Goal: Communication & Community: Answer question/provide support

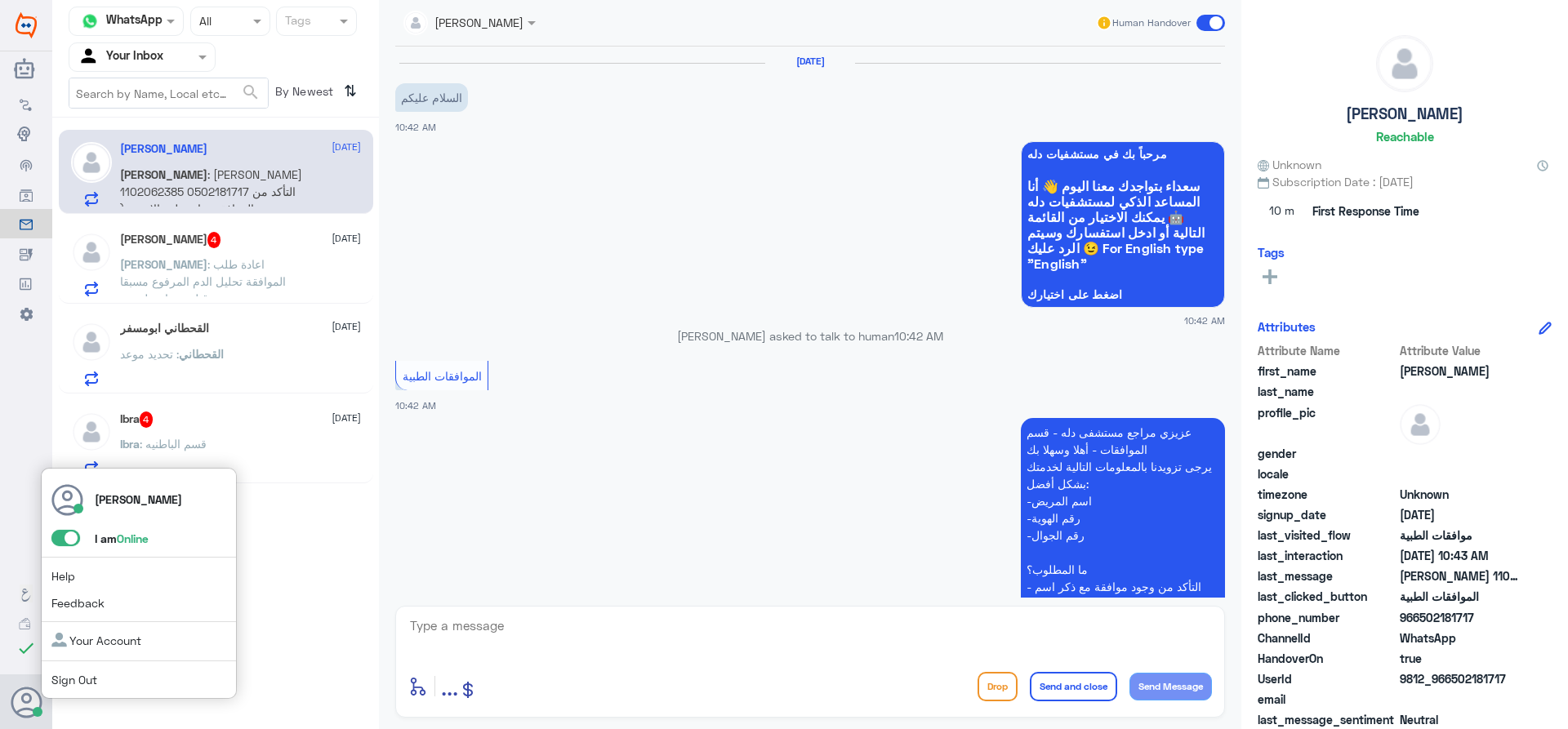
scroll to position [373, 0]
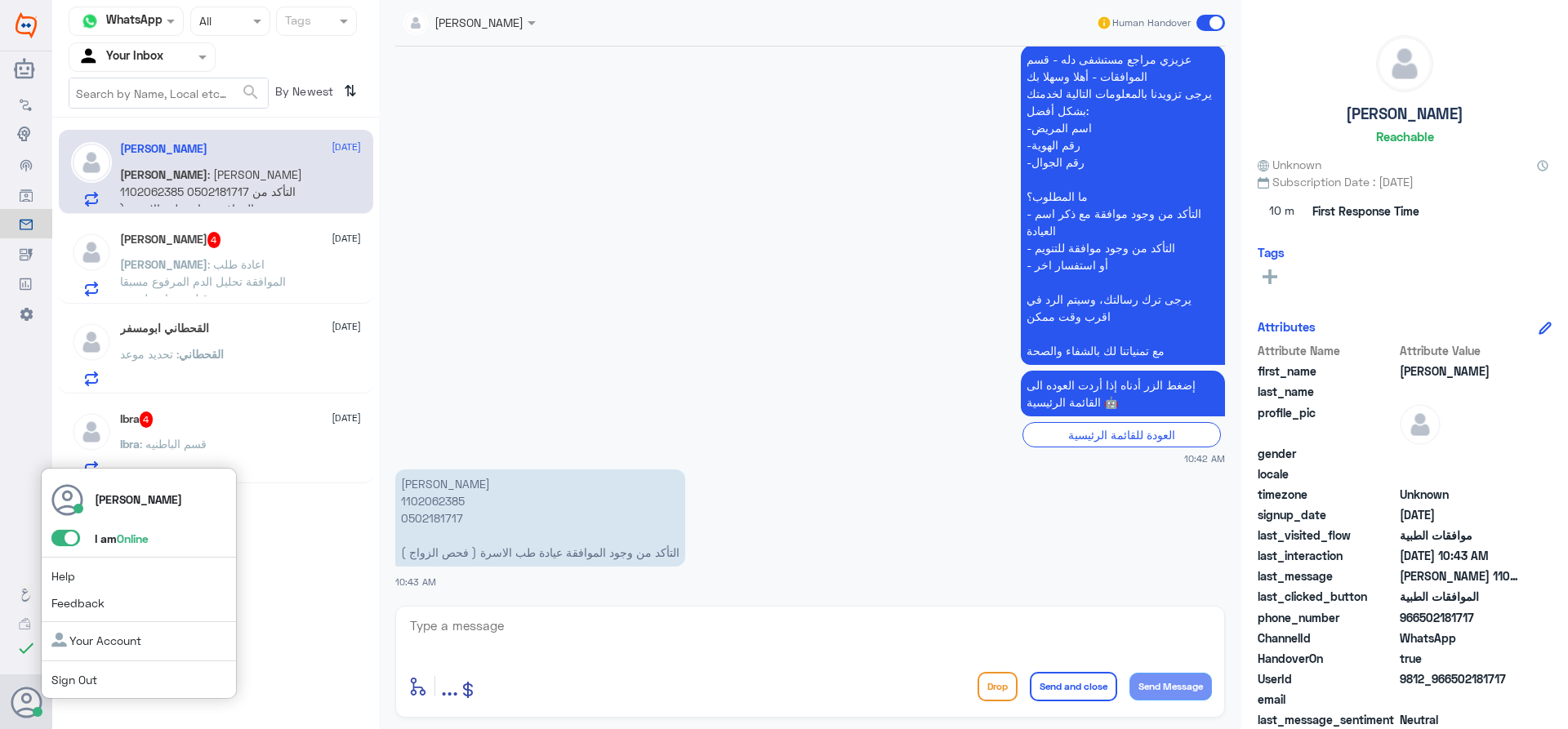
click at [72, 539] on span at bounding box center [65, 538] width 28 height 17
click at [0, 0] on input "checkbox" at bounding box center [0, 0] width 0 height 0
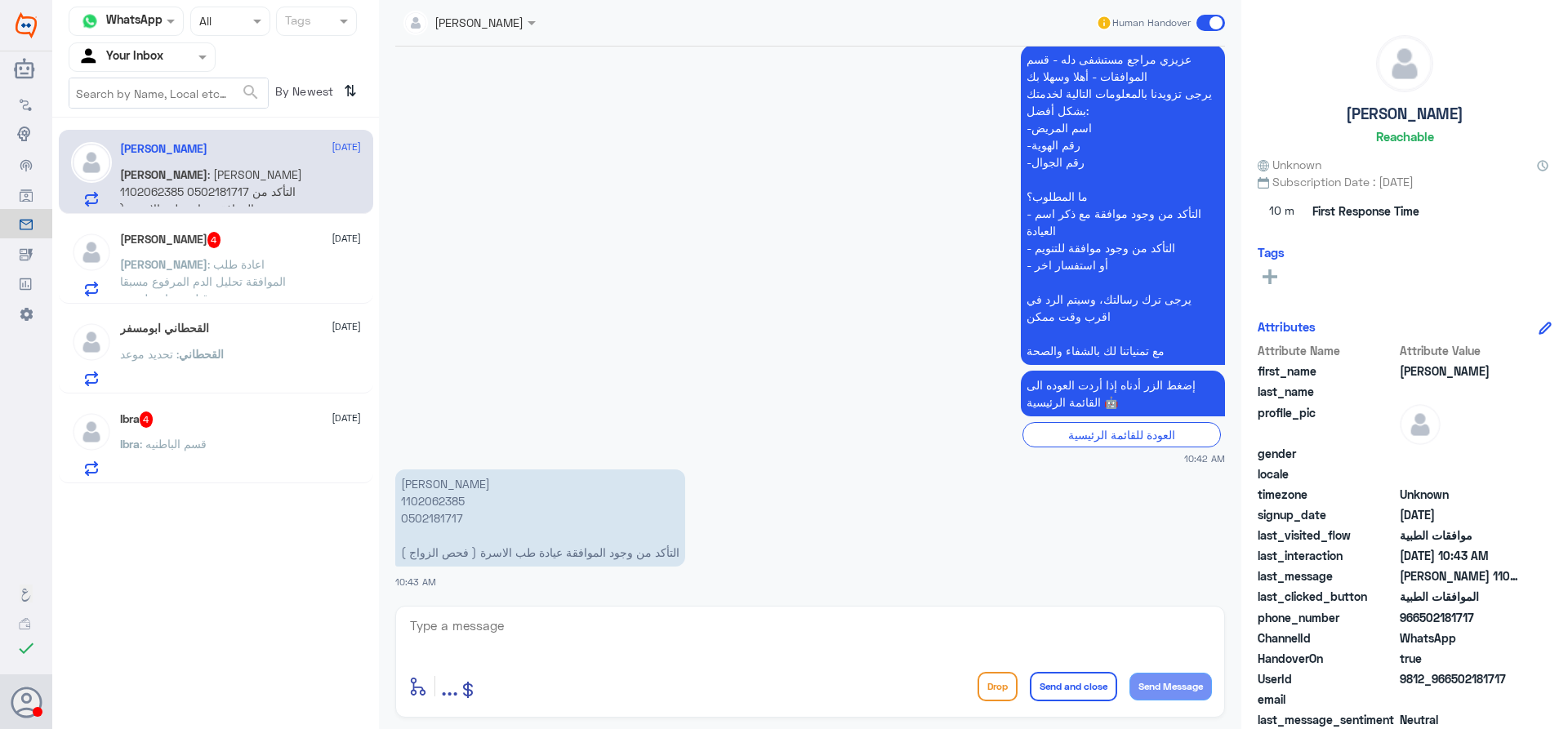
click at [618, 584] on div "[PERSON_NAME] 1102062385 0502181717 التأكد من وجود الموافقة عيادة طب الاسرة ( ف…" at bounding box center [810, 526] width 830 height 124
drag, startPoint x: 278, startPoint y: 383, endPoint x: 268, endPoint y: 375, distance: 12.8
click at [268, 375] on div "القحطاني : تحديد موعد" at bounding box center [240, 368] width 240 height 37
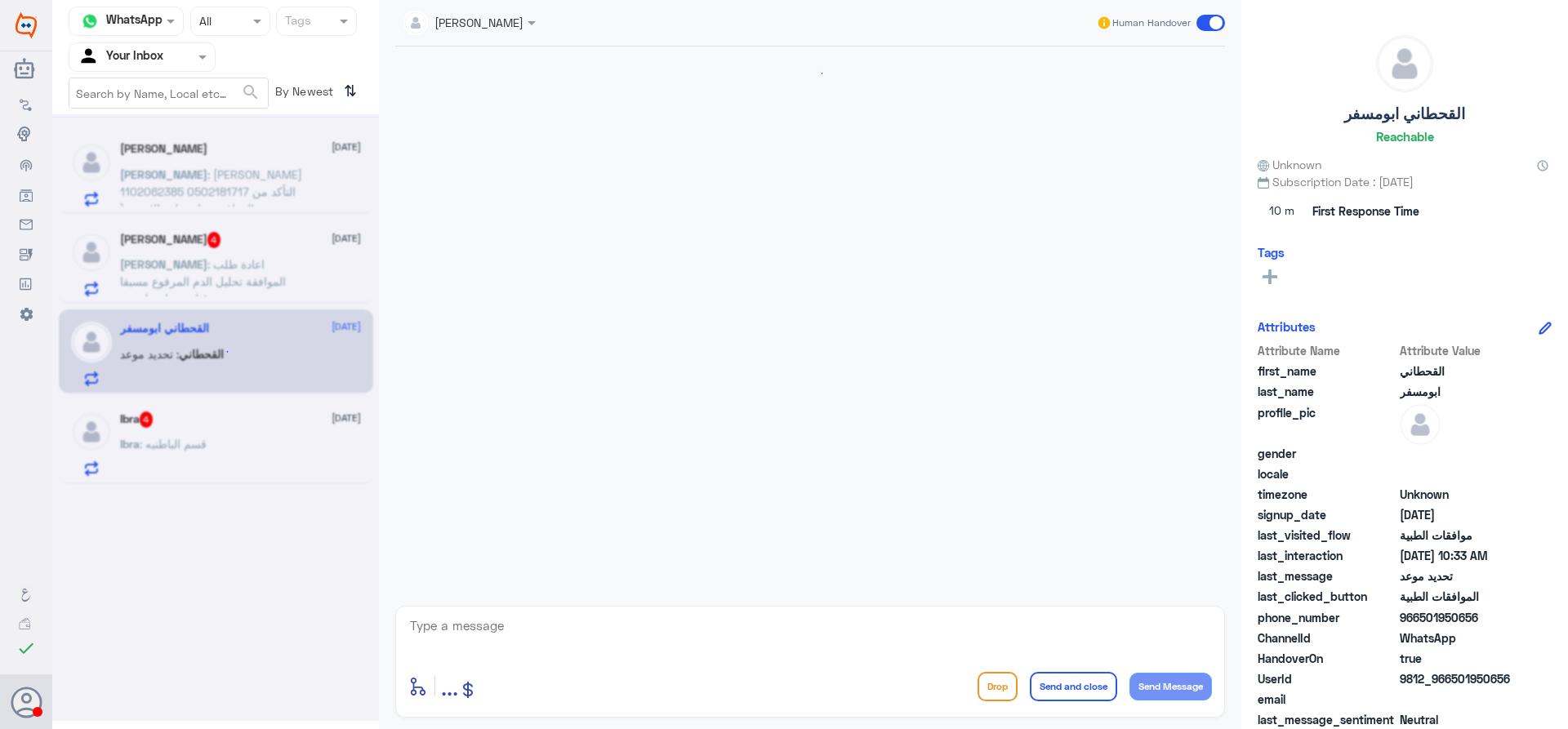
scroll to position [1355, 0]
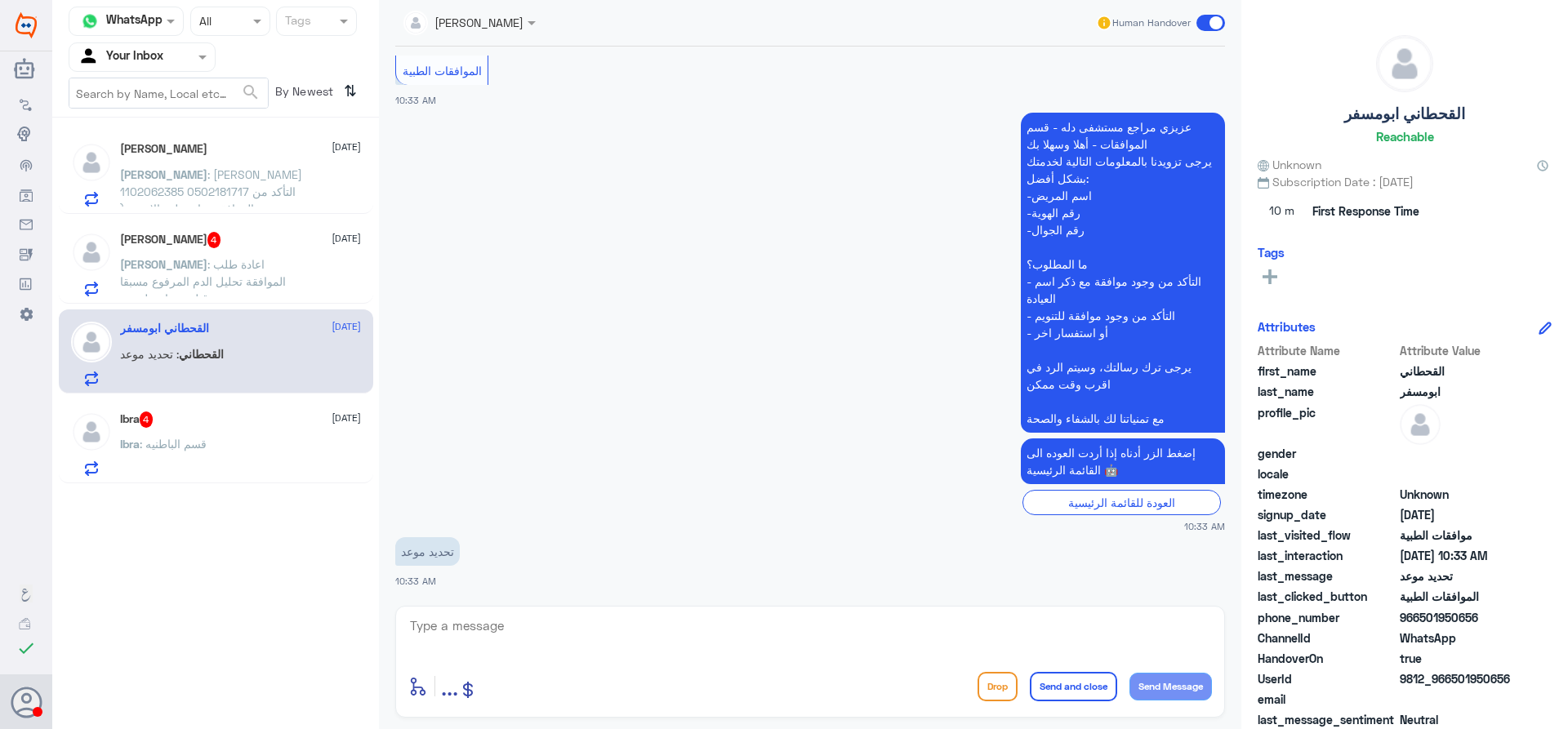
click at [1204, 17] on span at bounding box center [1210, 23] width 28 height 17
click at [0, 0] on input "checkbox" at bounding box center [0, 0] width 0 height 0
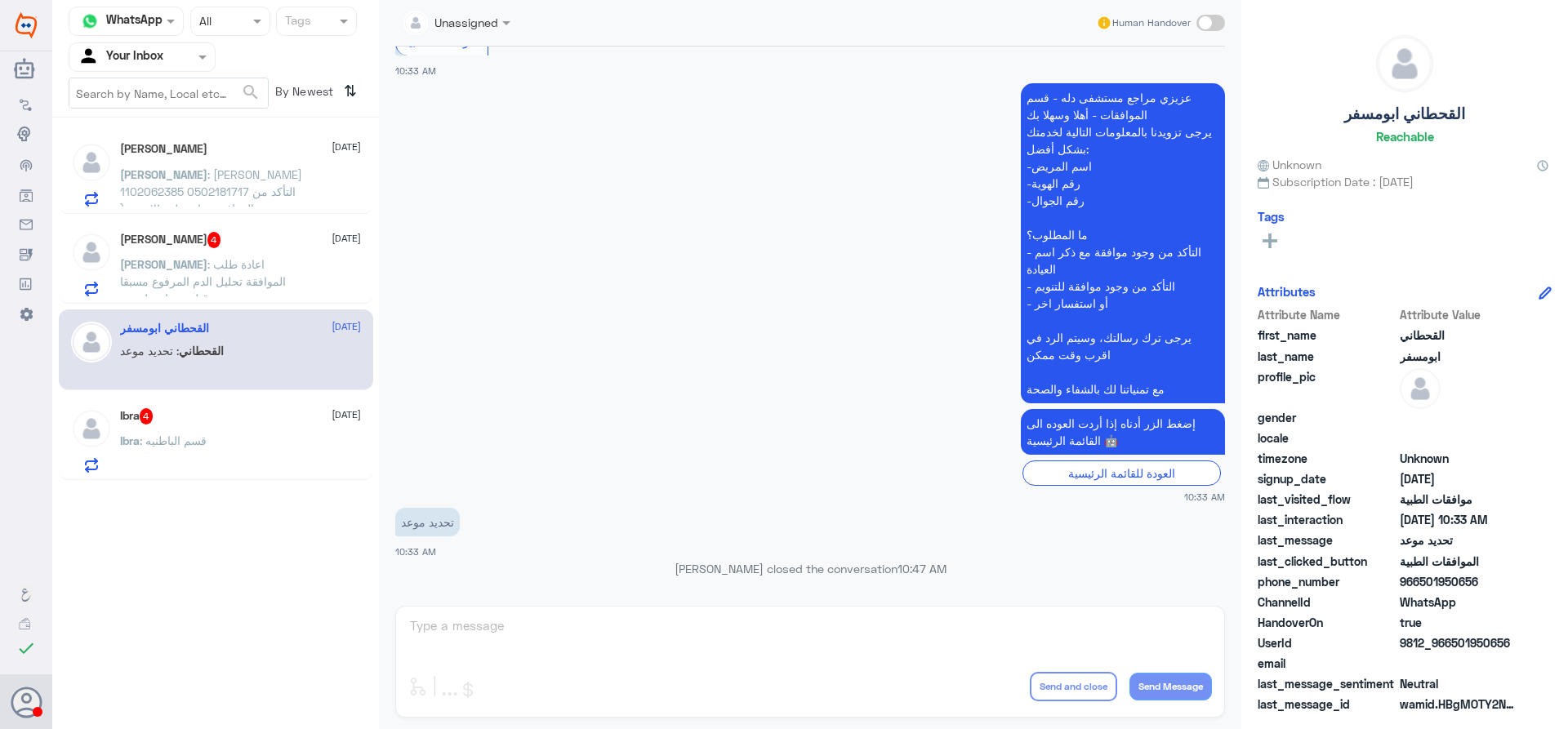
click at [188, 444] on span ": قسم الباطنيه" at bounding box center [174, 440] width 67 height 14
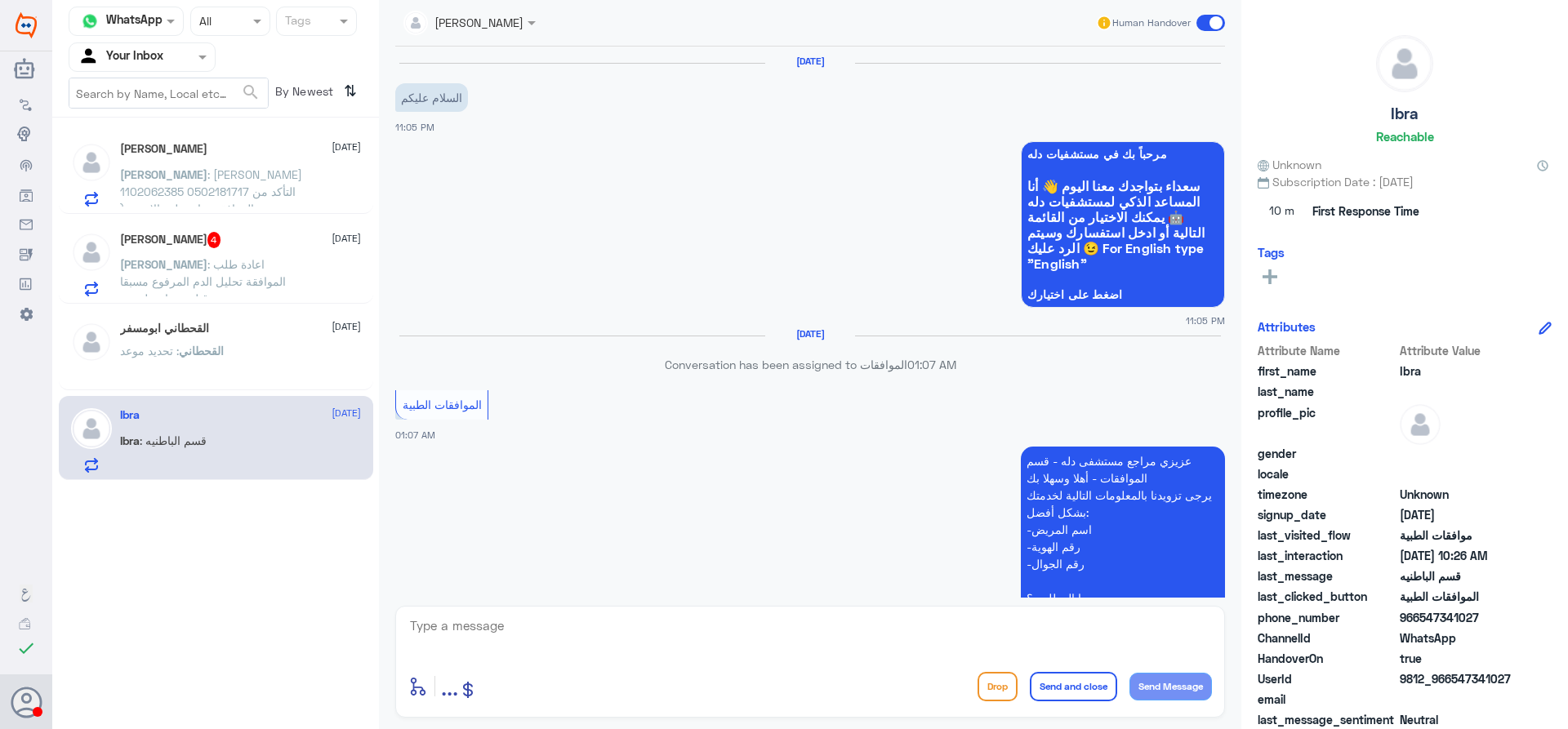
scroll to position [1440, 0]
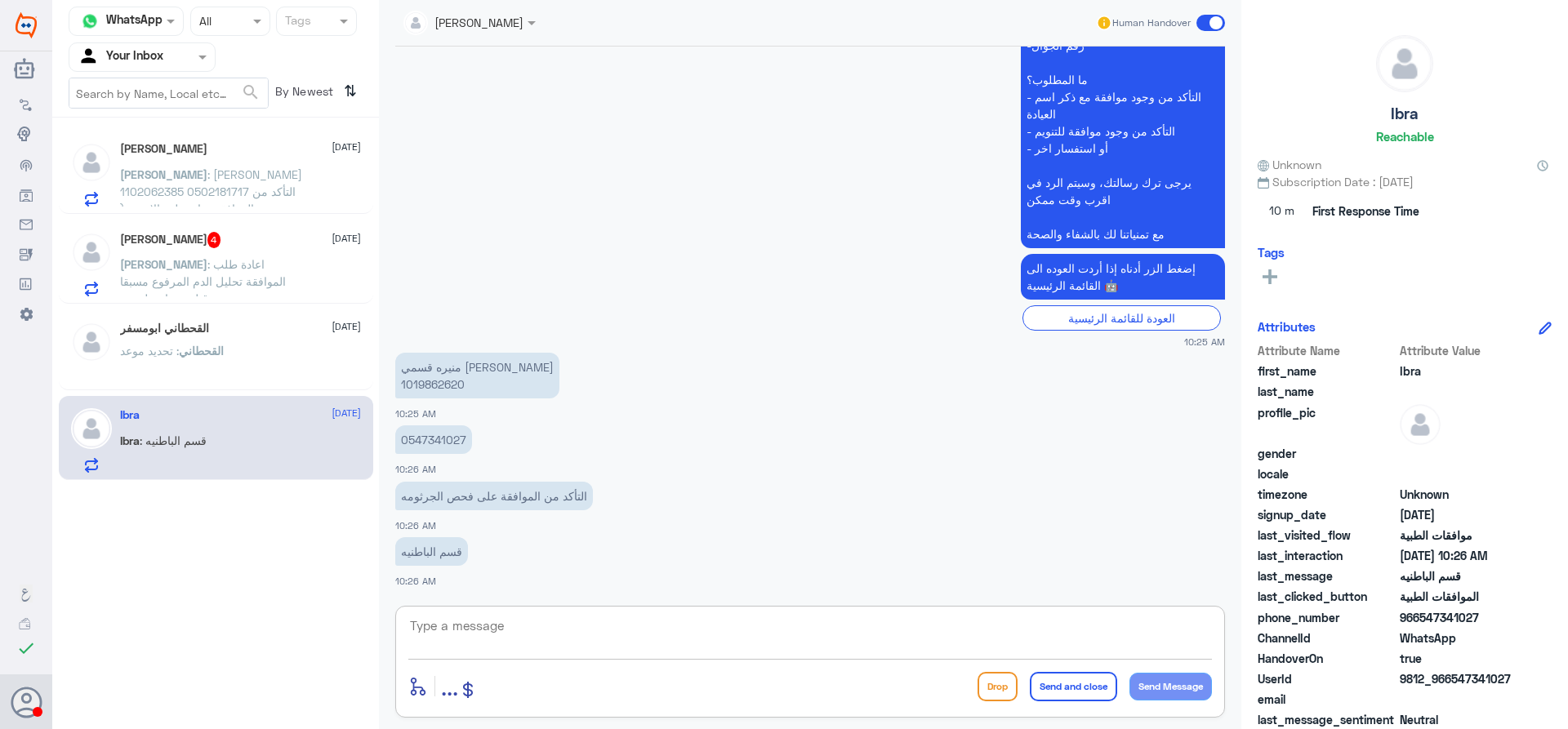
click at [547, 621] on textarea at bounding box center [810, 634] width 803 height 40
type textarea "h"
type textarea "اهلا وسهلا"
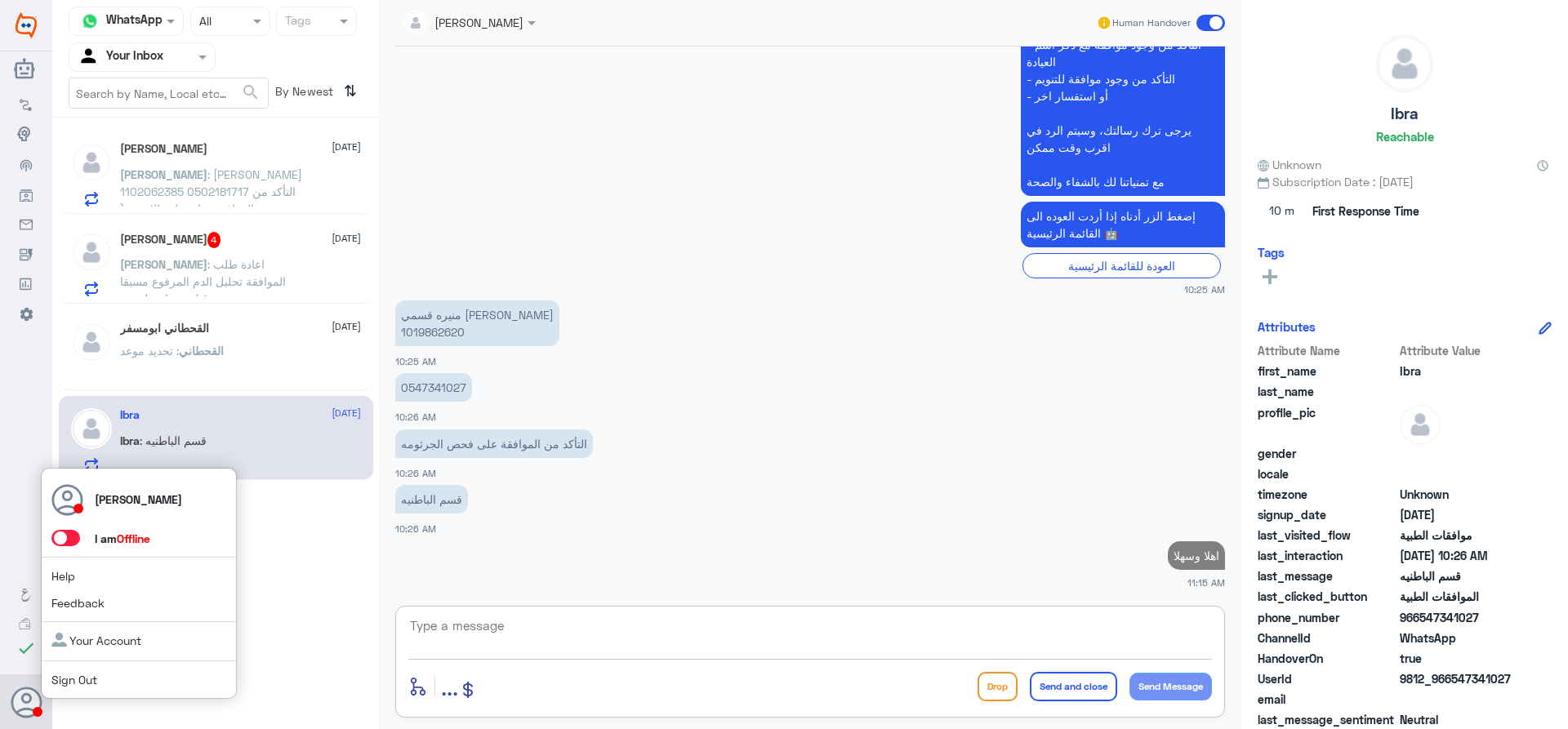
scroll to position [1489, 0]
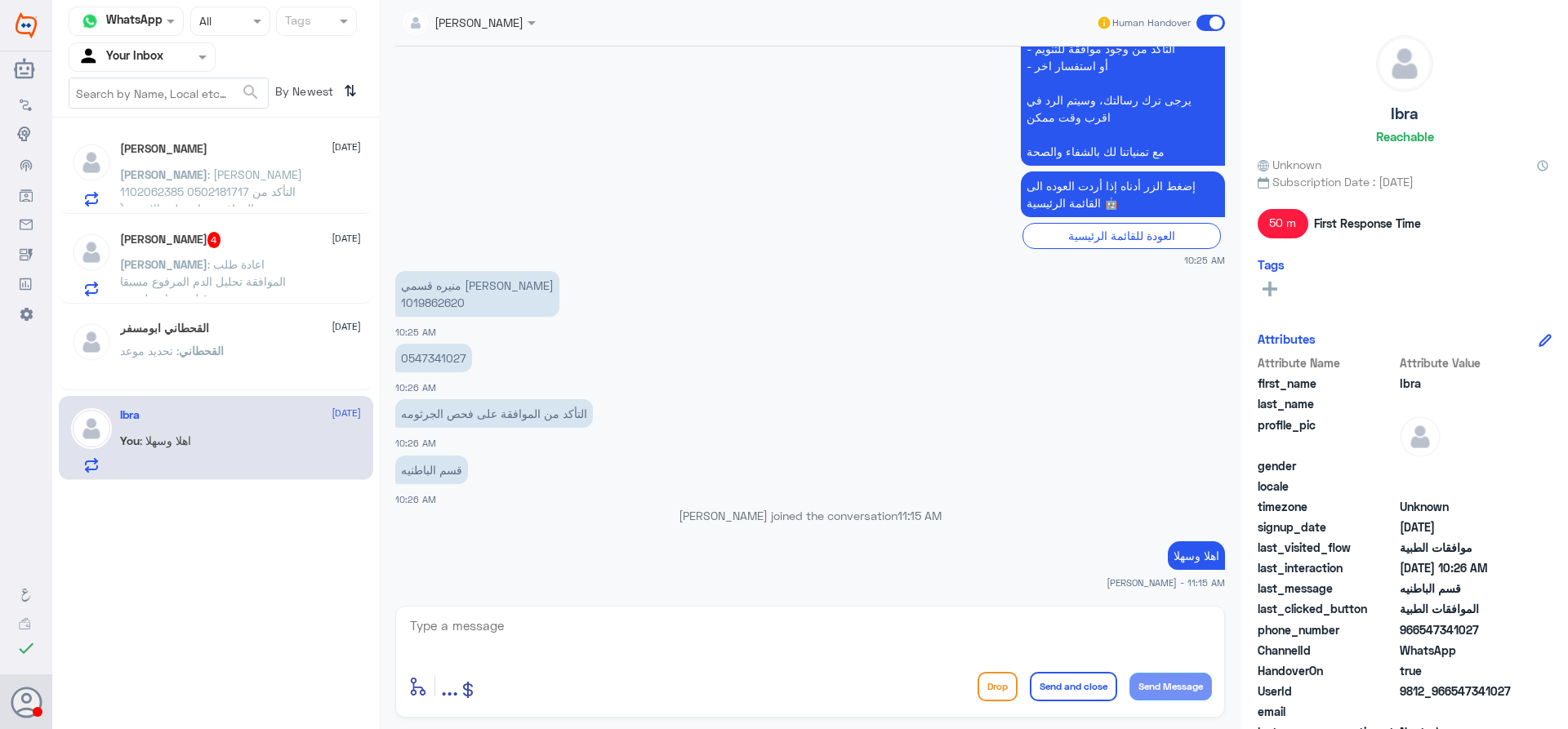
click at [440, 302] on p "منيره قسمي [PERSON_NAME] 1019862620" at bounding box center [477, 294] width 164 height 46
copy p "1019862620"
click at [919, 619] on textarea at bounding box center [810, 634] width 803 height 40
type textarea "j"
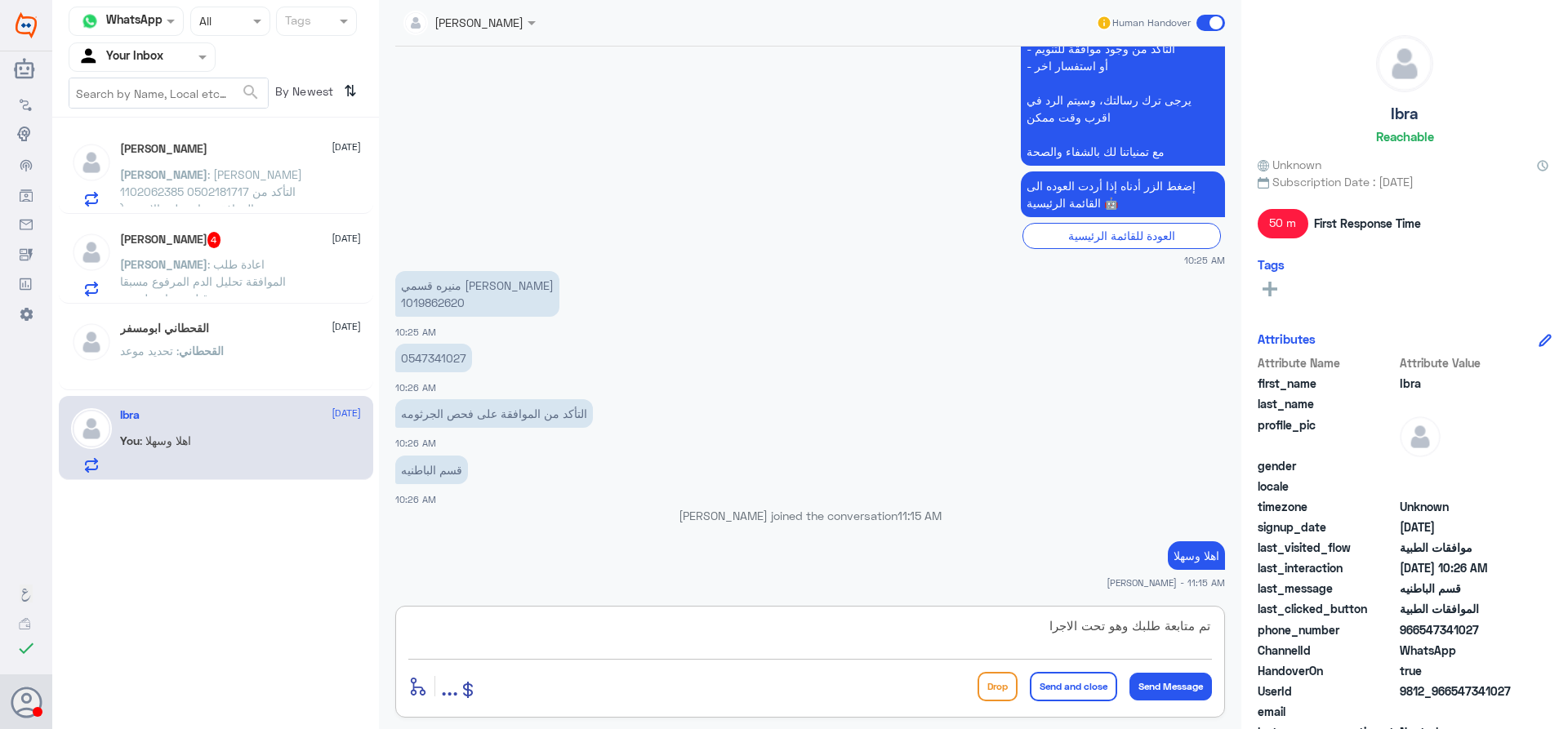
type textarea "تم متابعة طلبك وهو تحت الاجراء"
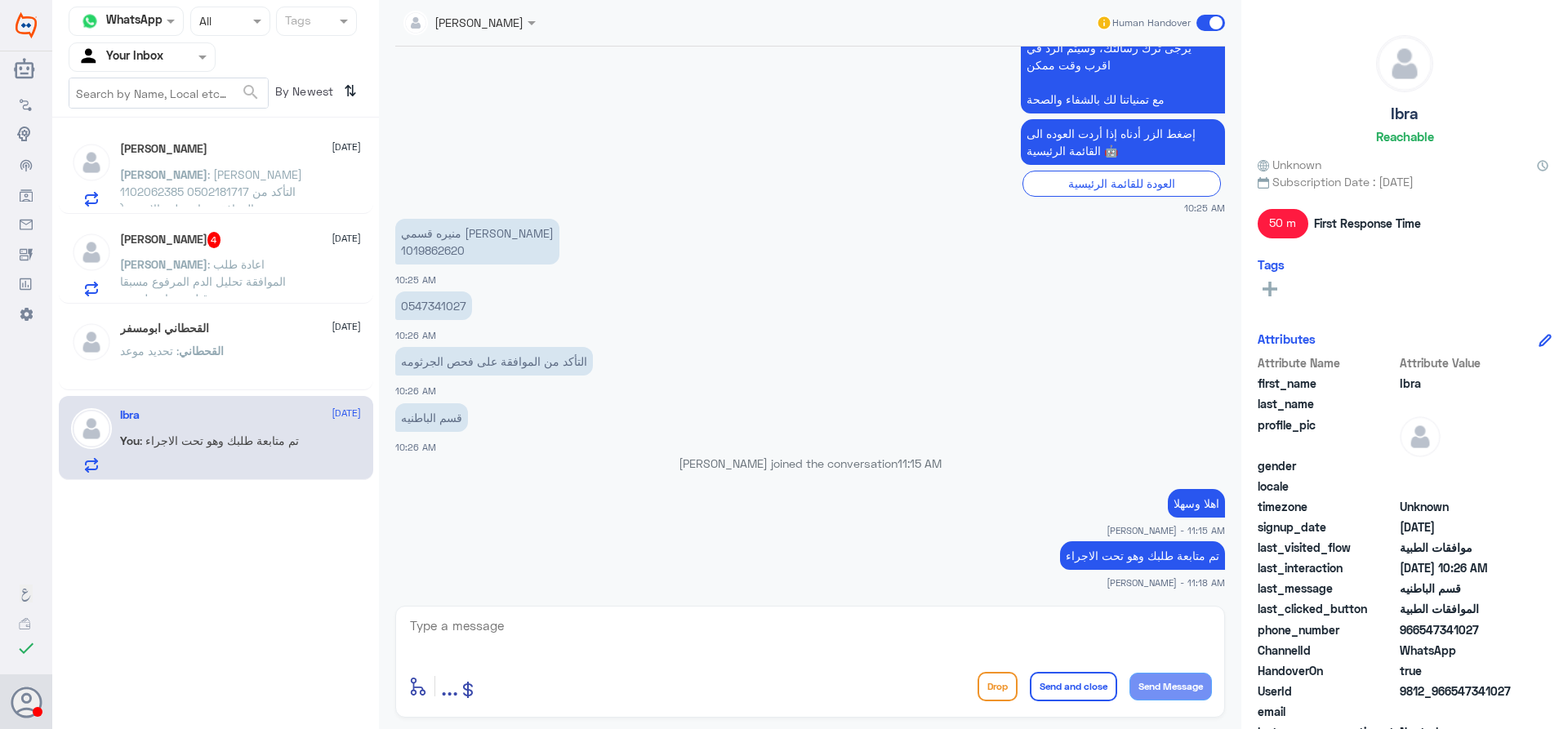
click at [207, 356] on span "القحطاني" at bounding box center [201, 350] width 45 height 14
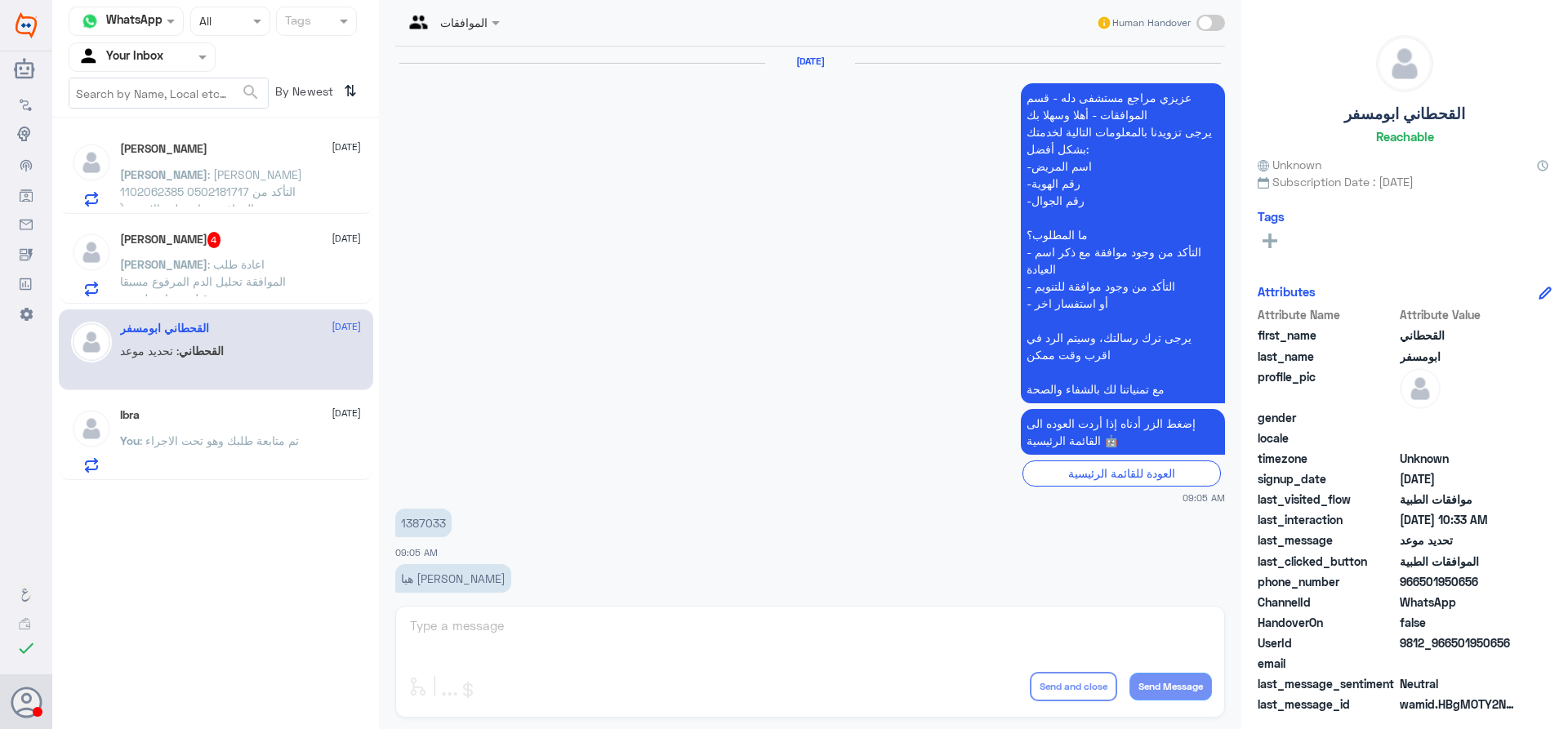
scroll to position [1328, 0]
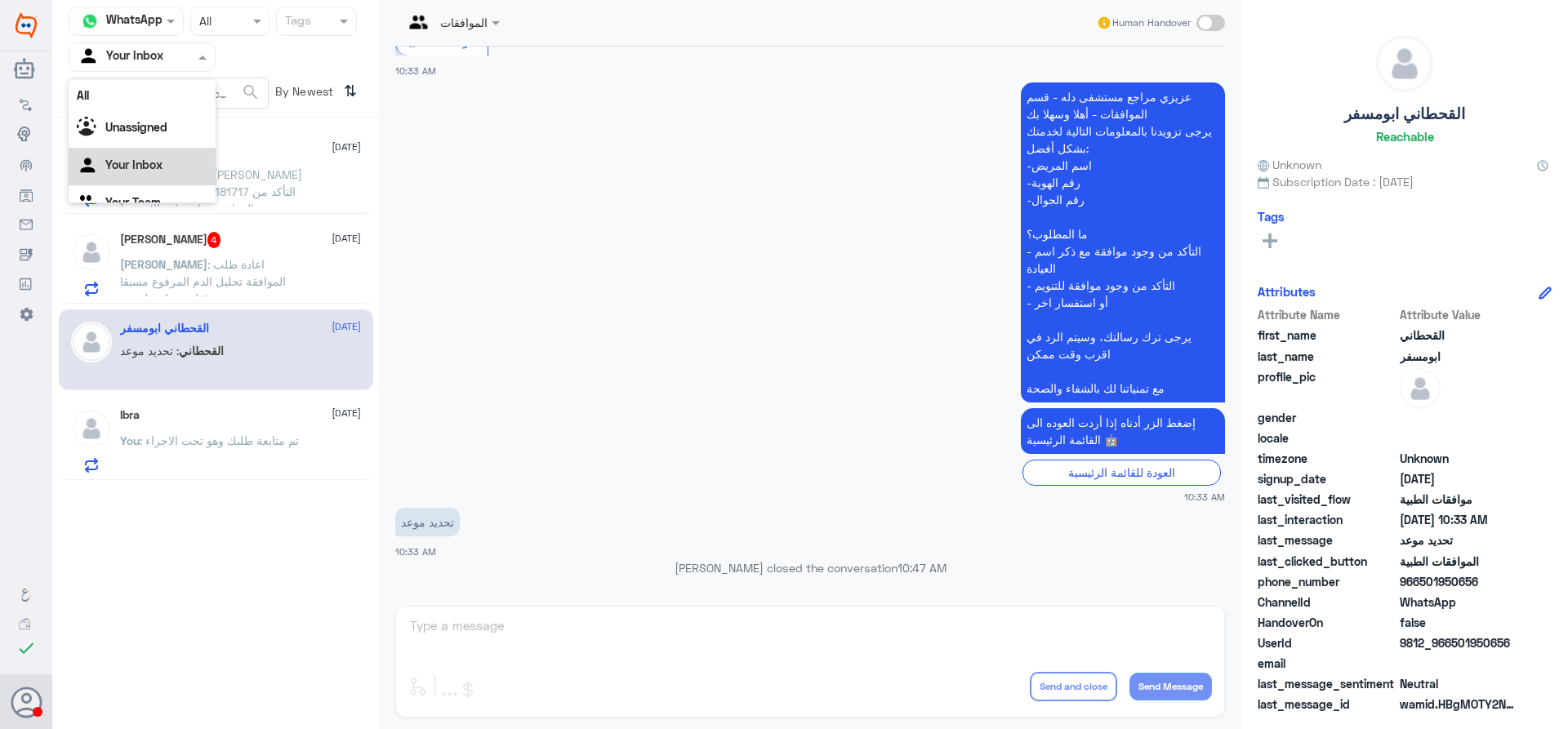
click at [154, 50] on input "text" at bounding box center [122, 56] width 90 height 18
click at [146, 180] on Team "Your Team" at bounding box center [133, 181] width 55 height 14
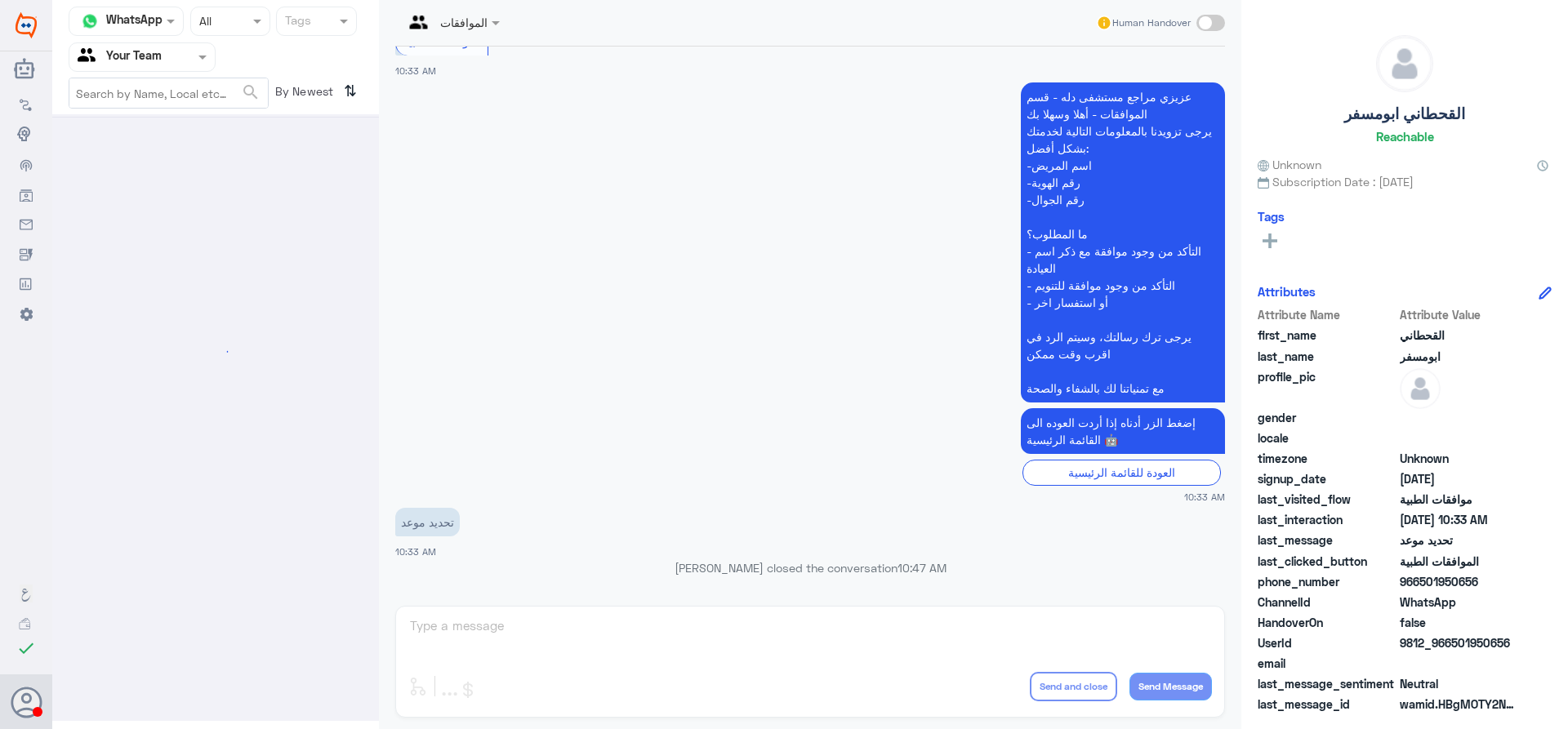
scroll to position [0, 0]
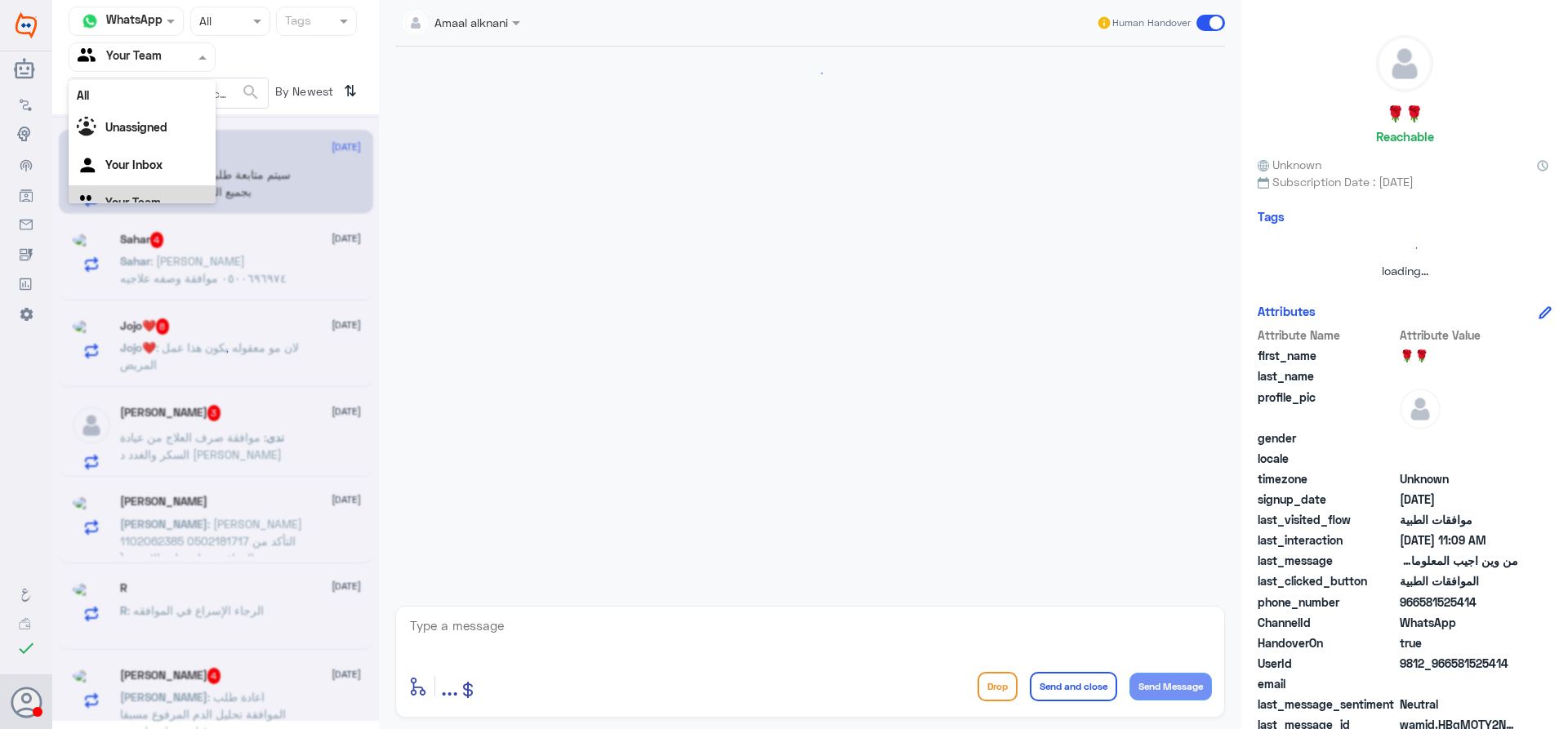
click at [164, 58] on input "text" at bounding box center [122, 56] width 90 height 18
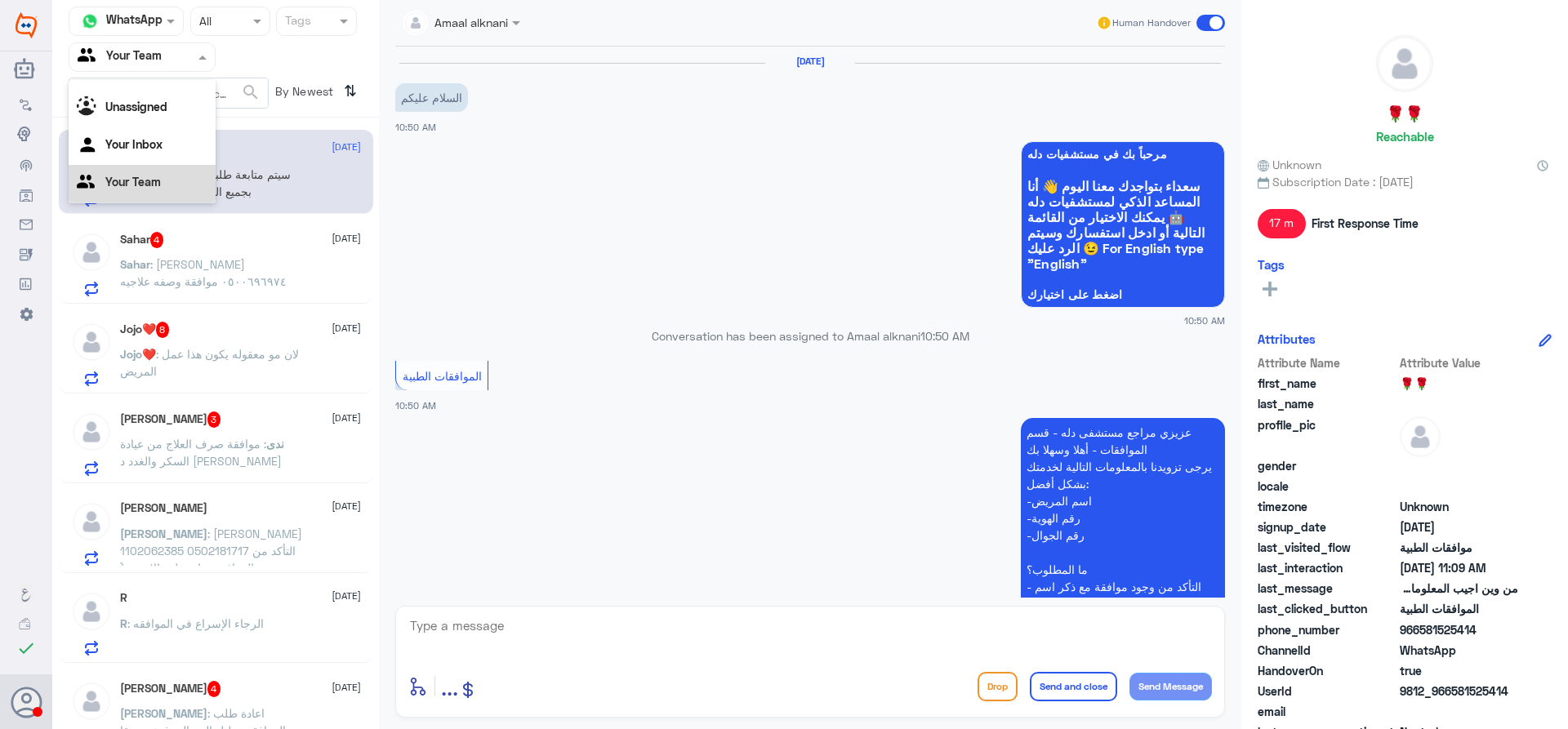
scroll to position [922, 0]
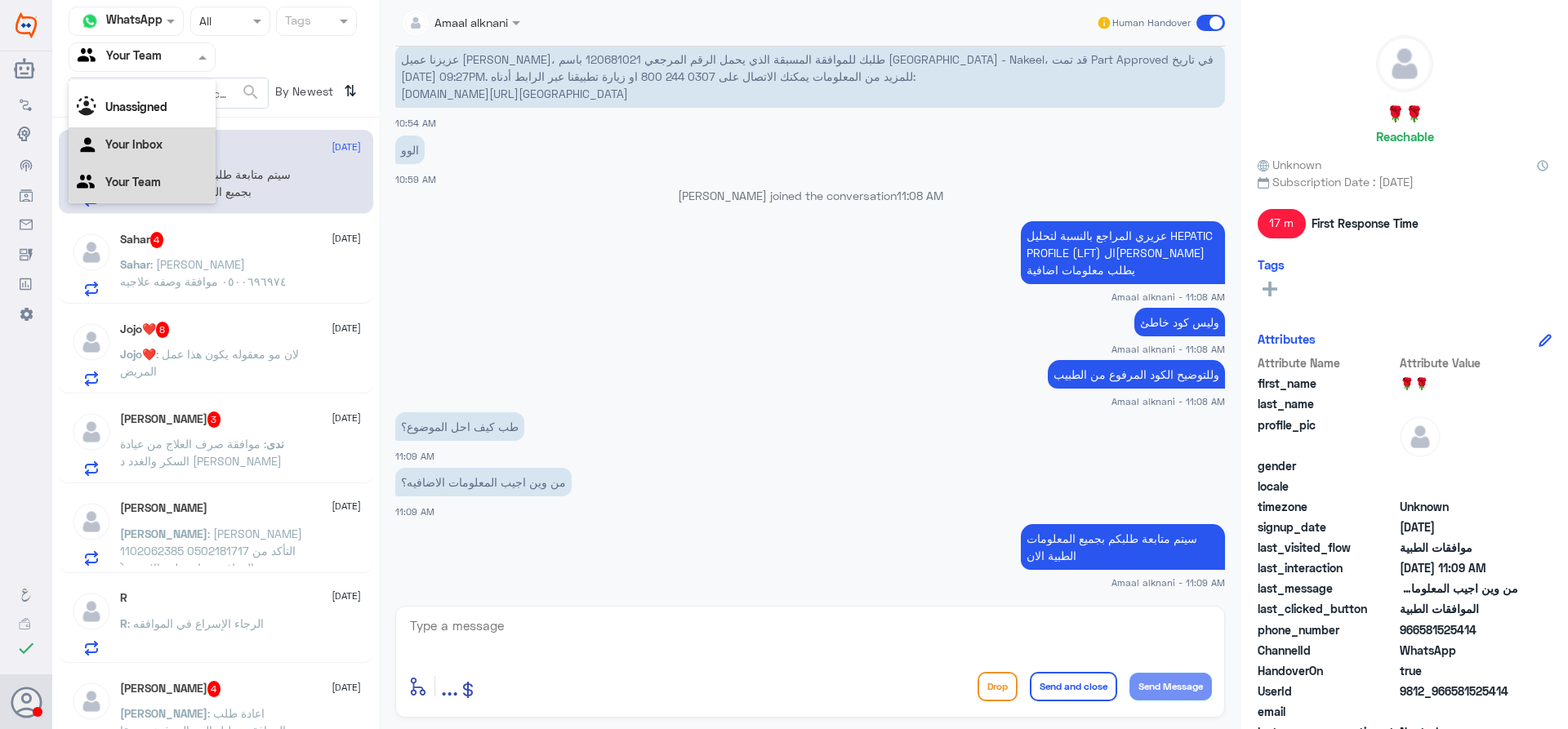
click at [161, 155] on div "Your Inbox" at bounding box center [142, 146] width 147 height 38
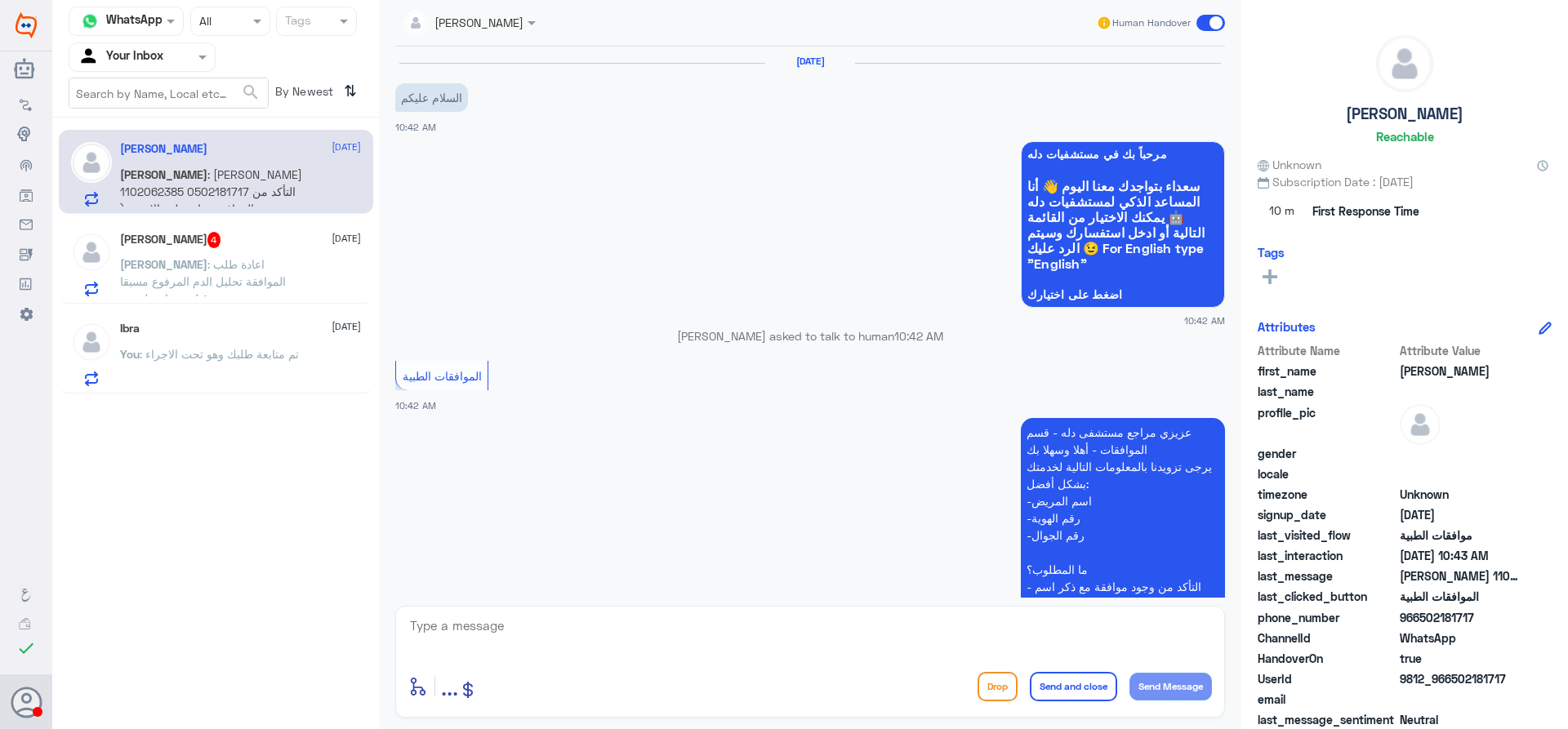
scroll to position [373, 0]
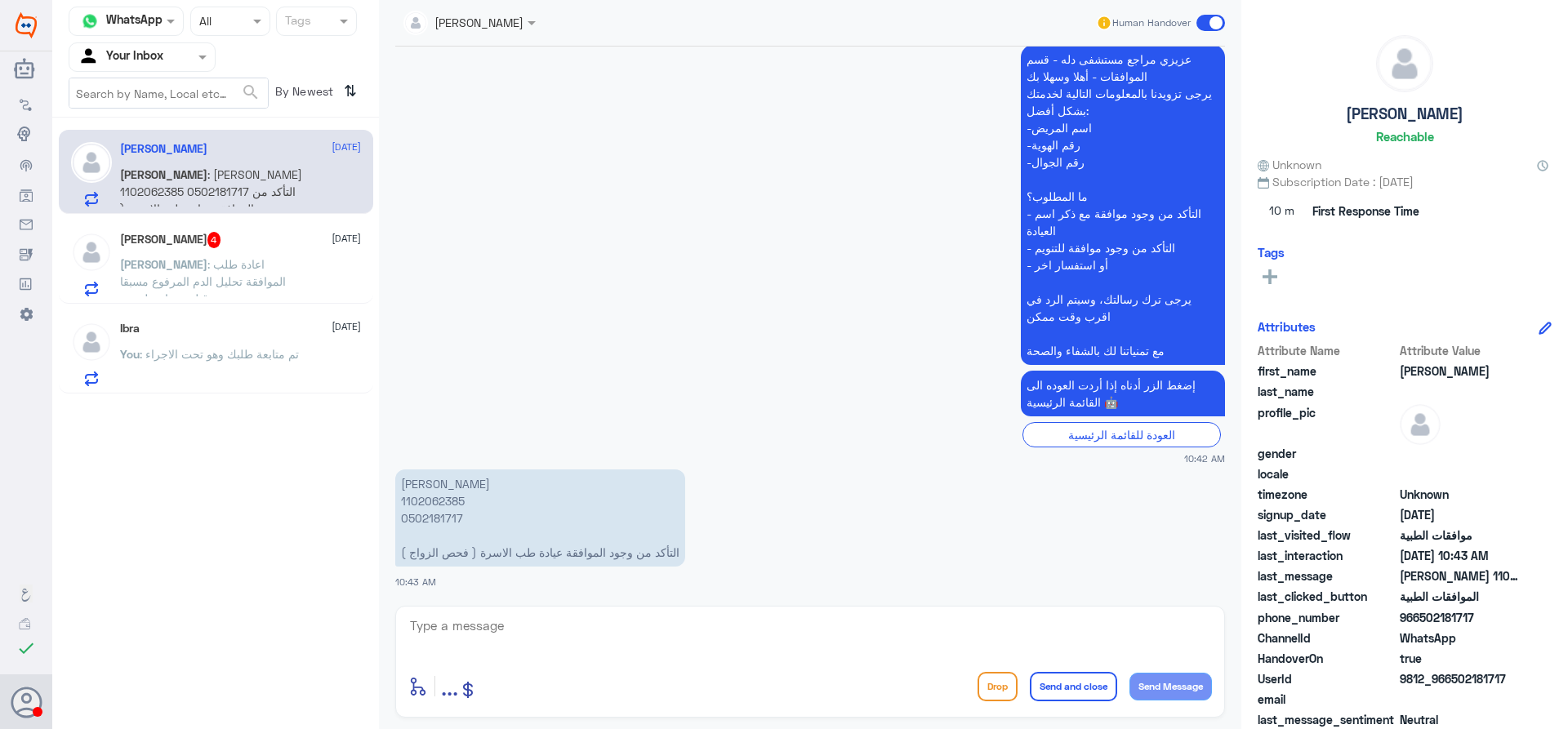
click at [207, 274] on p "[PERSON_NAME] : اعادة طلب الموافقة تحليل الدم المرفوع مسبقا من قبل د [PERSON_NA…" at bounding box center [211, 276] width 184 height 40
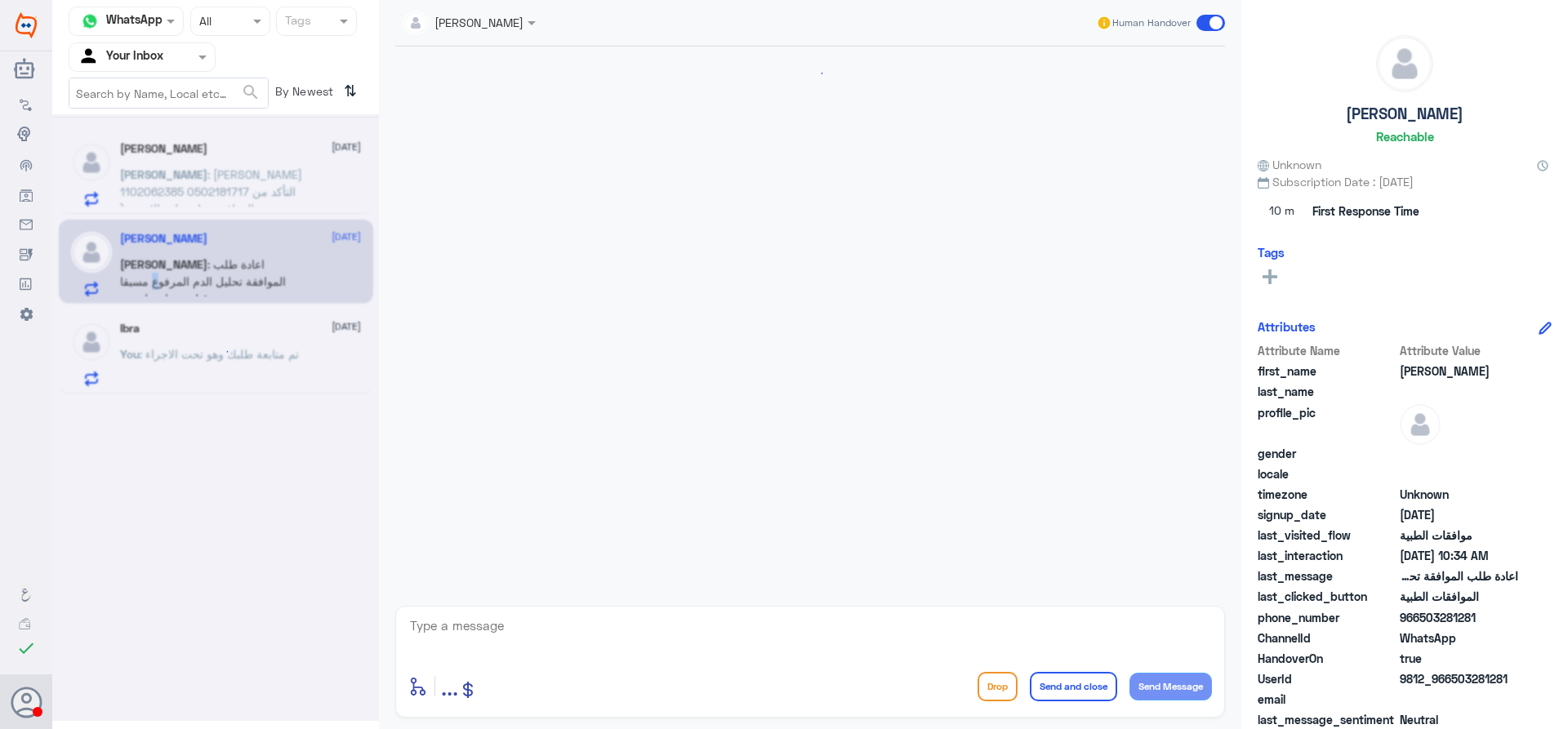
scroll to position [412, 0]
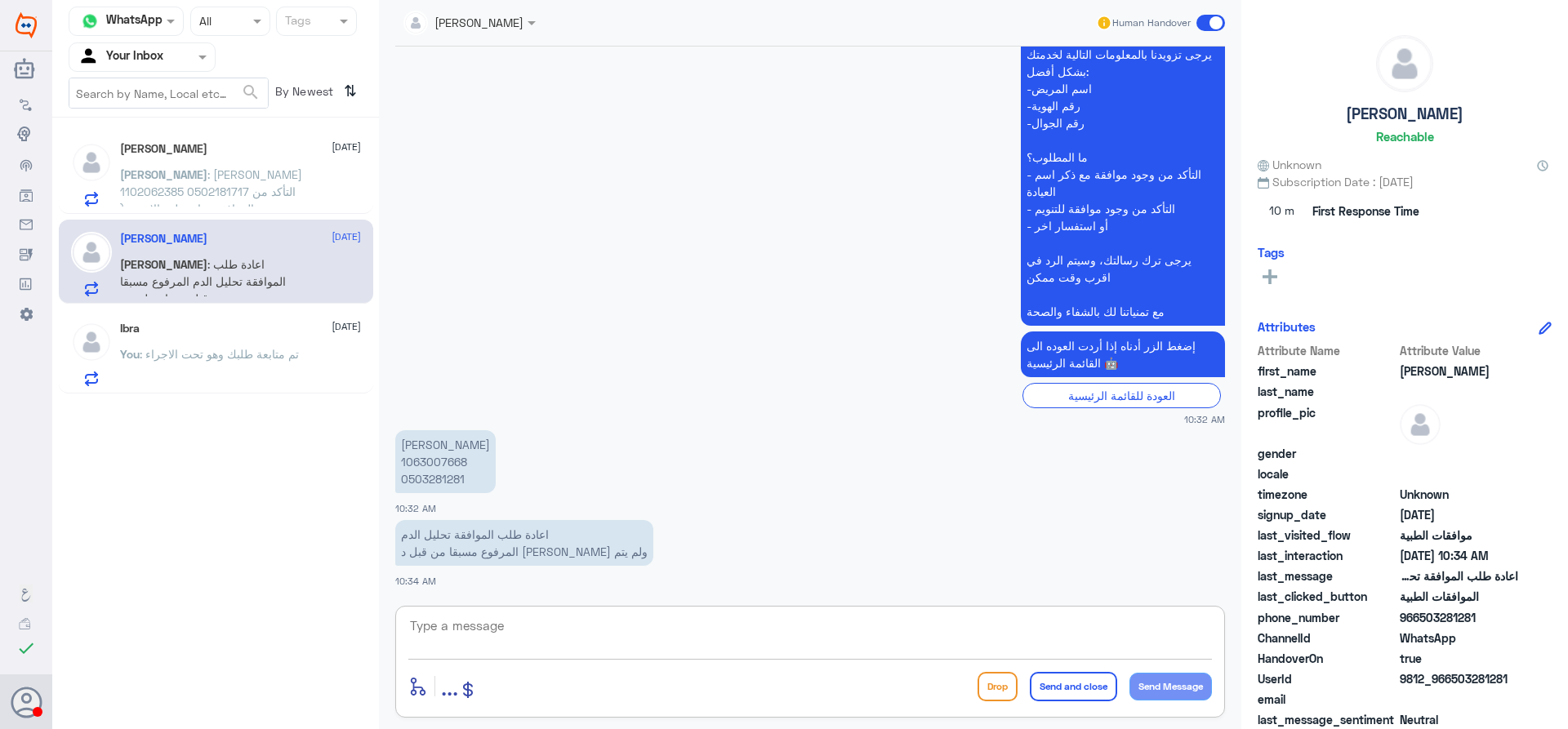
click at [734, 644] on textarea at bounding box center [810, 634] width 803 height 40
click at [753, 620] on textarea at bounding box center [810, 634] width 803 height 40
type textarea "اهلا وسهلا"
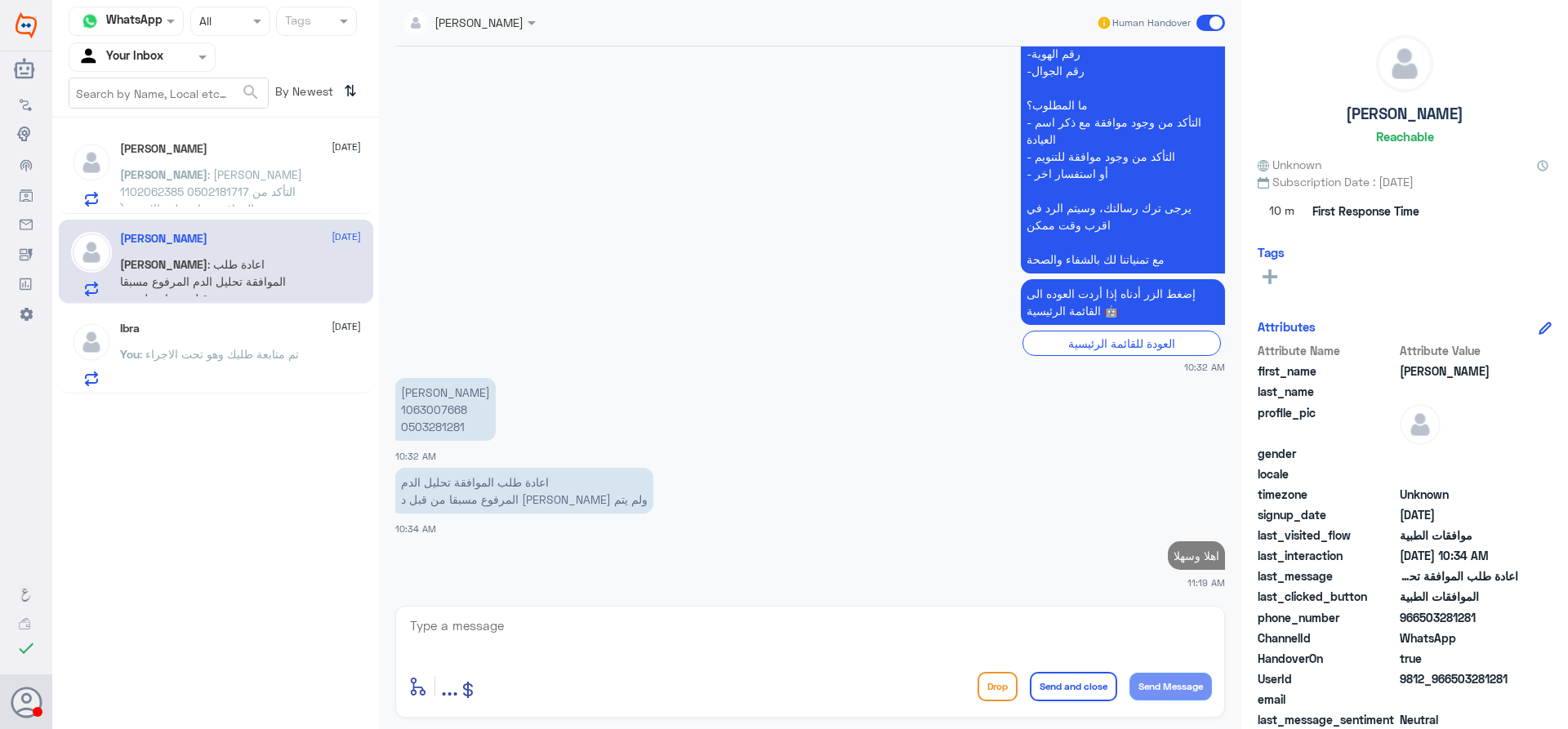
click at [447, 409] on p "[PERSON_NAME] 1063007668 0503281281" at bounding box center [446, 409] width 100 height 63
copy p "1063007668"
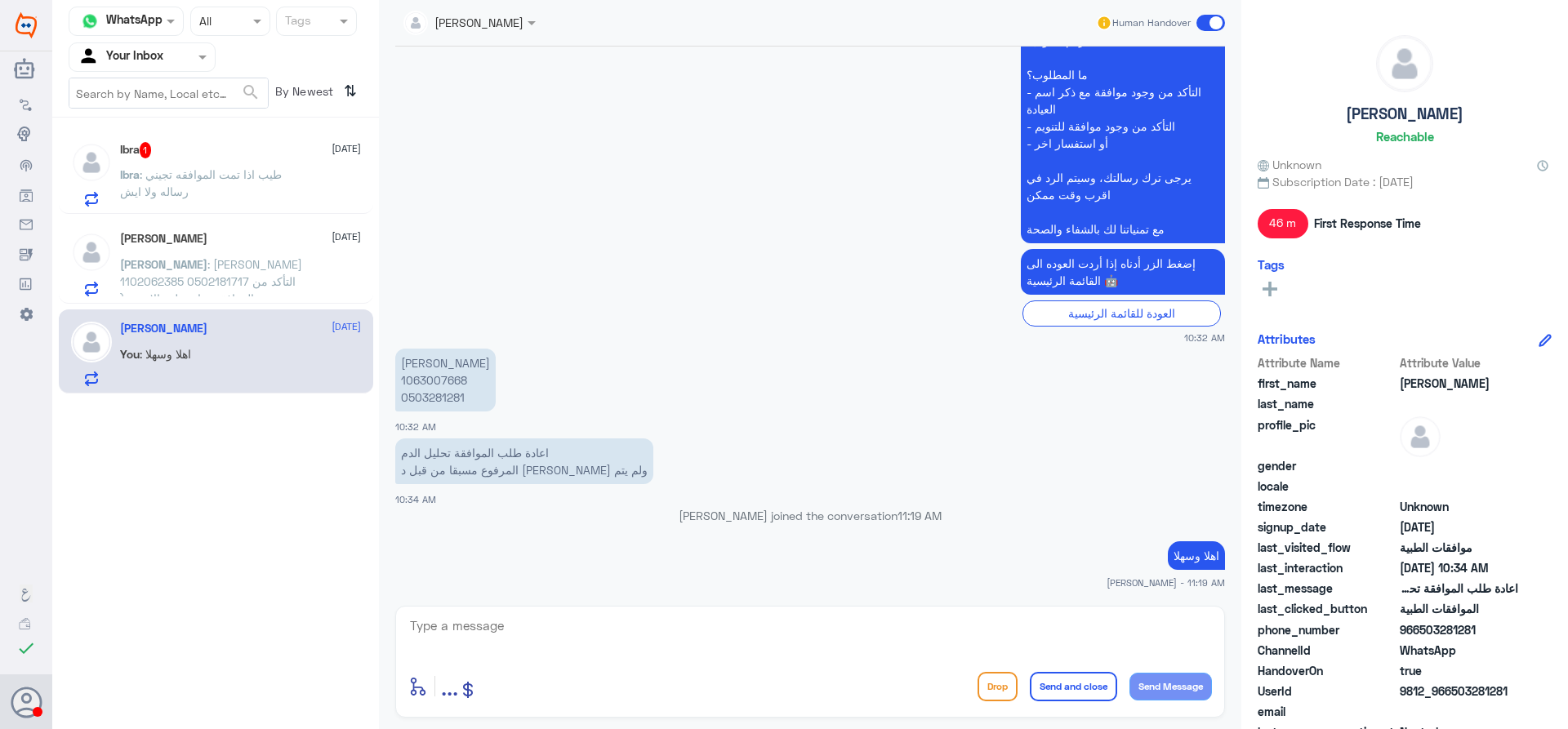
click at [854, 635] on textarea at bounding box center [810, 634] width 803 height 40
type textarea "م"
click at [181, 157] on div "Ibra 1 [DATE]" at bounding box center [240, 150] width 240 height 17
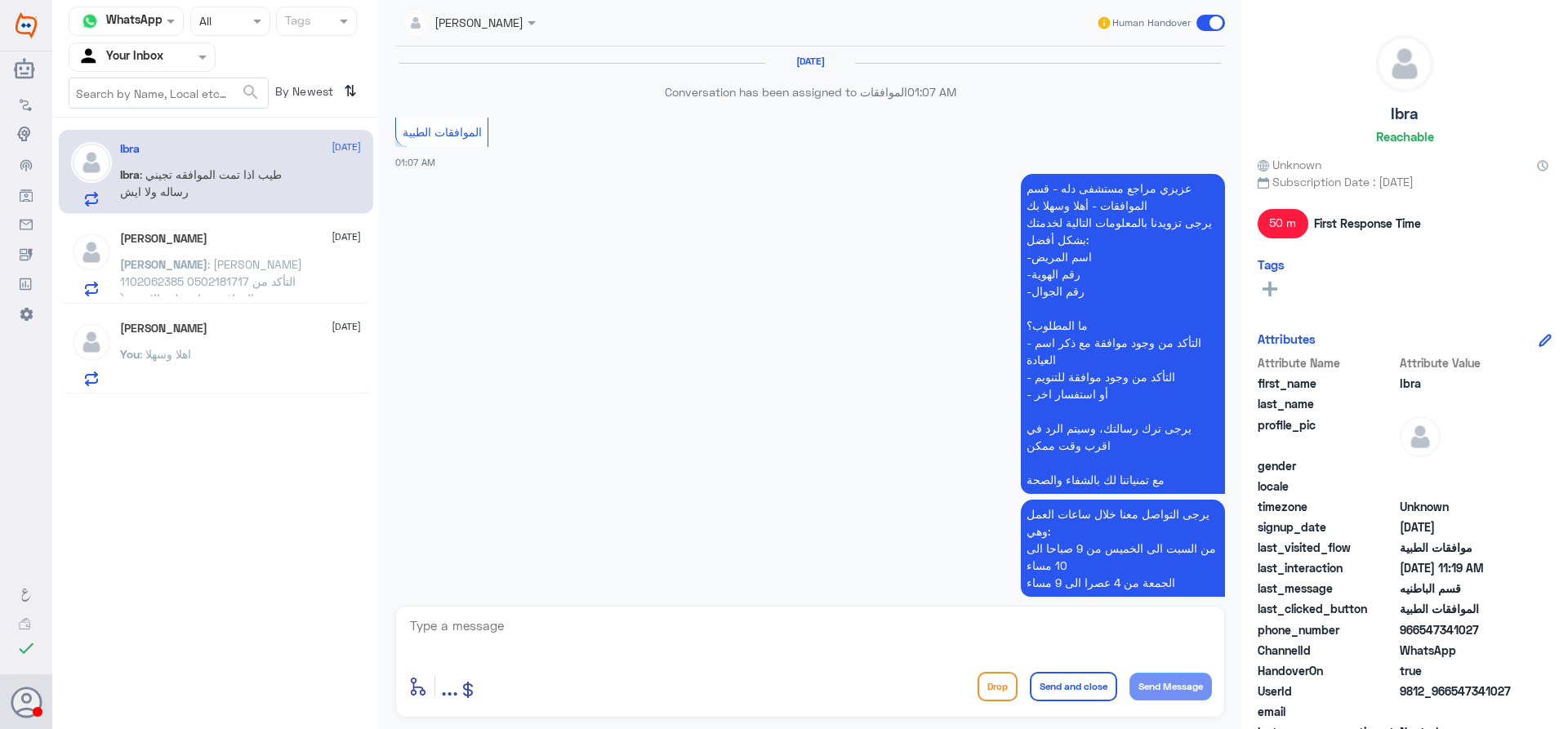
scroll to position [1359, 0]
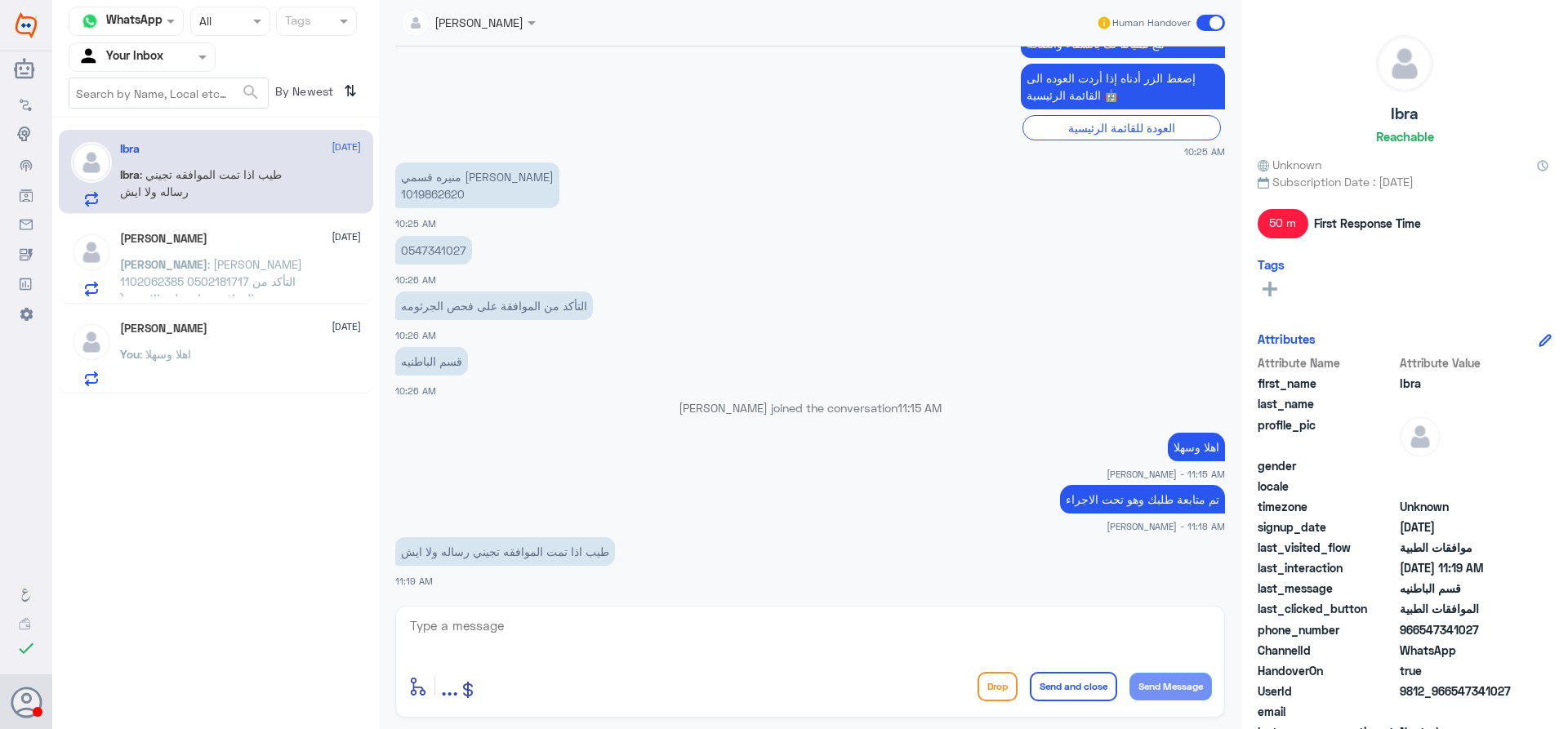
click at [282, 375] on div "You : اهلا وسهلا" at bounding box center [240, 368] width 240 height 37
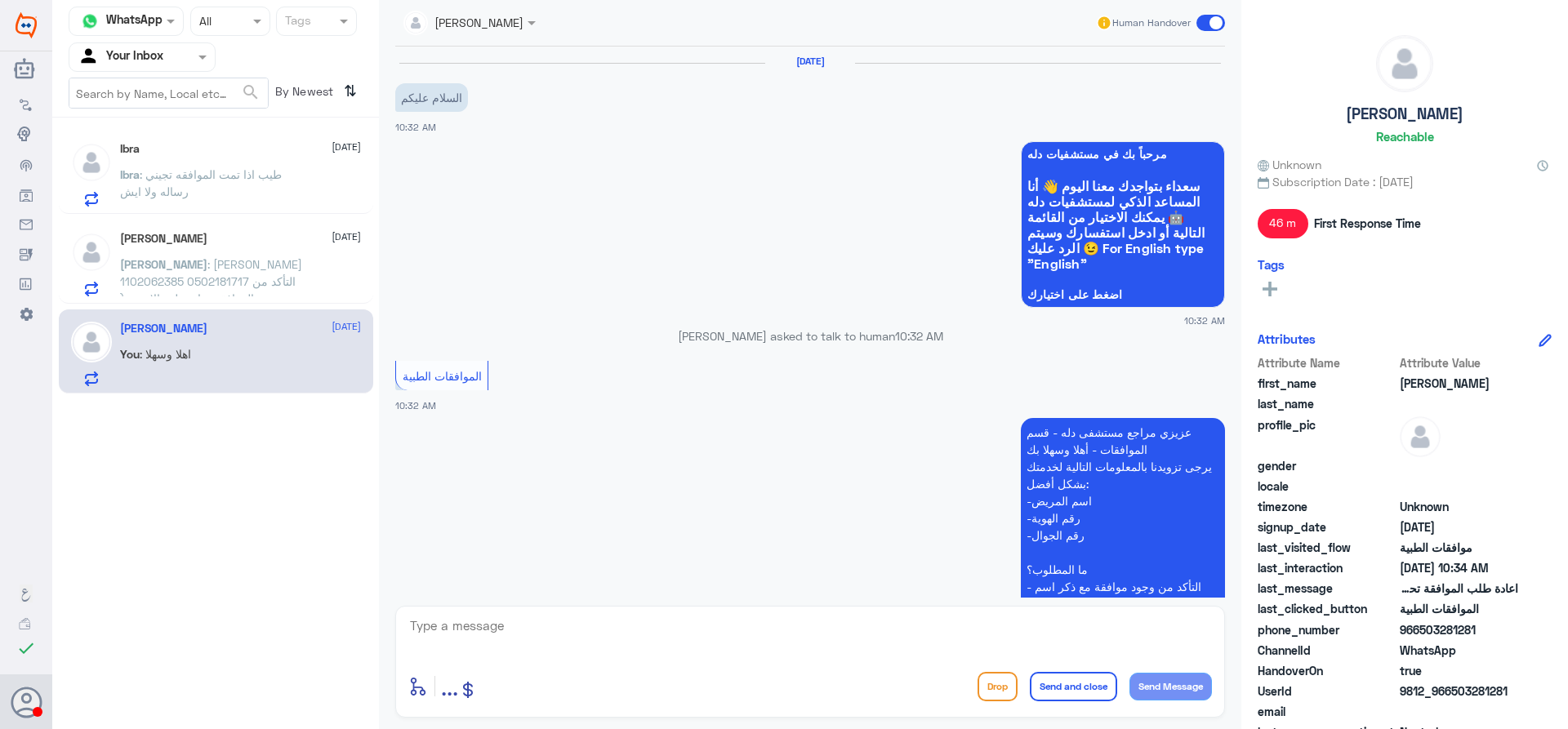
scroll to position [494, 0]
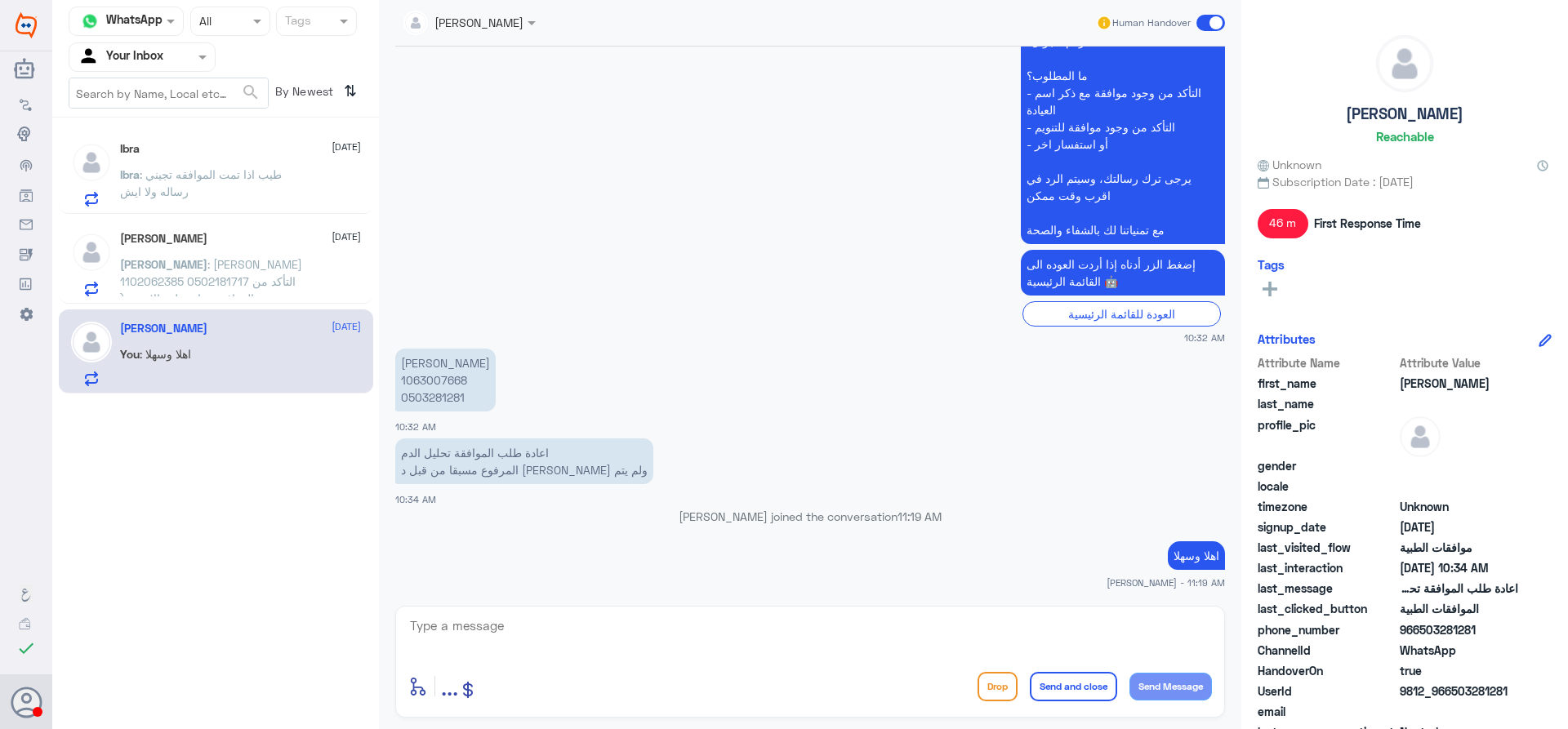
click at [254, 306] on div "Ibra [DATE] Ibra : طيب اذا تمت الموافقه تجيني رساله ولا ايش [PERSON_NAME] [DATE…" at bounding box center [215, 261] width 327 height 276
click at [244, 276] on p "[PERSON_NAME] : [PERSON_NAME] 1102062385 0502181717 التأكد من وجود الموافقة عيا…" at bounding box center [211, 276] width 184 height 40
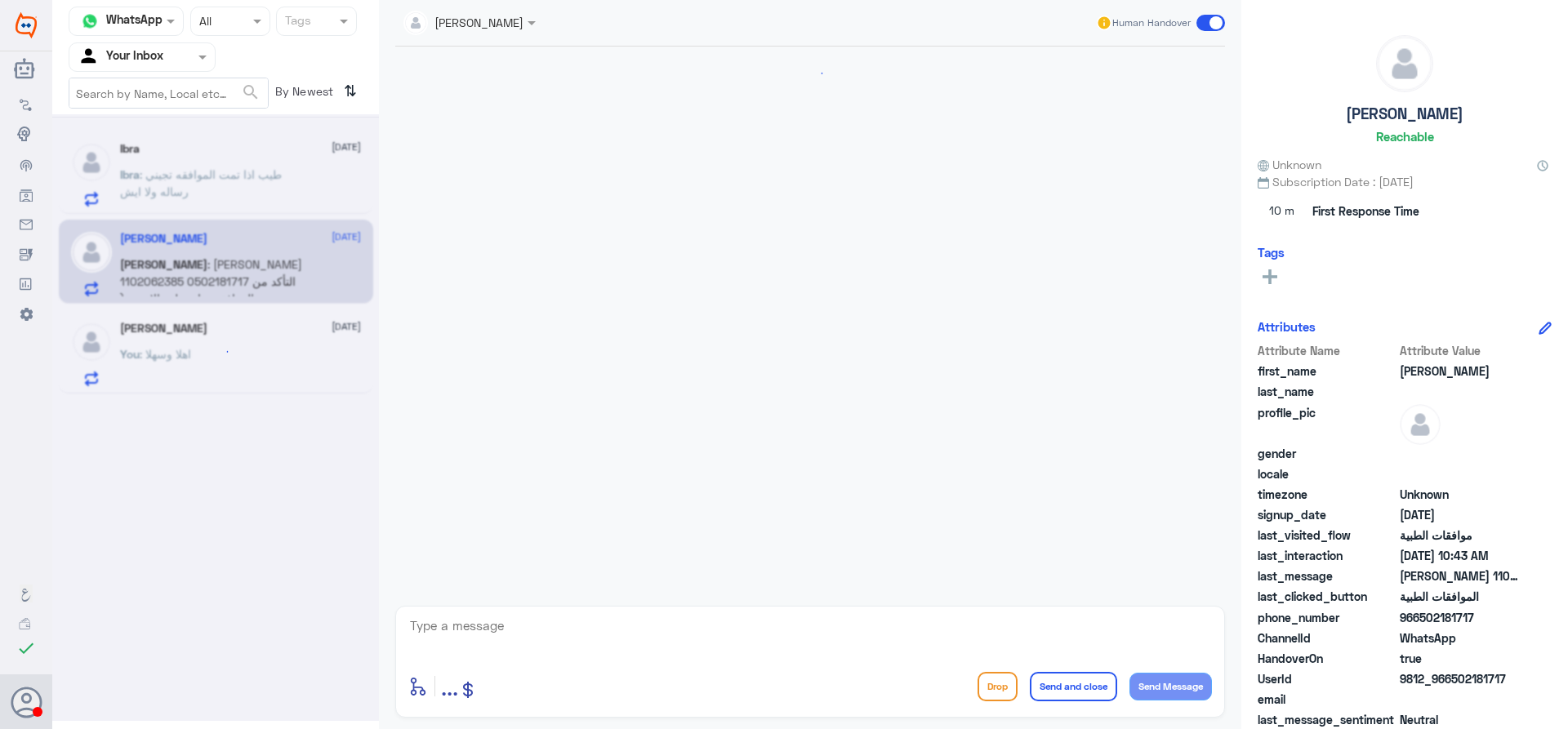
scroll to position [373, 0]
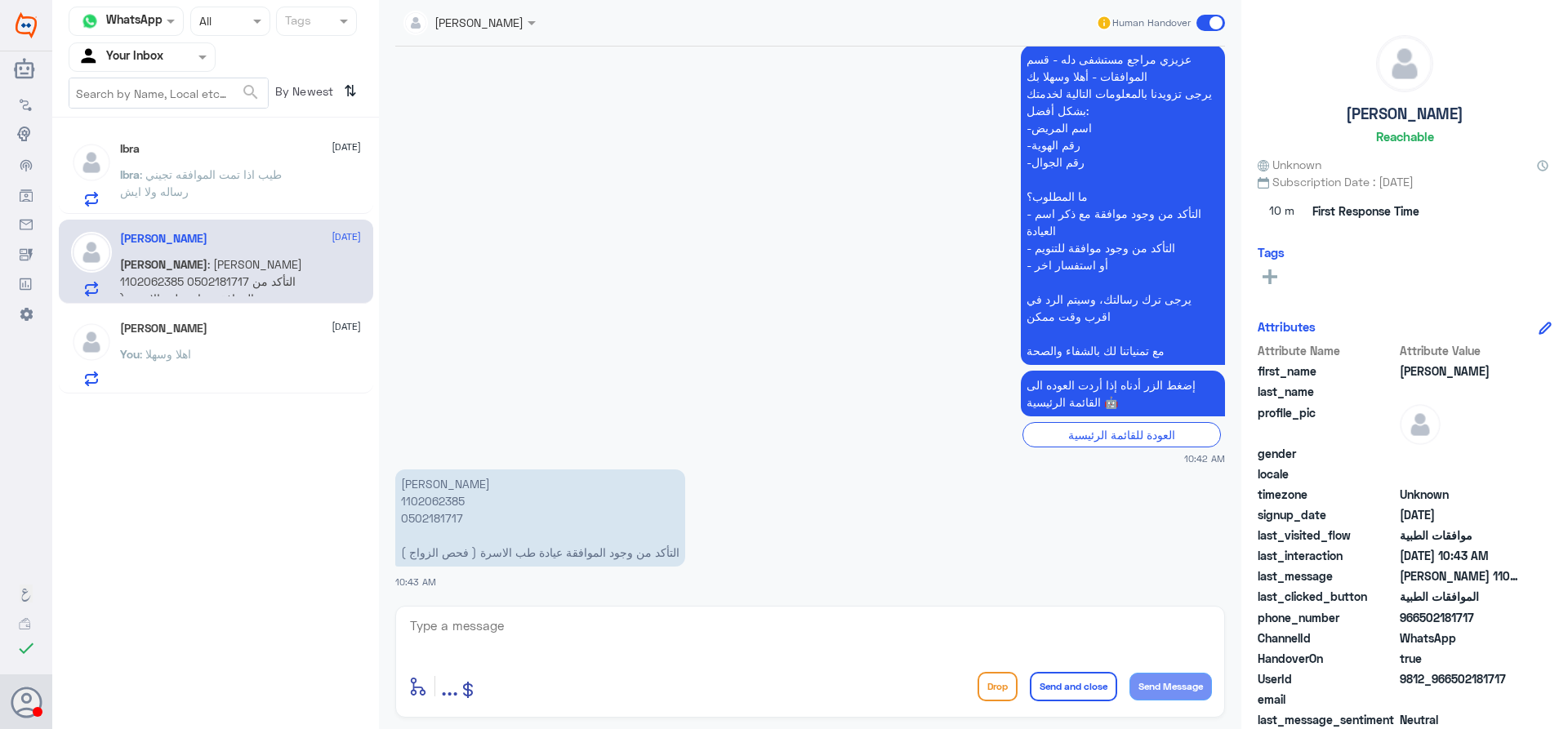
click at [707, 630] on textarea at bounding box center [810, 634] width 803 height 40
type textarea "عزيزي المراجع فحص الزواج غير مشمول تحت التأمينات"
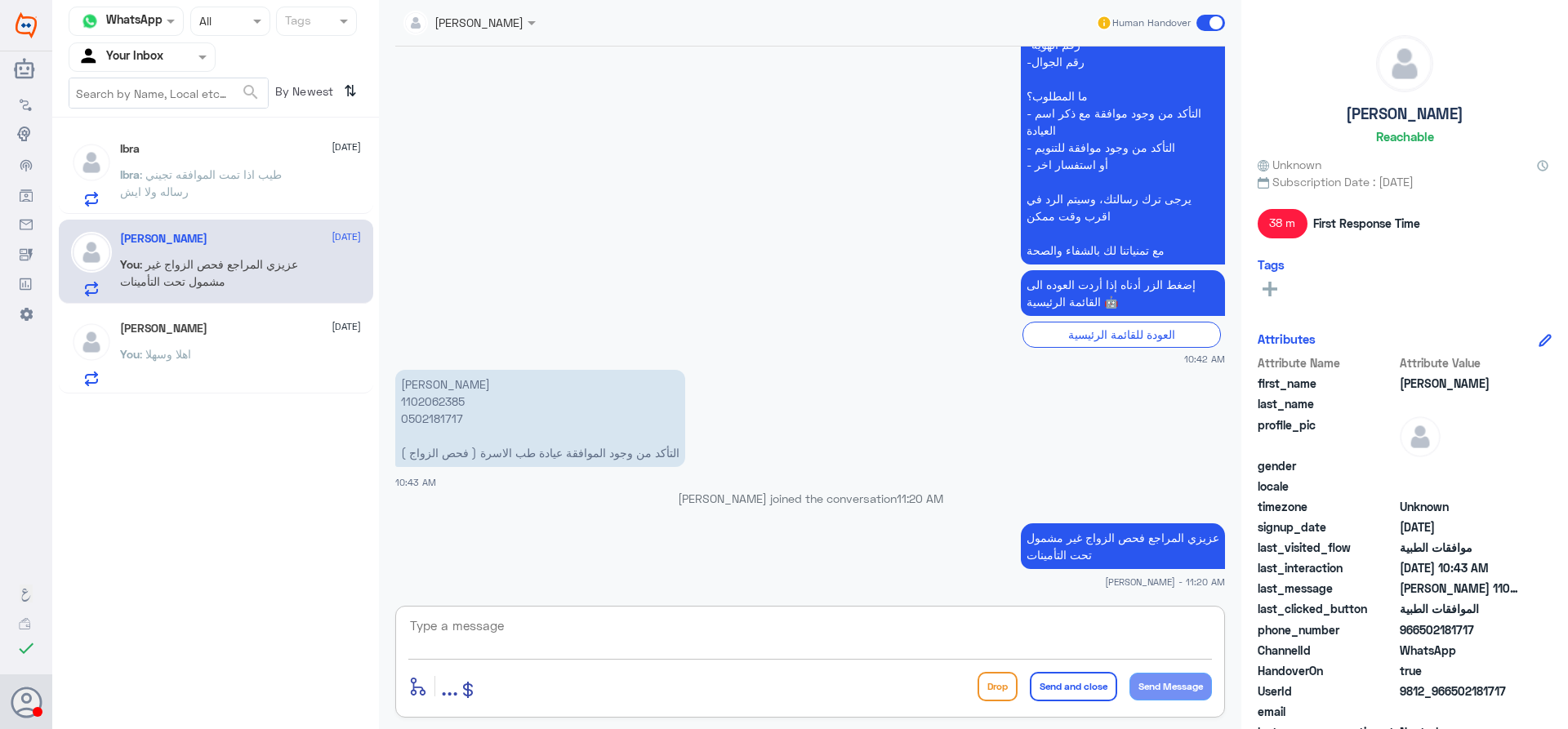
click at [252, 354] on div "You : اهلا وسهلا" at bounding box center [240, 368] width 240 height 37
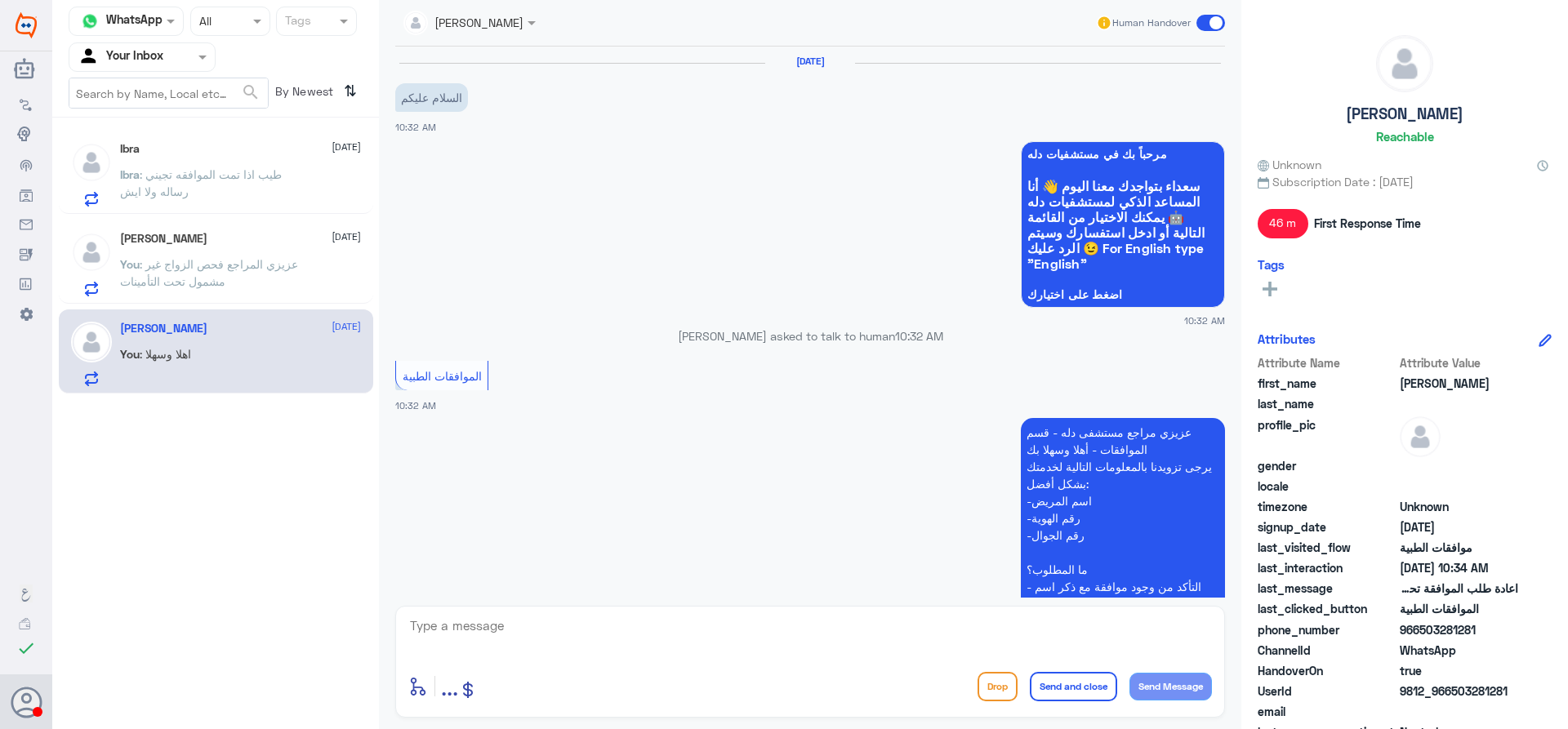
scroll to position [494, 0]
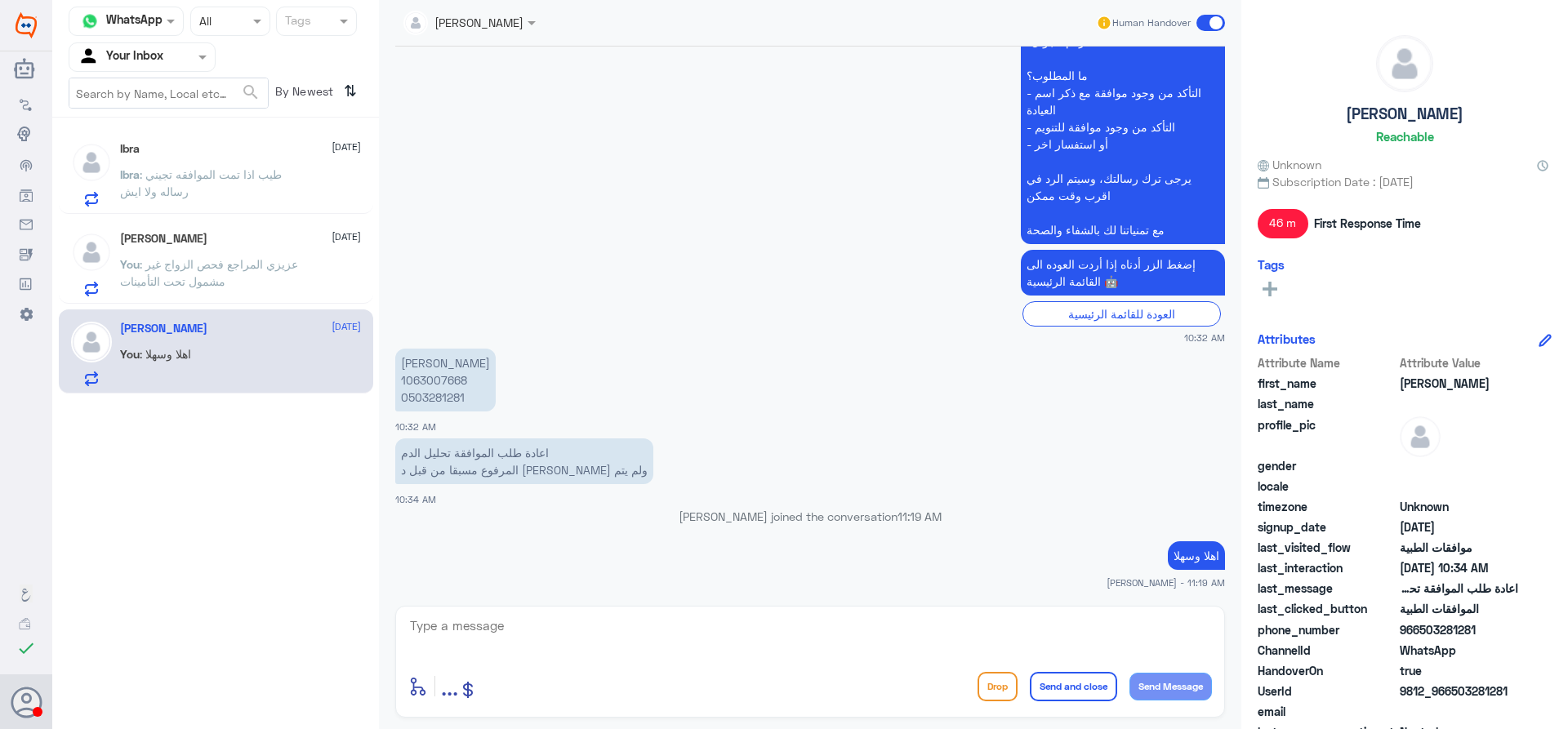
drag, startPoint x: 554, startPoint y: 621, endPoint x: 599, endPoint y: 645, distance: 51.0
click at [581, 640] on div "[PERSON_NAME] Human Handover [DATE] السلام عليكم 10:32 AM مرحباً بك في مستشفيات…" at bounding box center [810, 366] width 862 height 733
click at [604, 650] on textarea at bounding box center [810, 634] width 803 height 40
click at [825, 632] on textarea at bounding box center [810, 634] width 803 height 40
drag, startPoint x: 607, startPoint y: 636, endPoint x: 644, endPoint y: 644, distance: 37.9
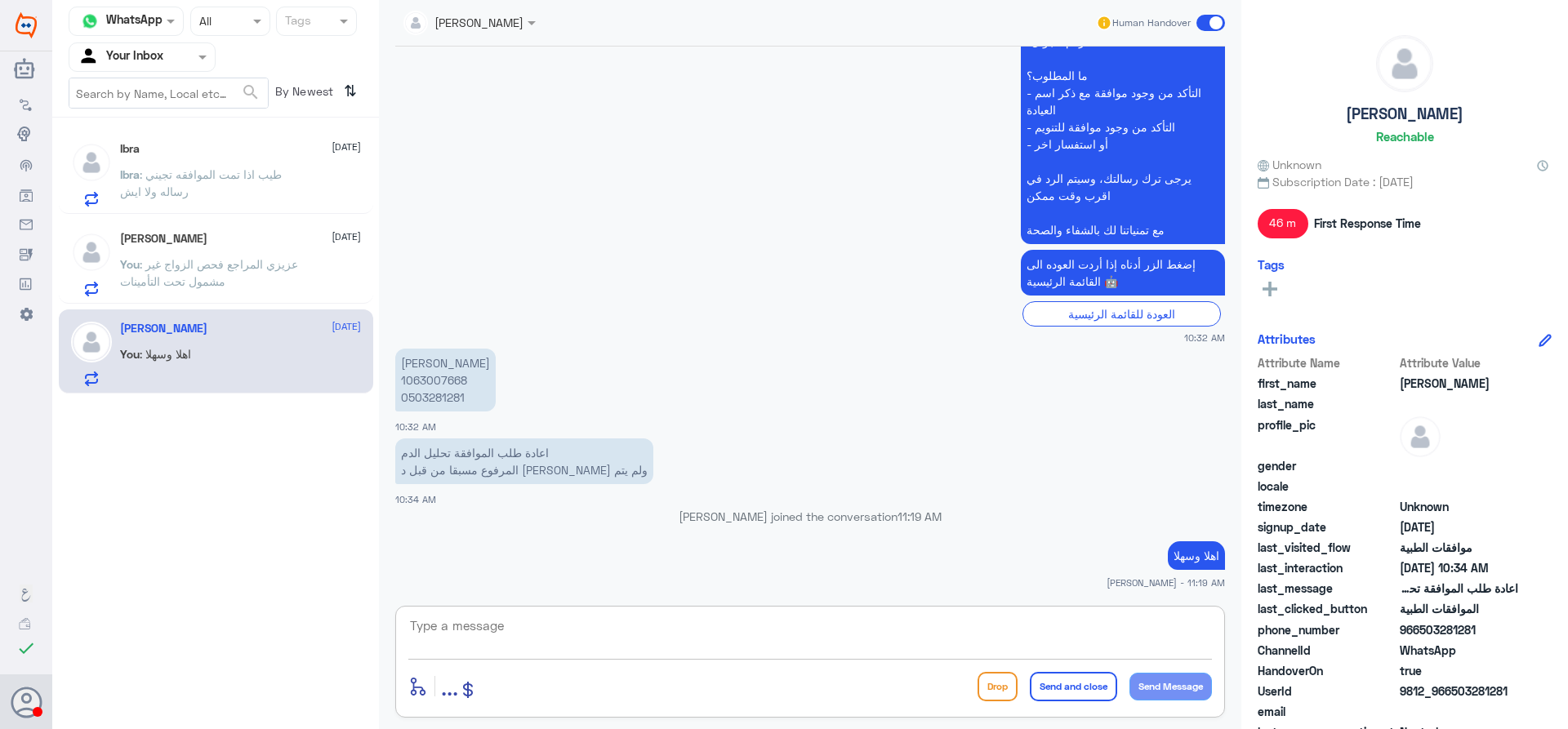
click at [610, 640] on textarea at bounding box center [810, 634] width 803 height 40
click at [229, 268] on span ": عزيزي المراجع فحص الزواج غير مشمول تحت التأمينات" at bounding box center [209, 272] width 178 height 31
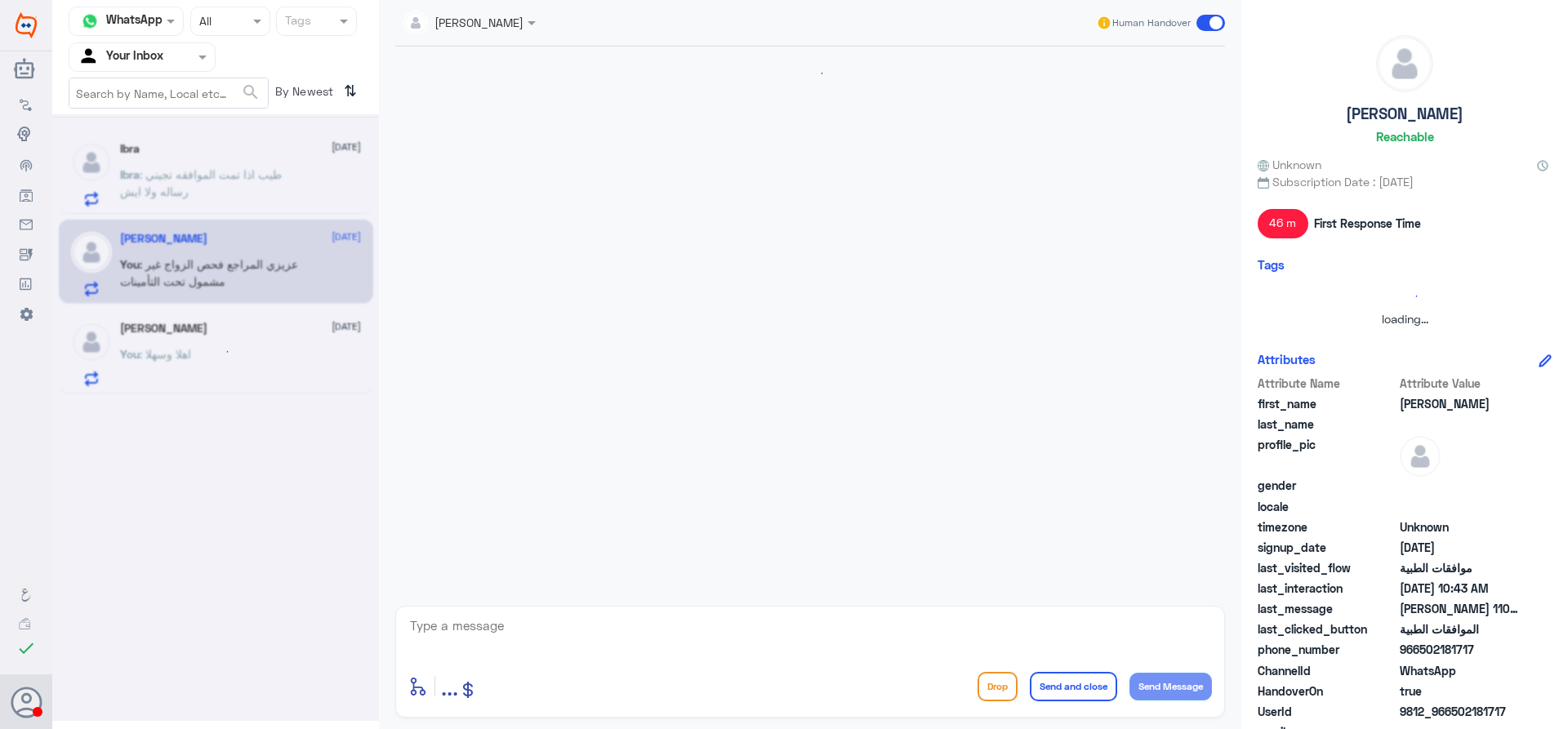
scroll to position [473, 0]
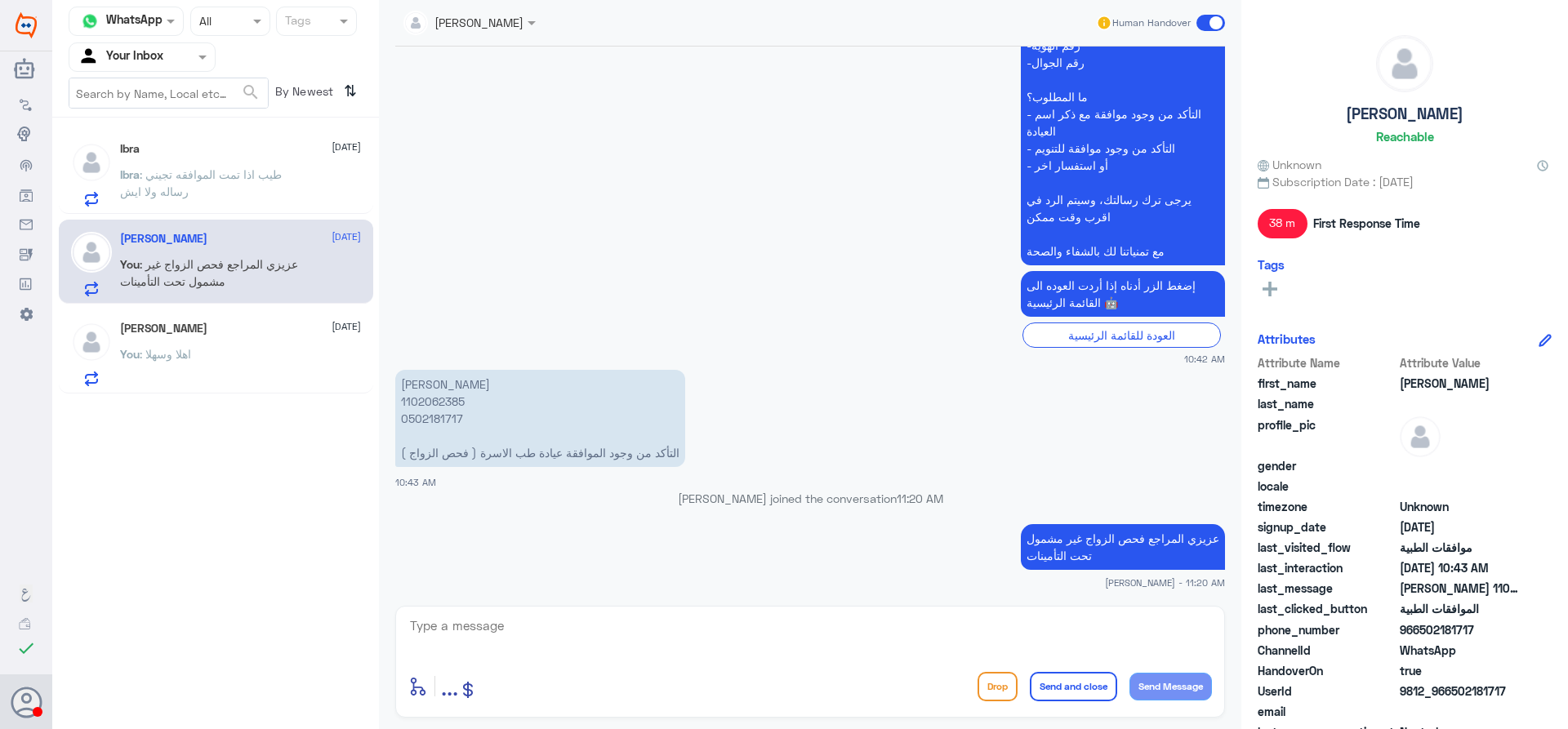
click at [246, 335] on div "[PERSON_NAME] [DATE]" at bounding box center [240, 328] width 240 height 14
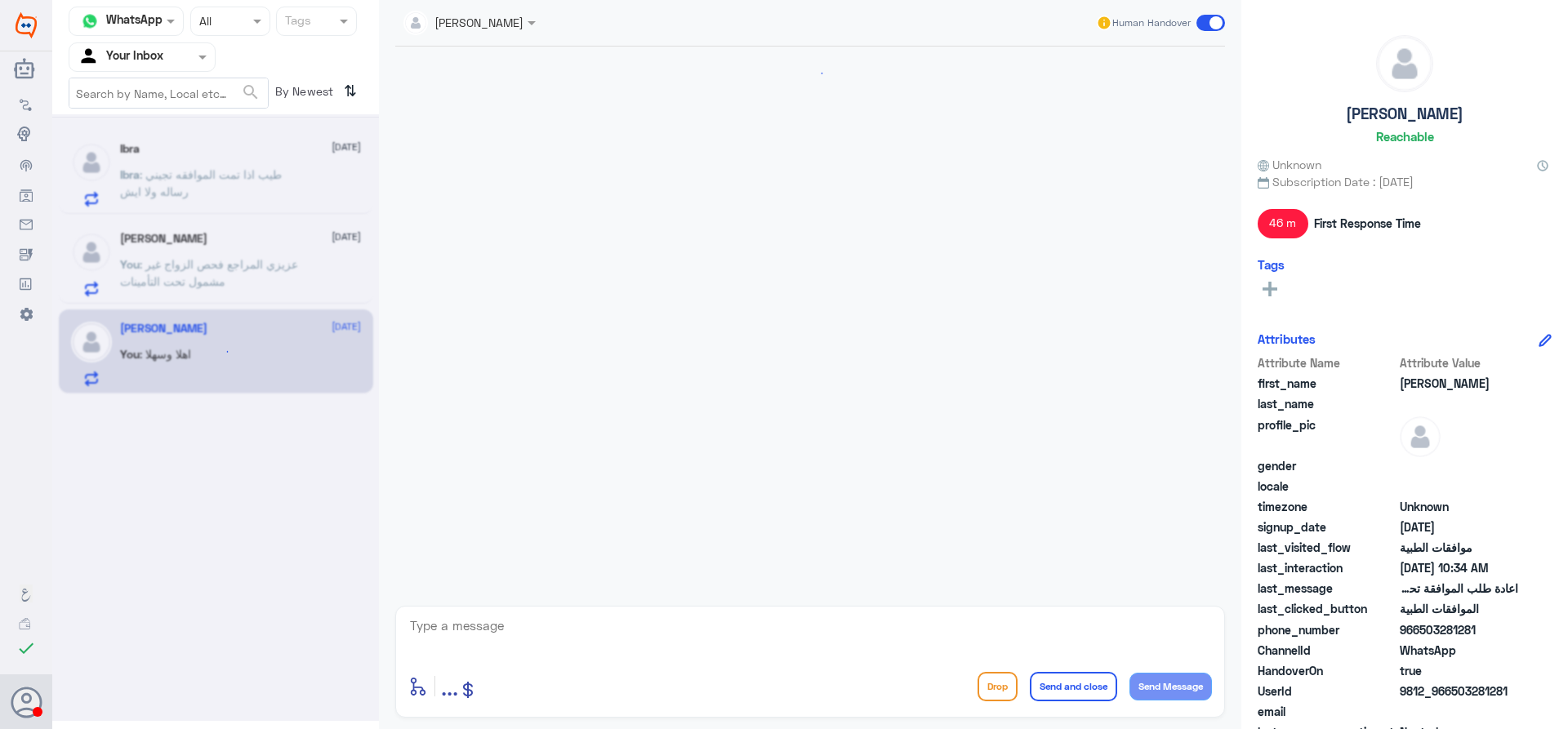
scroll to position [494, 0]
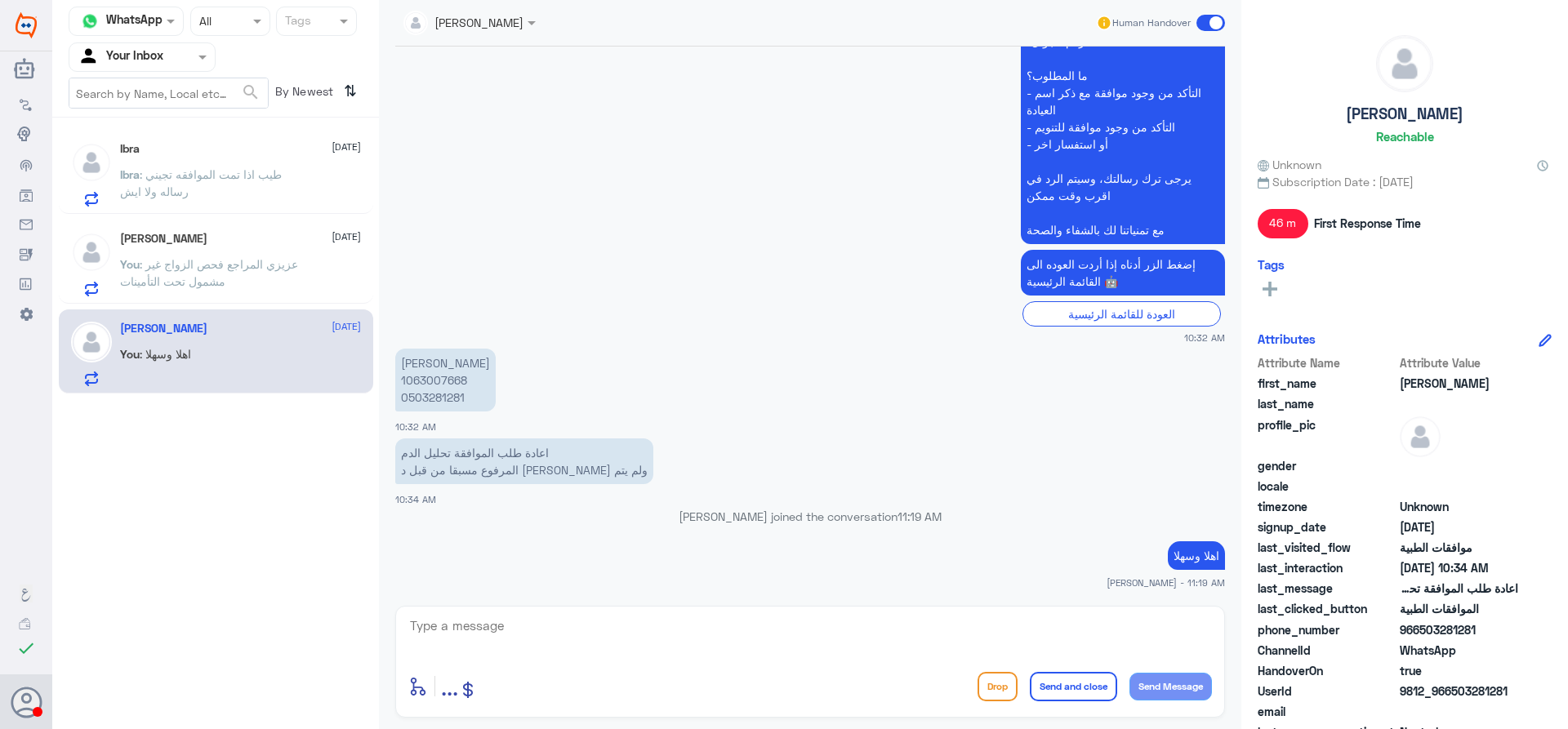
click at [692, 646] on textarea at bounding box center [810, 634] width 803 height 40
type textarea "عزيزي المراجع فحص الدم هذا غير مغطى تحت التأمين"
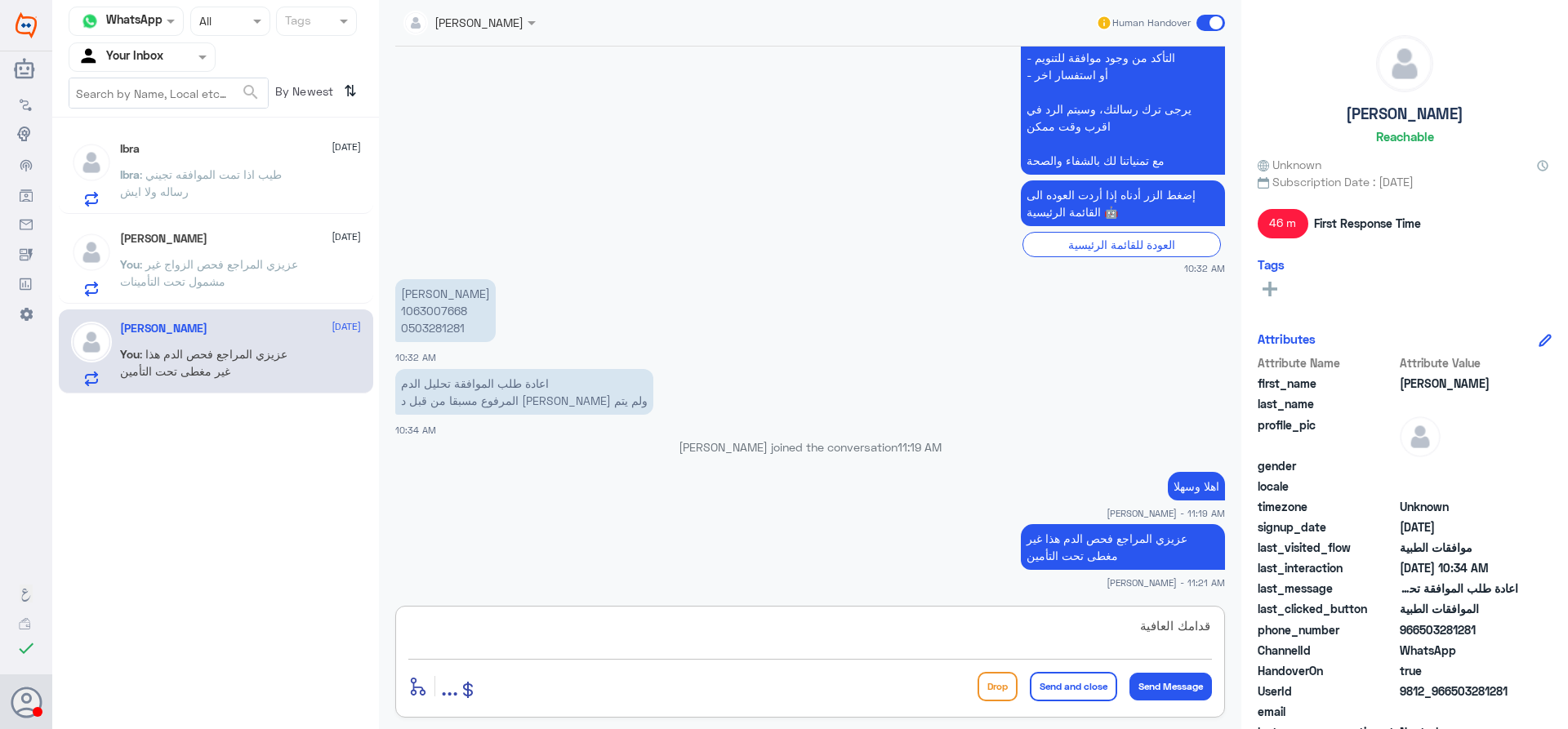
type textarea "قدامك العافية"
click at [1069, 677] on button "Send and close" at bounding box center [1073, 686] width 87 height 29
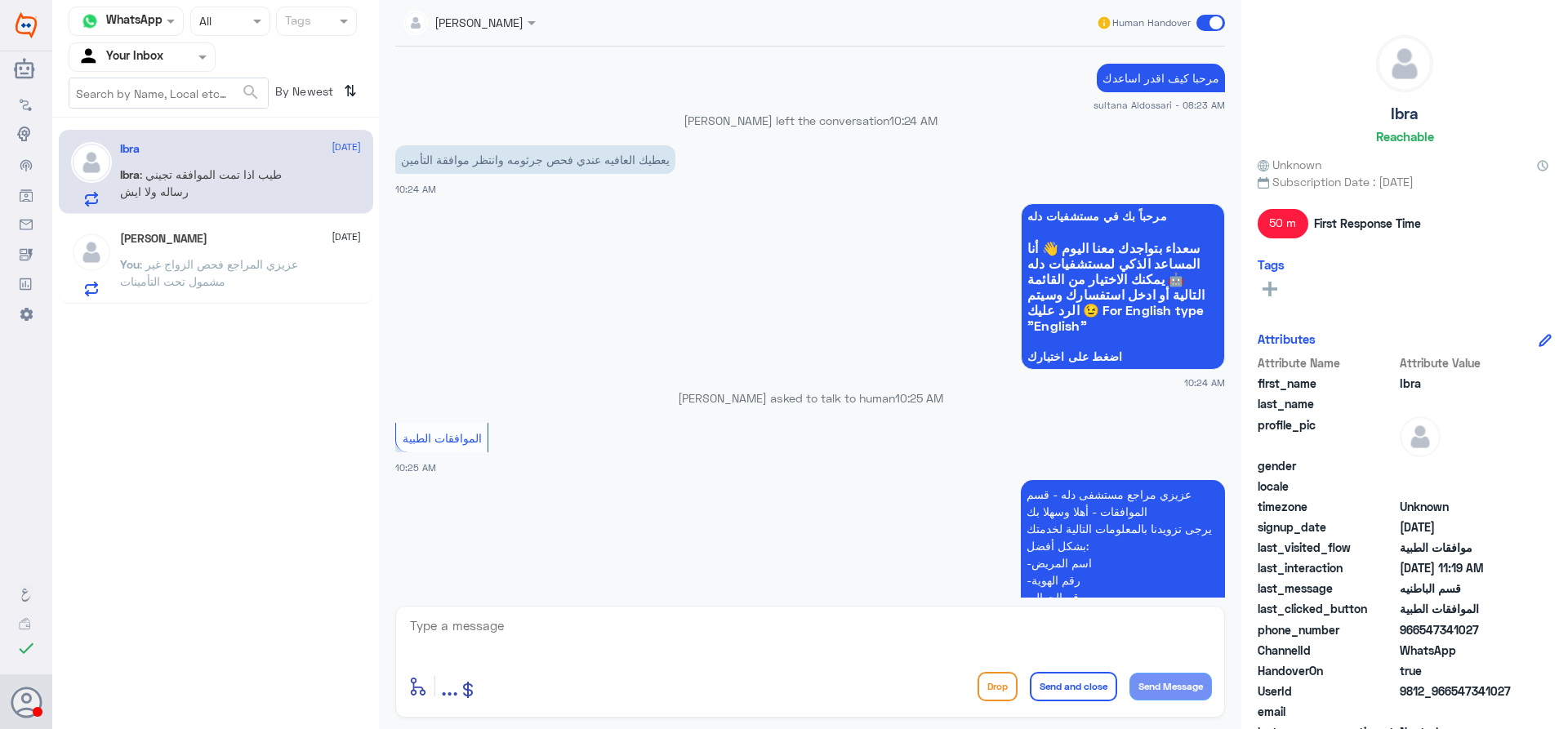
scroll to position [1359, 0]
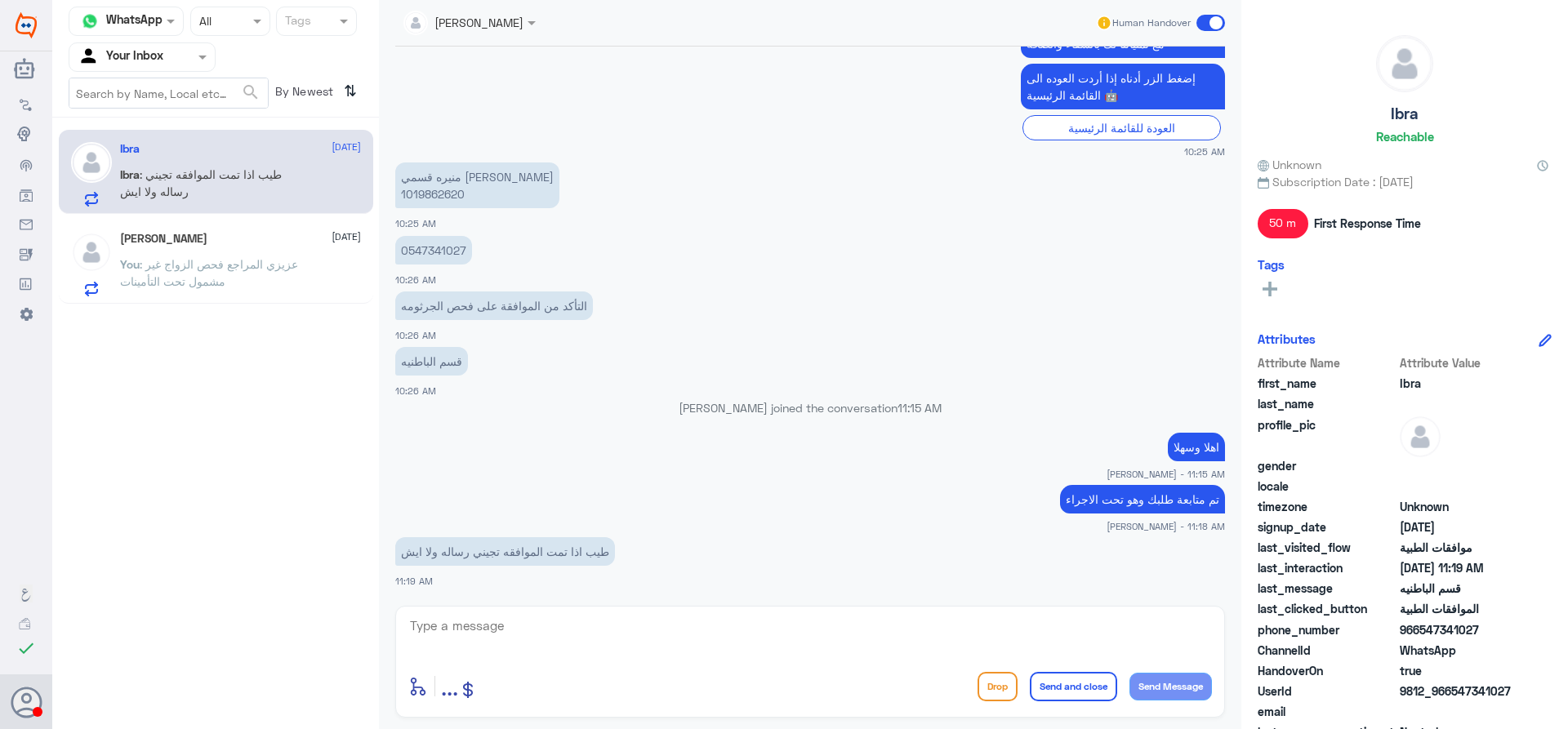
click at [166, 270] on span ": عزيزي المراجع فحص الزواج غير مشمول تحت التأمينات" at bounding box center [209, 272] width 178 height 31
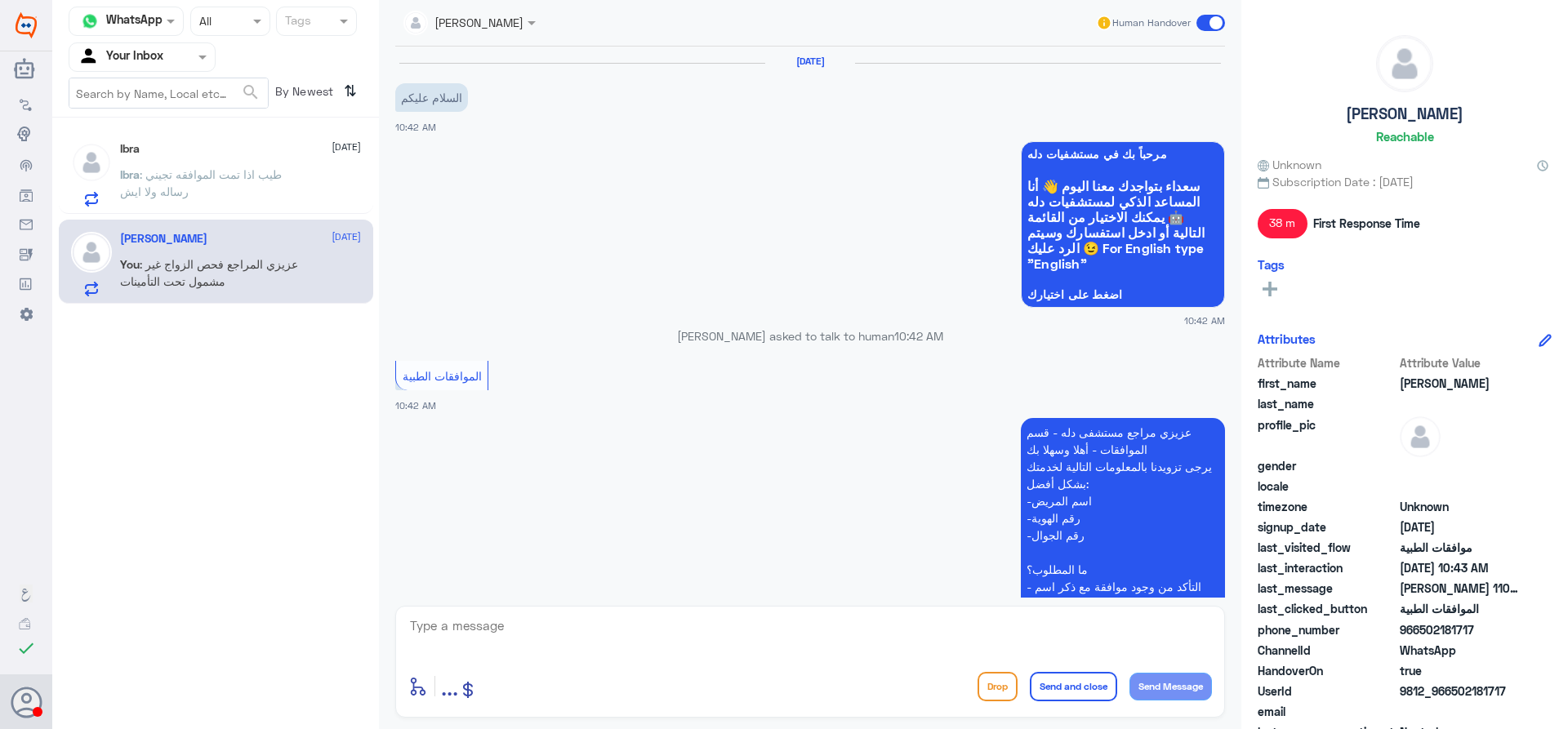
scroll to position [473, 0]
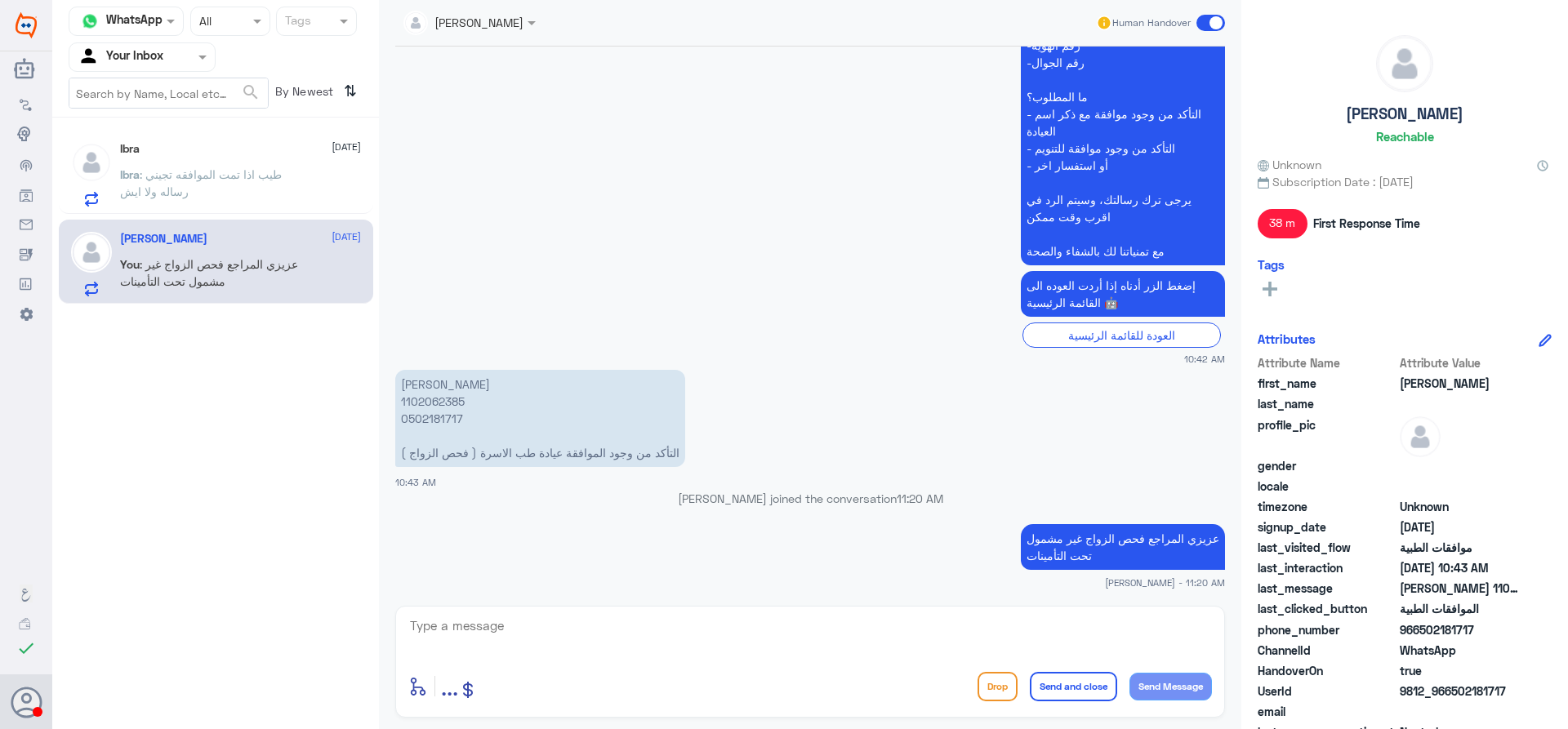
click at [1209, 20] on span at bounding box center [1210, 23] width 28 height 17
click at [0, 0] on input "checkbox" at bounding box center [0, 0] width 0 height 0
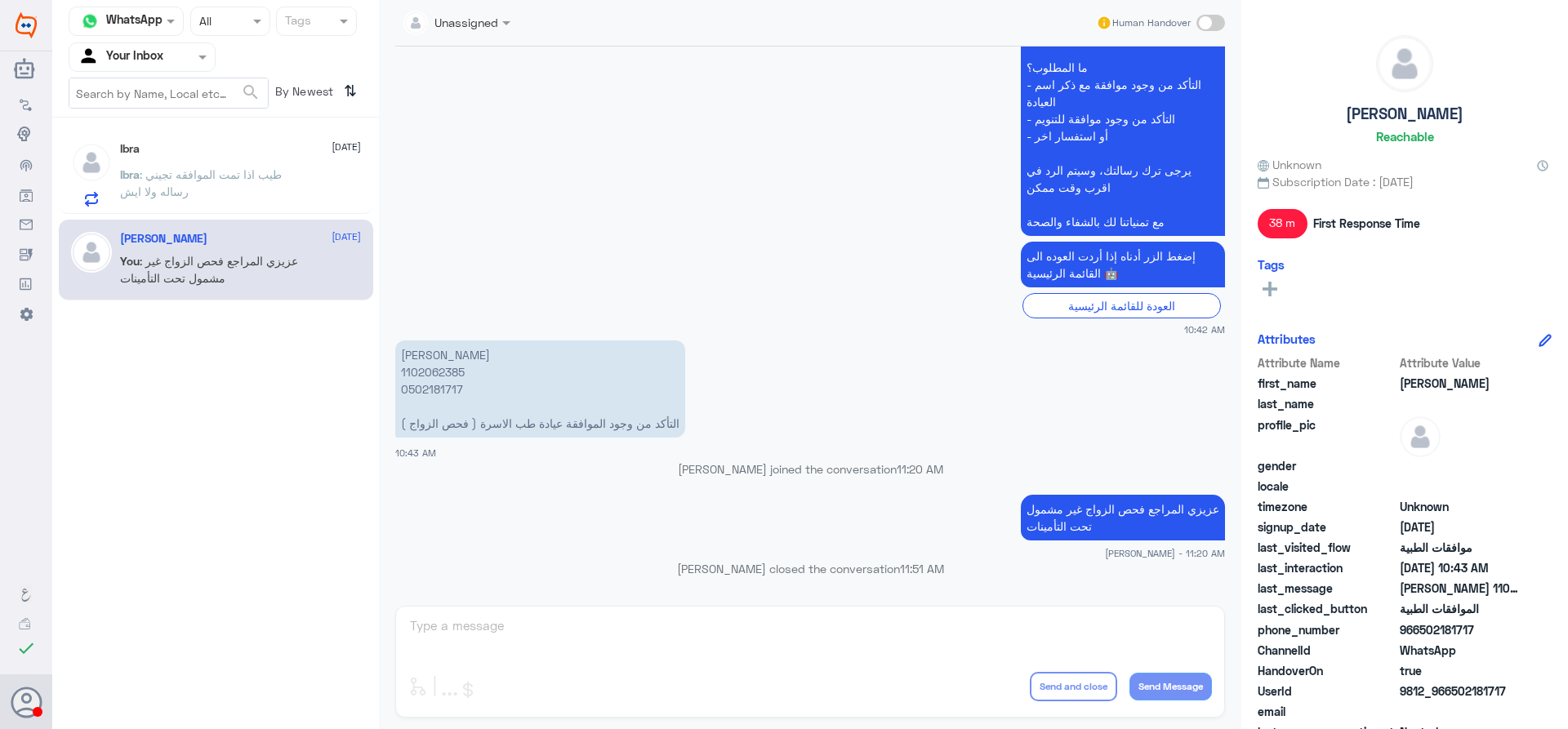
click at [282, 175] on span ": طيب اذا تمت الموافقه تجيني رساله ولا ايش" at bounding box center [201, 182] width 162 height 31
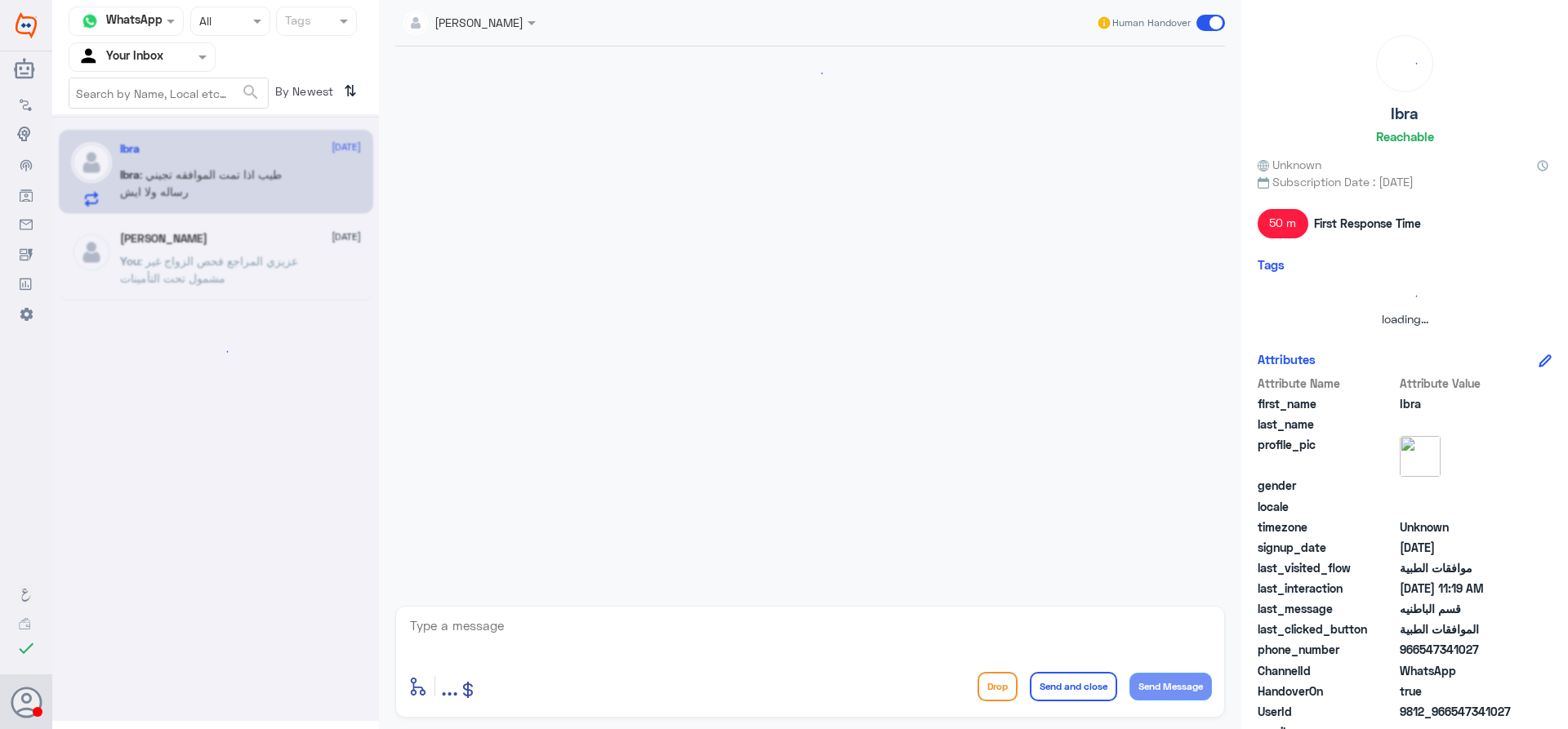
scroll to position [1359, 0]
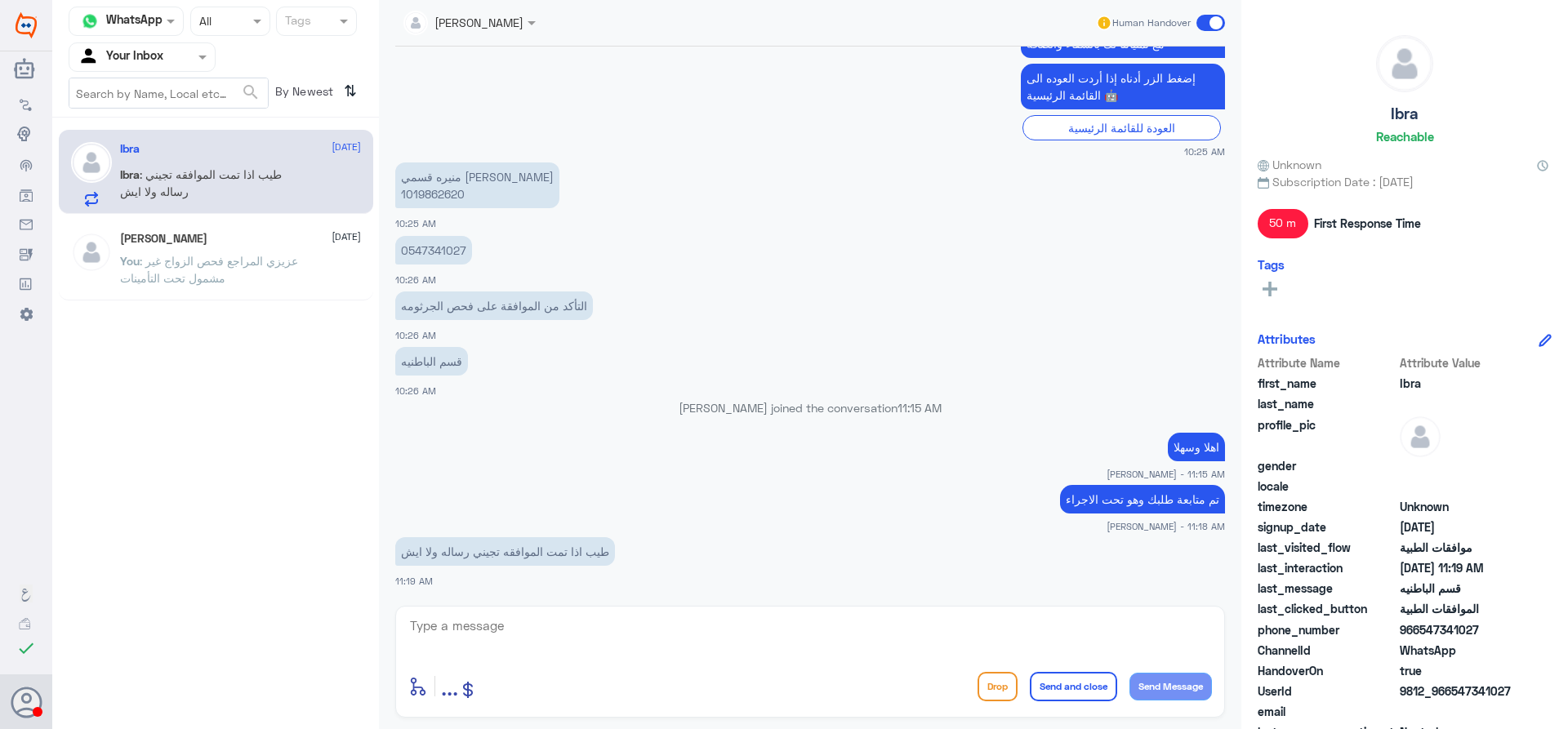
click at [672, 607] on div "enter flow name ... Drop Send and close Send Message" at bounding box center [810, 661] width 830 height 112
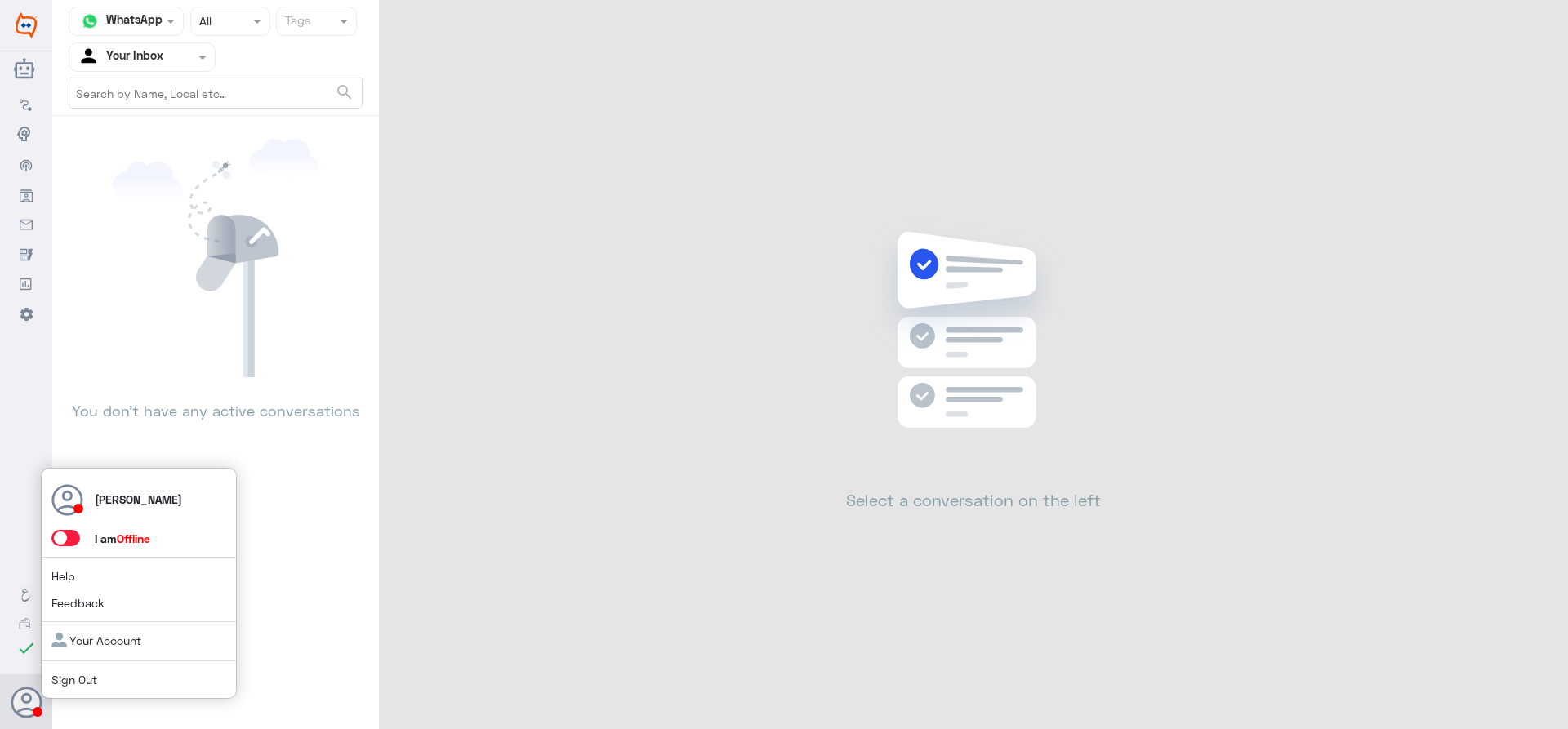
click at [59, 537] on span at bounding box center [65, 538] width 28 height 17
click at [0, 0] on input "checkbox" at bounding box center [0, 0] width 0 height 0
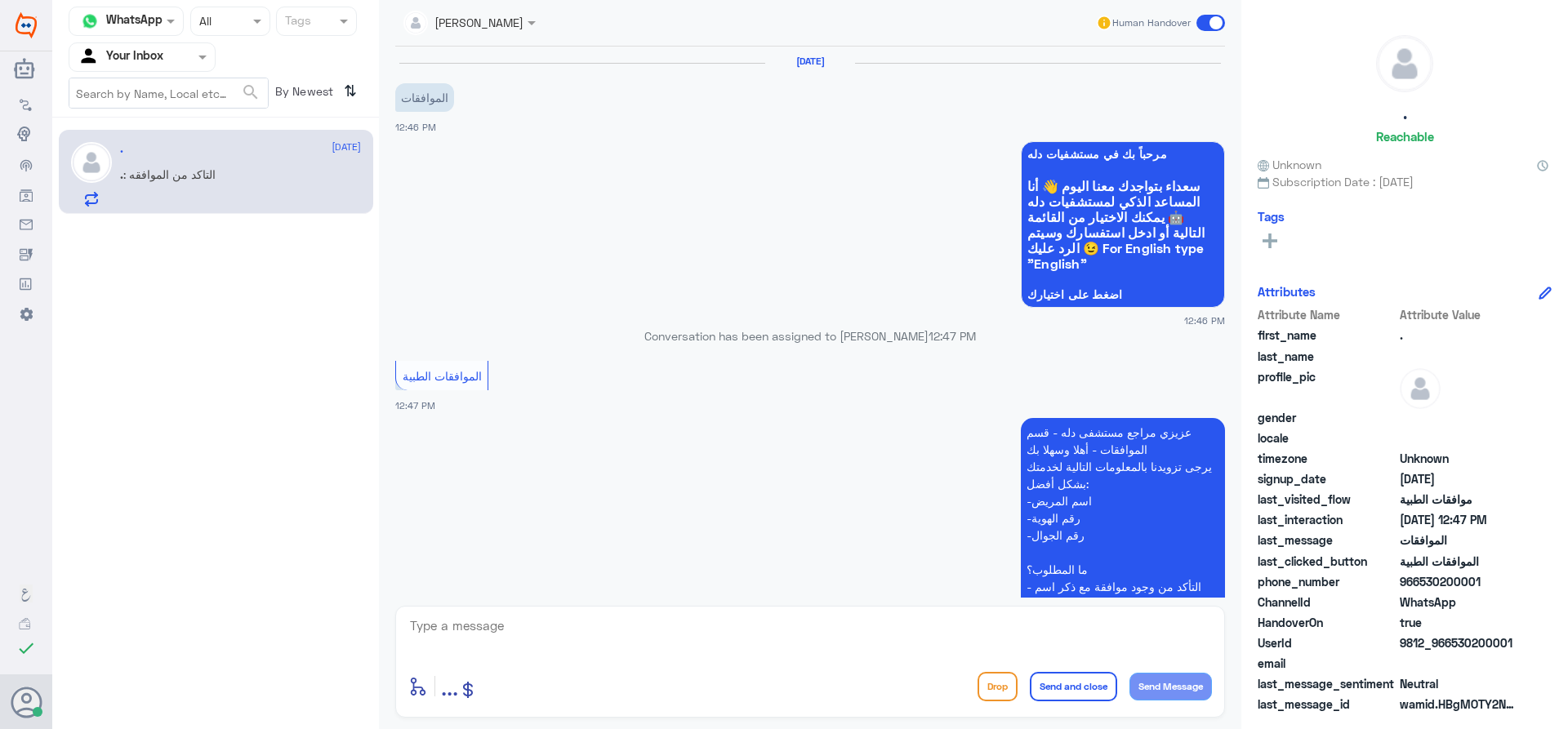
scroll to position [395, 0]
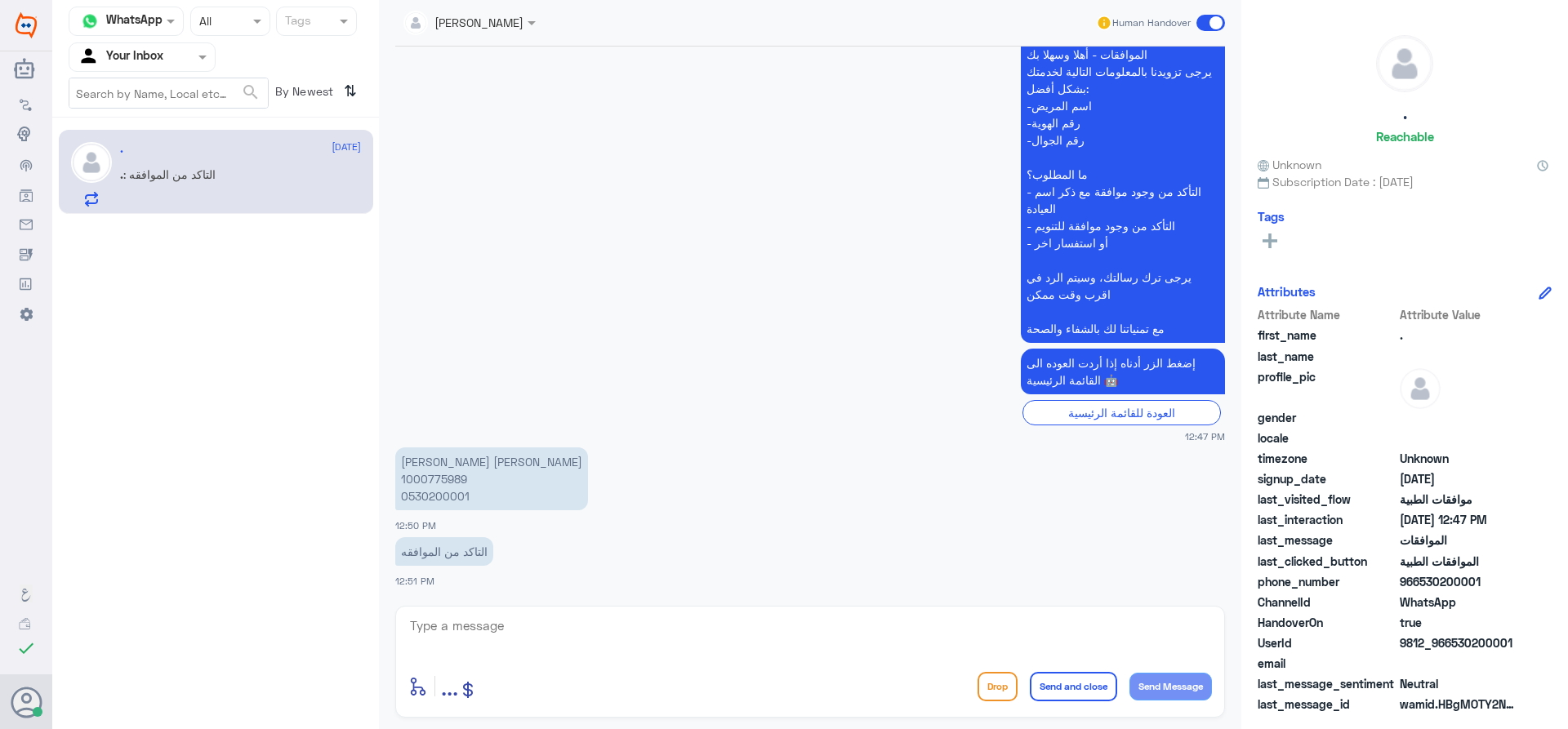
click at [675, 626] on textarea at bounding box center [810, 634] width 803 height 40
type textarea "اهلا وسهلا"
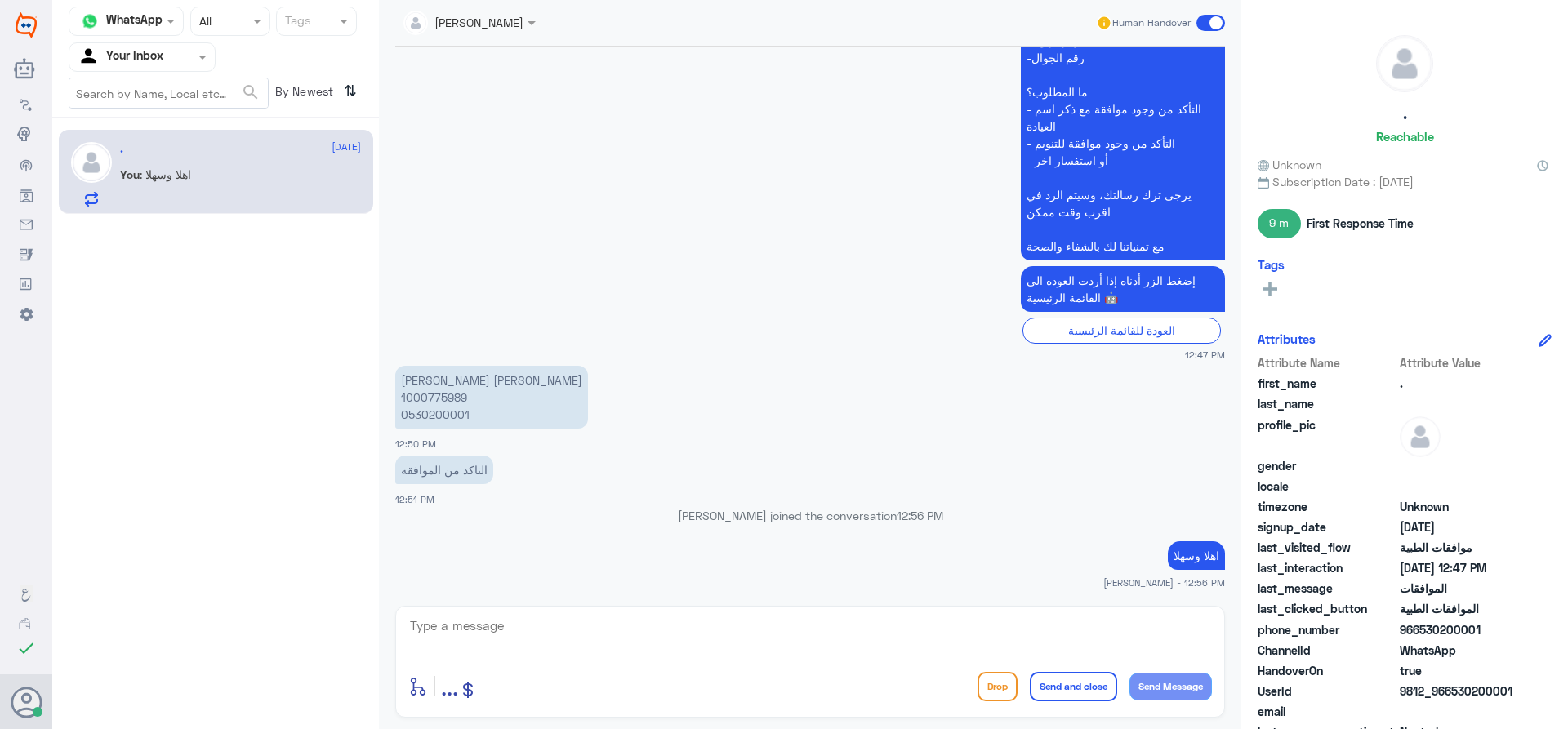
click at [438, 397] on p "[PERSON_NAME] [PERSON_NAME] 1000775989 0530200001" at bounding box center [492, 396] width 193 height 63
copy p "1000775989"
drag, startPoint x: 1013, startPoint y: 631, endPoint x: 1095, endPoint y: 642, distance: 82.7
click at [1013, 632] on textarea at bounding box center [810, 634] width 803 height 40
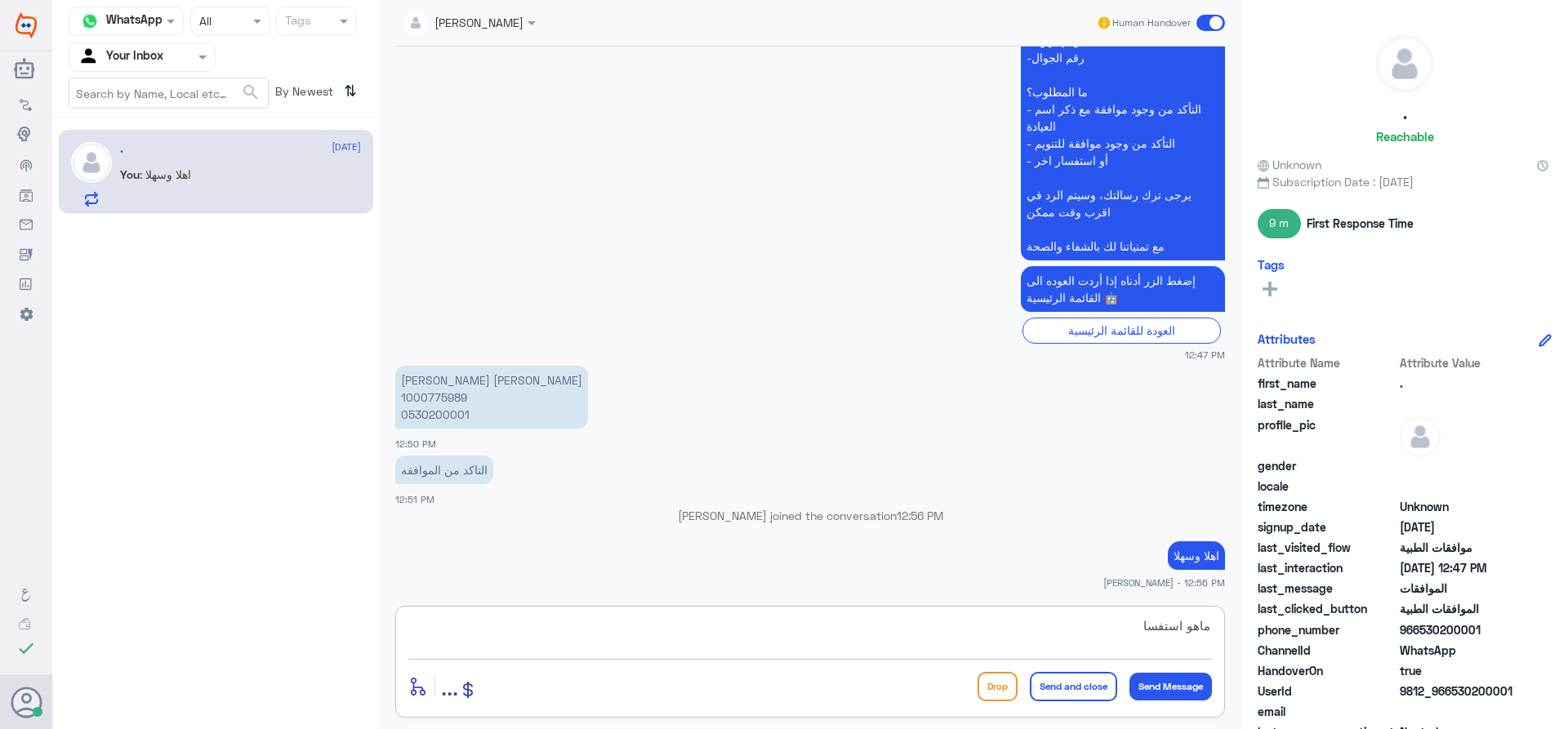
type textarea "ماهو استفسار"
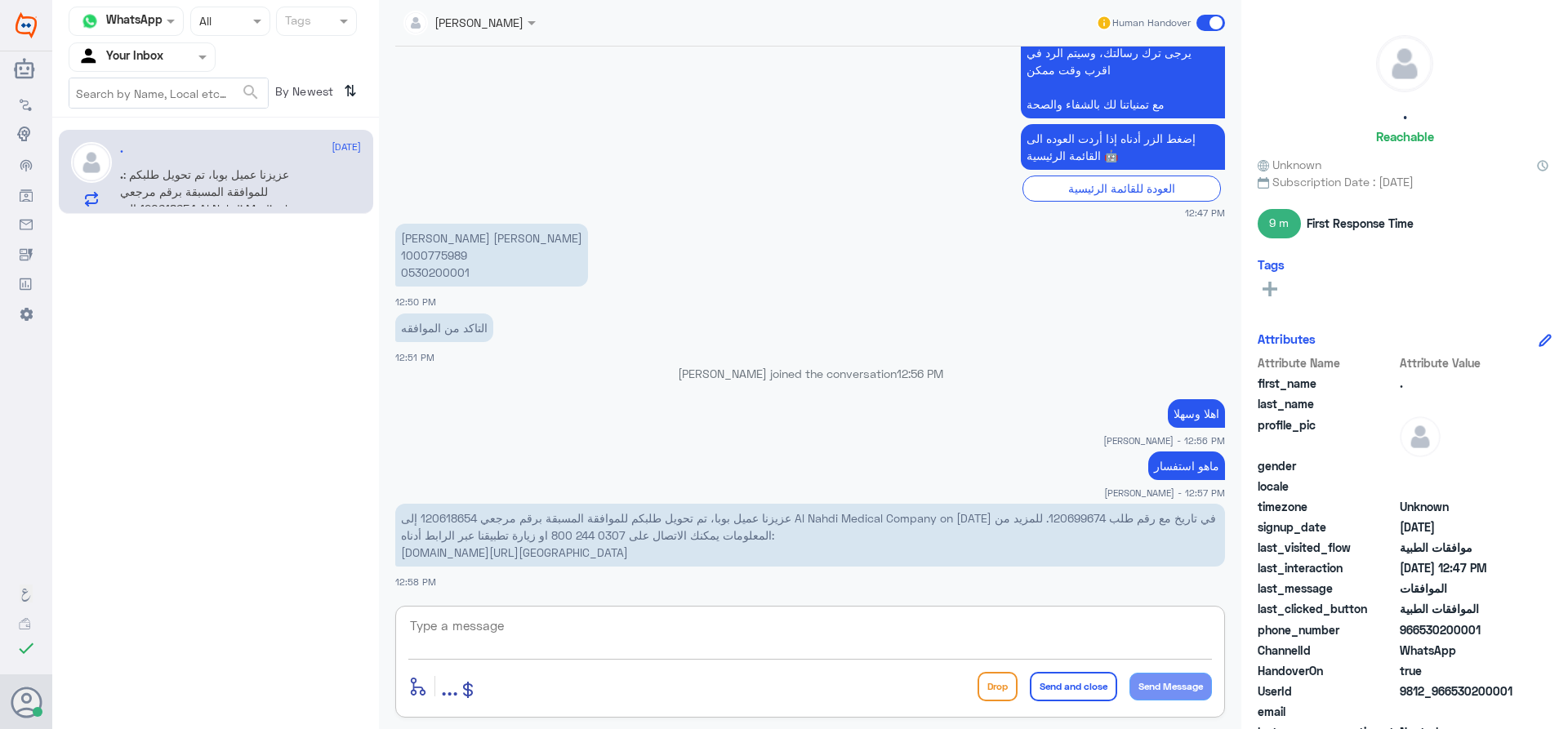
scroll to position [663, 0]
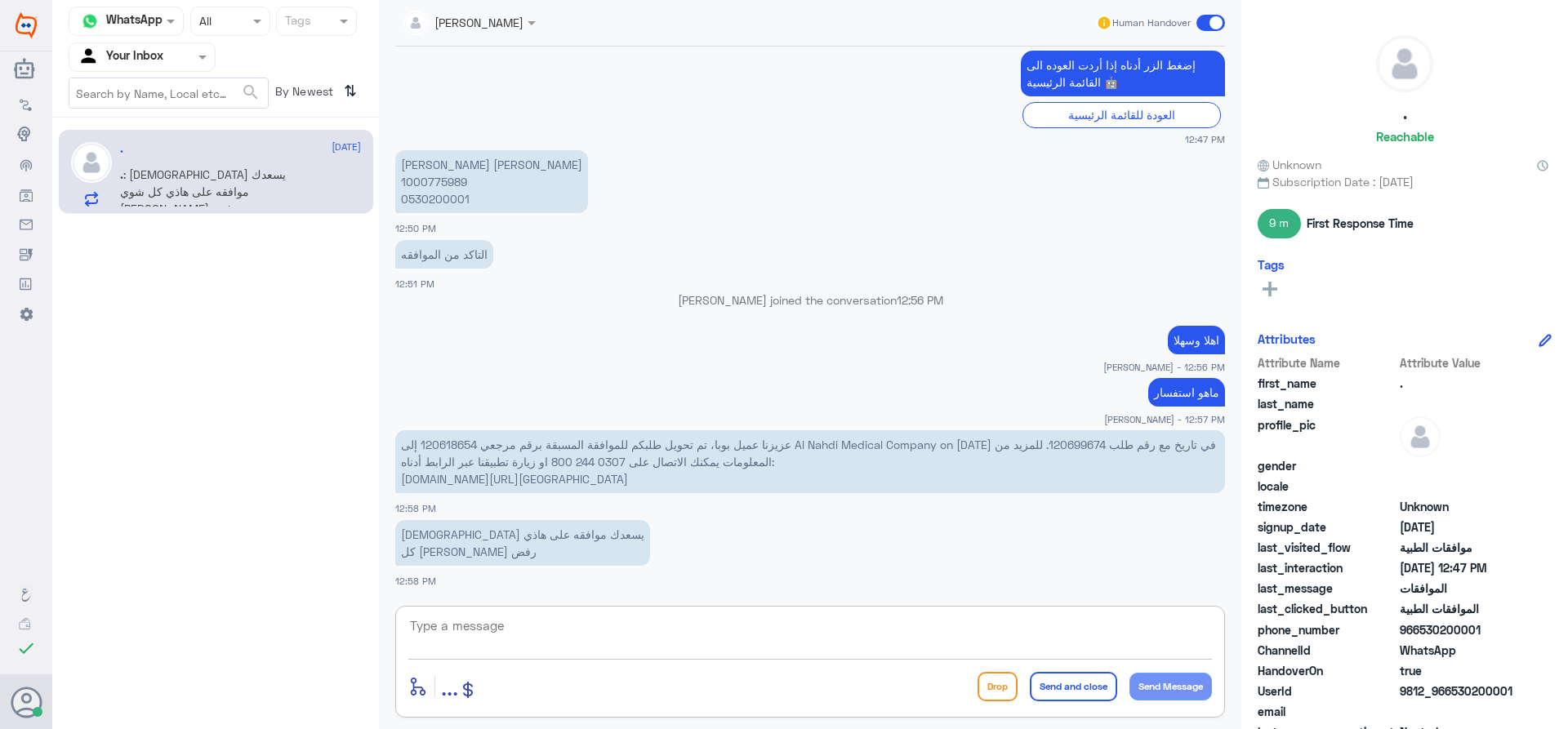
click at [766, 626] on textarea at bounding box center [810, 634] width 803 height 40
type textarea "عزيزي الطلب تحوي للنهدي ماهي الاشكالية ؟"
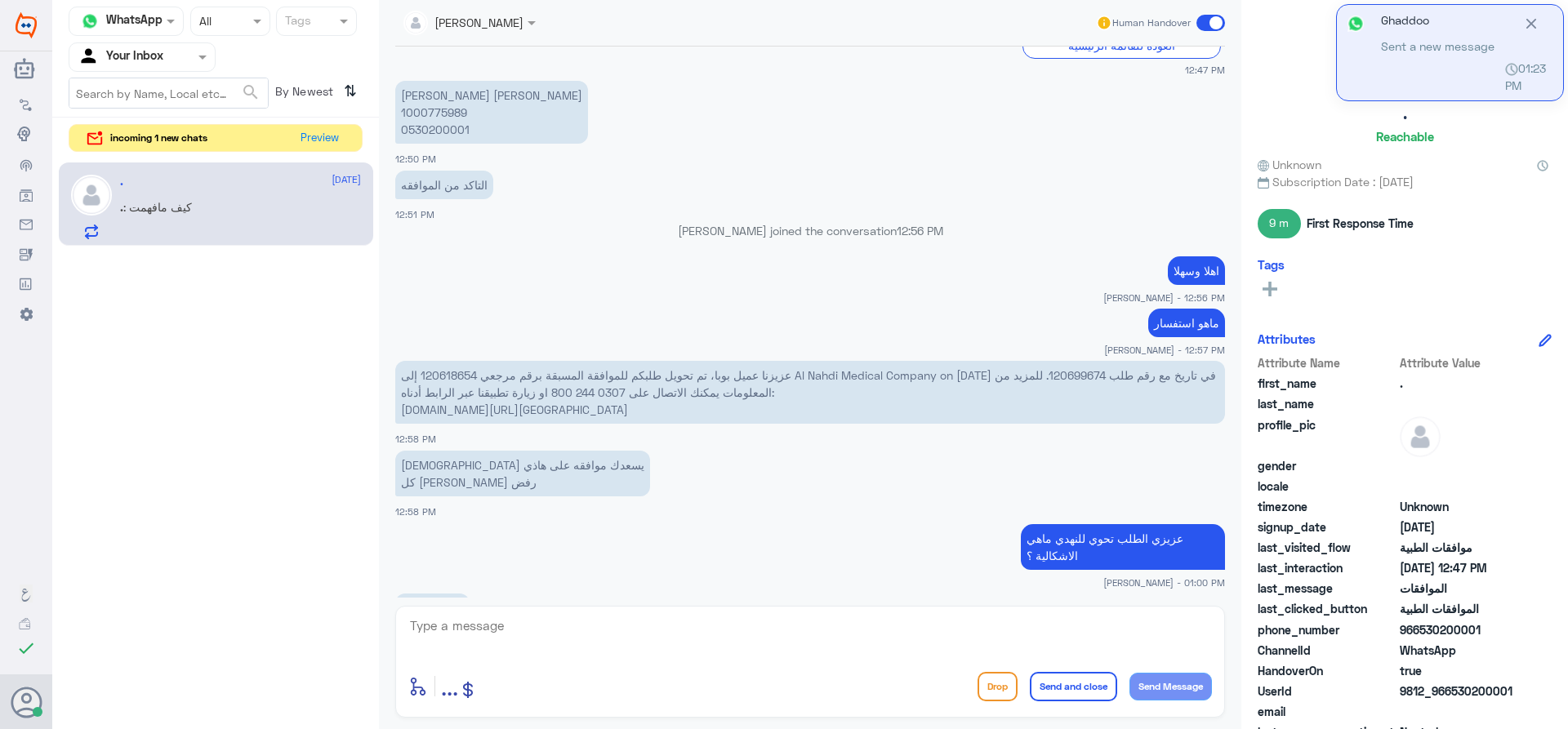
scroll to position [788, 0]
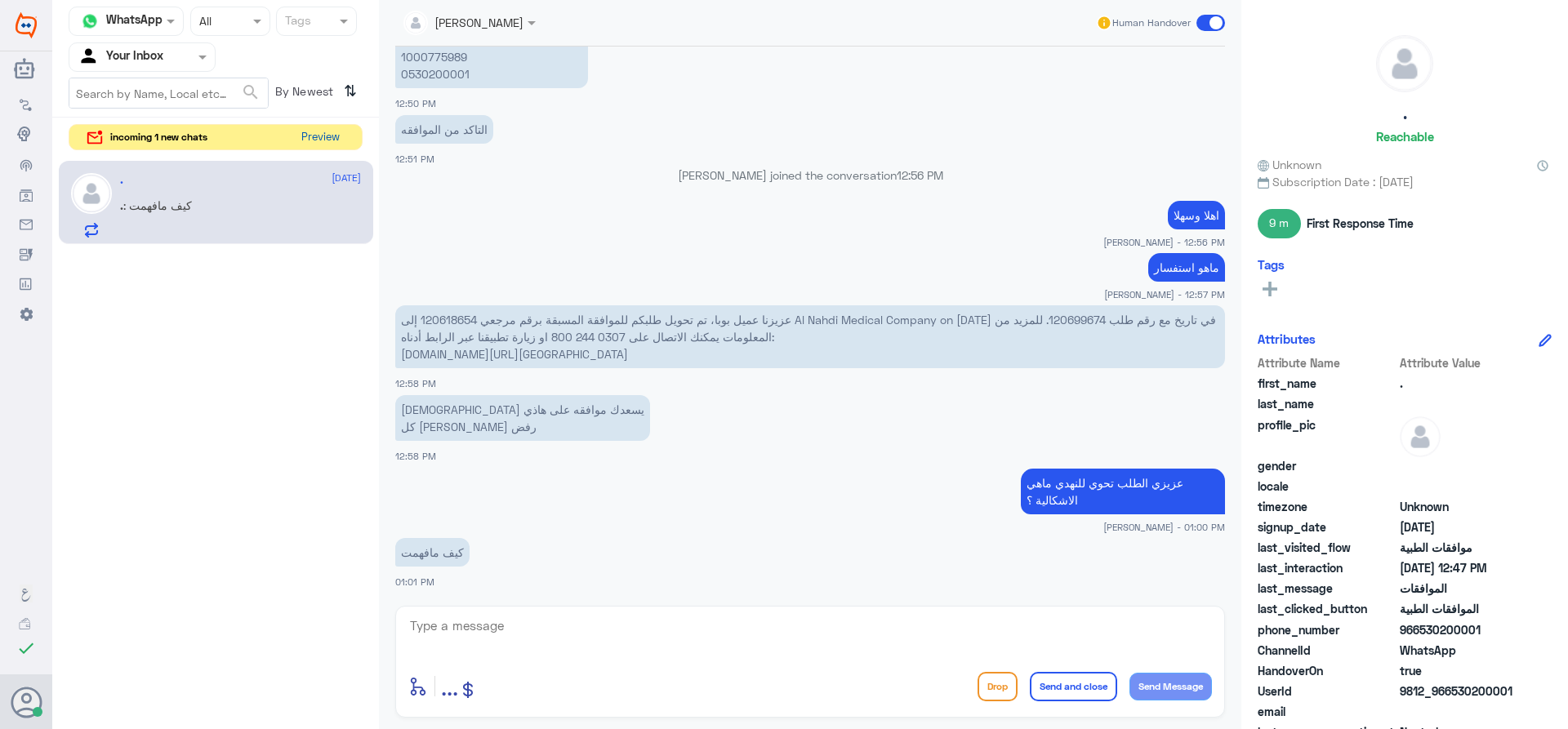
click at [335, 133] on button "Preview" at bounding box center [320, 137] width 50 height 26
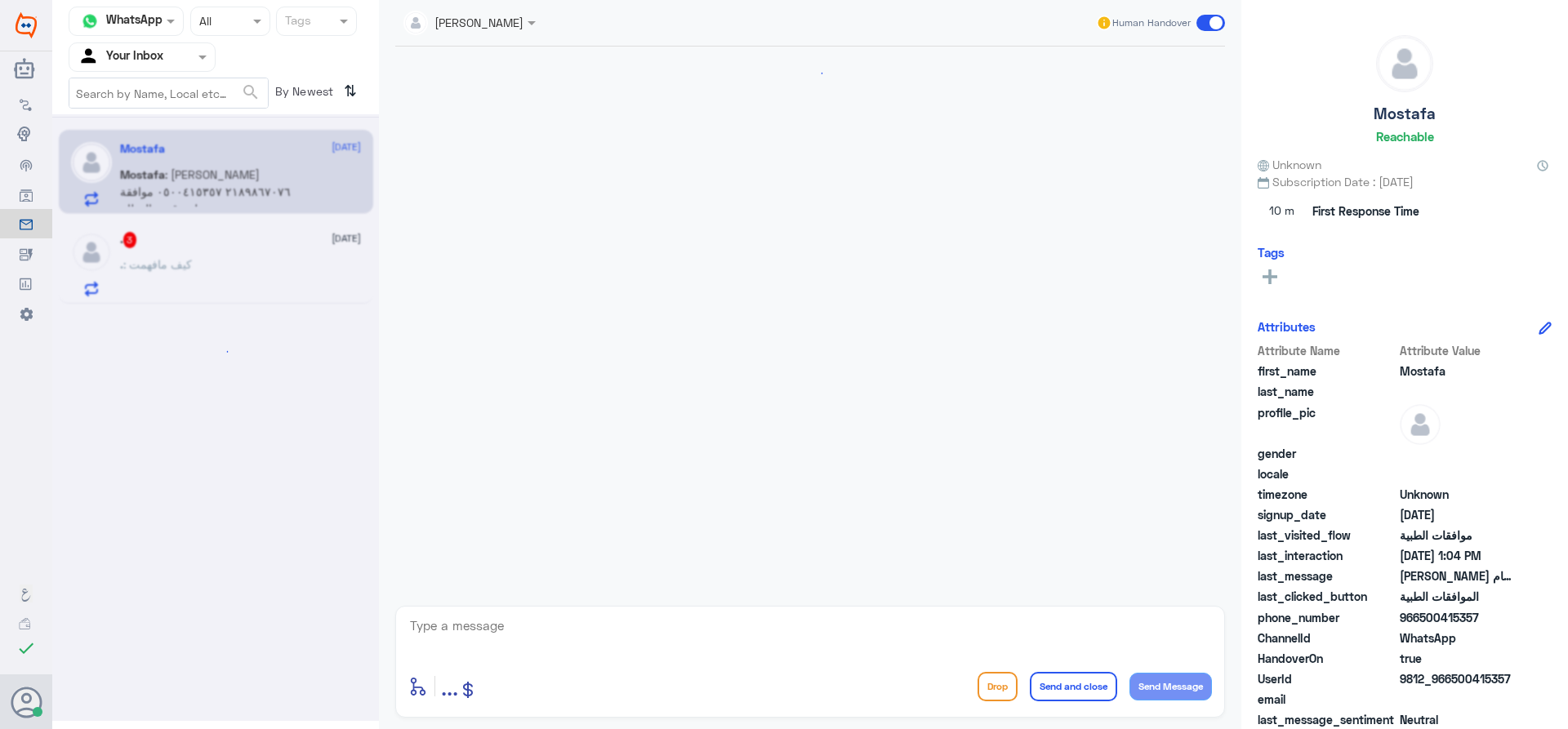
scroll to position [356, 0]
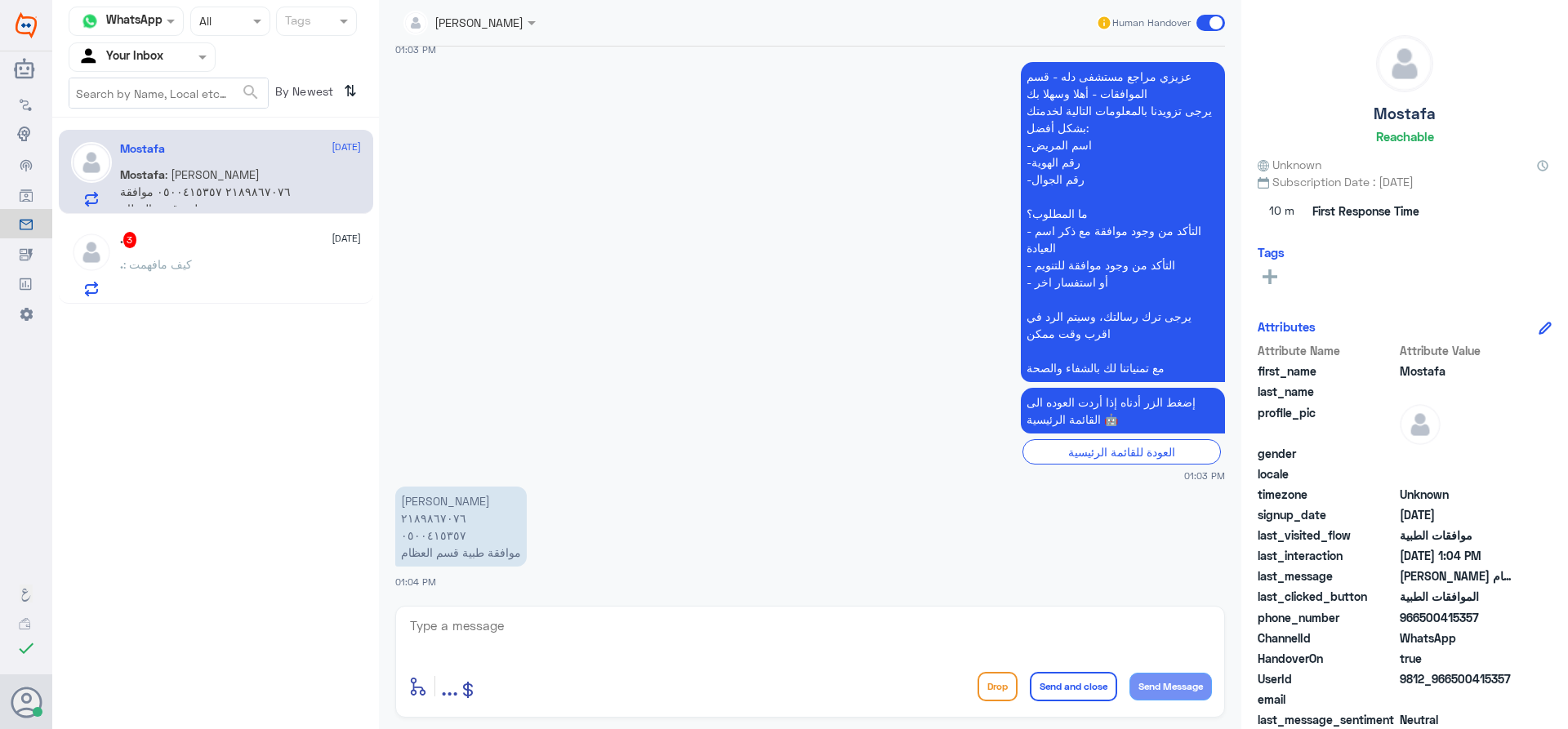
click at [240, 276] on div ". : كيف مافهمت" at bounding box center [240, 278] width 240 height 37
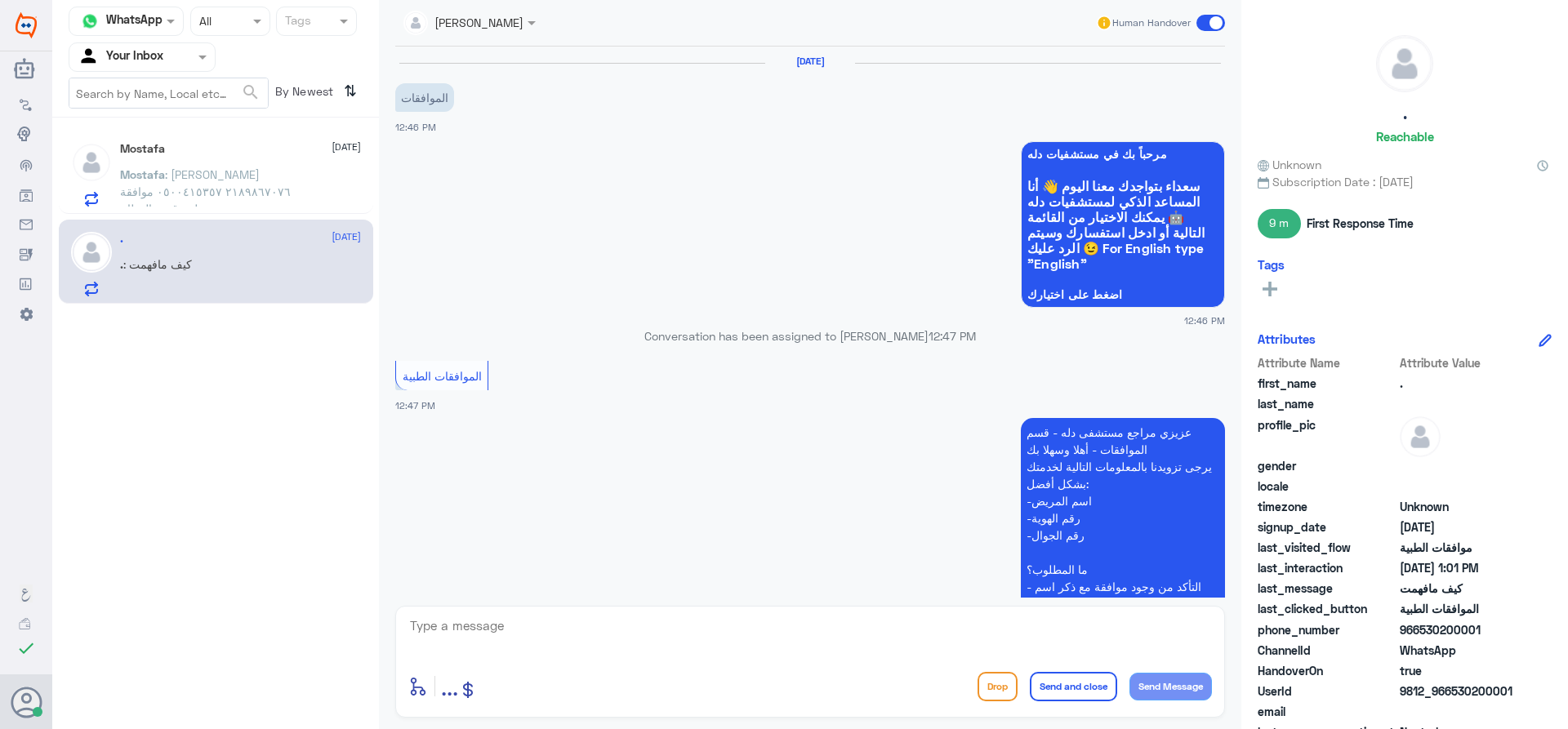
scroll to position [818, 0]
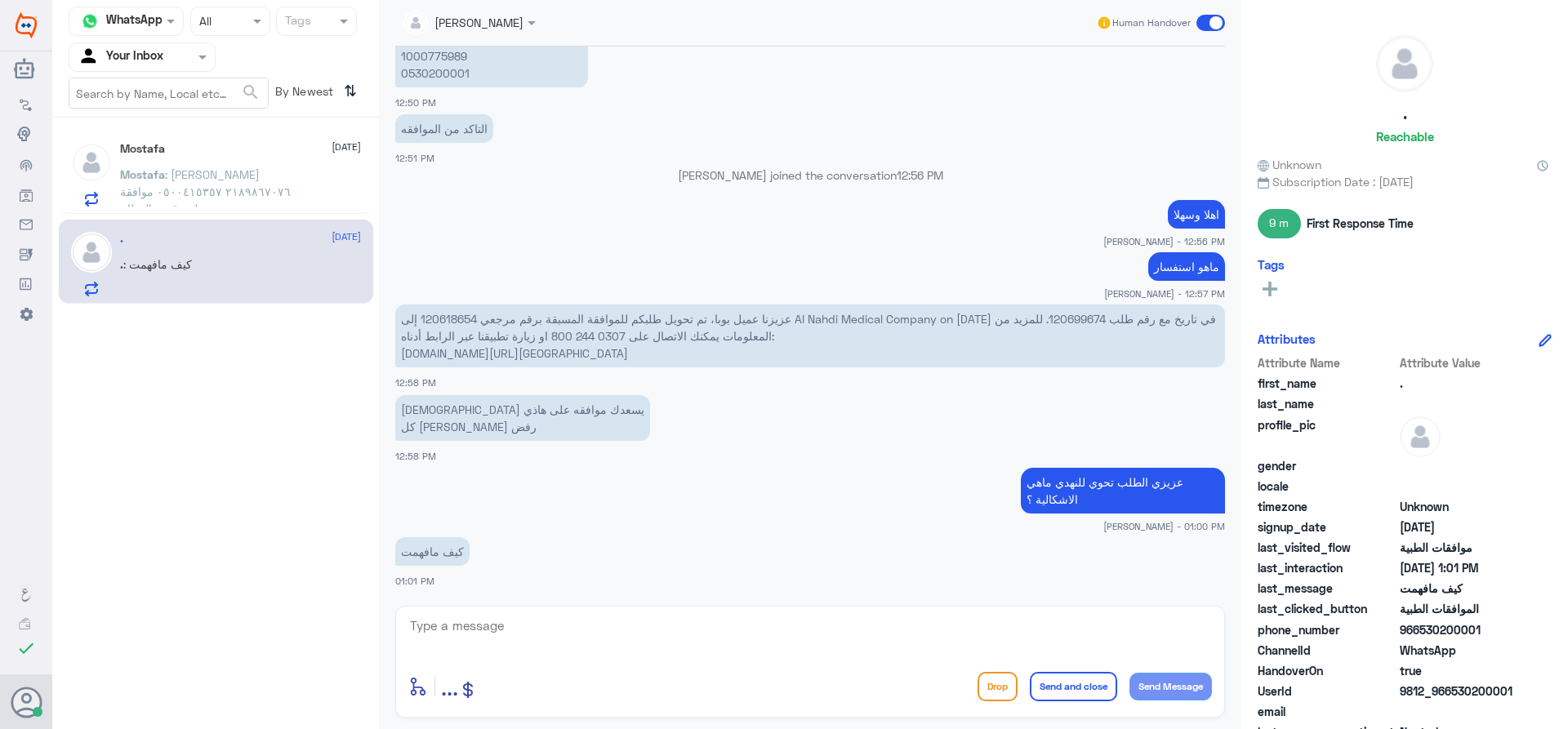
click at [223, 197] on span ": [PERSON_NAME] ٢١٨٩٨٦٧٠٧٦ ٠٥٠٠٤١٥٣٥٧ موافقة طبية قسم العظام" at bounding box center [205, 191] width 171 height 48
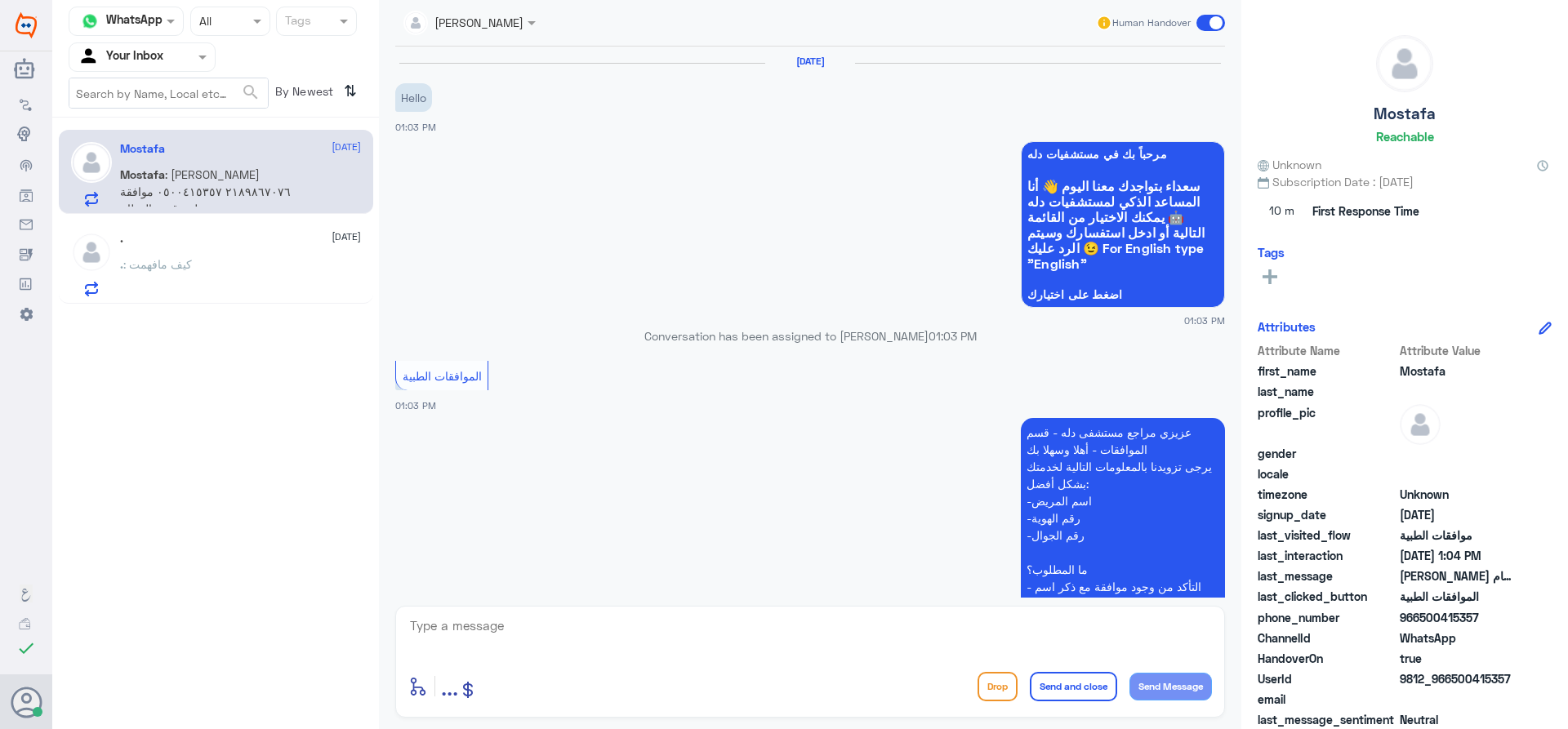
click at [172, 273] on p ". : كيف مافهمت" at bounding box center [156, 276] width 72 height 40
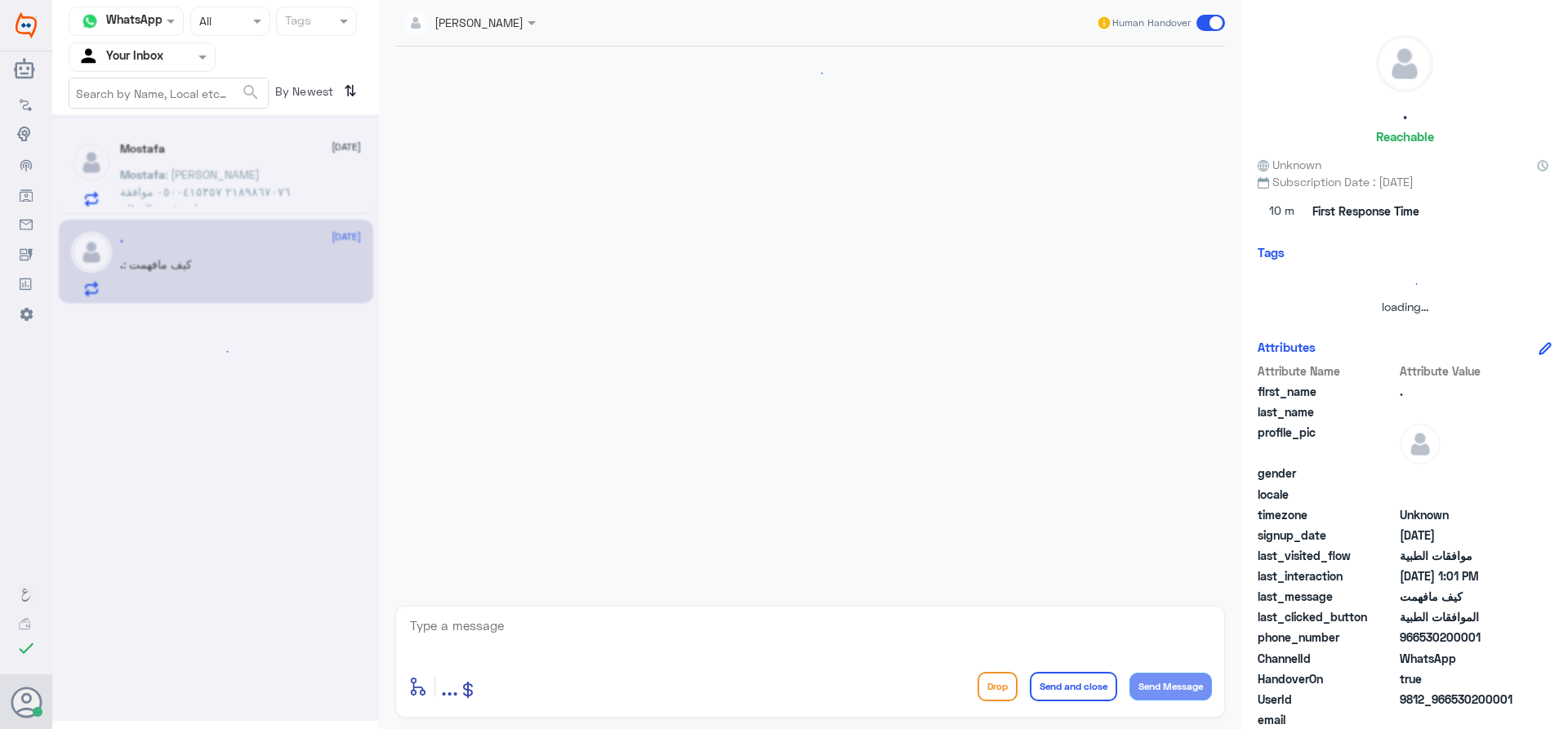
scroll to position [818, 0]
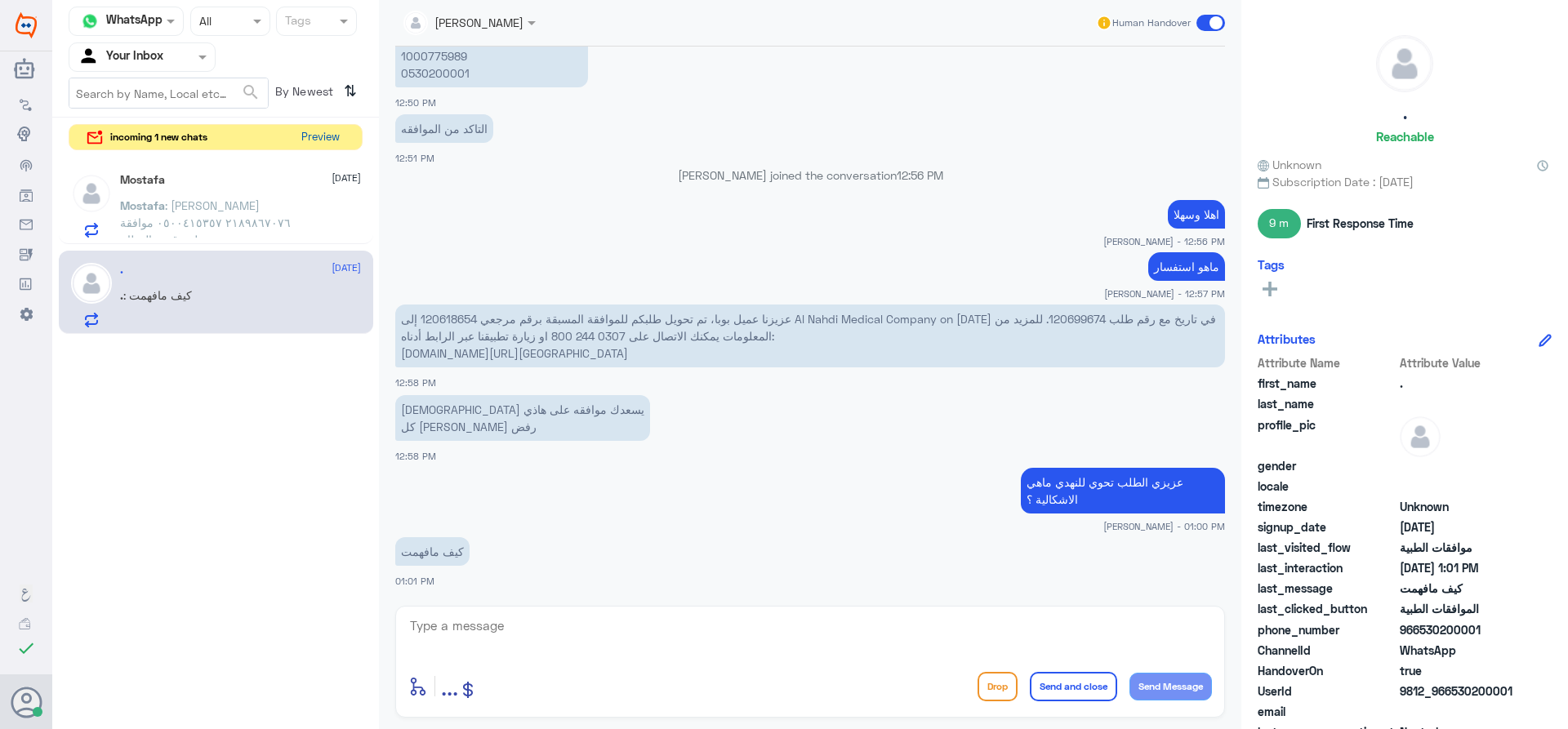
click at [308, 145] on button "Preview" at bounding box center [320, 137] width 50 height 26
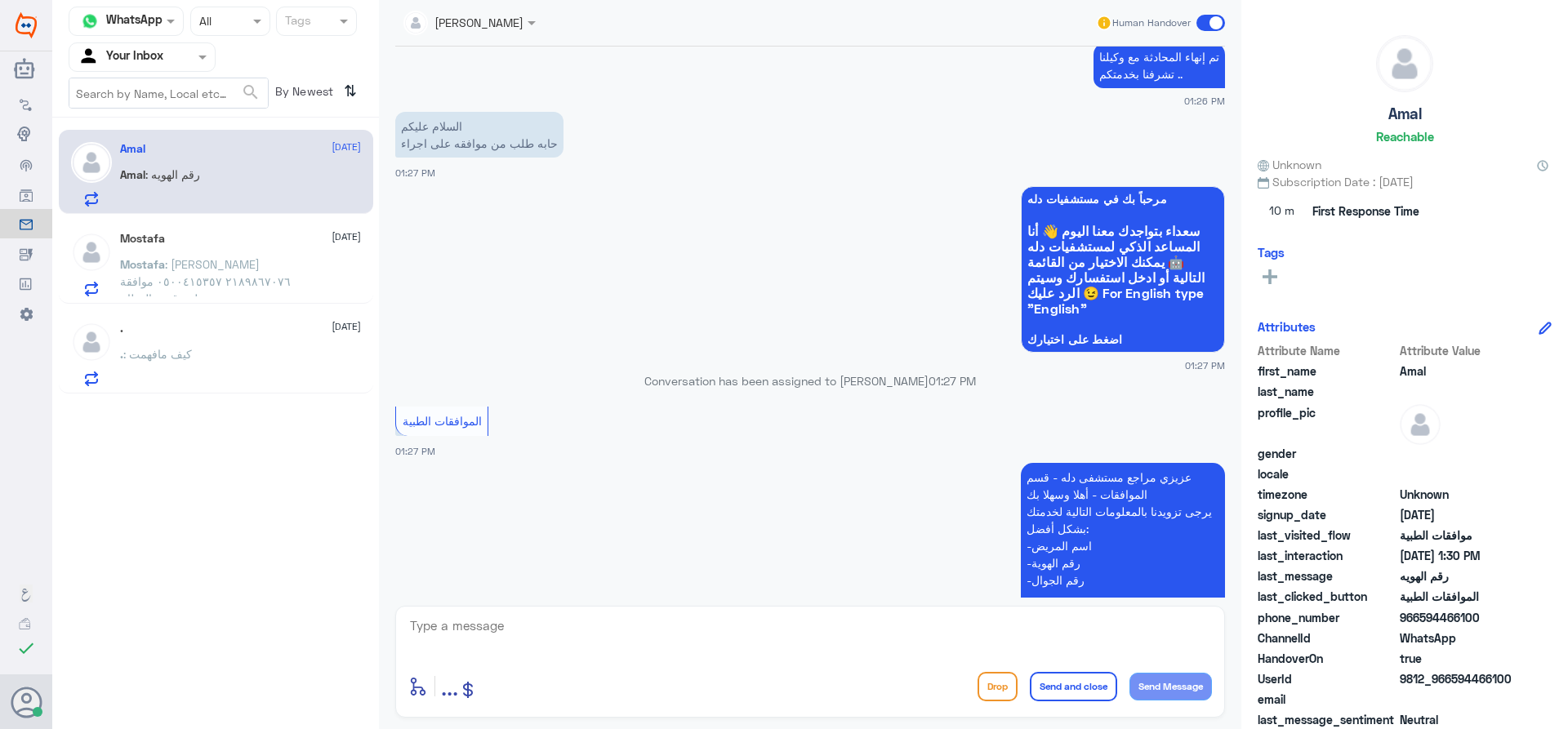
scroll to position [892, 0]
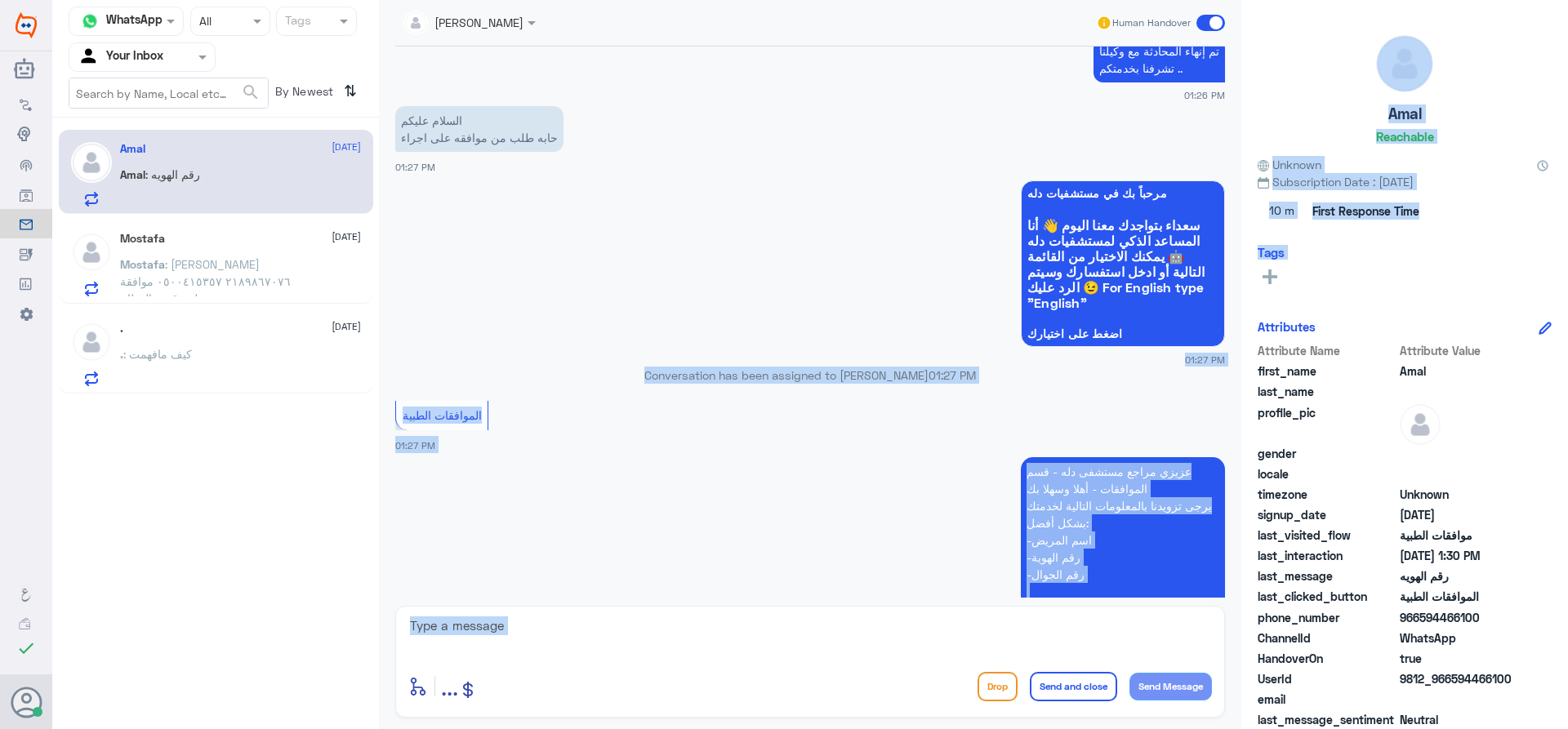
drag, startPoint x: 1236, startPoint y: 338, endPoint x: 1240, endPoint y: 326, distance: 12.6
click at [1244, 304] on div "Channel WhatsApp Status × All Tags Agent Filter Your Inbox search By Newest ⇅ A…" at bounding box center [810, 366] width 1516 height 733
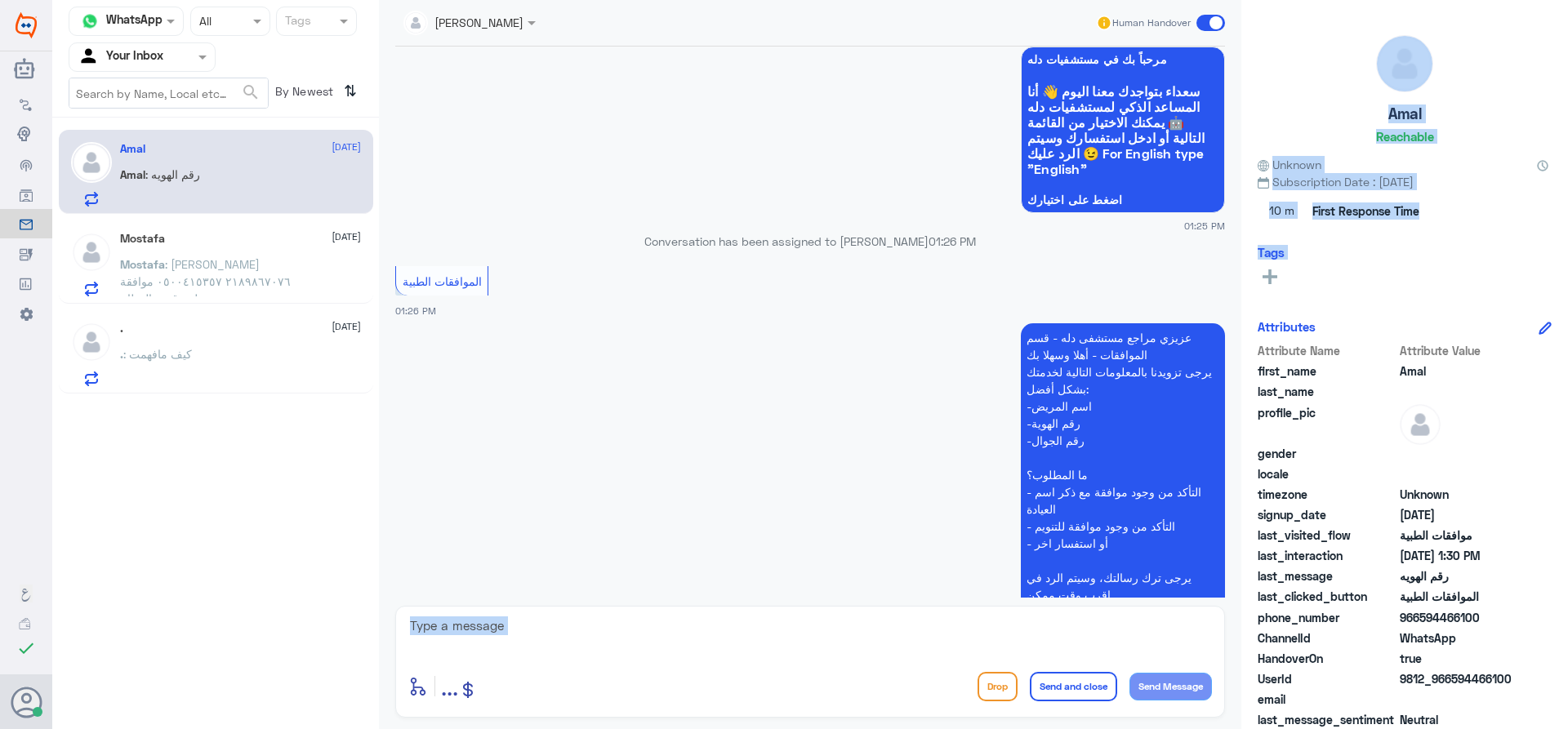
scroll to position [327, 0]
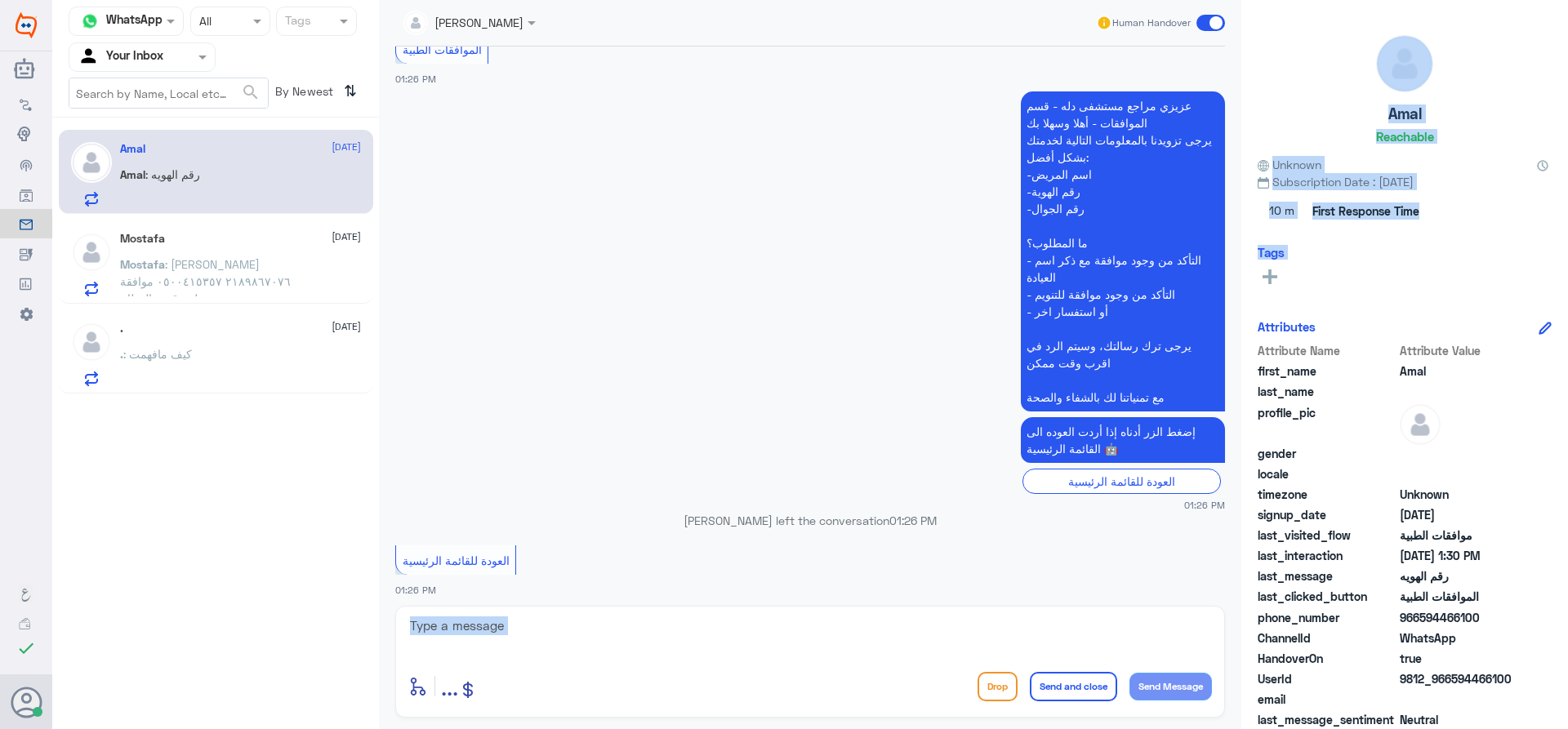
click at [814, 637] on textarea at bounding box center [810, 634] width 803 height 40
click at [808, 645] on textarea at bounding box center [810, 634] width 803 height 40
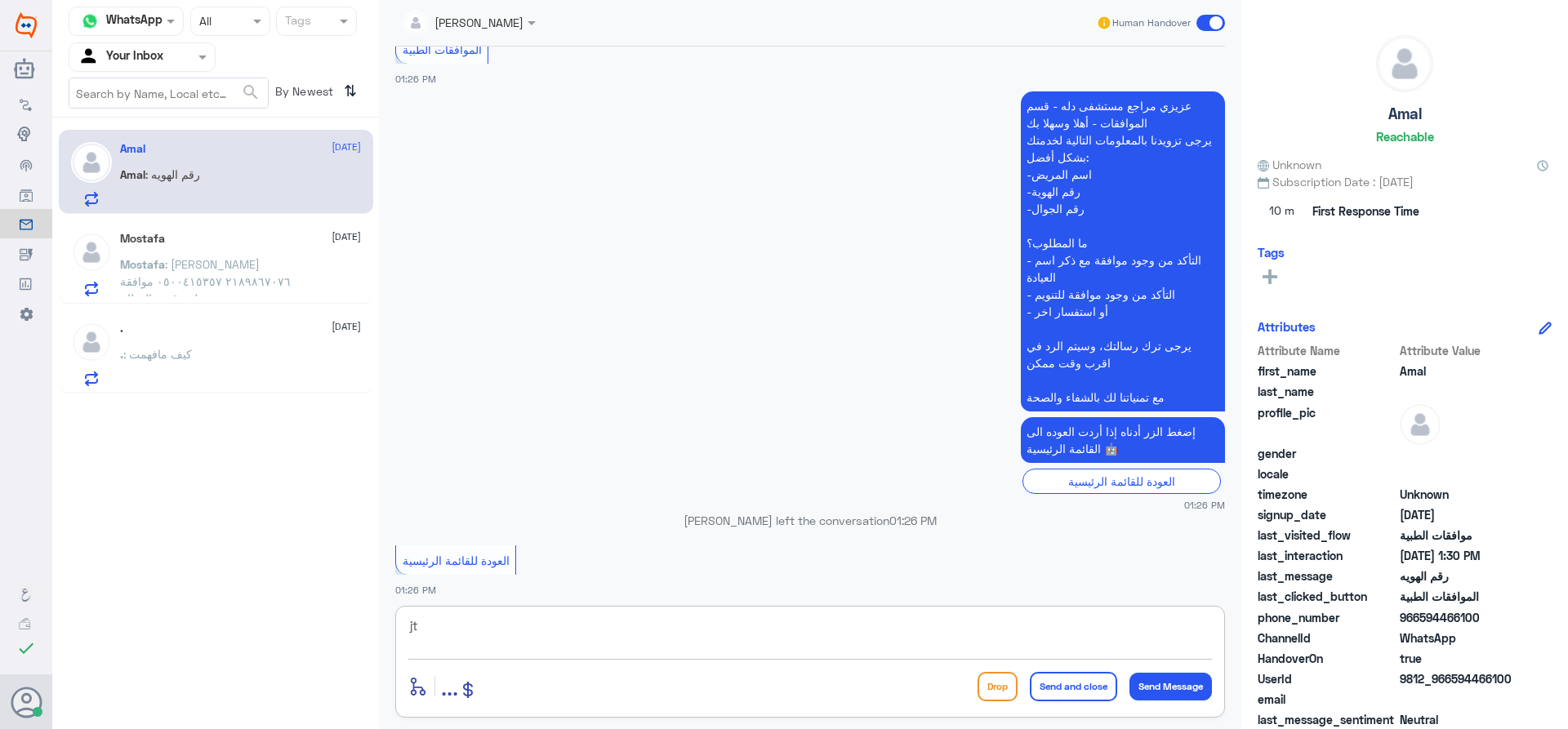
type textarea "j"
type textarea "تفضل كيف اقدر اخدمك"
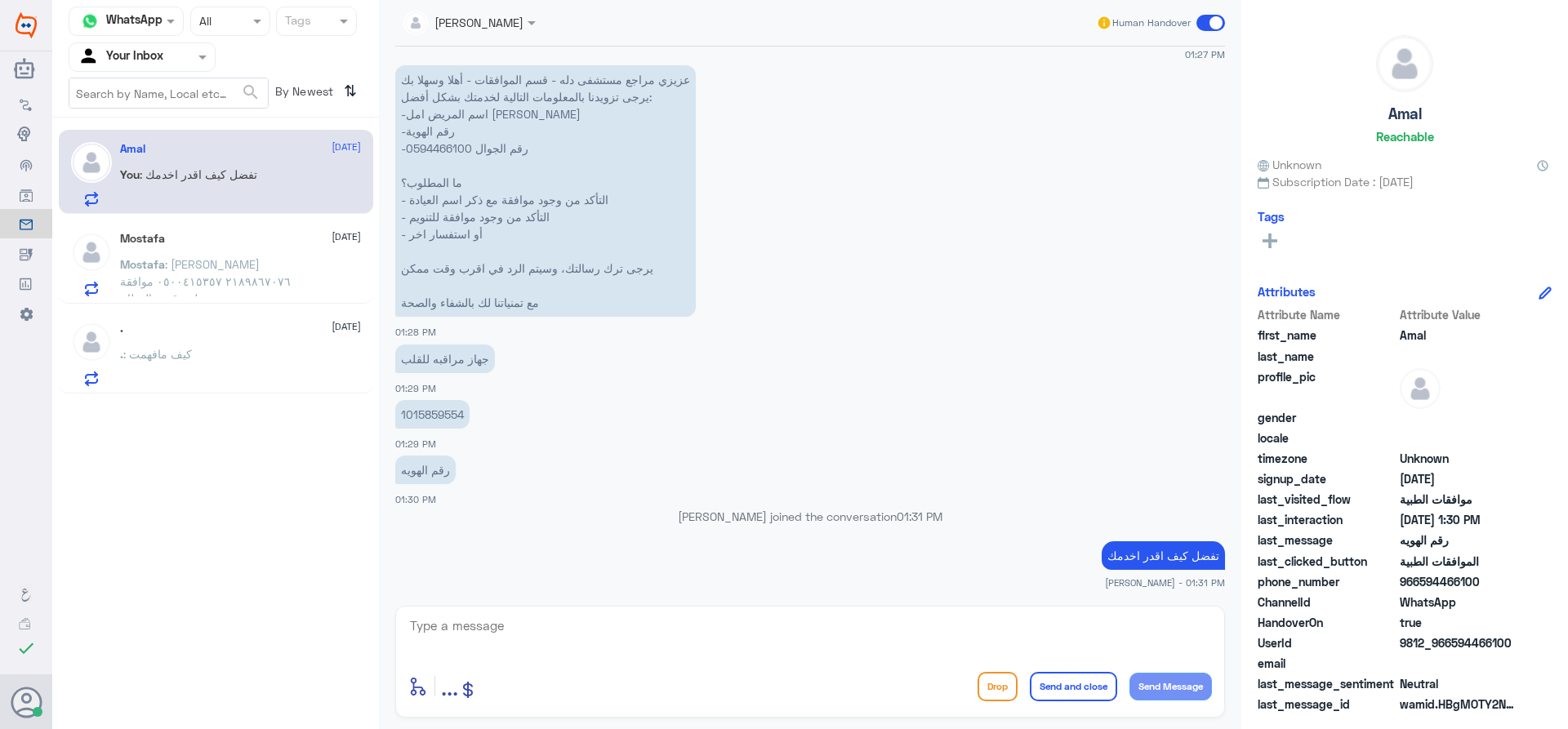
click at [240, 344] on div ". [DATE] . : كيف مافهمت" at bounding box center [240, 353] width 240 height 64
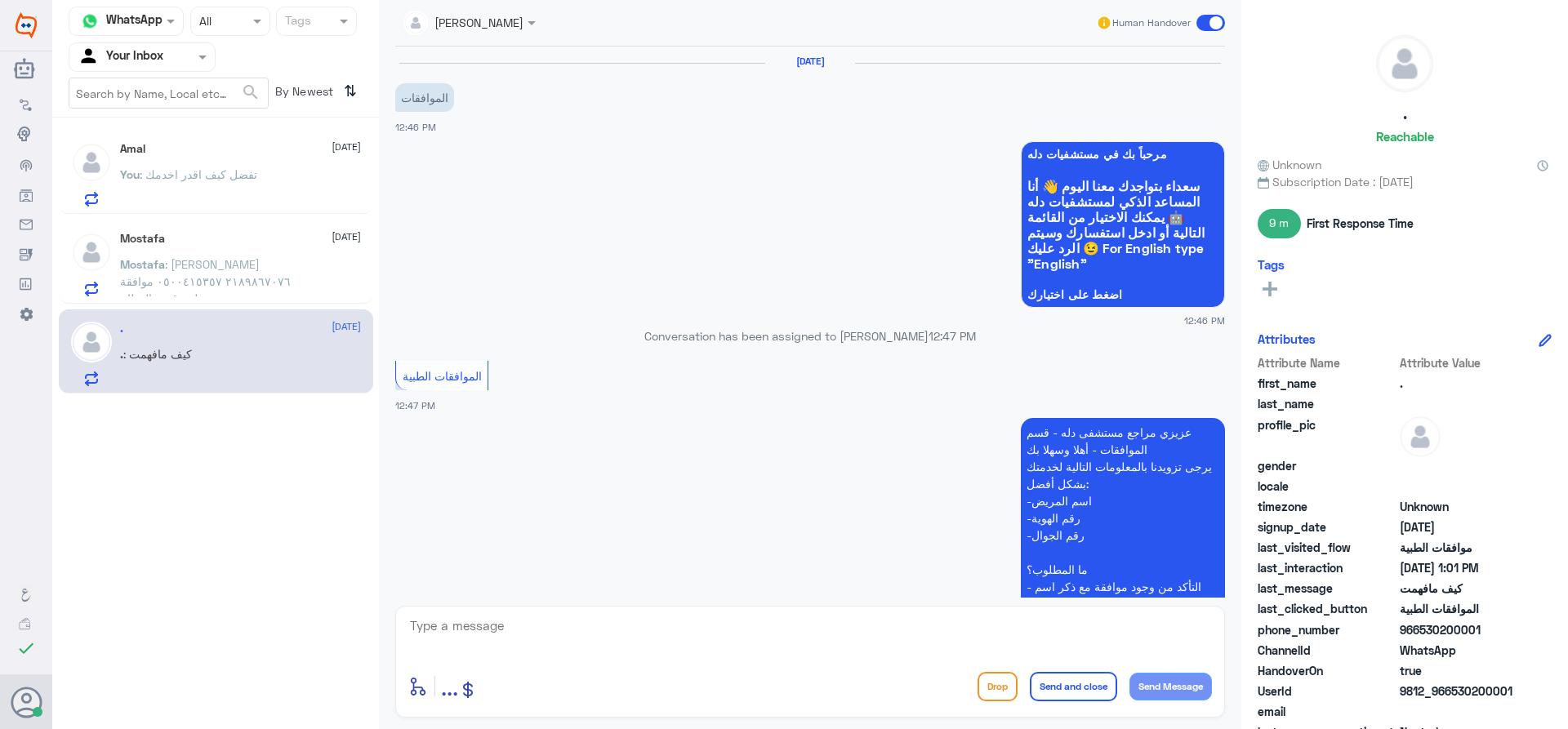
scroll to position [818, 0]
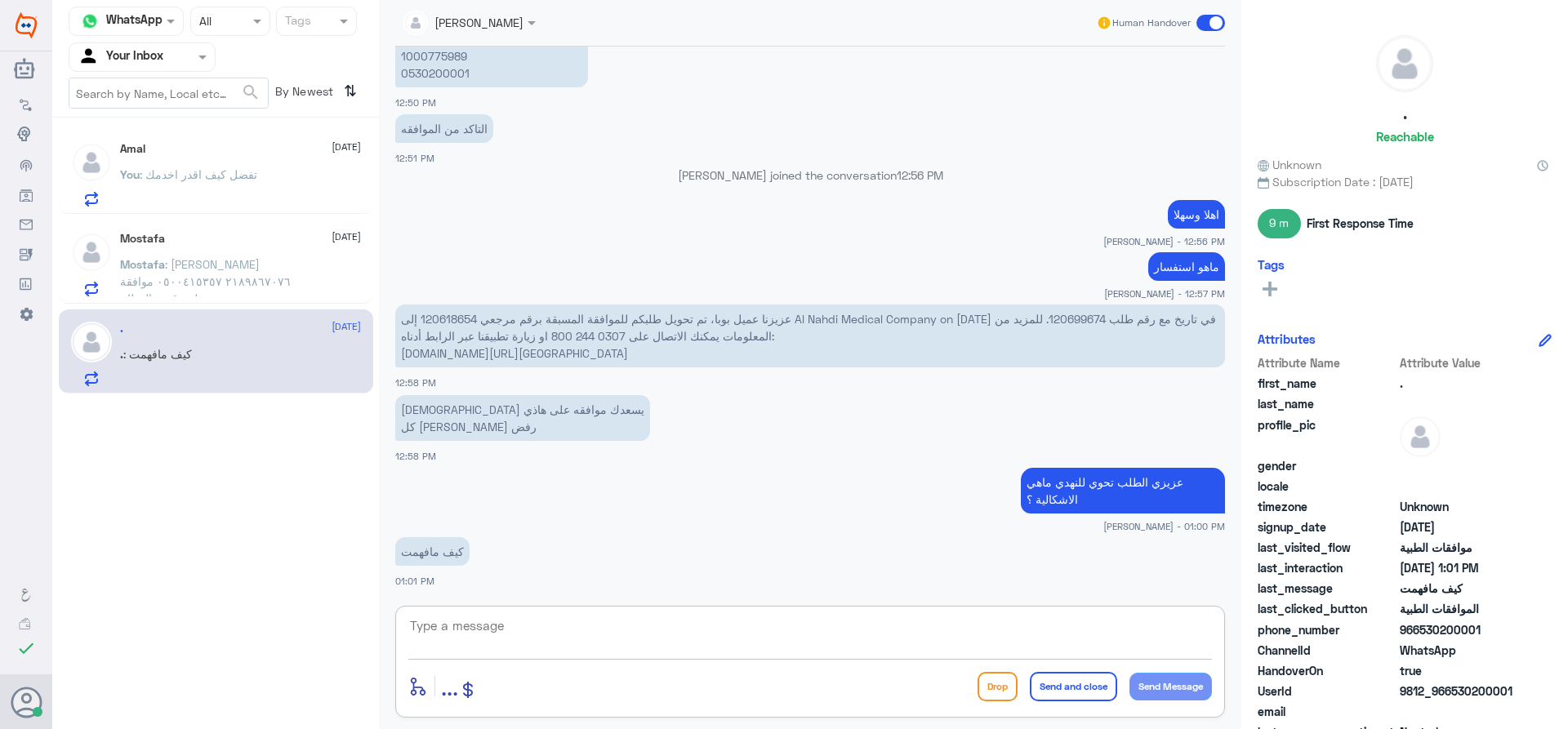
click at [841, 630] on textarea at bounding box center [810, 634] width 803 height 40
type textarea "تم تحويل الى صيدلية [PERSON_NAME] قدامك العافية"
click at [1082, 696] on button "Send and close" at bounding box center [1073, 686] width 87 height 29
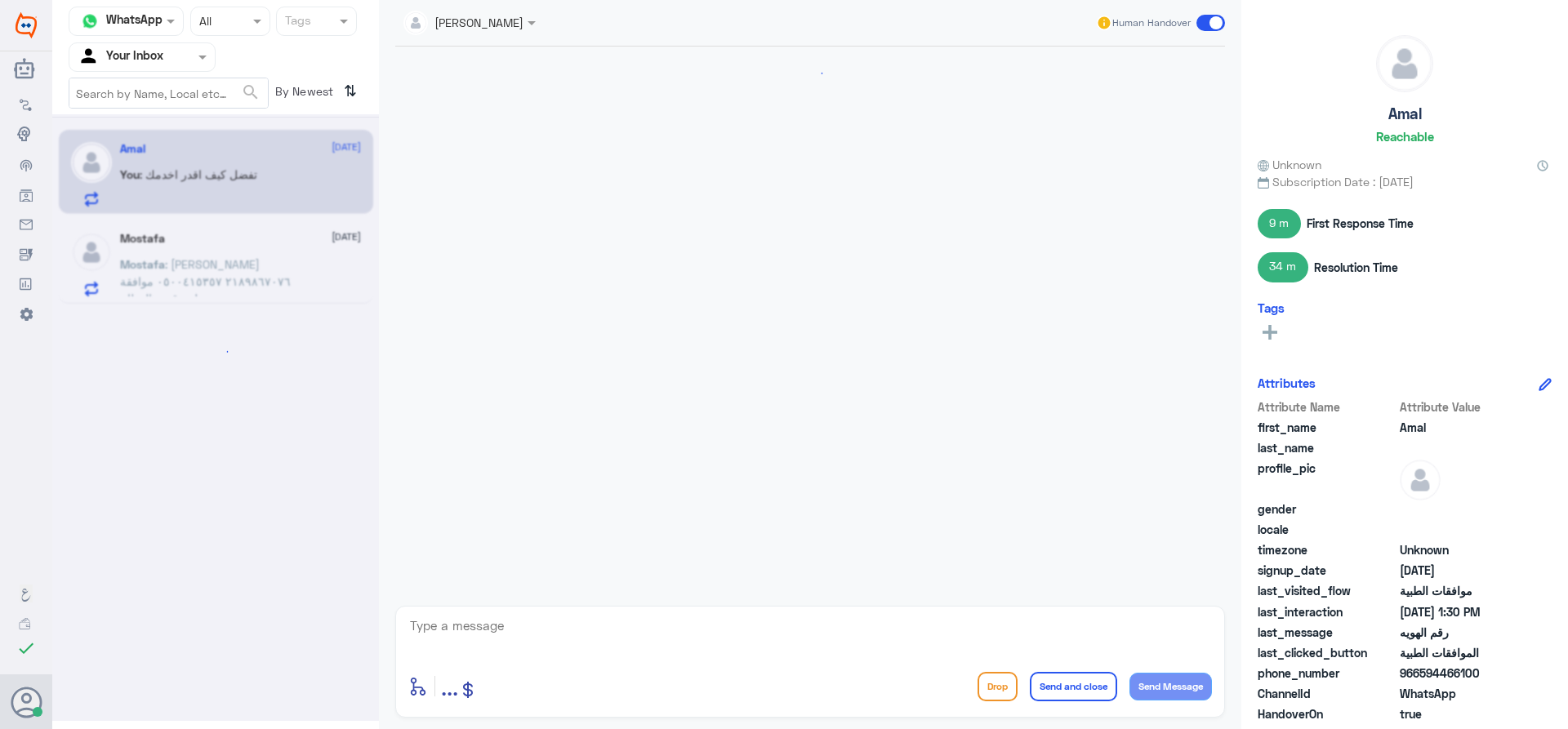
scroll to position [1653, 0]
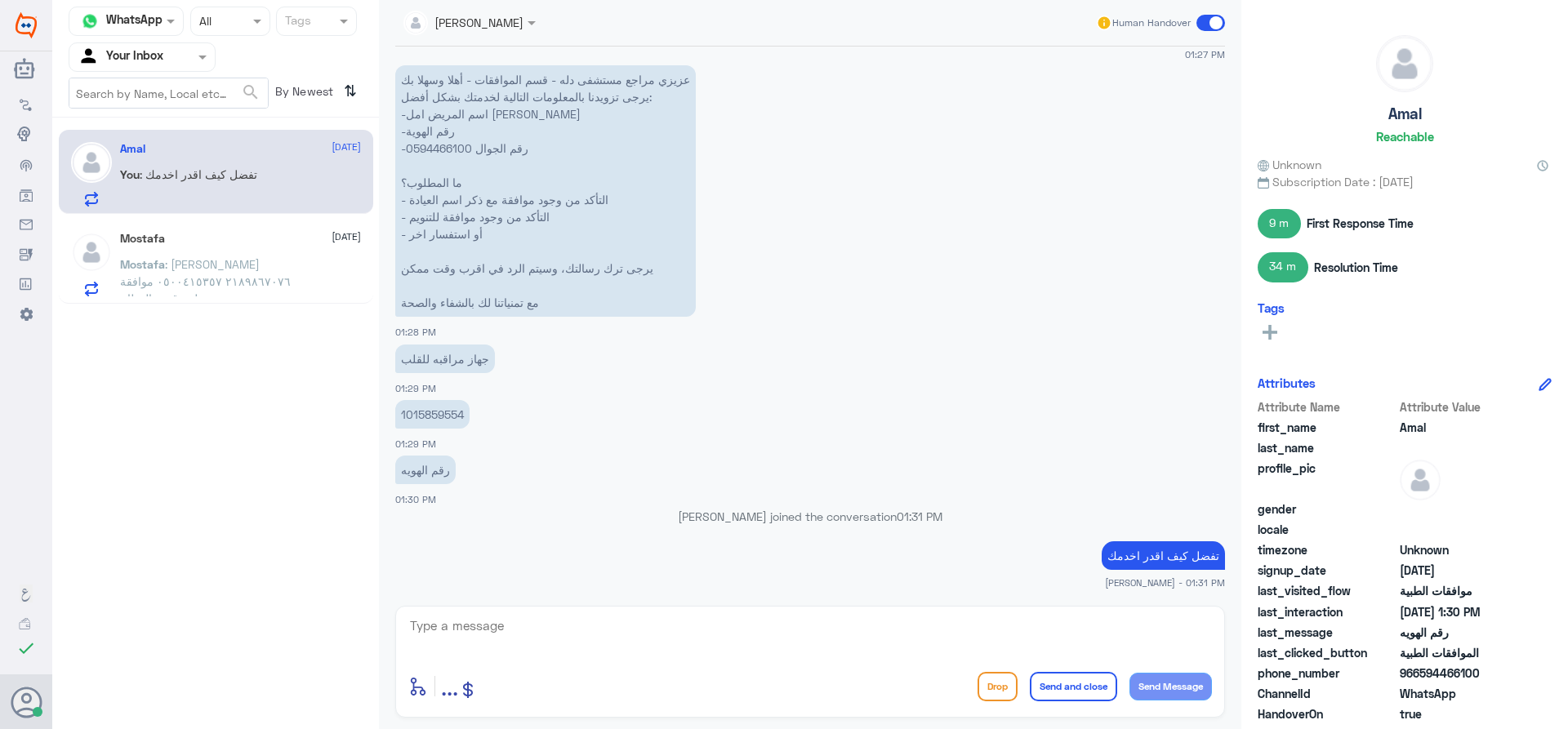
click at [447, 419] on p "1015859554" at bounding box center [433, 414] width 74 height 28
click at [447, 416] on p "1015859554" at bounding box center [433, 414] width 74 height 28
click at [453, 423] on p "1015859554" at bounding box center [433, 414] width 74 height 28
click at [444, 411] on p "1015859554" at bounding box center [433, 414] width 74 height 28
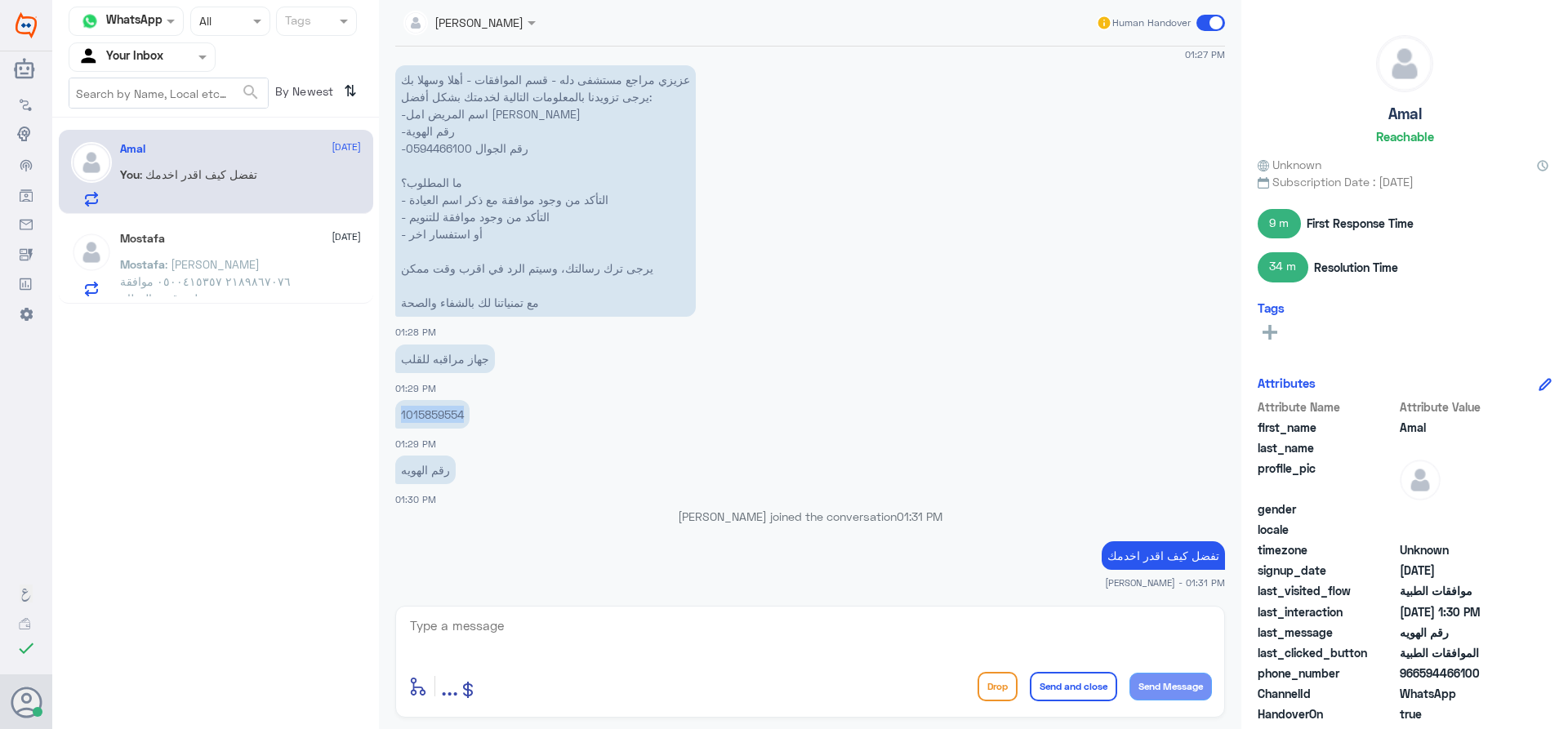
copy p "1015859554"
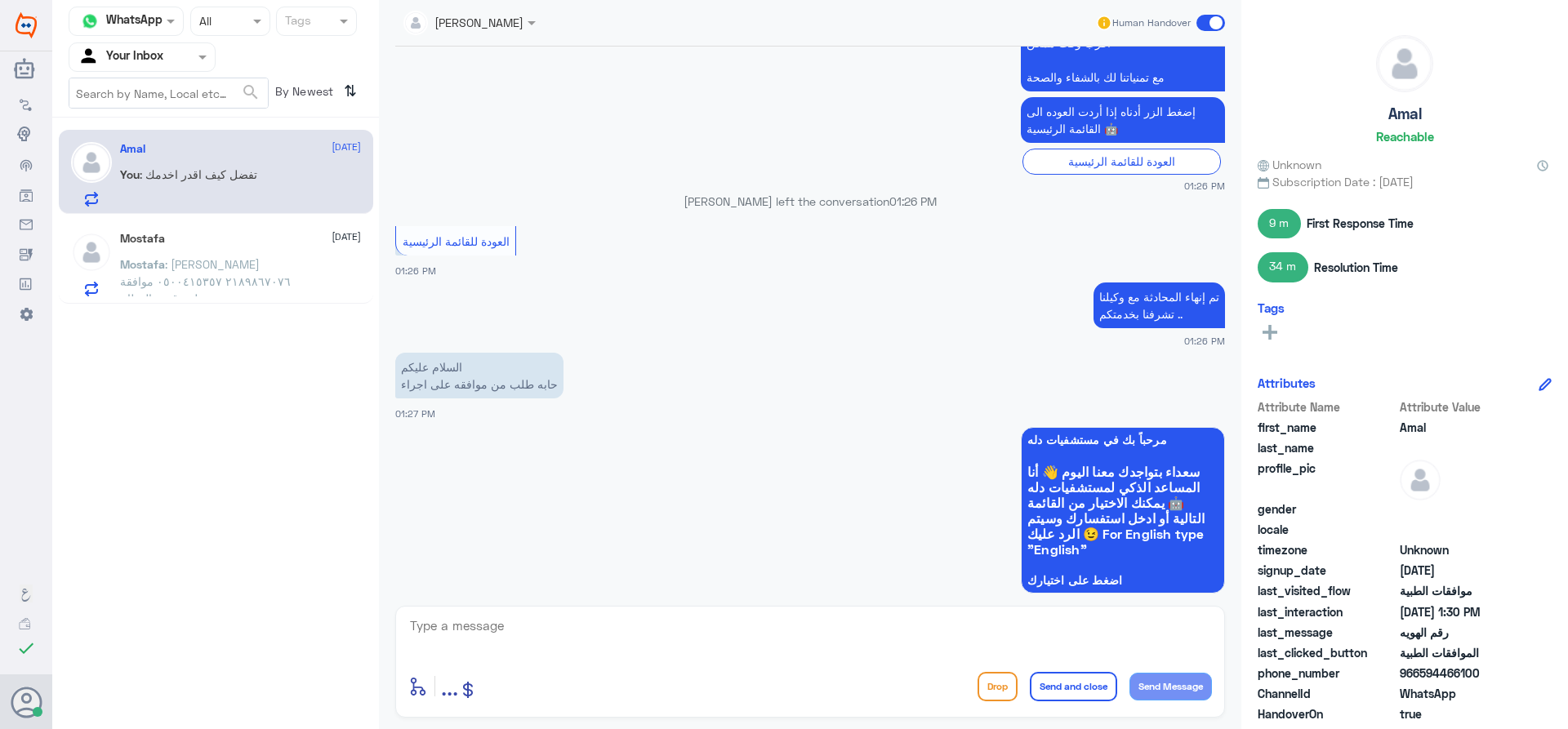
scroll to position [674, 0]
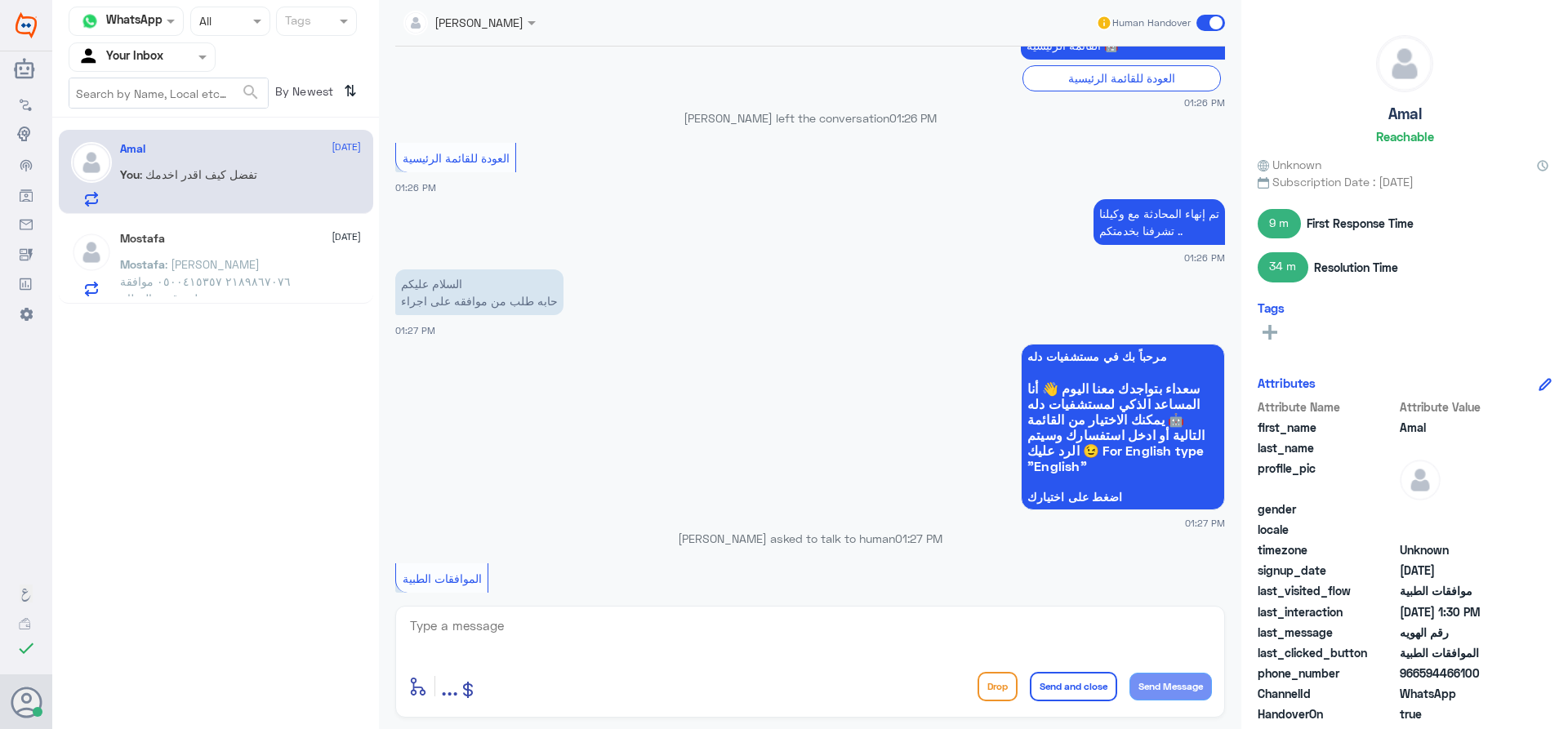
click at [899, 647] on textarea at bounding box center [810, 634] width 803 height 40
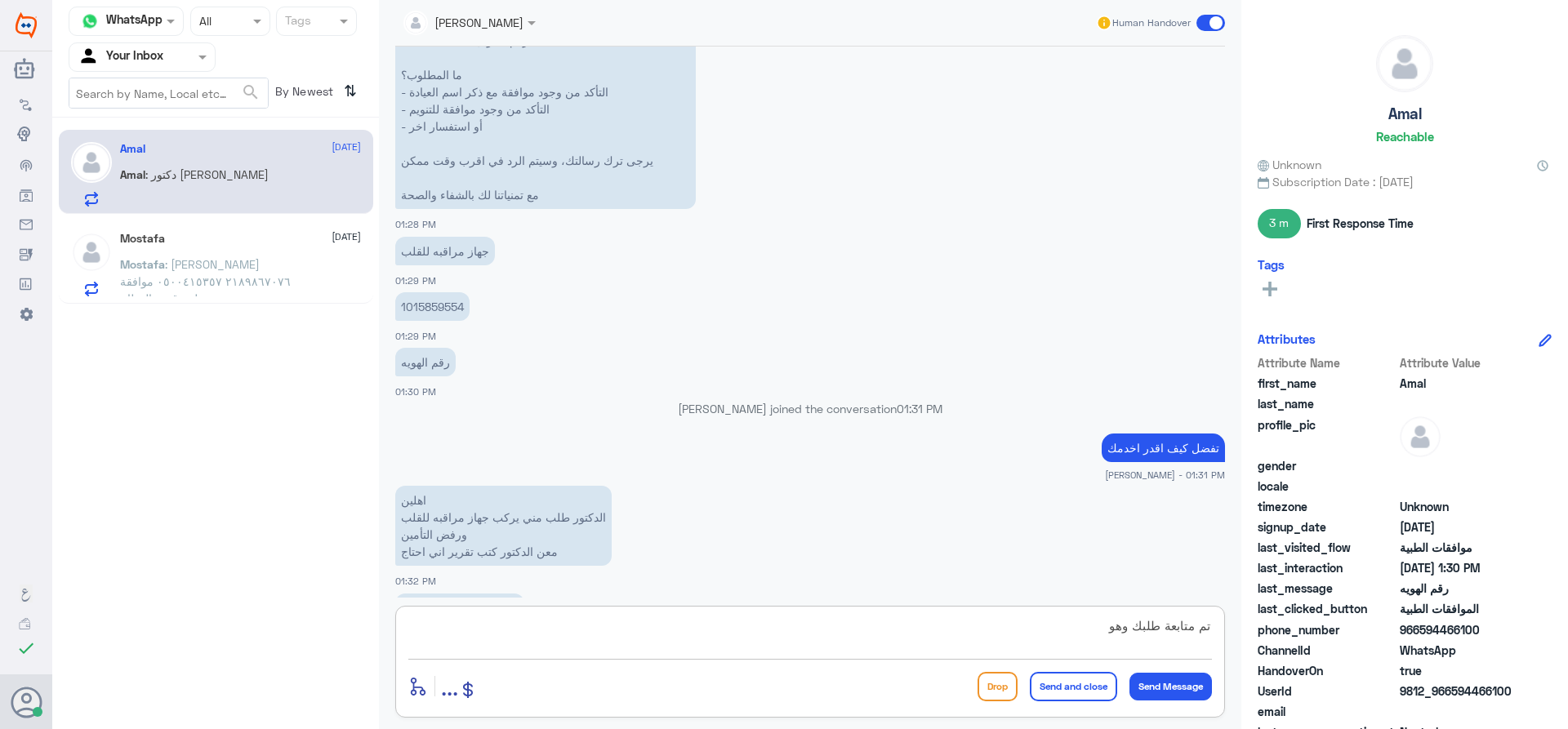
scroll to position [1816, 0]
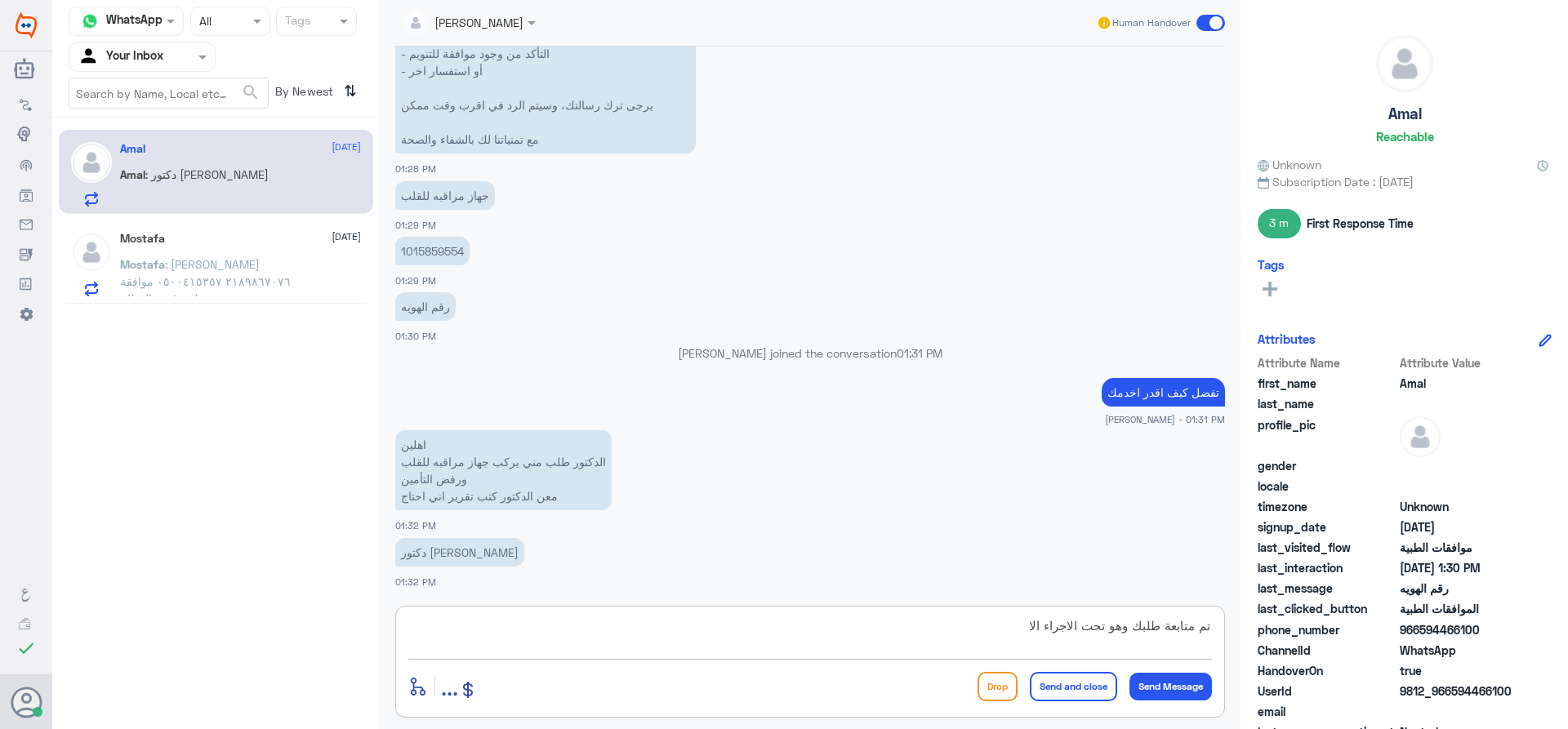
type textarea "تم متابعة طلبك وهو تحت الاجراء الان"
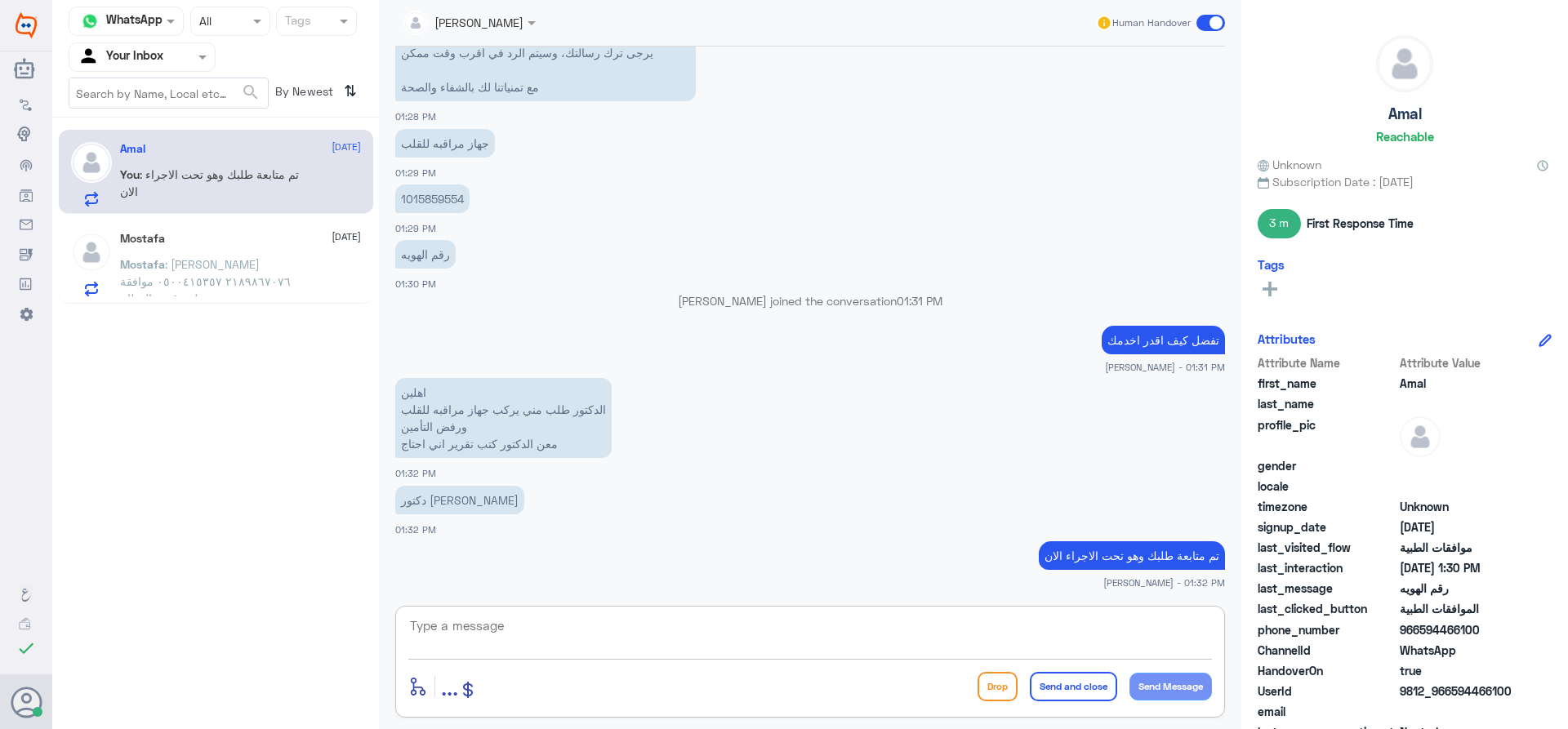
click at [162, 272] on p "Mostafa : [PERSON_NAME] ٢١٨٩٨٦٧٠٧٦ ٠٥٠٠٤١٥٣٥٧ موافقة طبية قسم العظام" at bounding box center [211, 276] width 184 height 40
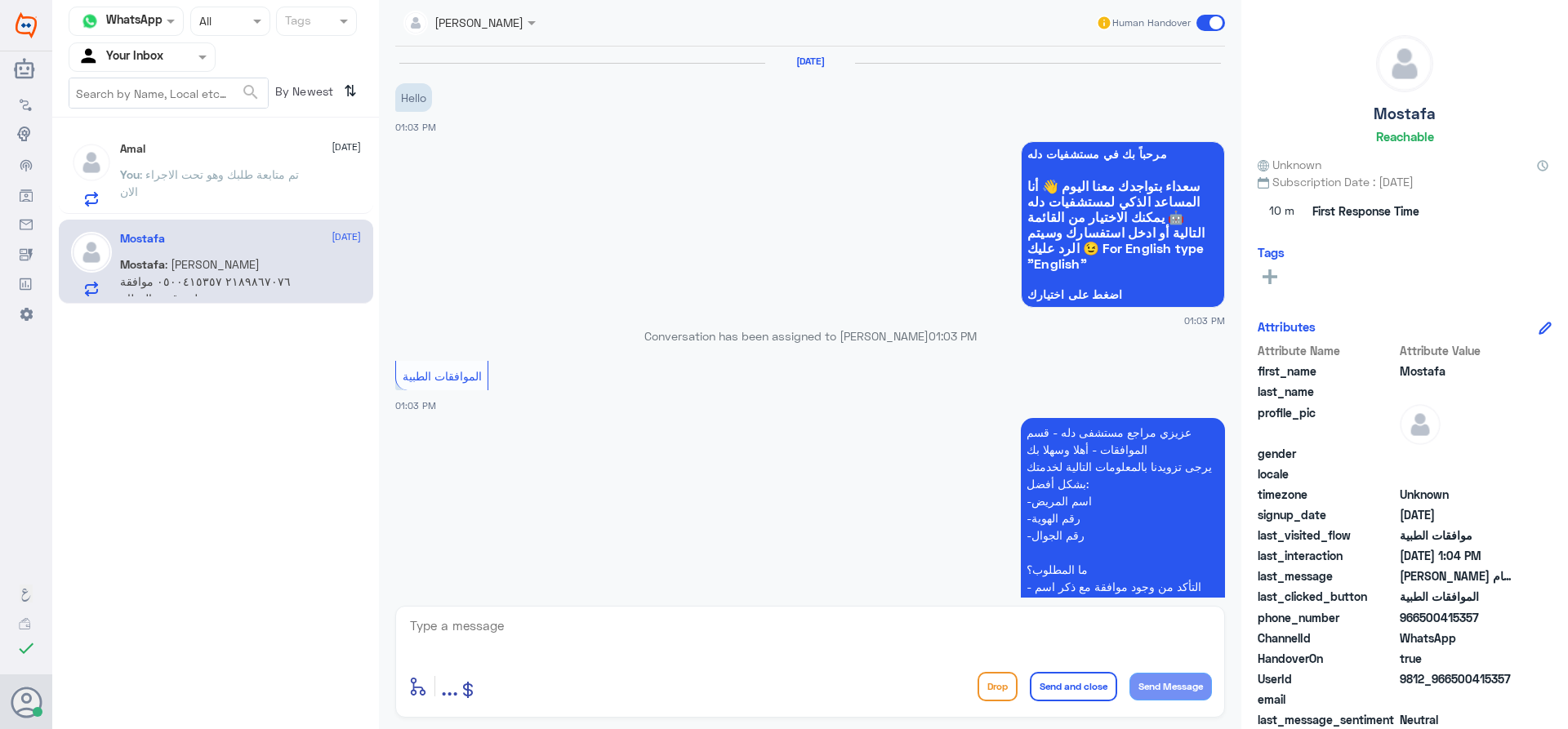
scroll to position [356, 0]
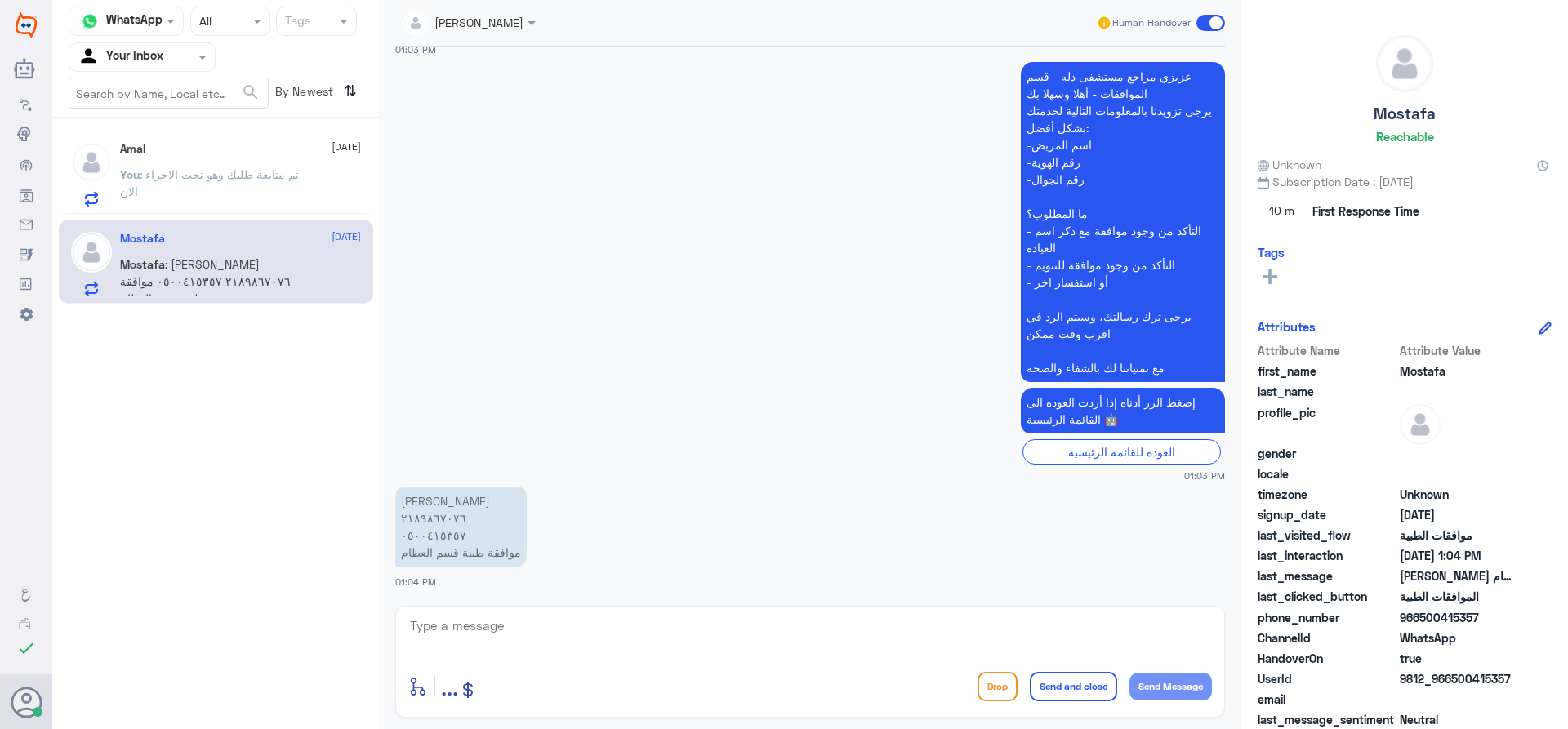
click at [173, 194] on p "You : تم متابعة طلبك وهو تحت الاجراء الان" at bounding box center [211, 186] width 184 height 40
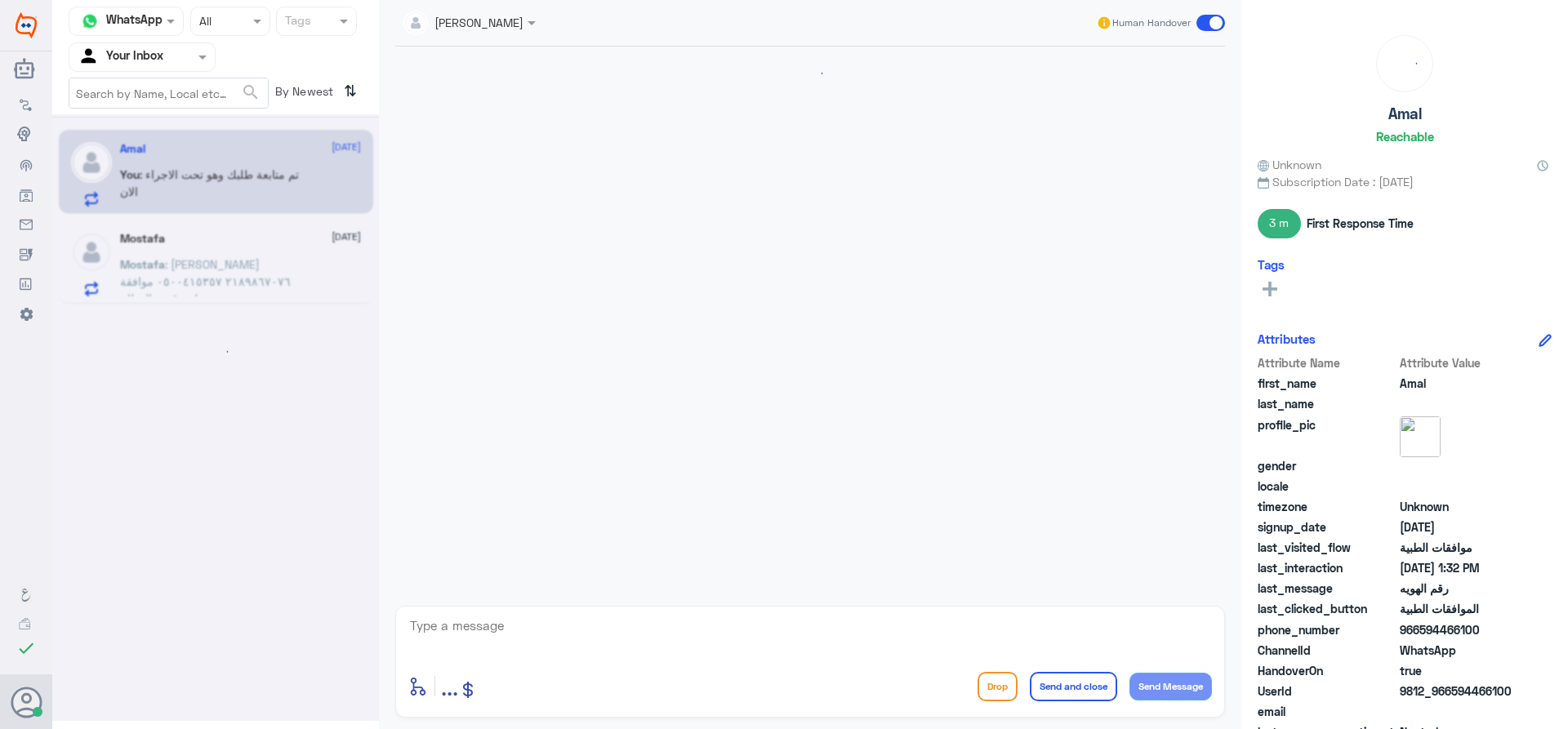
scroll to position [1647, 0]
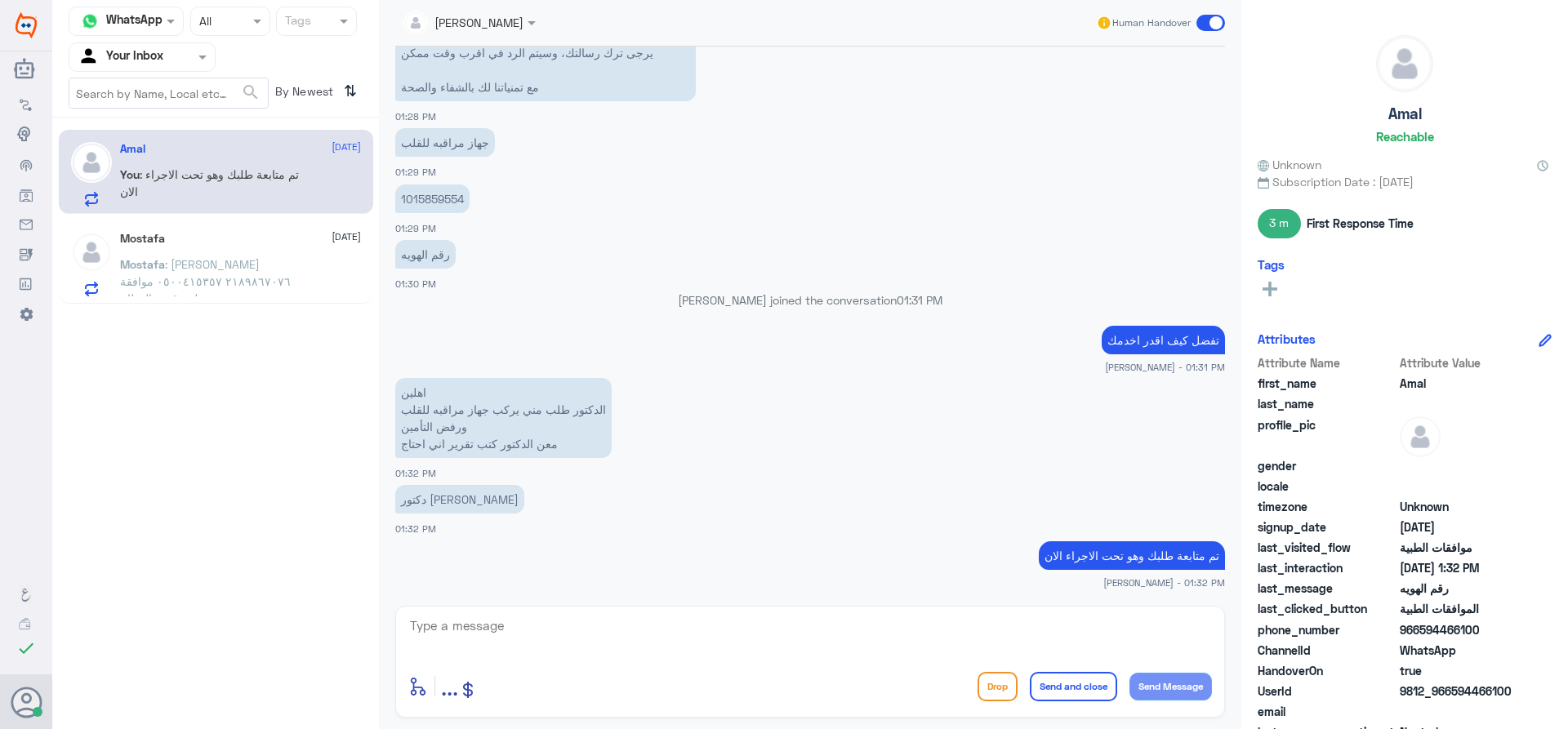
click at [1179, 348] on p "تفضل كيف اقدر اخدمك" at bounding box center [1164, 340] width 123 height 28
click at [1177, 339] on p "تفضل كيف اقدر اخدمك" at bounding box center [1164, 340] width 123 height 28
copy div "تفضل كيف اقدر اخدمك"
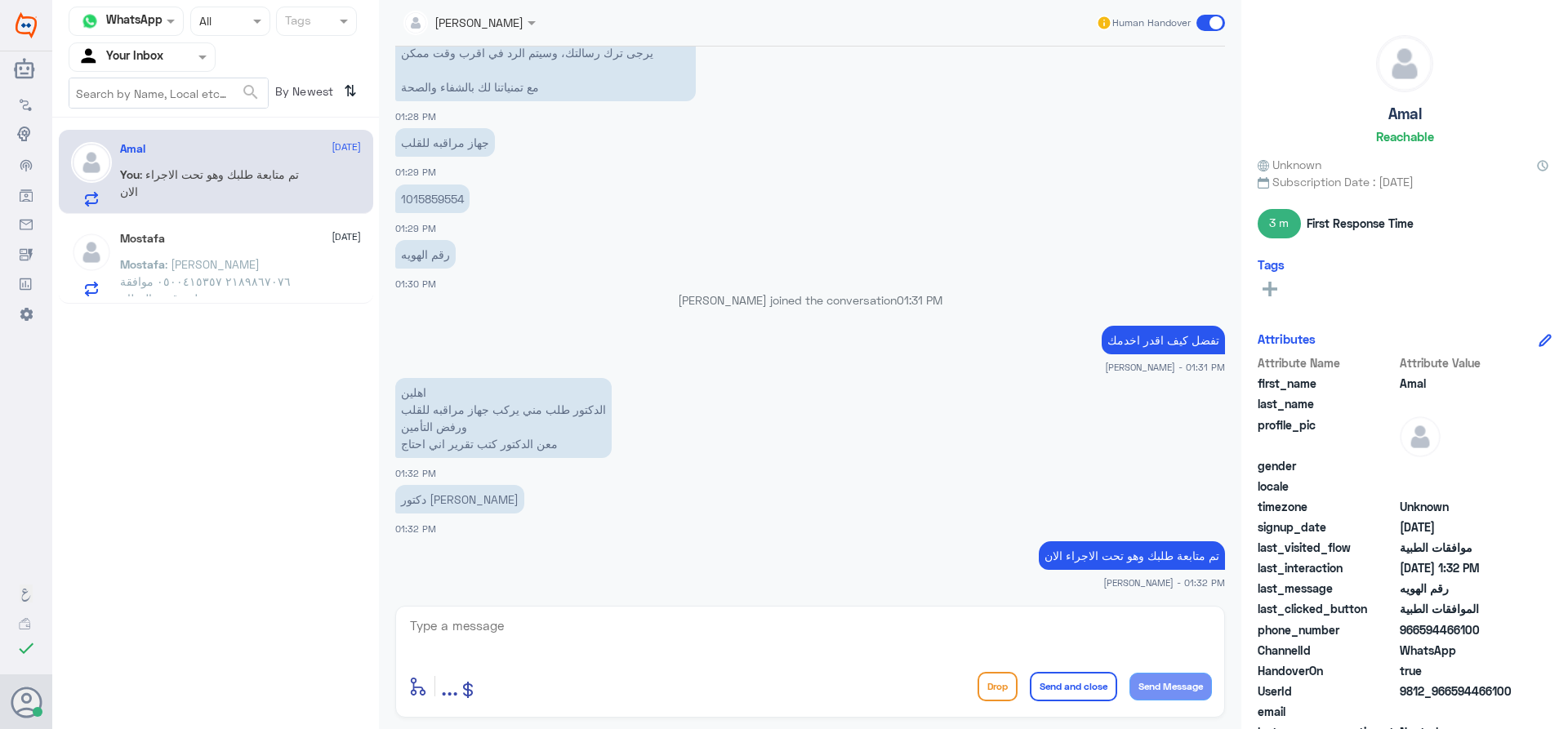
click at [218, 271] on span ": [PERSON_NAME] ٢١٨٩٨٦٧٠٧٦ ٠٥٠٠٤١٥٣٥٧ موافقة طبية قسم العظام" at bounding box center [205, 281] width 171 height 48
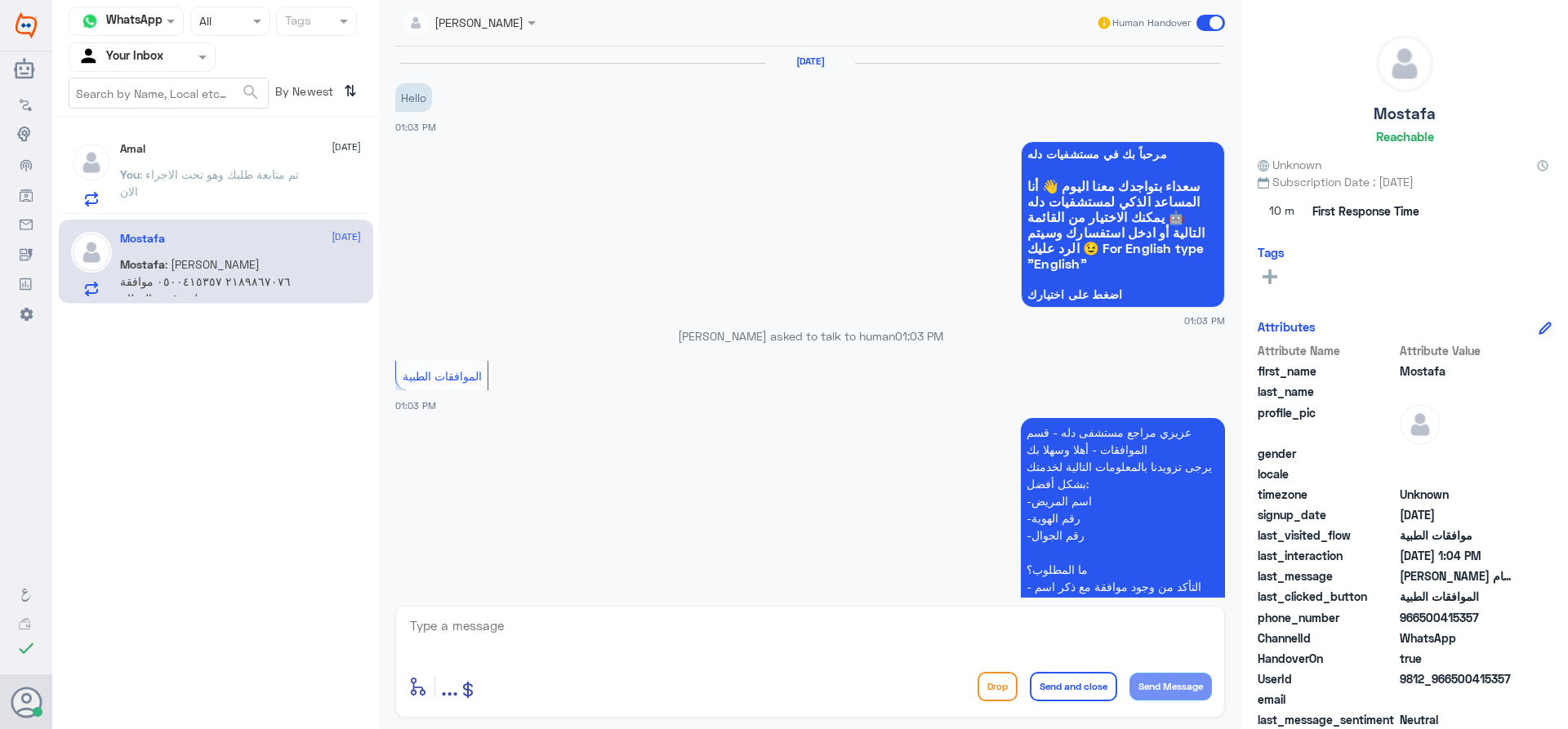
scroll to position [356, 0]
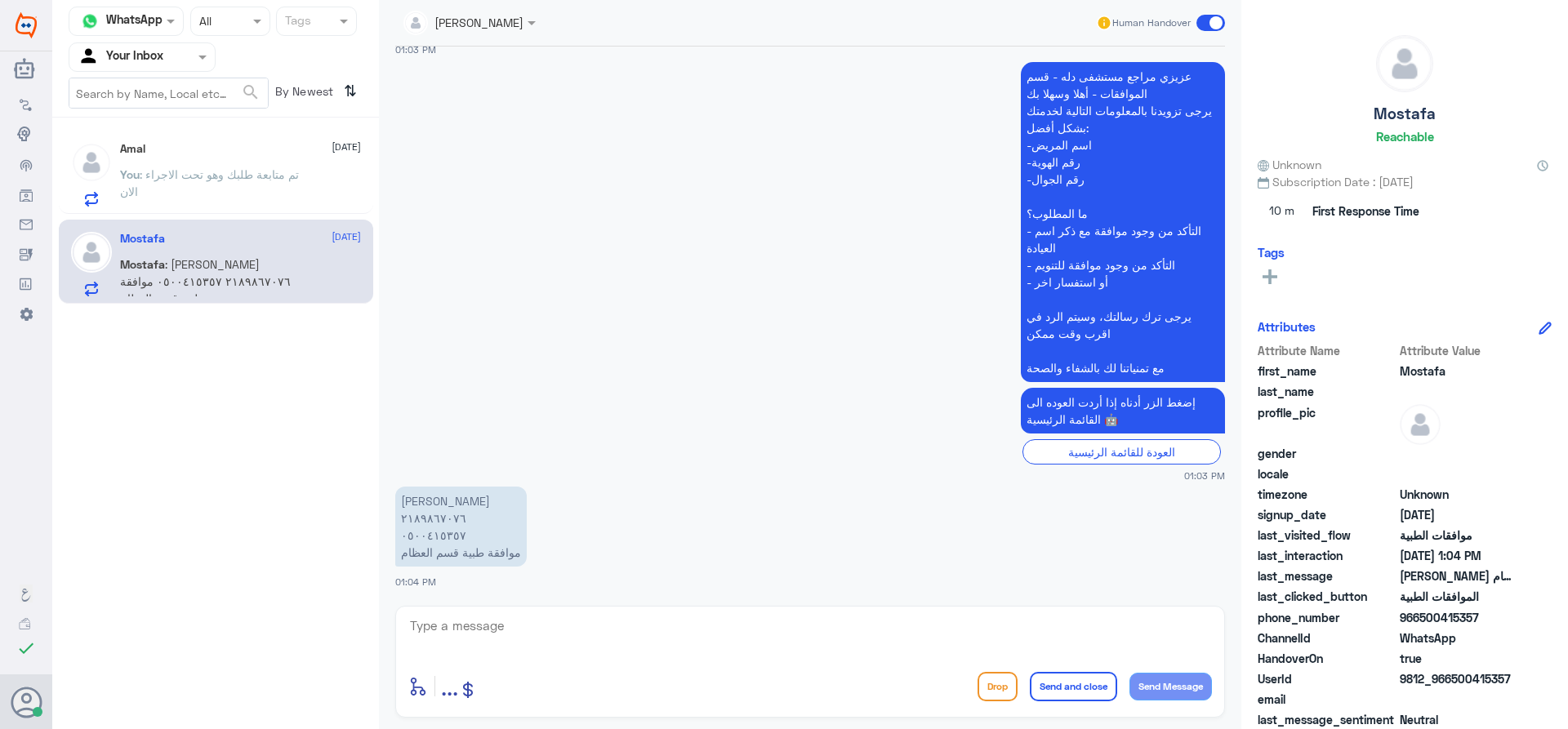
click at [774, 617] on div "enter flow name ... Drop Send and close Send Message" at bounding box center [810, 661] width 830 height 112
click at [809, 652] on textarea at bounding box center [810, 634] width 803 height 40
paste textarea "تفضل كيف اقدر اخدمك"
type textarea "تفضل كيف اقدر اخدمك"
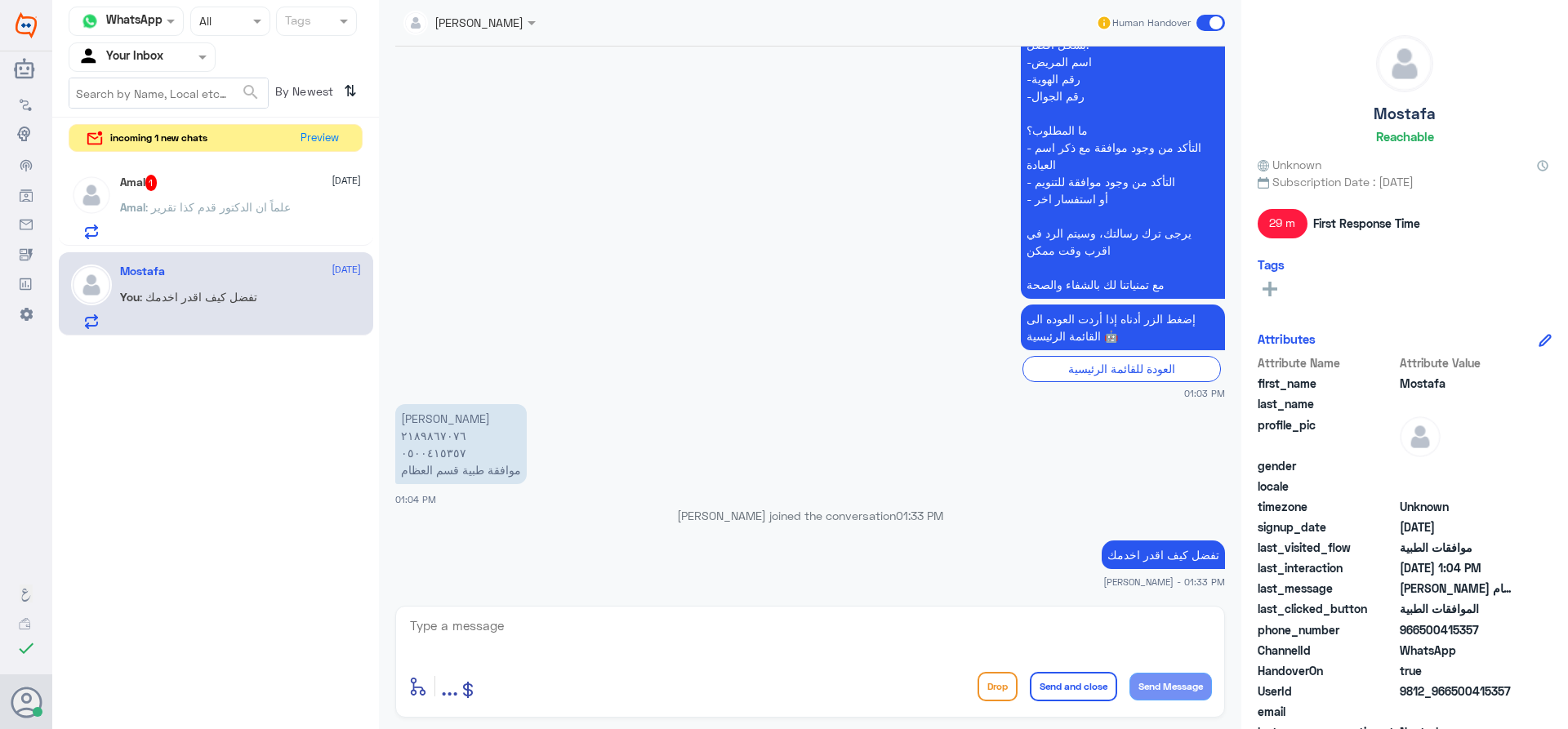
click at [302, 219] on div "Amal : علماً ان الدكتور قدم كذا تقرير" at bounding box center [240, 221] width 240 height 37
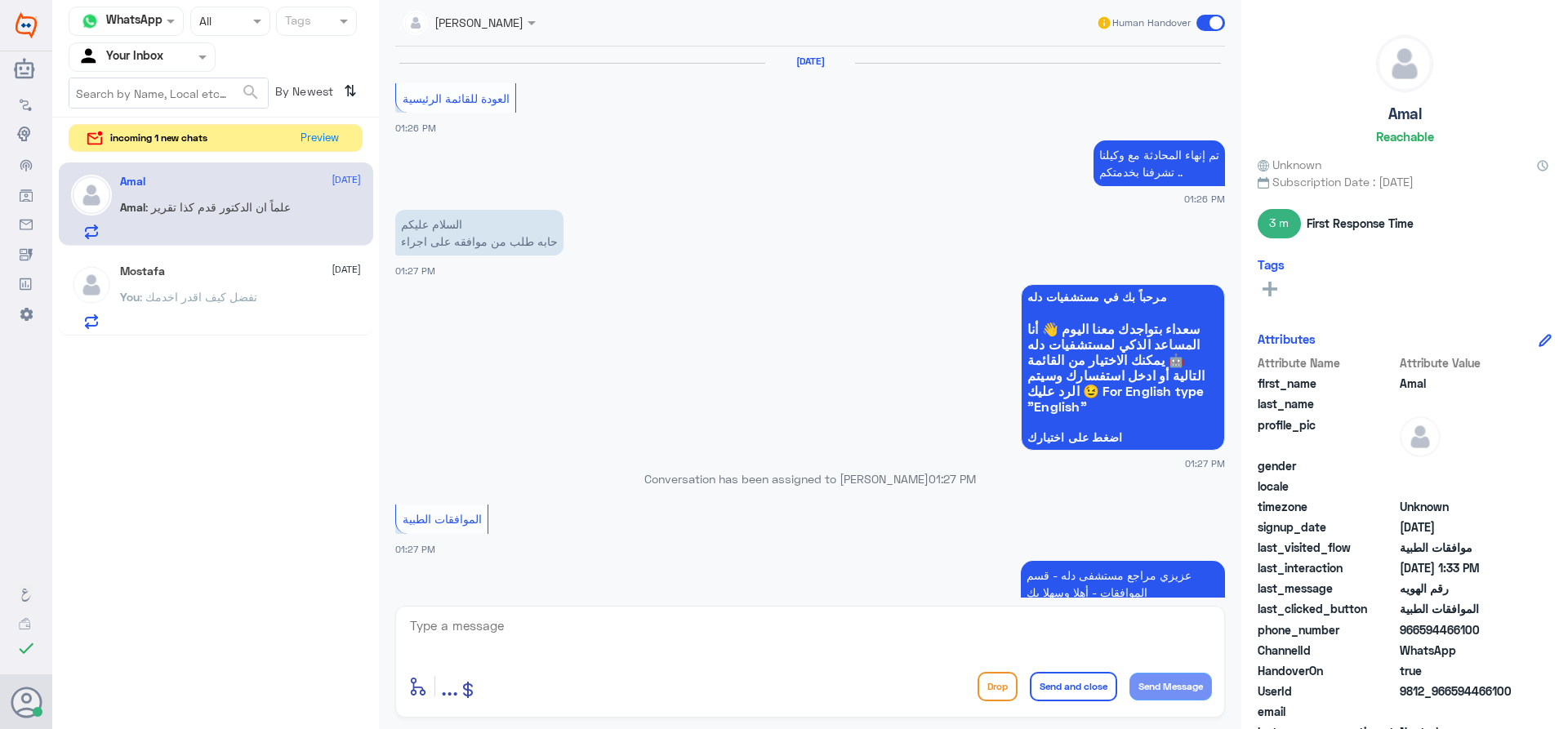
scroll to position [1304, 0]
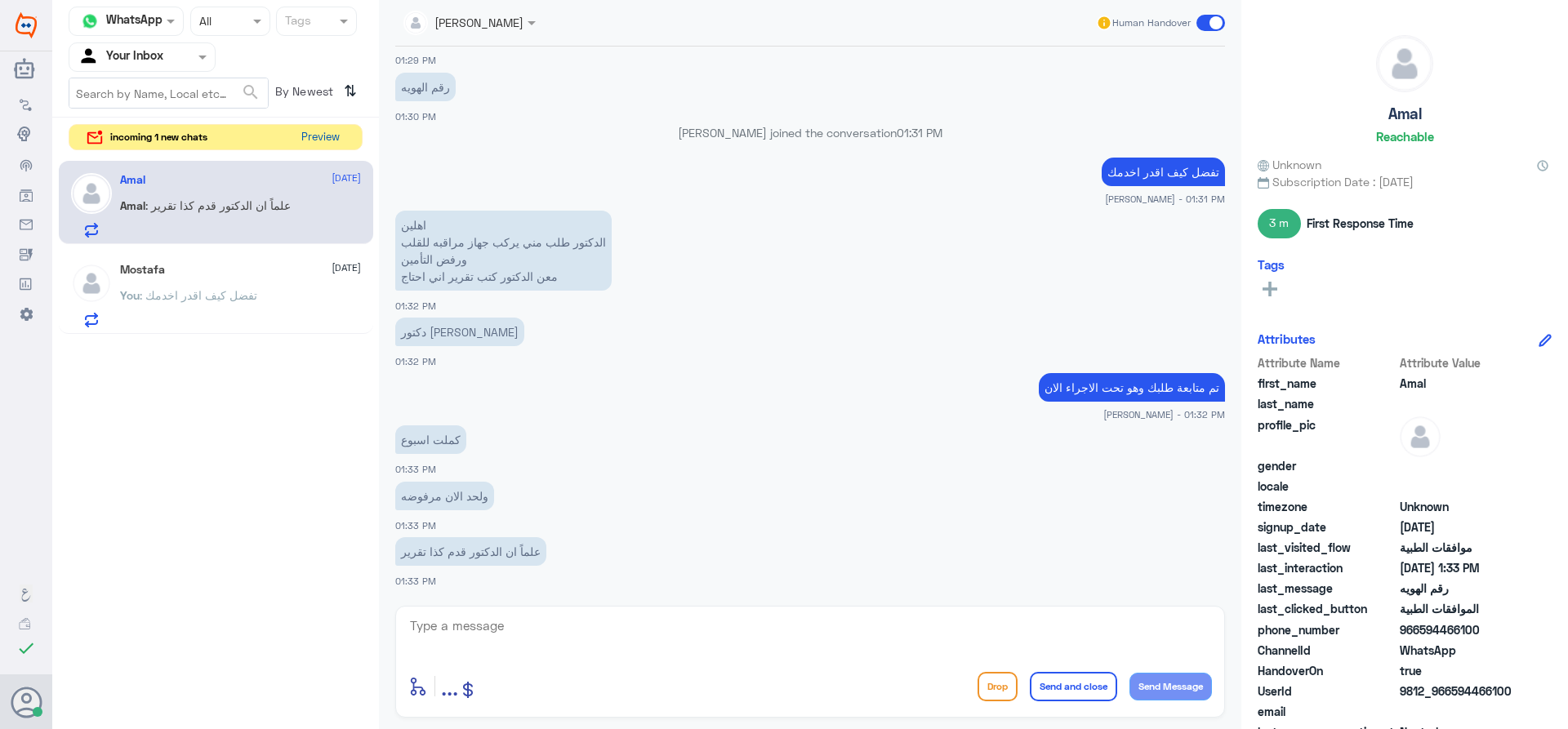
click at [324, 133] on button "Preview" at bounding box center [320, 137] width 50 height 26
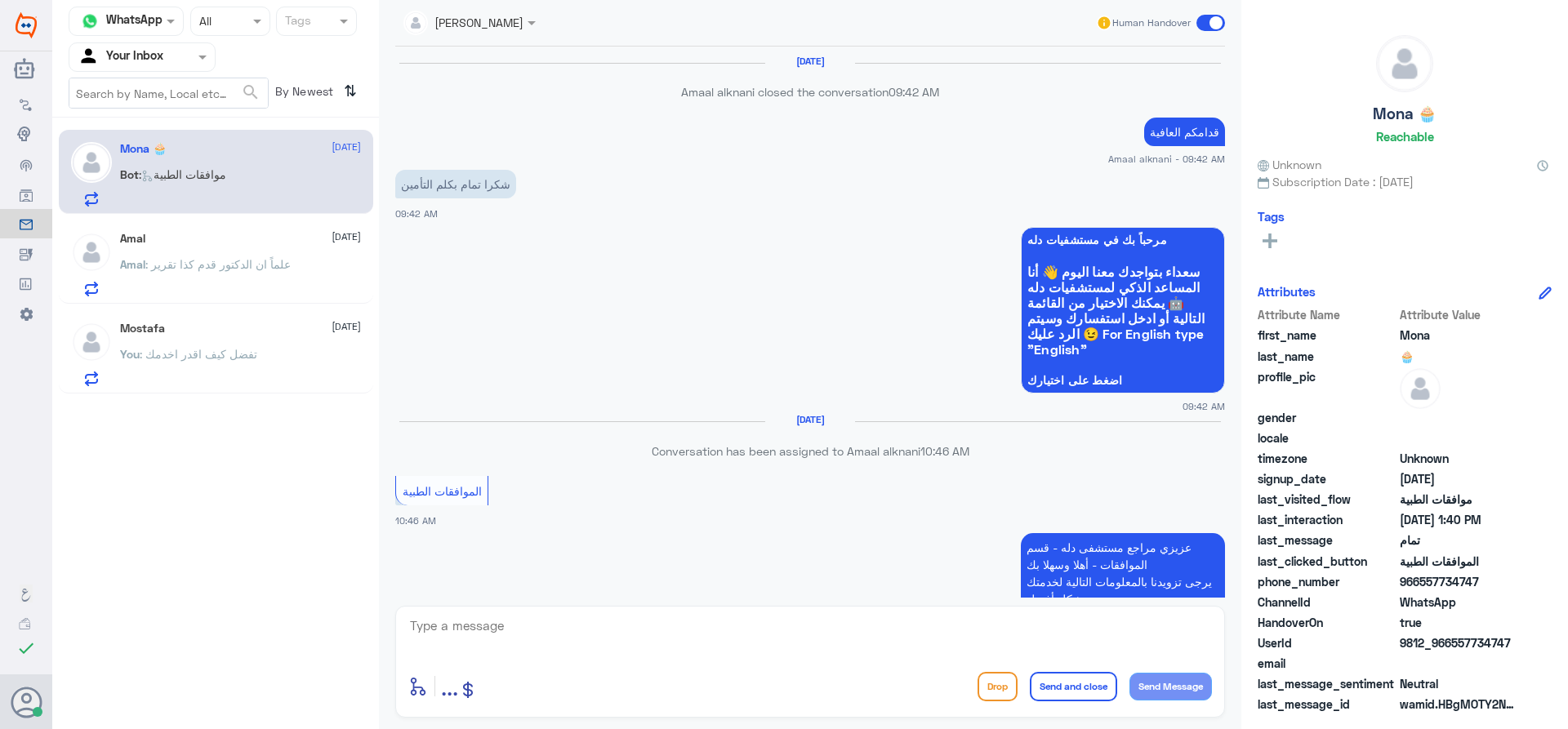
scroll to position [1566, 0]
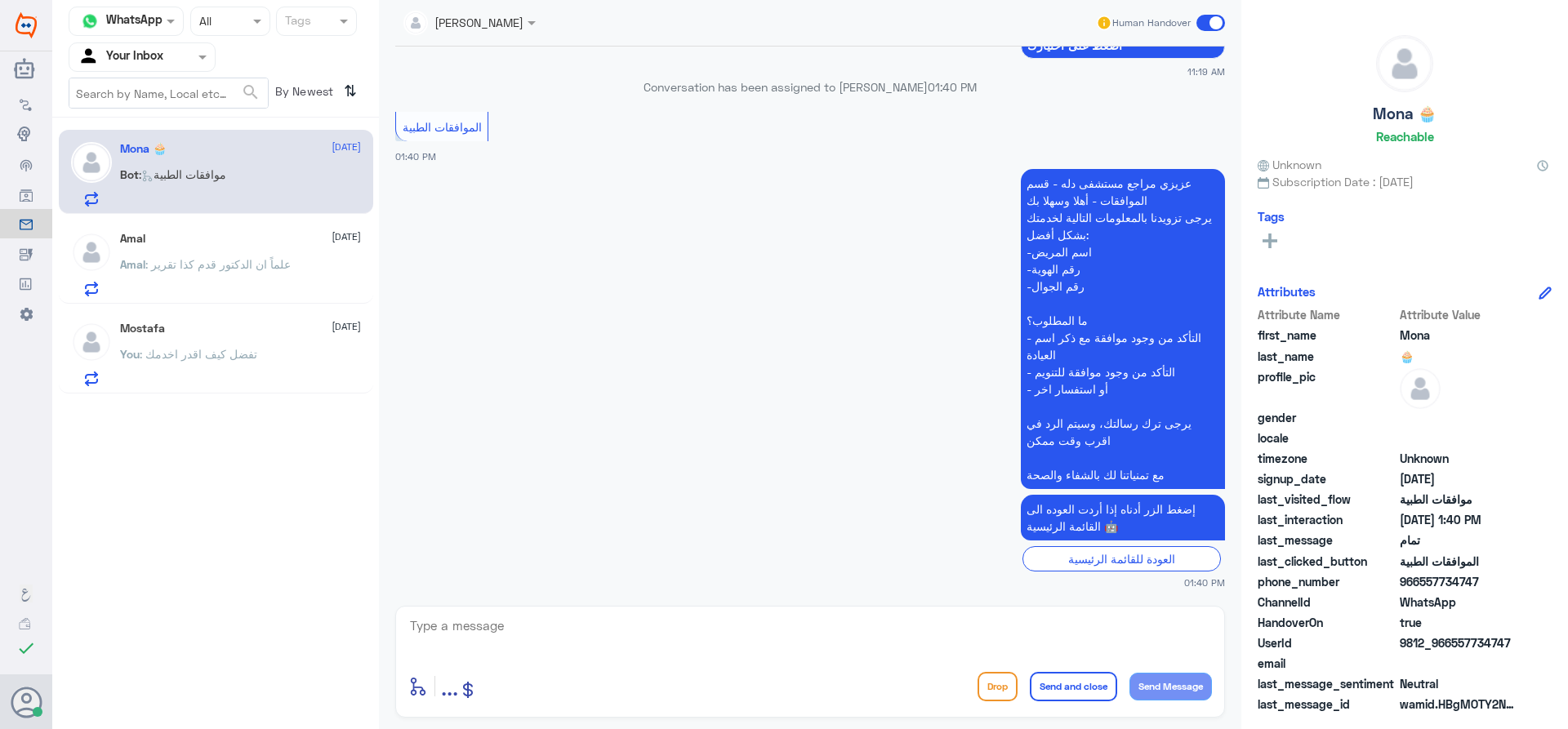
click at [263, 384] on div "You : تفضل كيف اقدر اخدمك" at bounding box center [240, 368] width 240 height 37
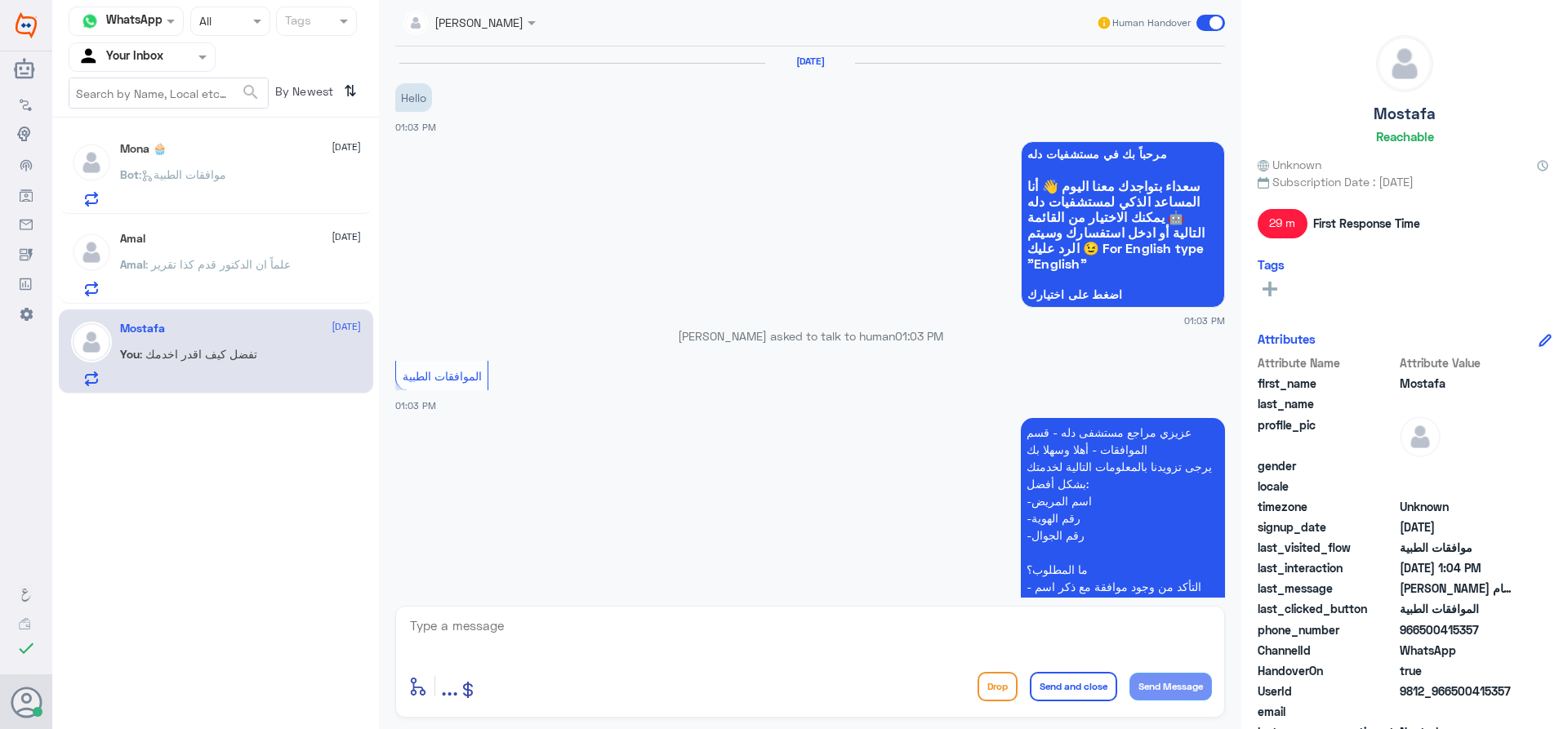
scroll to position [438, 0]
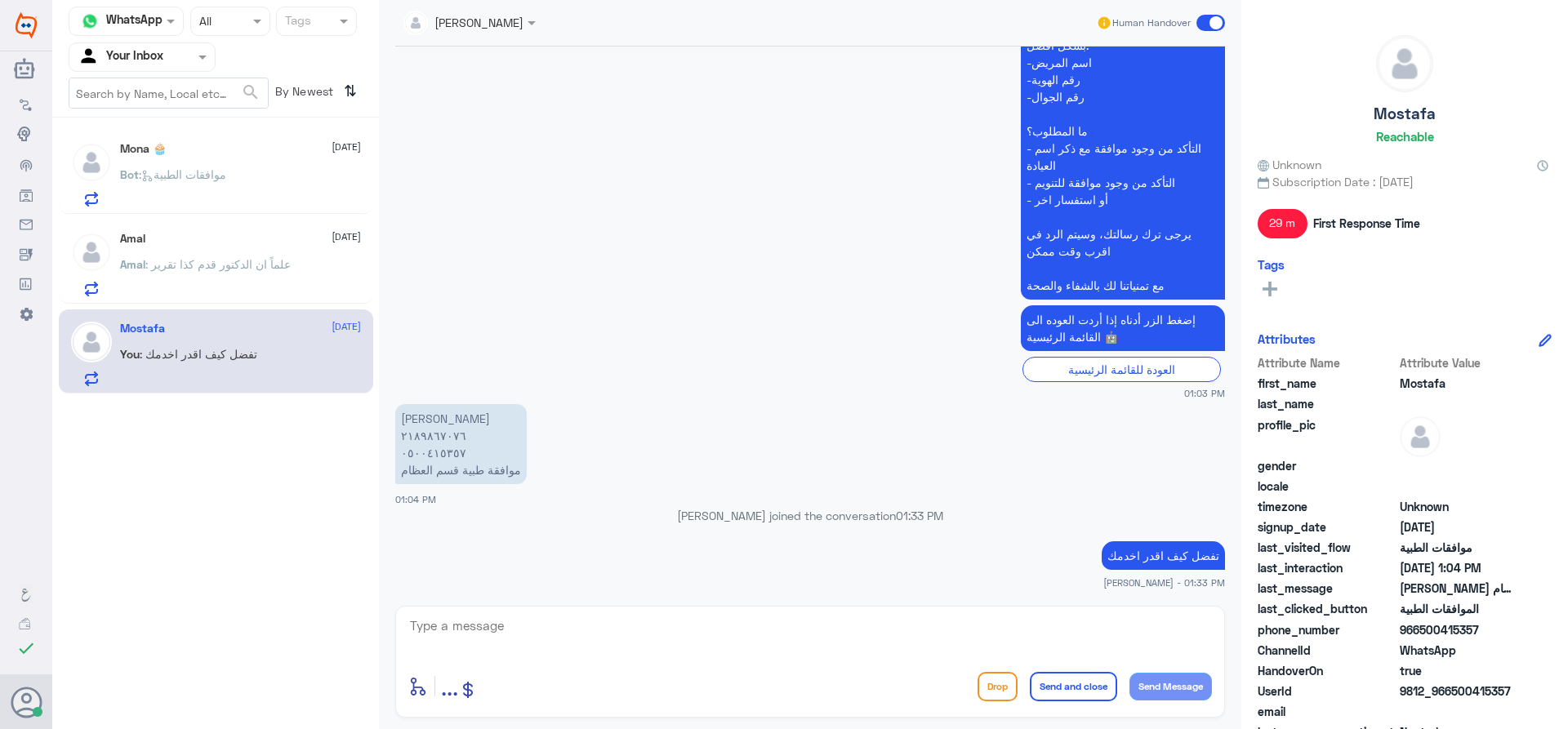
click at [233, 283] on p "Amal : علماً ان الدكتور قدم كذا تقرير" at bounding box center [205, 276] width 171 height 40
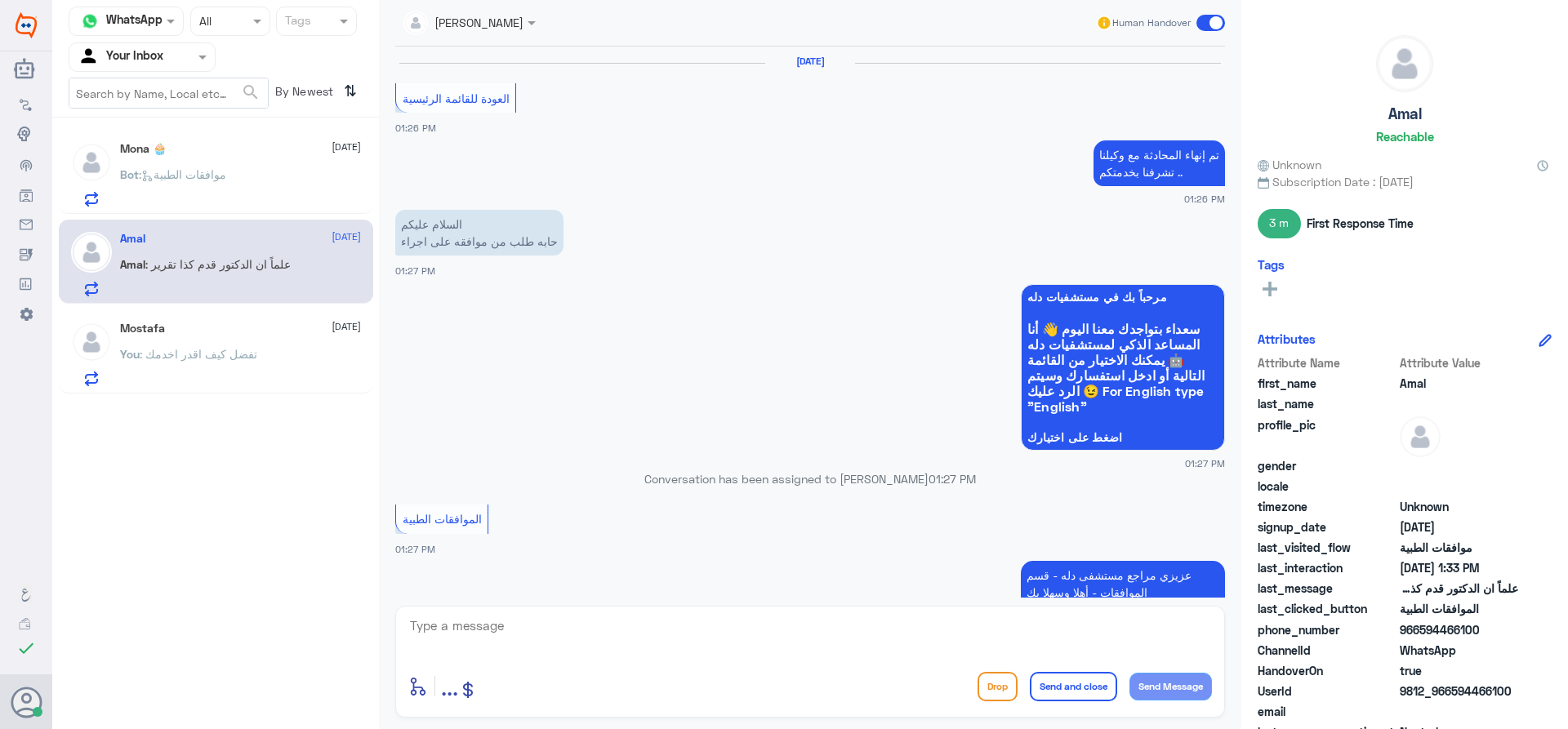
scroll to position [1304, 0]
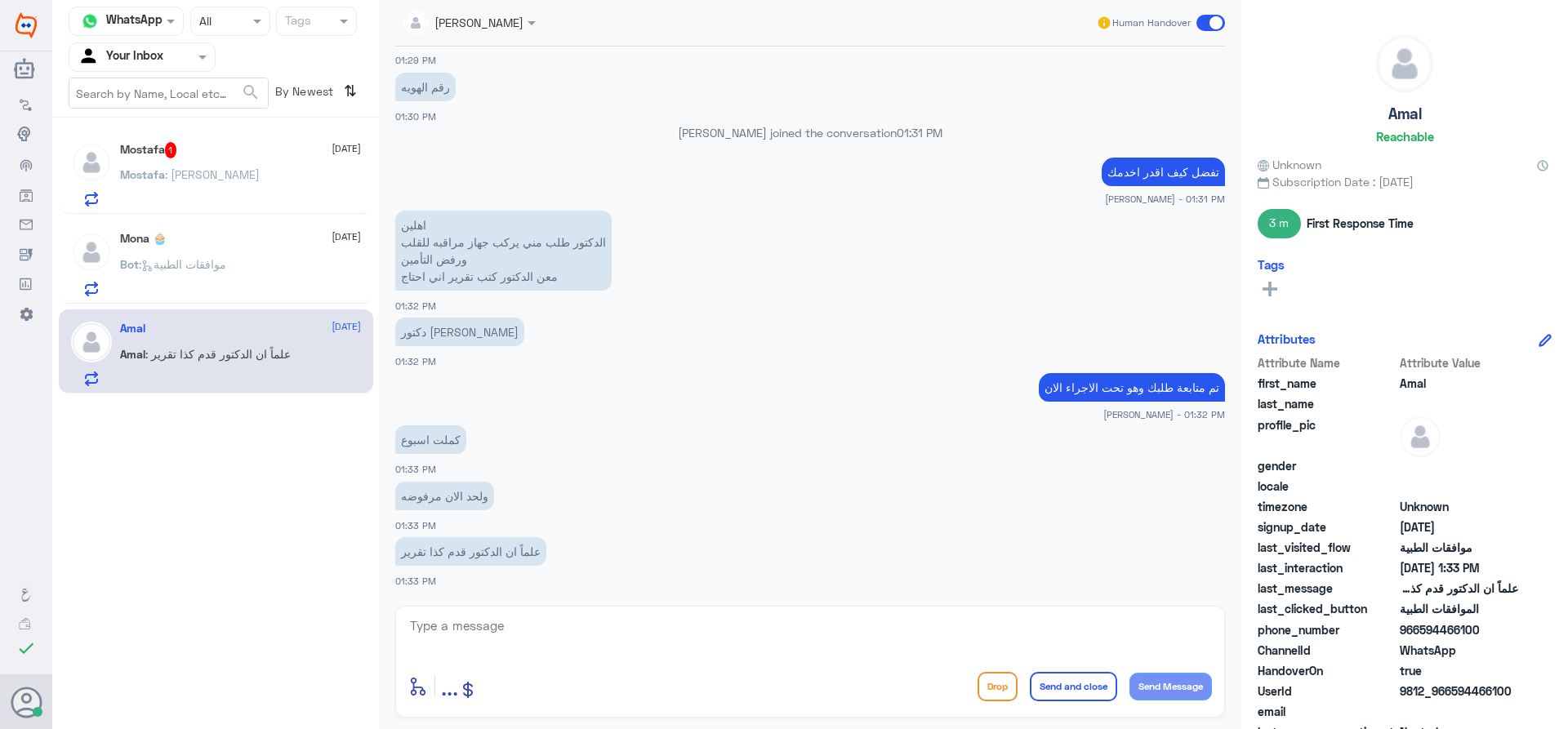
click at [214, 175] on span ": [PERSON_NAME]" at bounding box center [212, 174] width 95 height 14
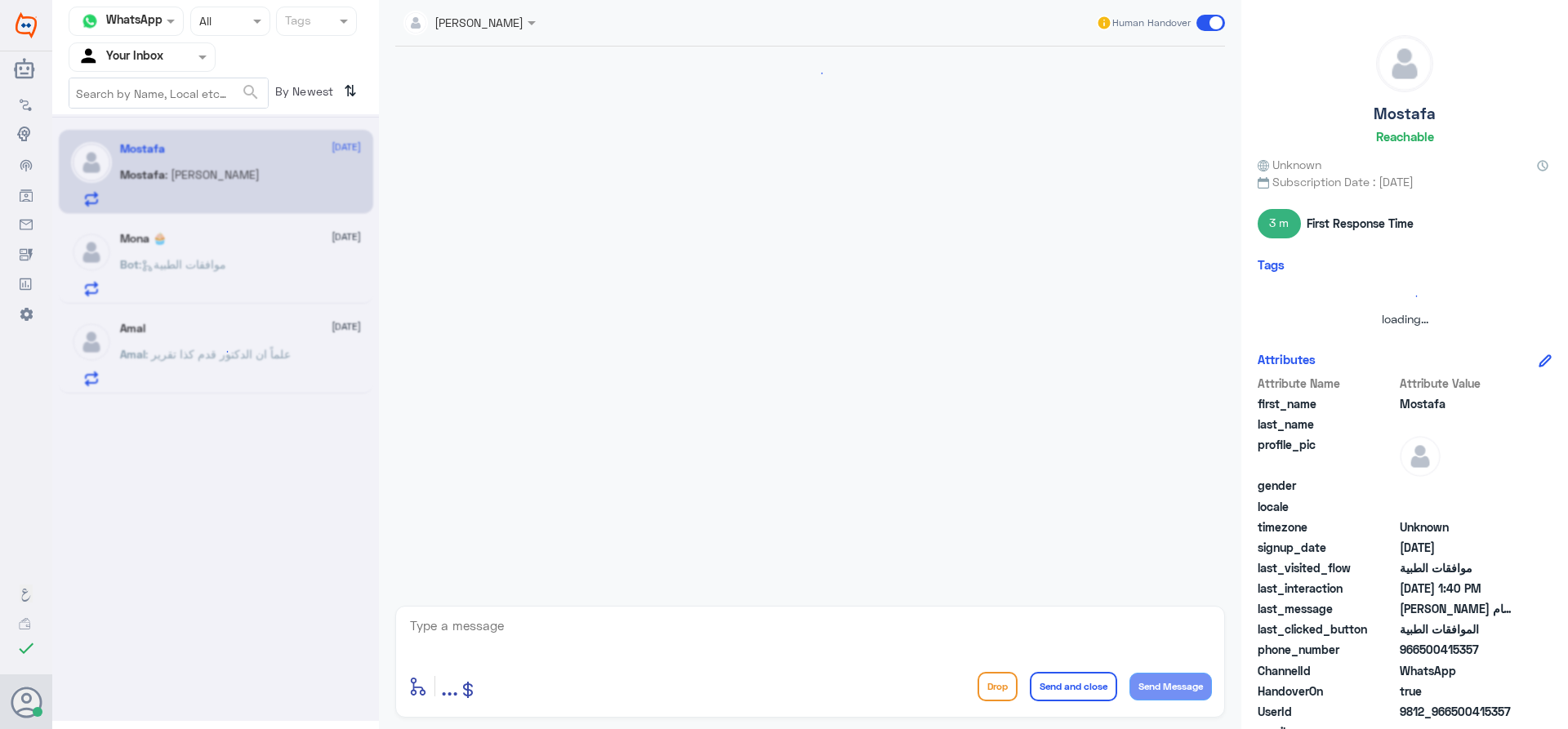
scroll to position [494, 0]
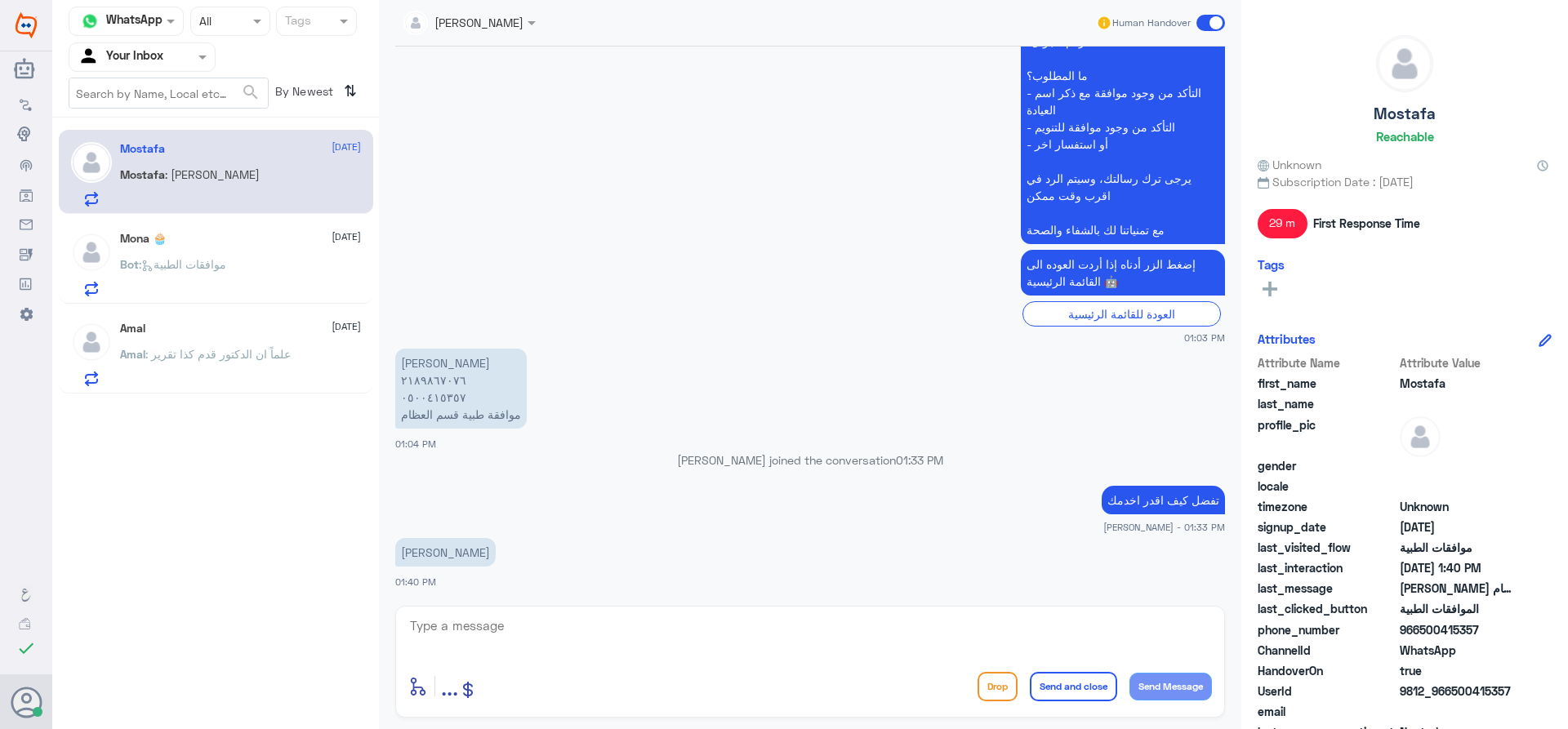
click at [291, 365] on p "Amal : علماً ان الدكتور قدم كذا تقرير" at bounding box center [205, 365] width 171 height 40
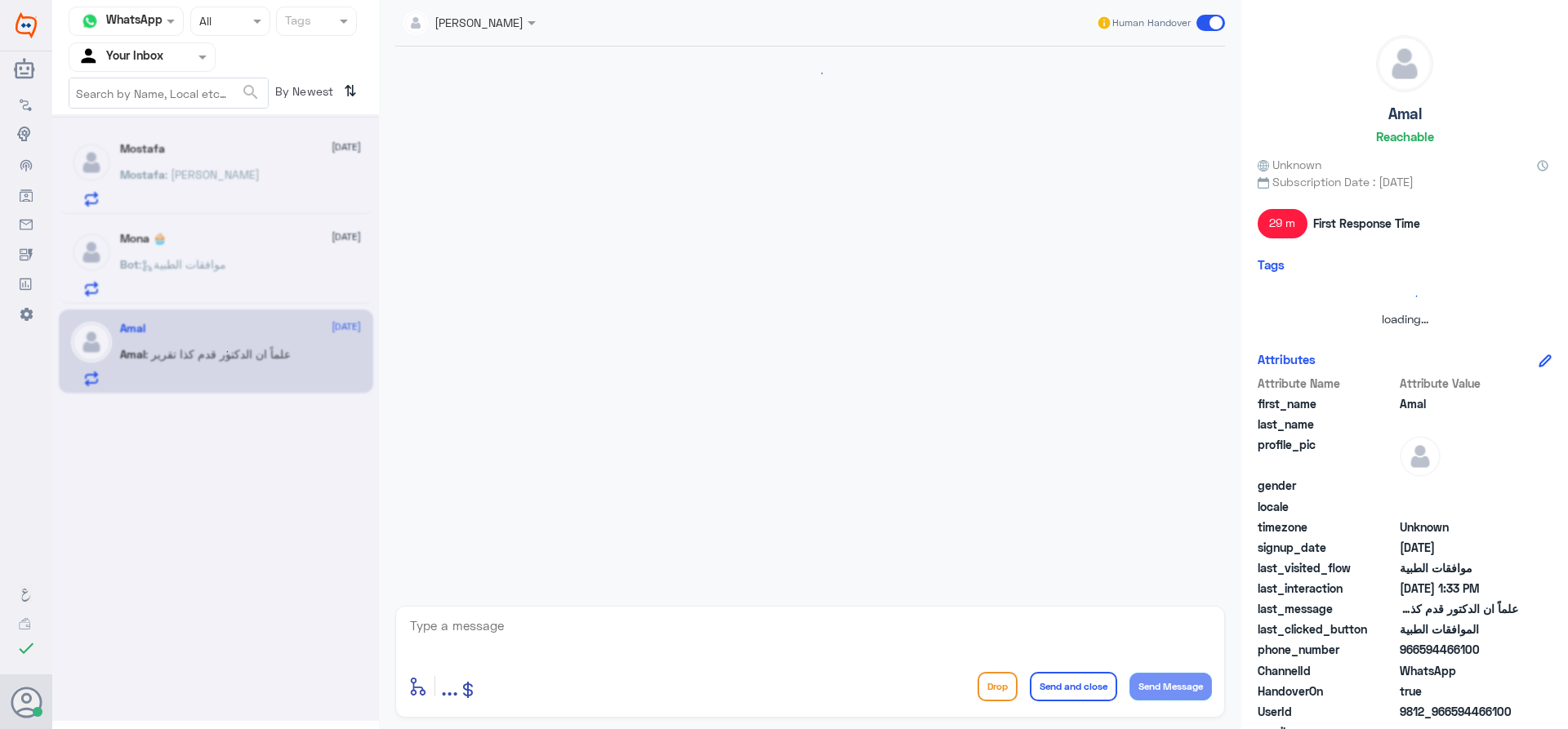
scroll to position [1304, 0]
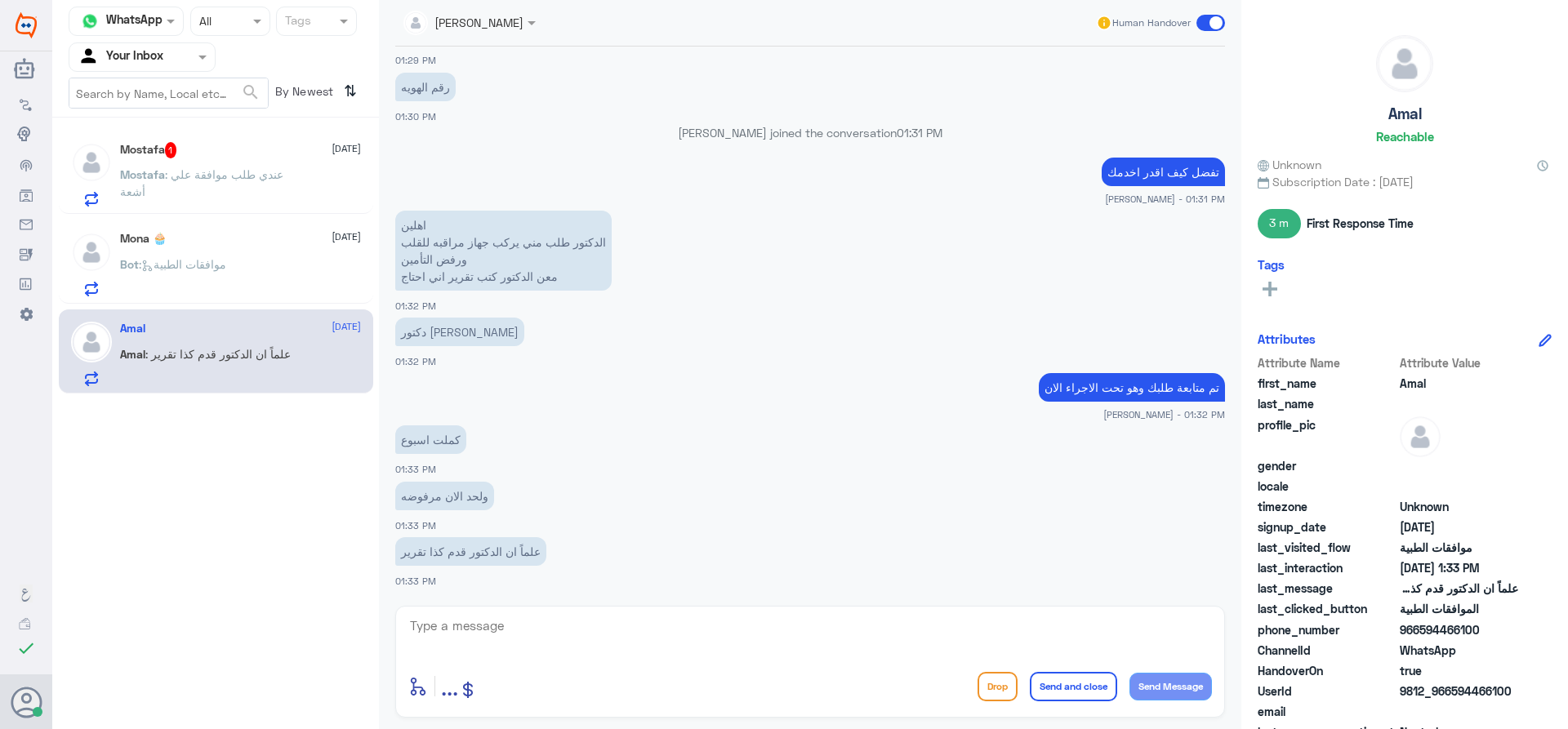
click at [278, 263] on div "Bot : موافقات الطبية" at bounding box center [240, 278] width 240 height 37
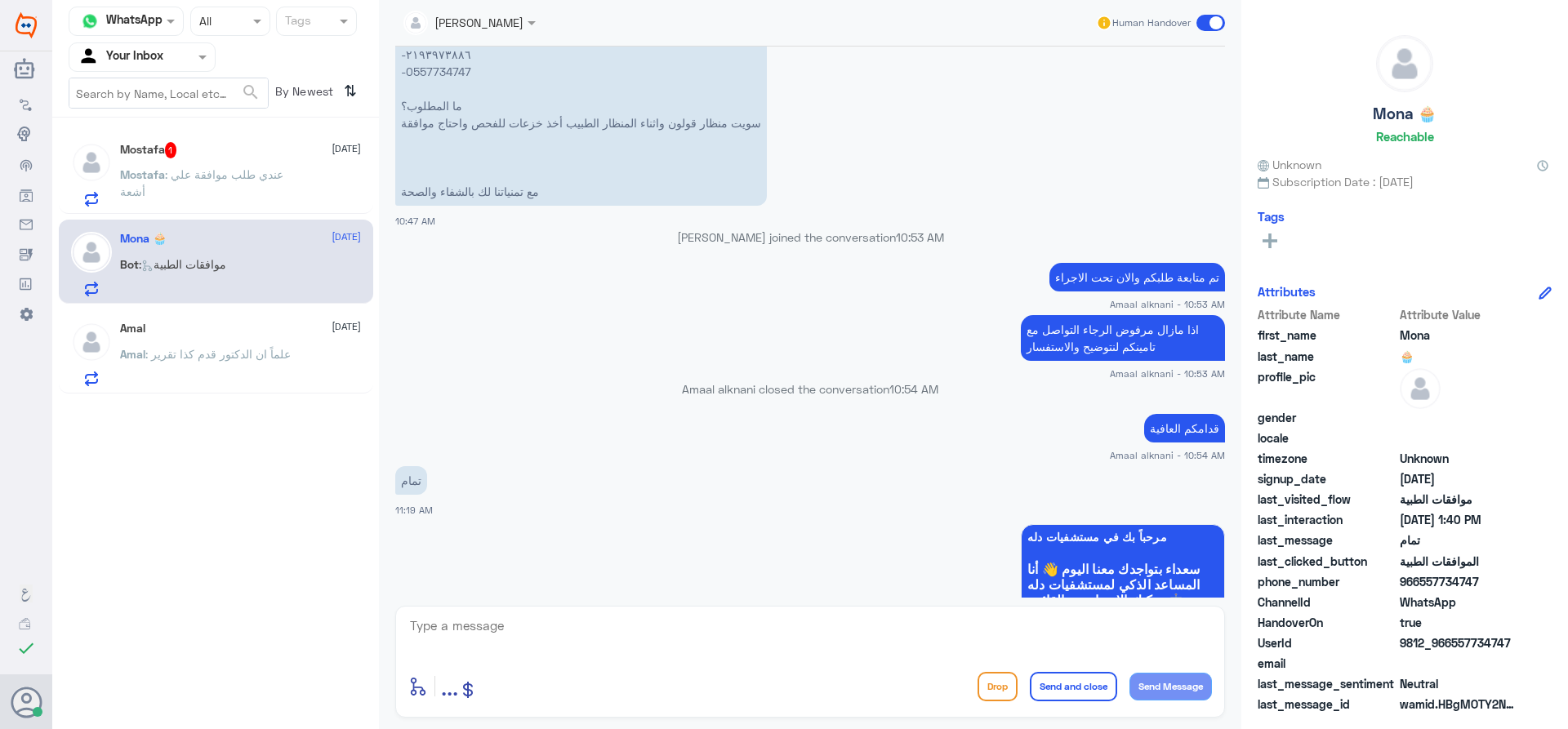
scroll to position [832, 0]
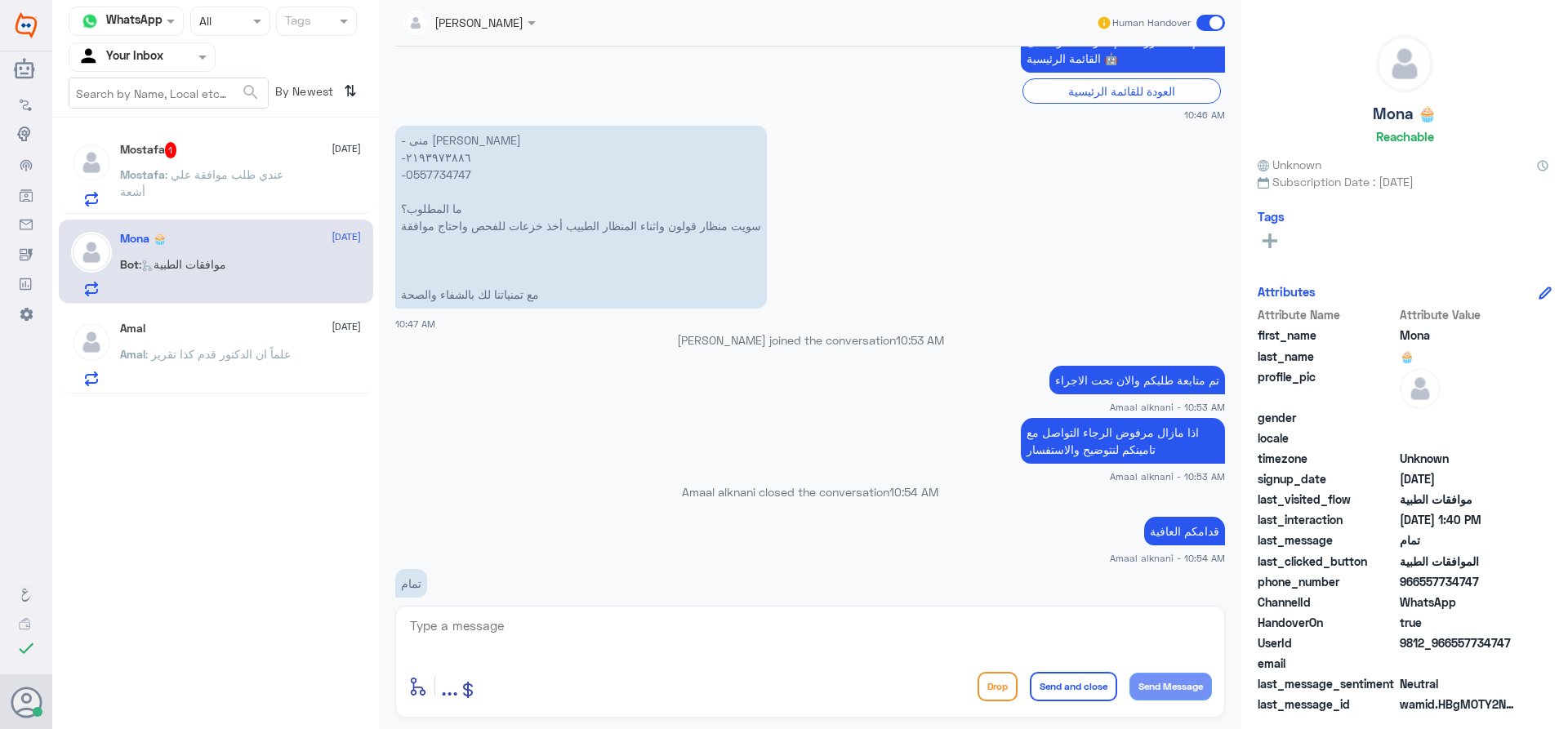
click at [1217, 28] on span at bounding box center [1210, 23] width 28 height 17
click at [0, 0] on input "checkbox" at bounding box center [0, 0] width 0 height 0
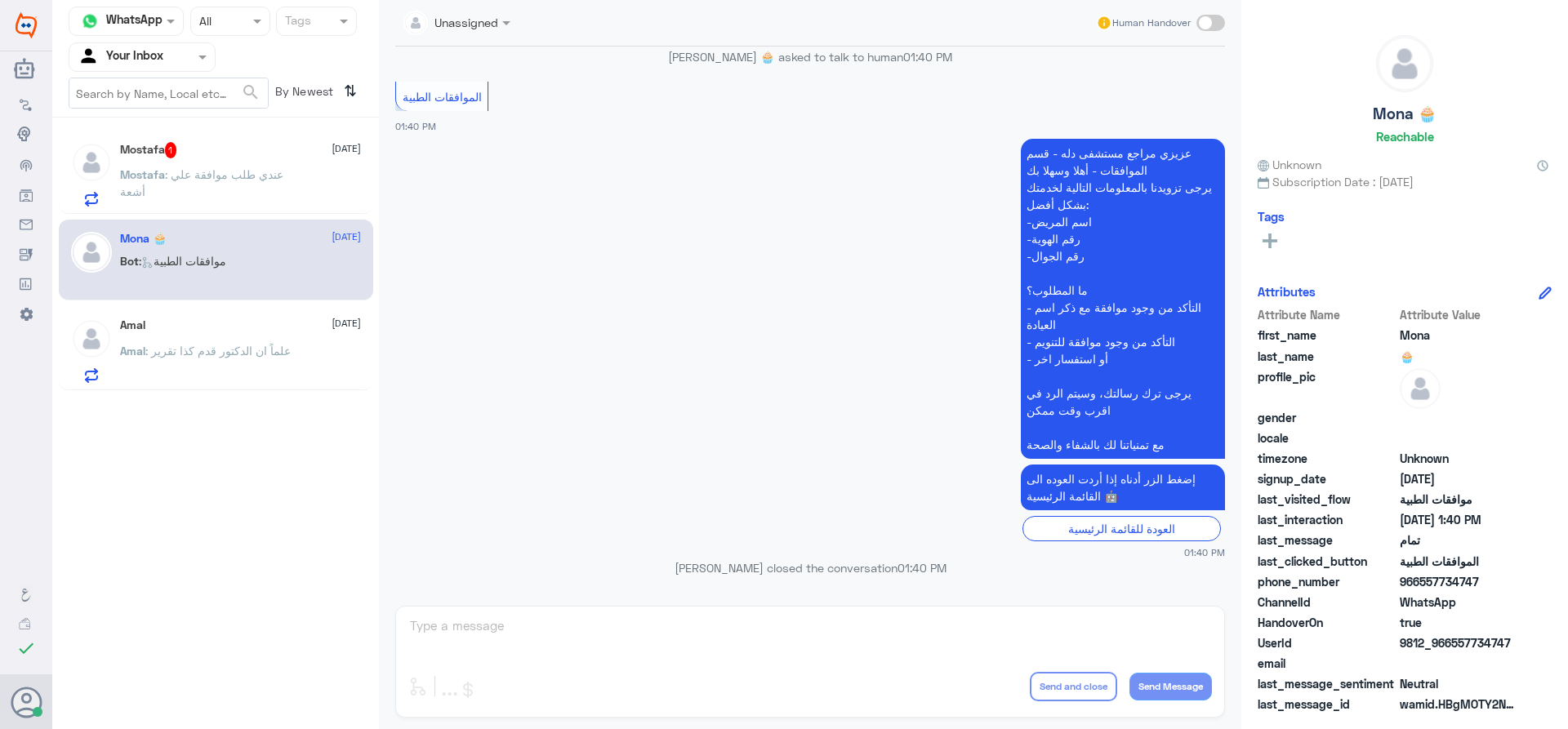
click at [1212, 25] on span at bounding box center [1210, 23] width 28 height 17
click at [0, 0] on input "checkbox" at bounding box center [0, 0] width 0 height 0
click at [984, 641] on textarea at bounding box center [810, 634] width 803 height 40
type textarea "."
click at [1083, 688] on button "Send and close" at bounding box center [1073, 686] width 87 height 29
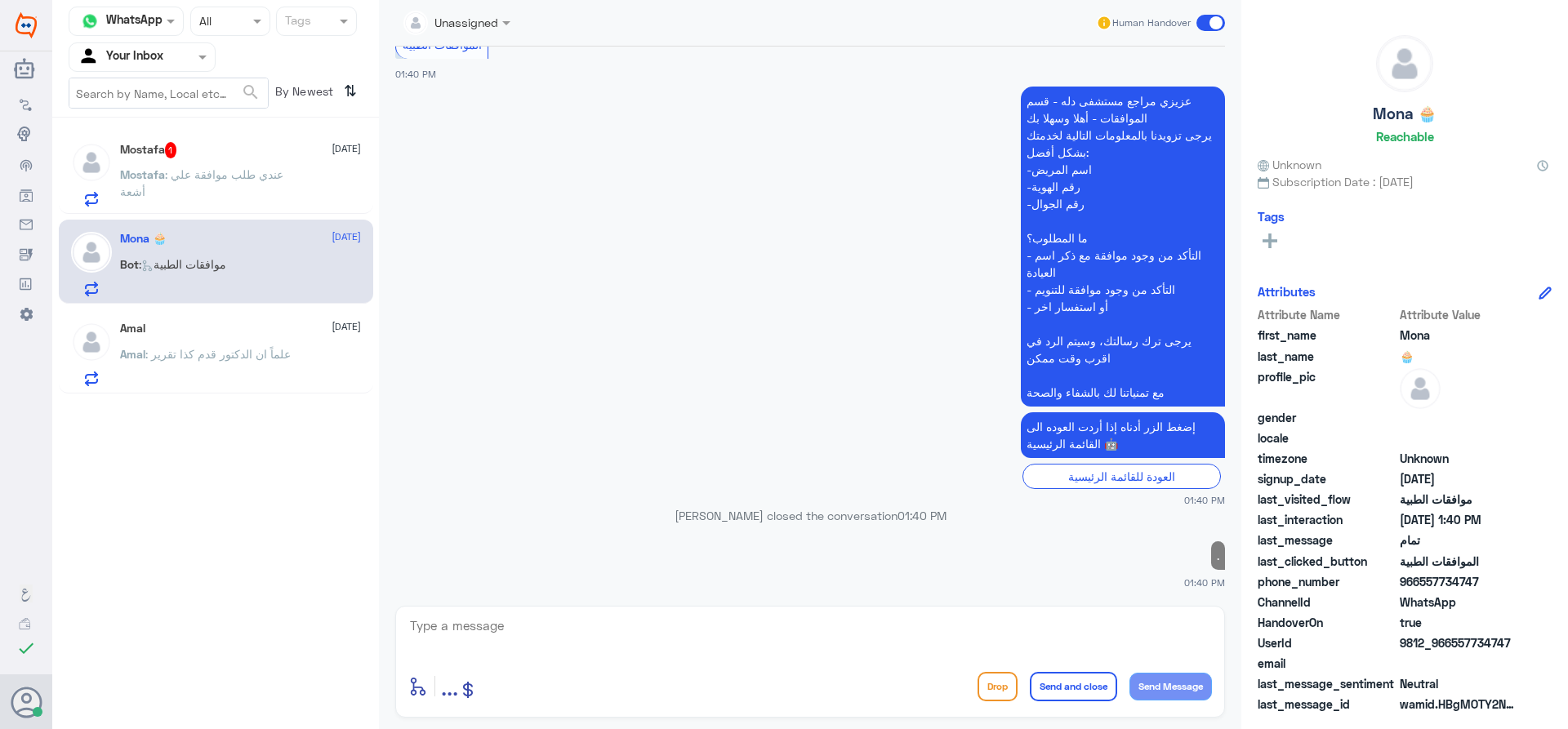
scroll to position [1645, 0]
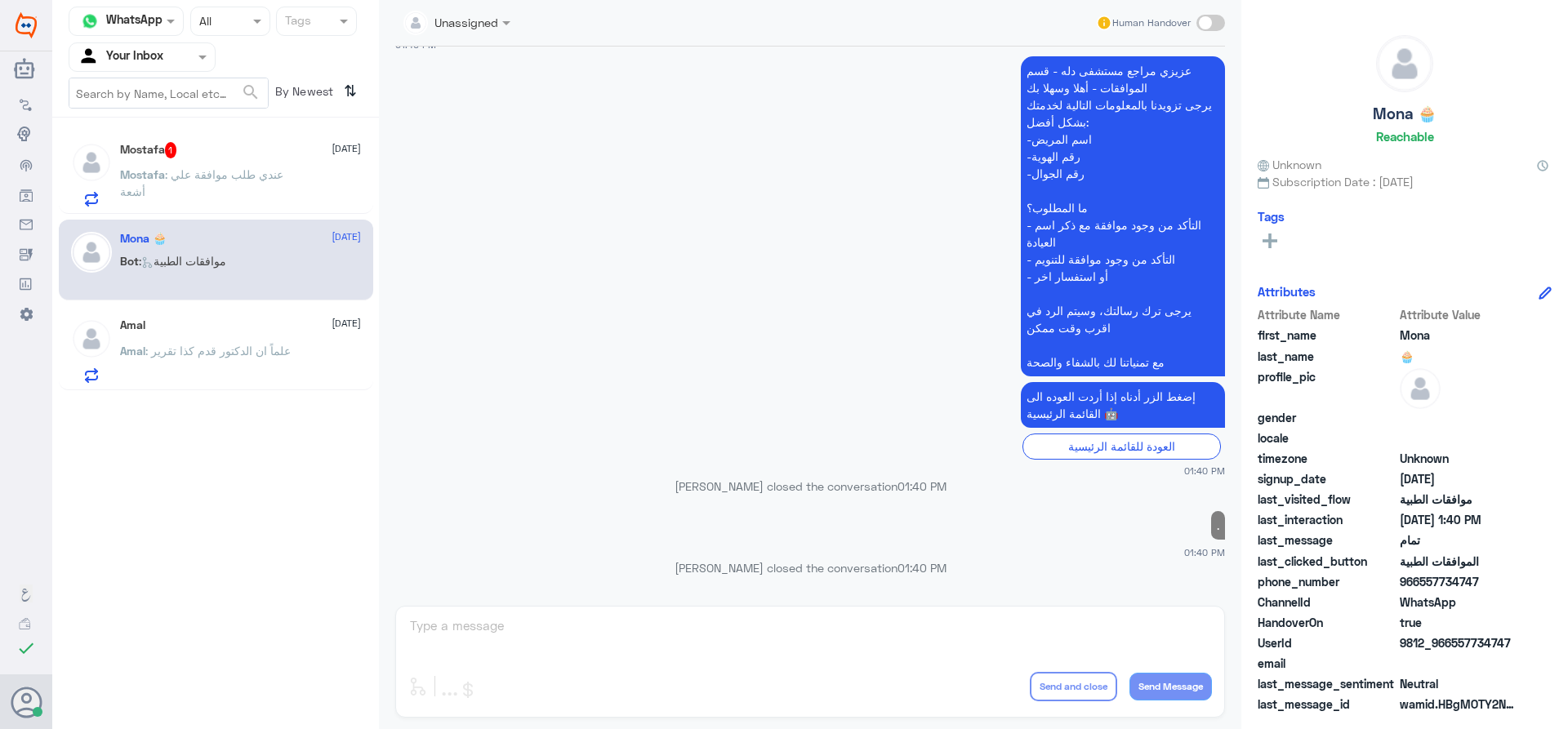
click at [162, 164] on div "Mostafa 1 [DATE] Mostafa : عندي طلب موافقة علي أشعة" at bounding box center [240, 173] width 240 height 64
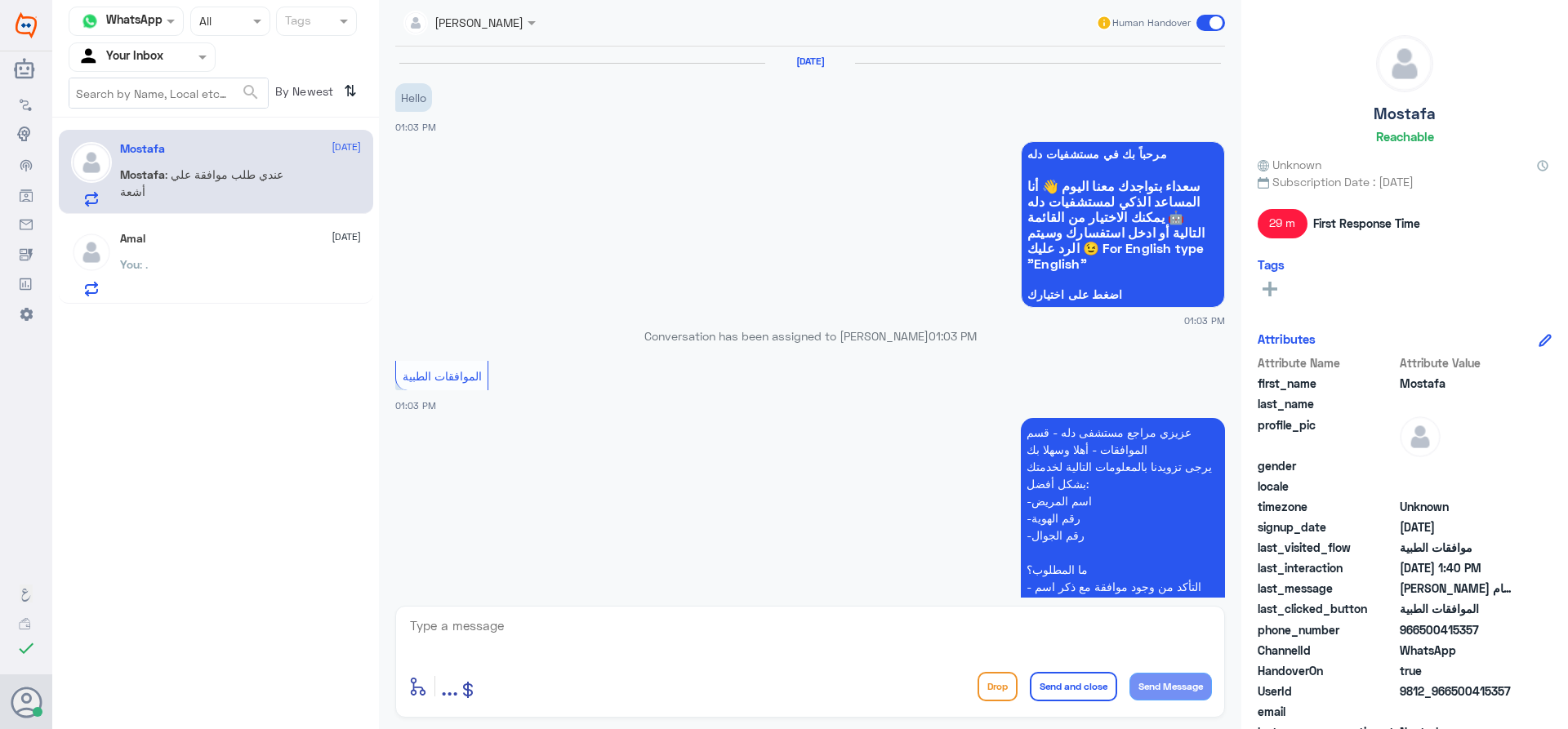
scroll to position [550, 0]
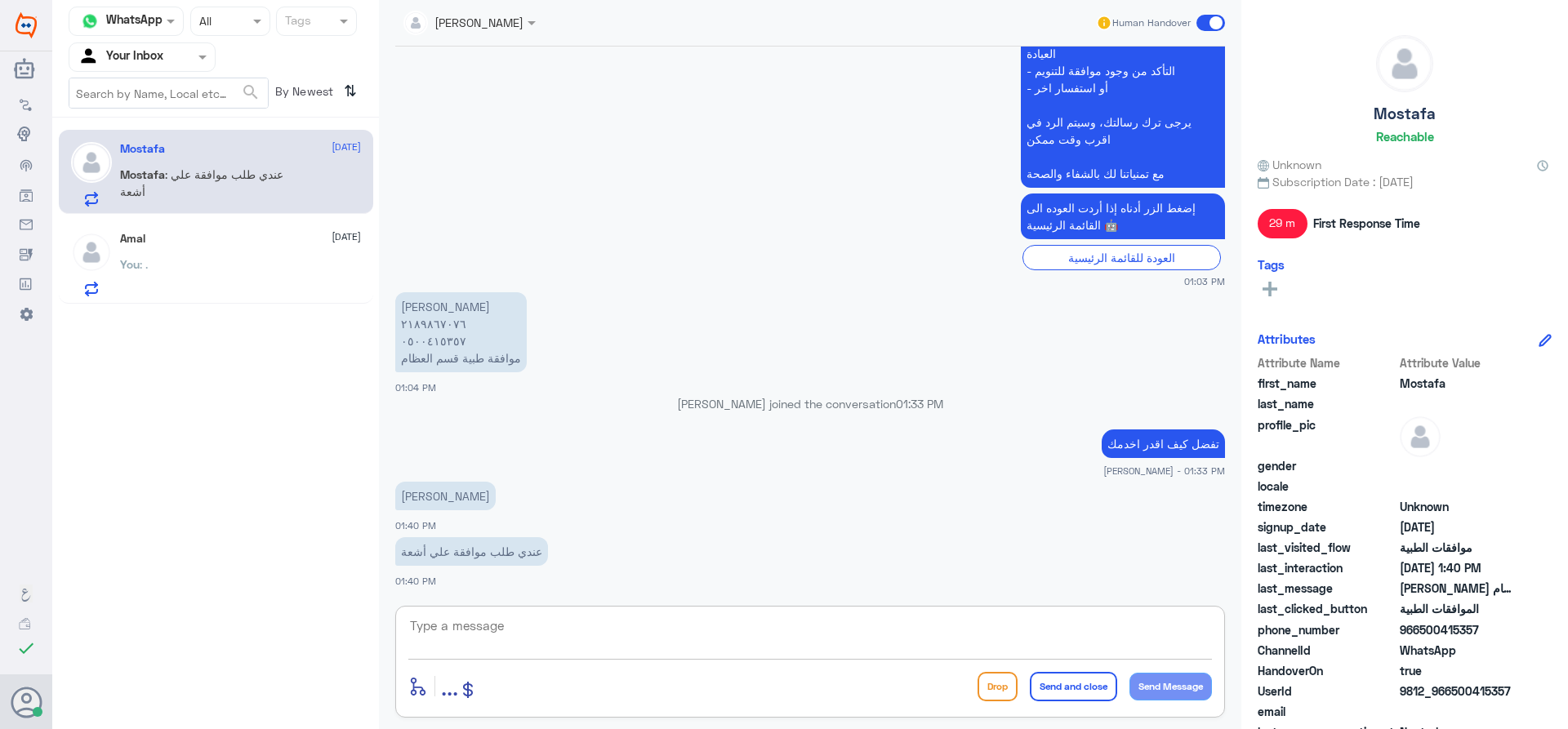
click at [654, 629] on textarea at bounding box center [810, 634] width 803 height 40
click at [471, 621] on textarea "0500415357" at bounding box center [810, 634] width 803 height 40
type textarea "0500415357"
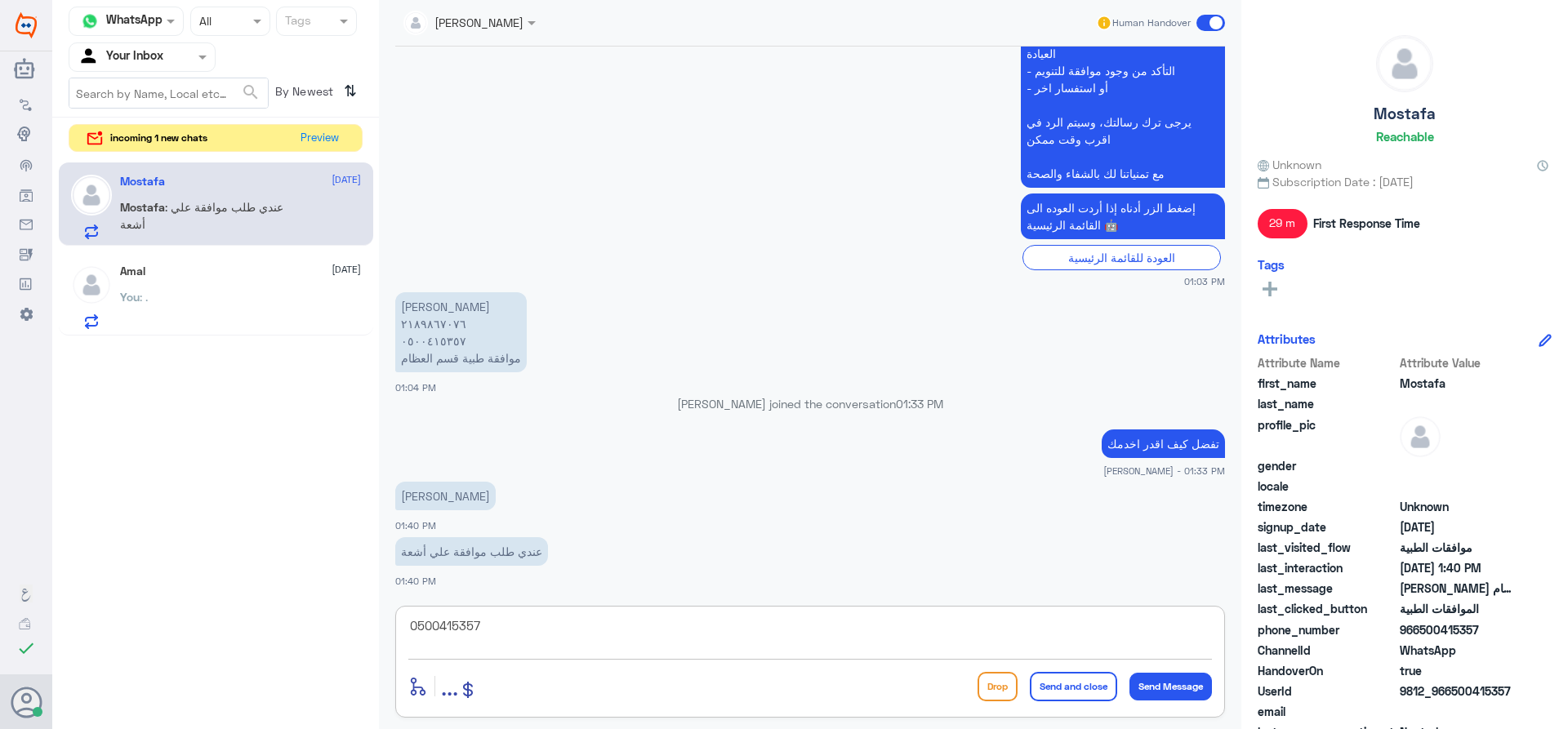
click at [773, 650] on textarea "0500415357" at bounding box center [810, 634] width 803 height 40
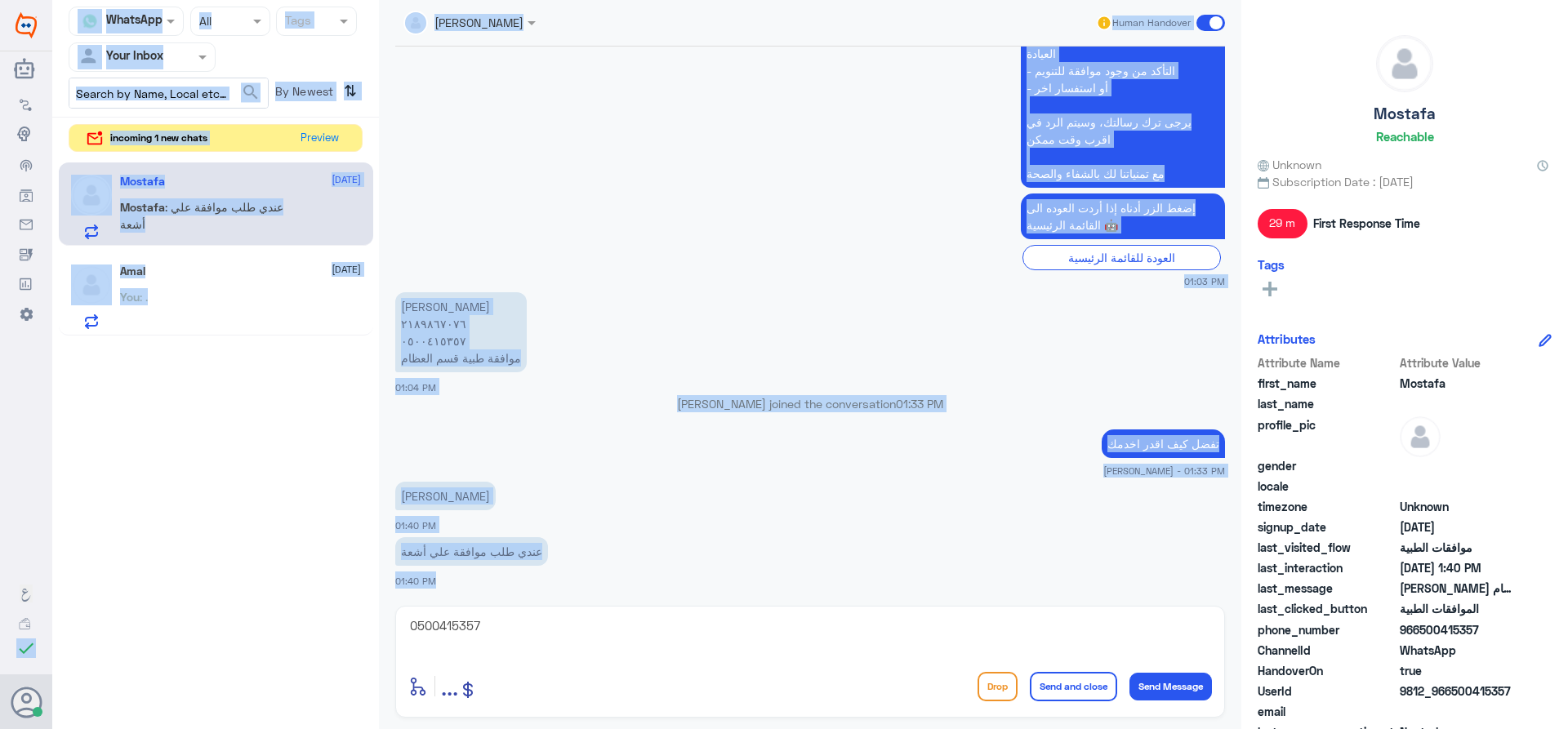
drag, startPoint x: 796, startPoint y: 656, endPoint x: 16, endPoint y: 539, distance: 788.7
click at [0, 538] on div "Dallah Hospitals Flow Builder Conversational Skills Broadcast Audience Inbox Gr…" at bounding box center [784, 364] width 1568 height 729
click at [747, 388] on div "[PERSON_NAME] ٢١٨٩٨٦٧٠٧٦ ٠٥٠٠٤١٥٣٥٧ موافقة طبية قسم العظام 01:04 PM" at bounding box center [810, 341] width 830 height 107
click at [568, 614] on div "0500415357 enter flow name ... Drop Send and close Send Message" at bounding box center [810, 661] width 830 height 112
click at [578, 638] on textarea "0500415357" at bounding box center [810, 634] width 803 height 40
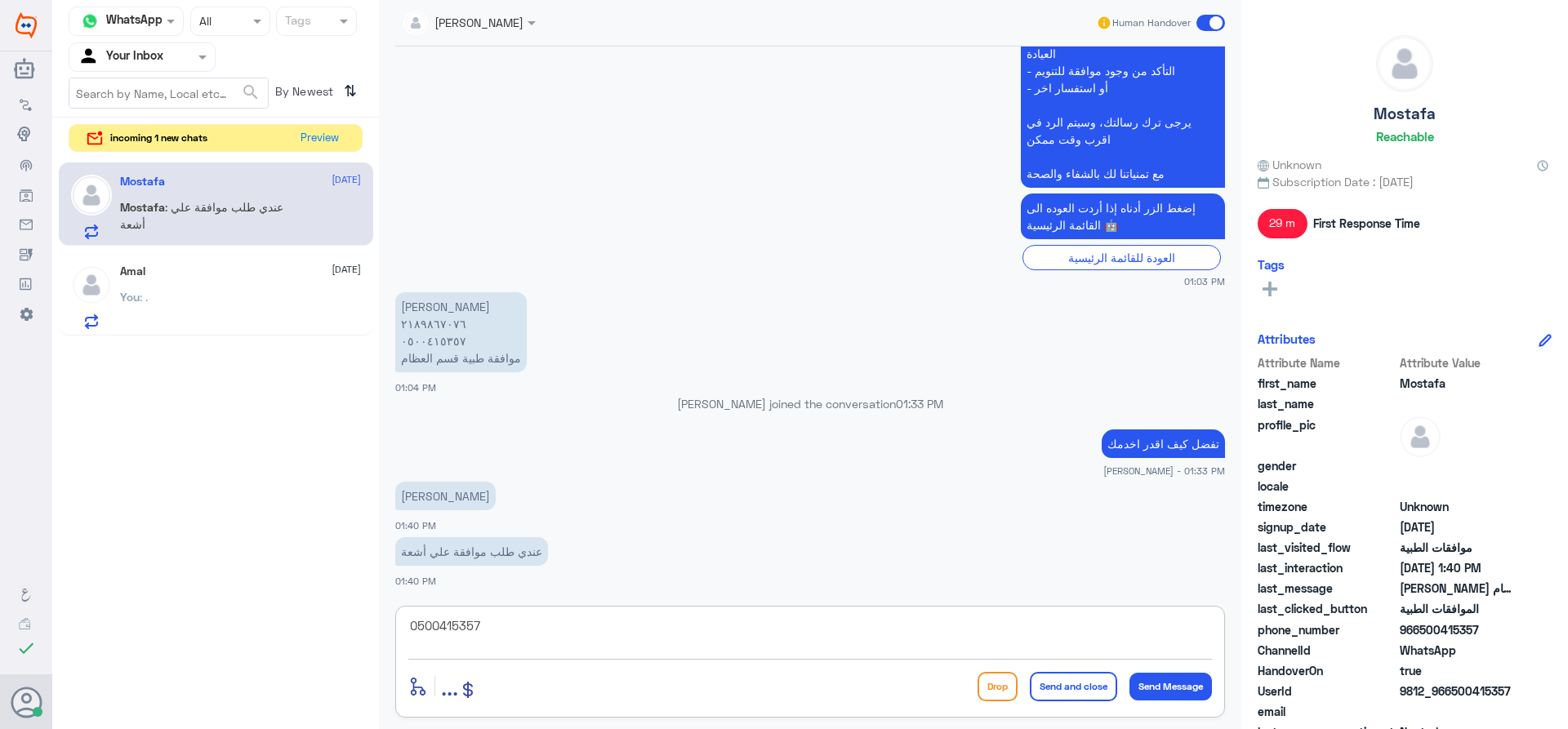
drag, startPoint x: 520, startPoint y: 633, endPoint x: 465, endPoint y: 614, distance: 58.2
click at [465, 615] on textarea "0500415357" at bounding box center [810, 634] width 803 height 40
click at [348, 144] on div "incoming 1 new chats Preview" at bounding box center [216, 138] width 294 height 28
drag, startPoint x: 308, startPoint y: 129, endPoint x: 397, endPoint y: 144, distance: 90.3
click at [309, 129] on button "Preview" at bounding box center [320, 137] width 50 height 26
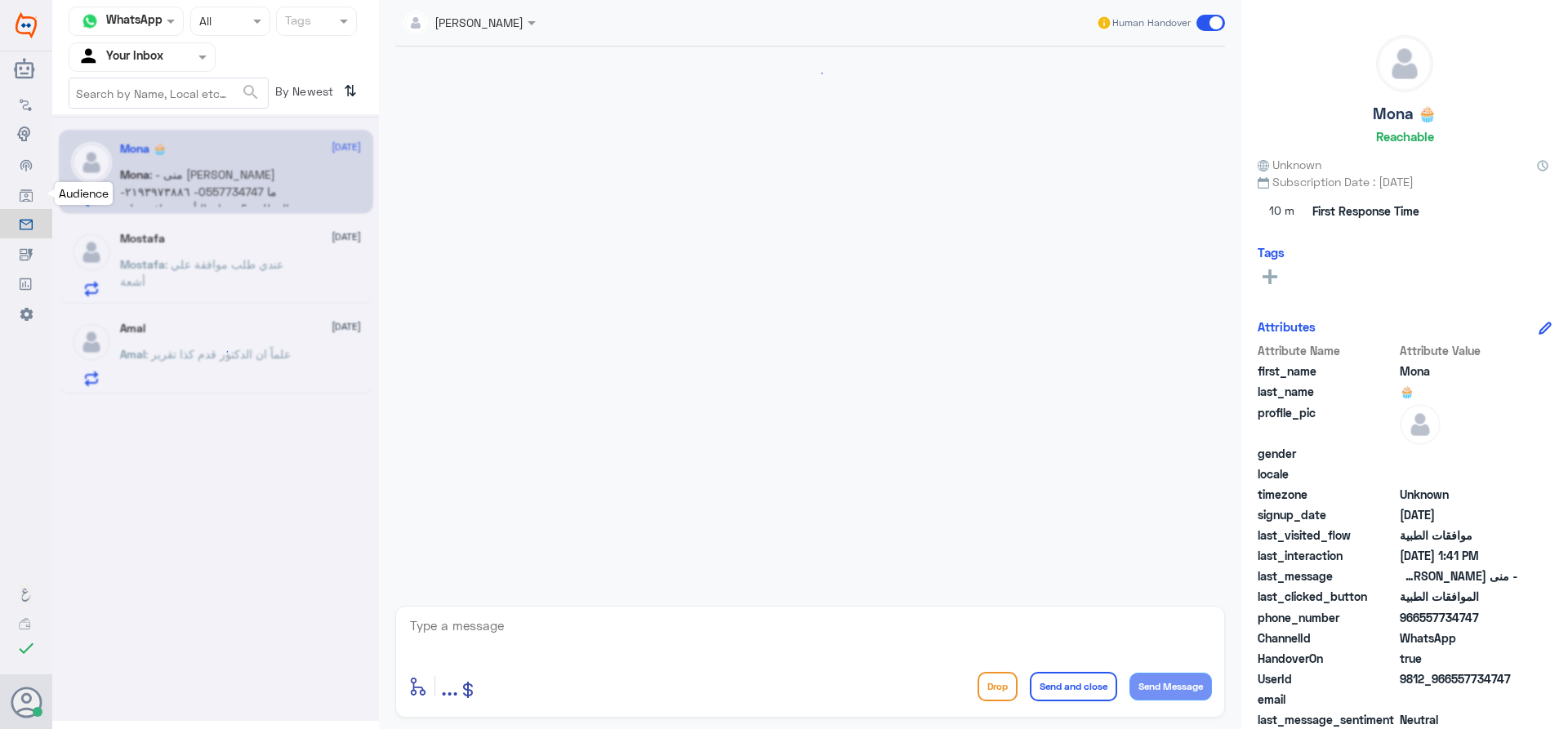
scroll to position [1722, 0]
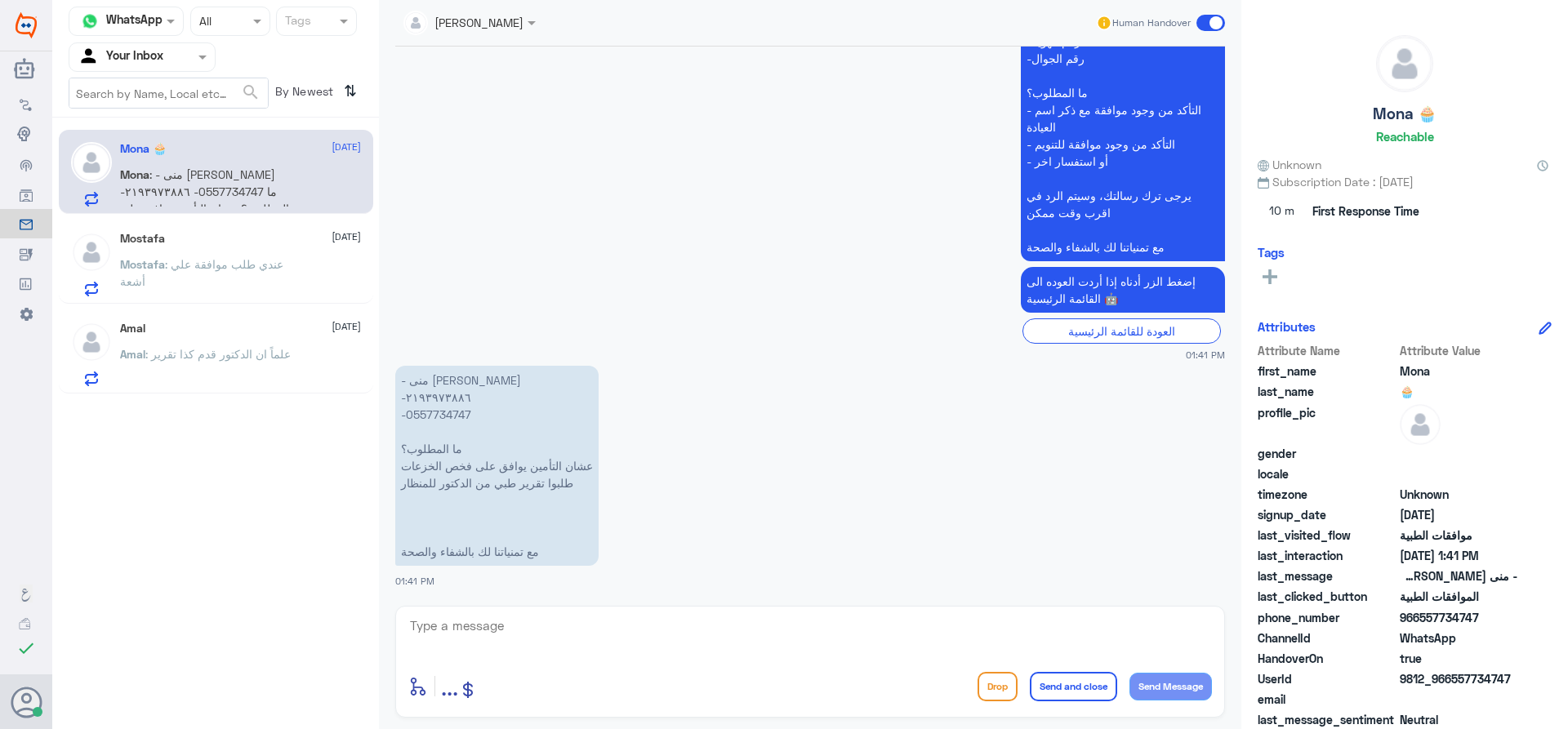
click at [470, 31] on input "text" at bounding box center [449, 21] width 92 height 18
click at [510, 129] on div "Amaal alknani" at bounding box center [490, 132] width 73 height 17
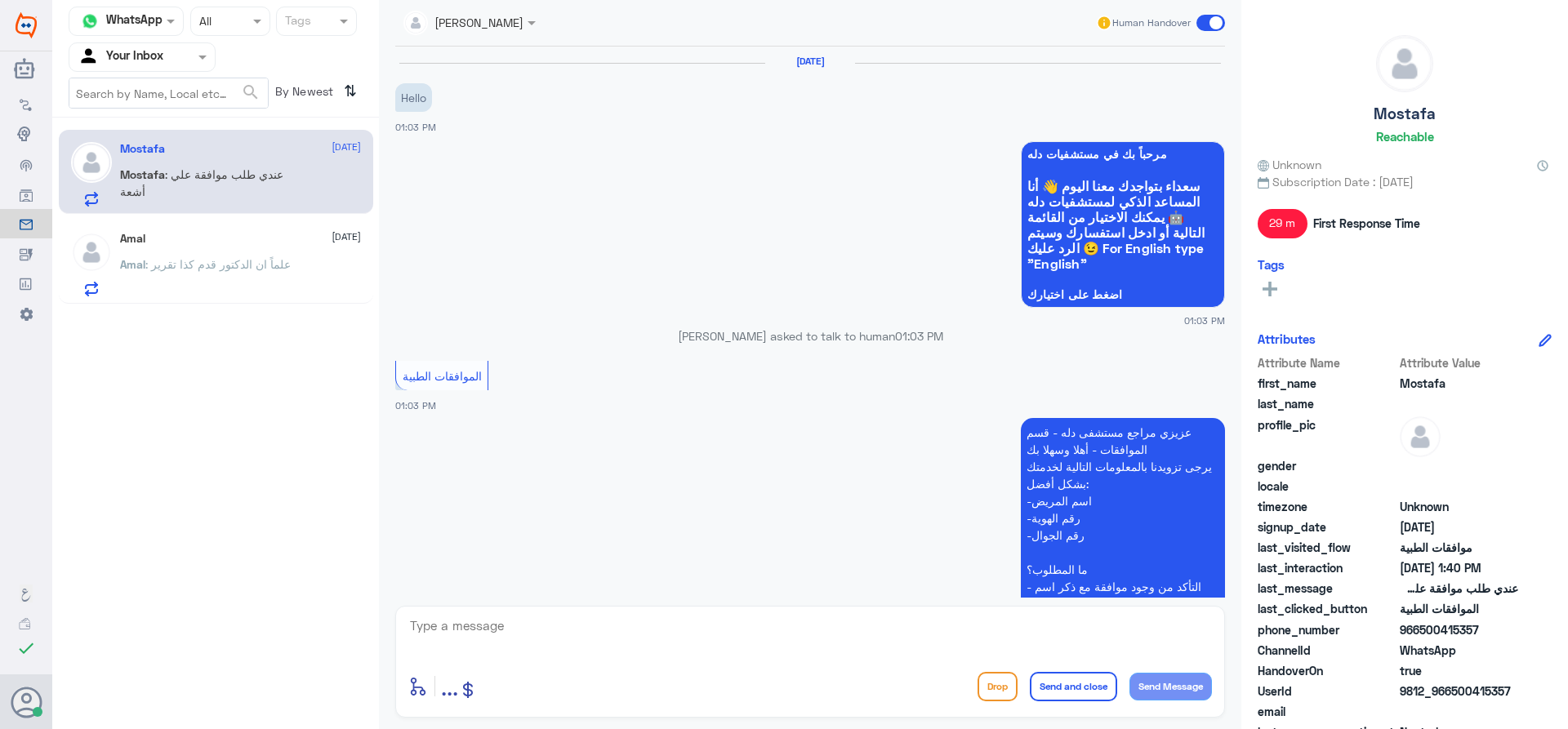
scroll to position [550, 0]
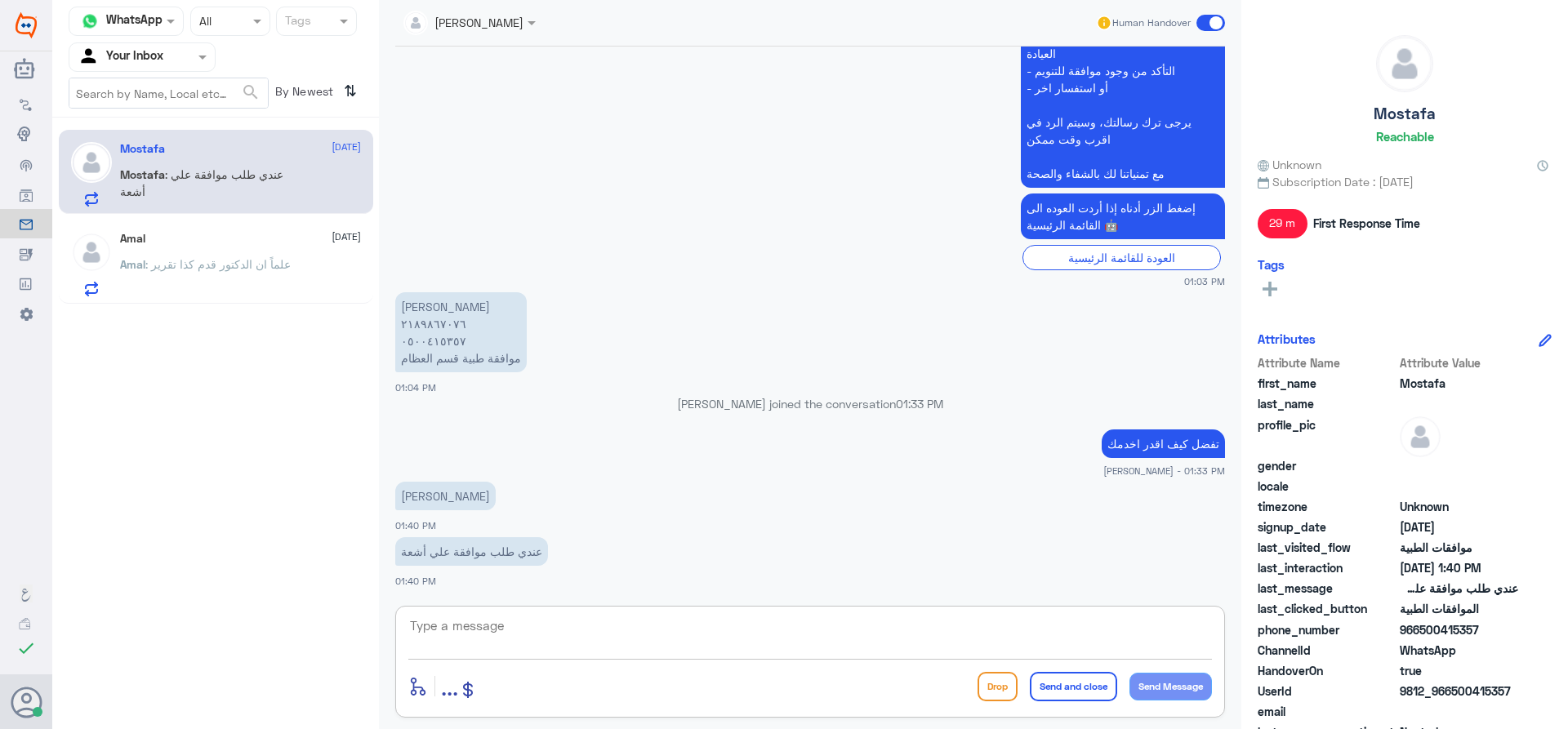
click at [681, 637] on textarea at bounding box center [810, 634] width 803 height 40
type textarea "التأمين يستفسر اذا فيه اصابة"
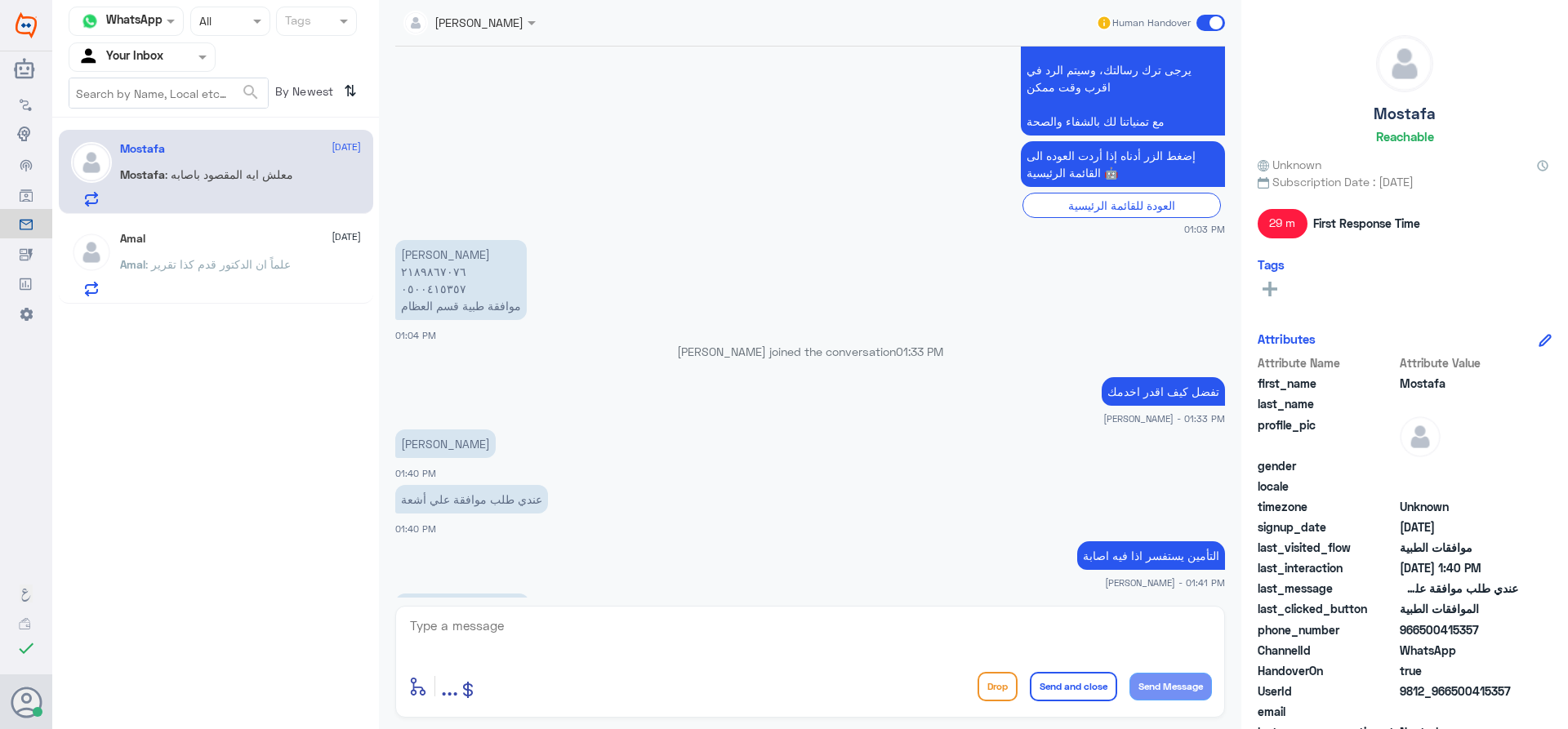
scroll to position [658, 0]
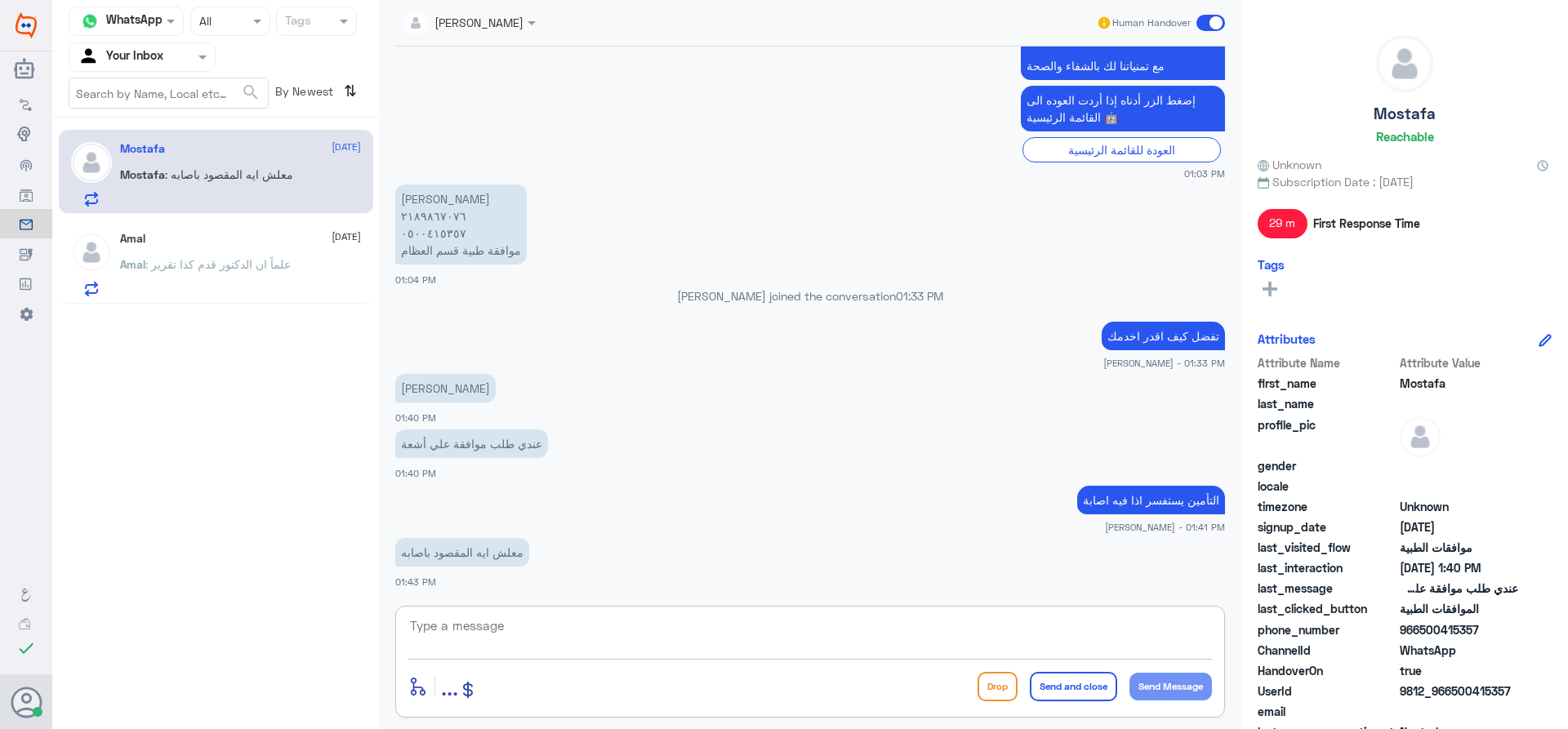
click at [599, 644] on textarea at bounding box center [810, 634] width 803 height 40
type textarea "يعني طحت ايش سببها اللي صار لك ؟"
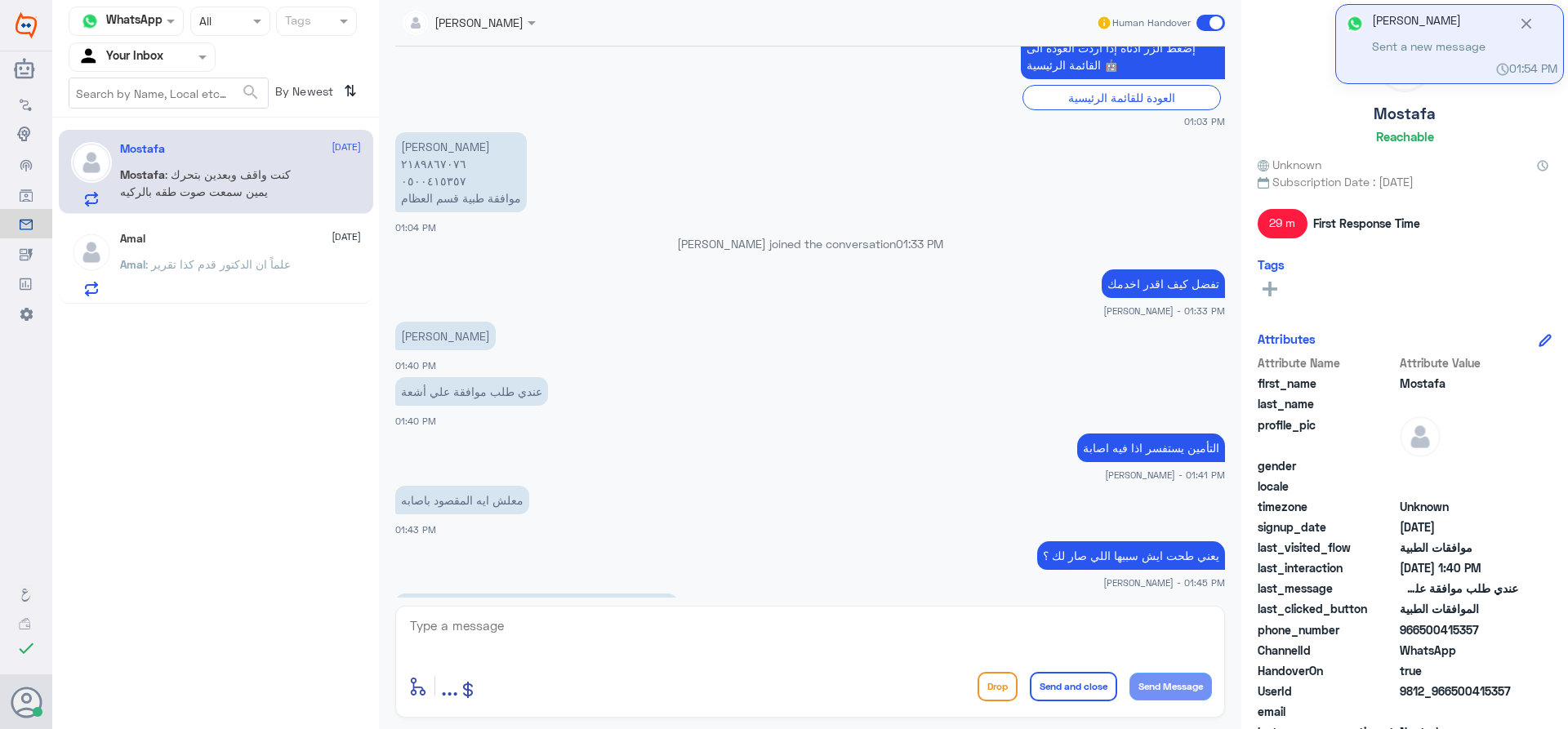
scroll to position [767, 0]
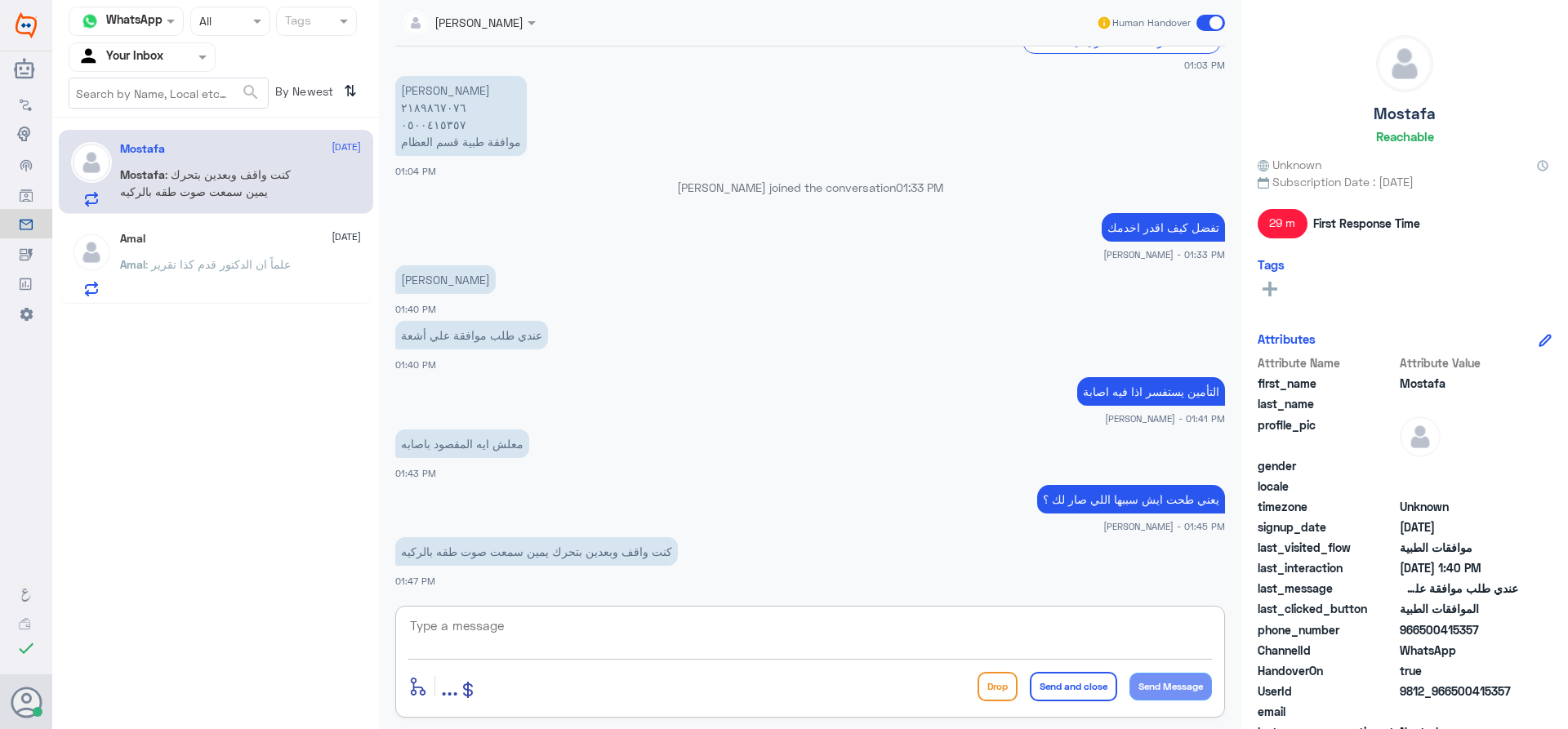
click at [686, 641] on textarea at bounding box center [810, 634] width 803 height 40
click at [475, 626] on textarea "0500415357" at bounding box center [810, 634] width 803 height 40
type textarea "0500415357"
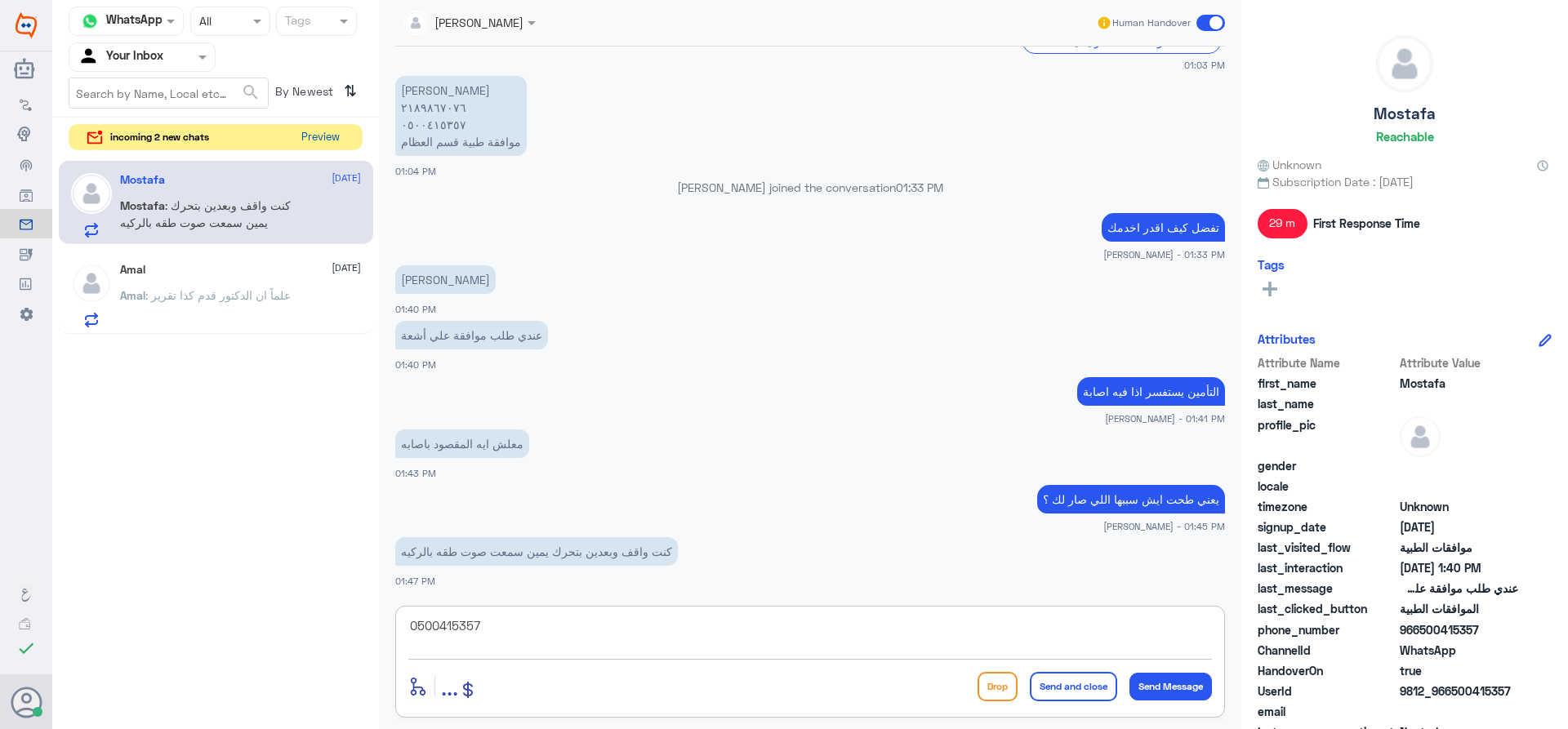
click at [310, 137] on button "Preview" at bounding box center [320, 137] width 50 height 26
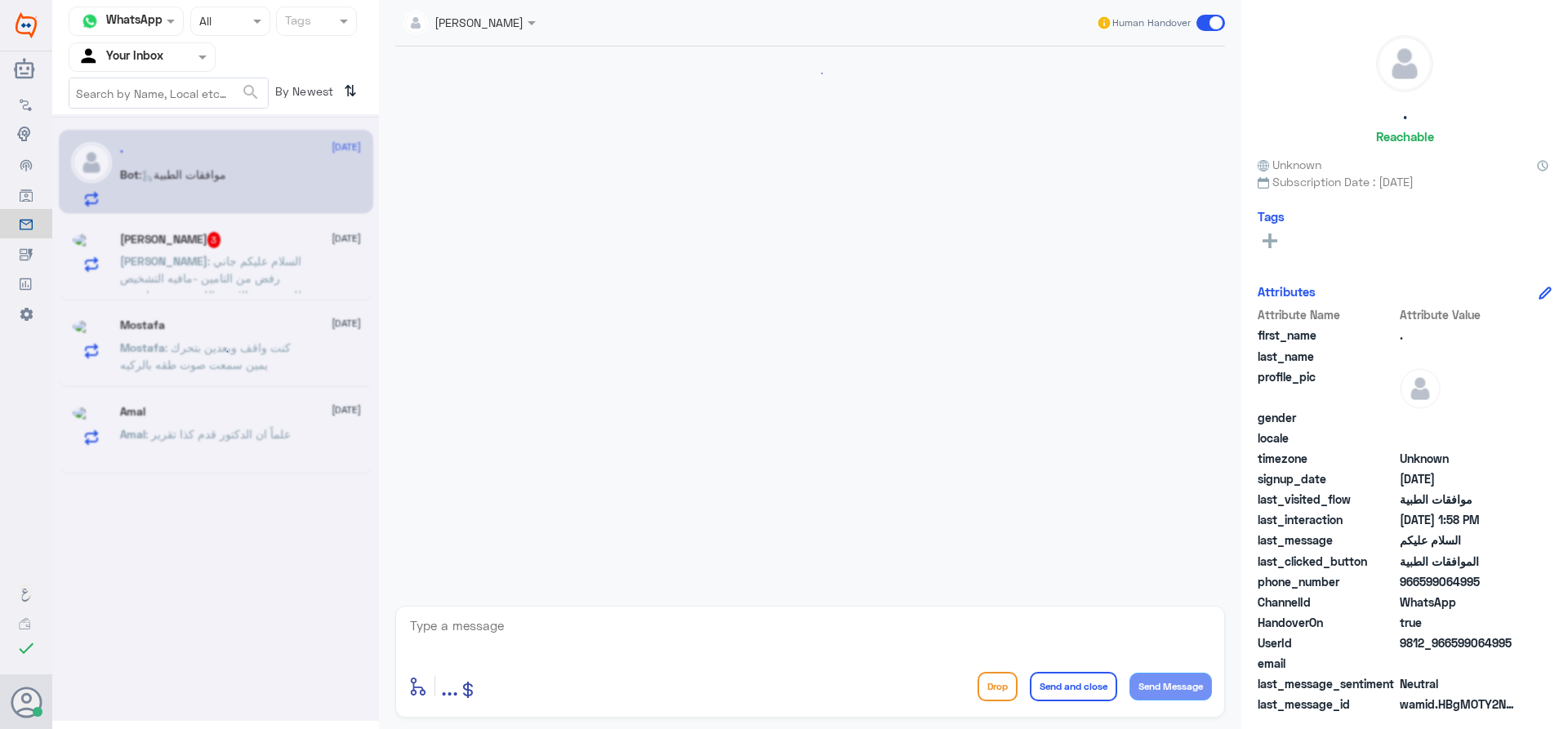
scroll to position [249, 0]
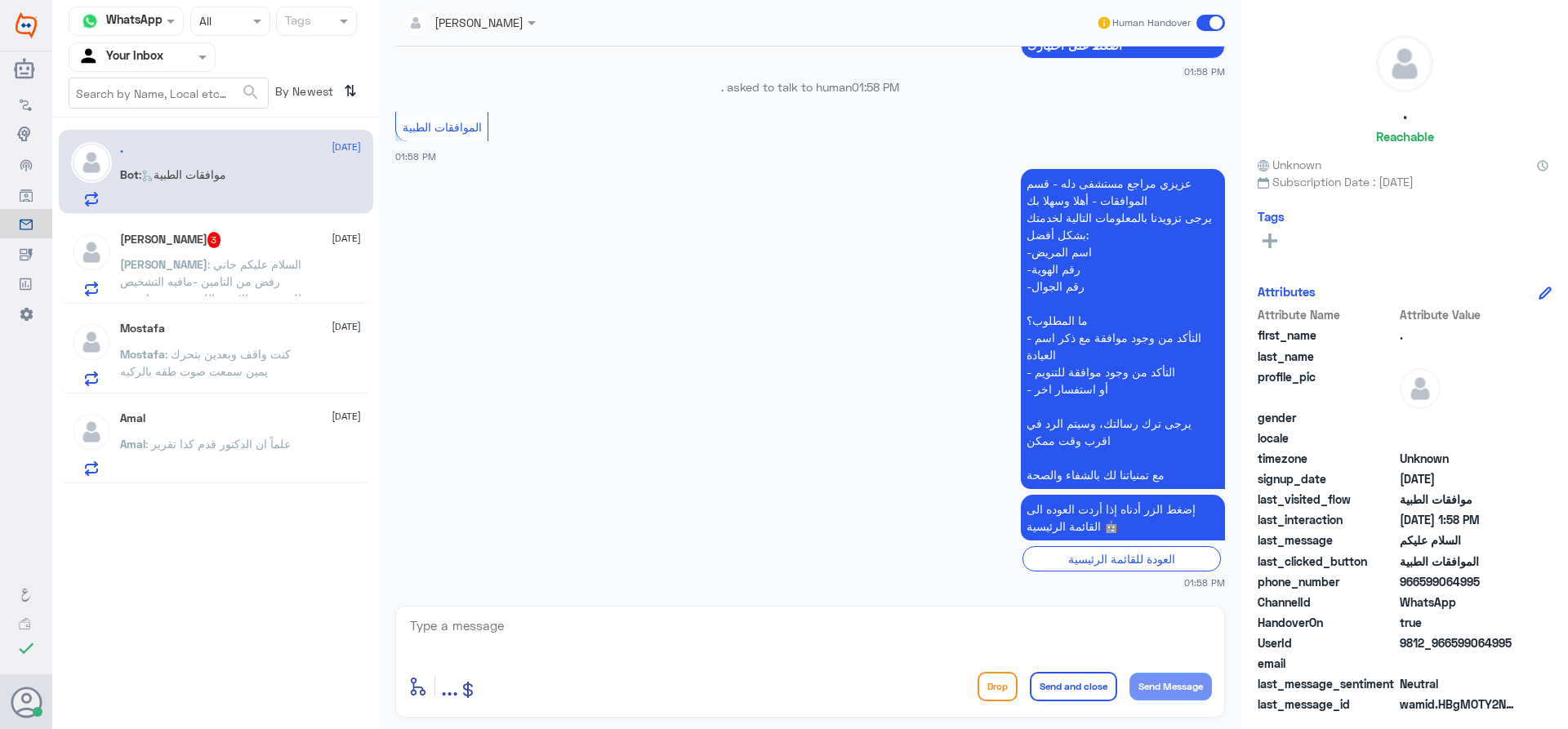
click at [260, 272] on p "[PERSON_NAME] : السلام عليكم جاني رفض من التامين -مافيه التشخيص للمرض مع الادوي…" at bounding box center [211, 276] width 184 height 40
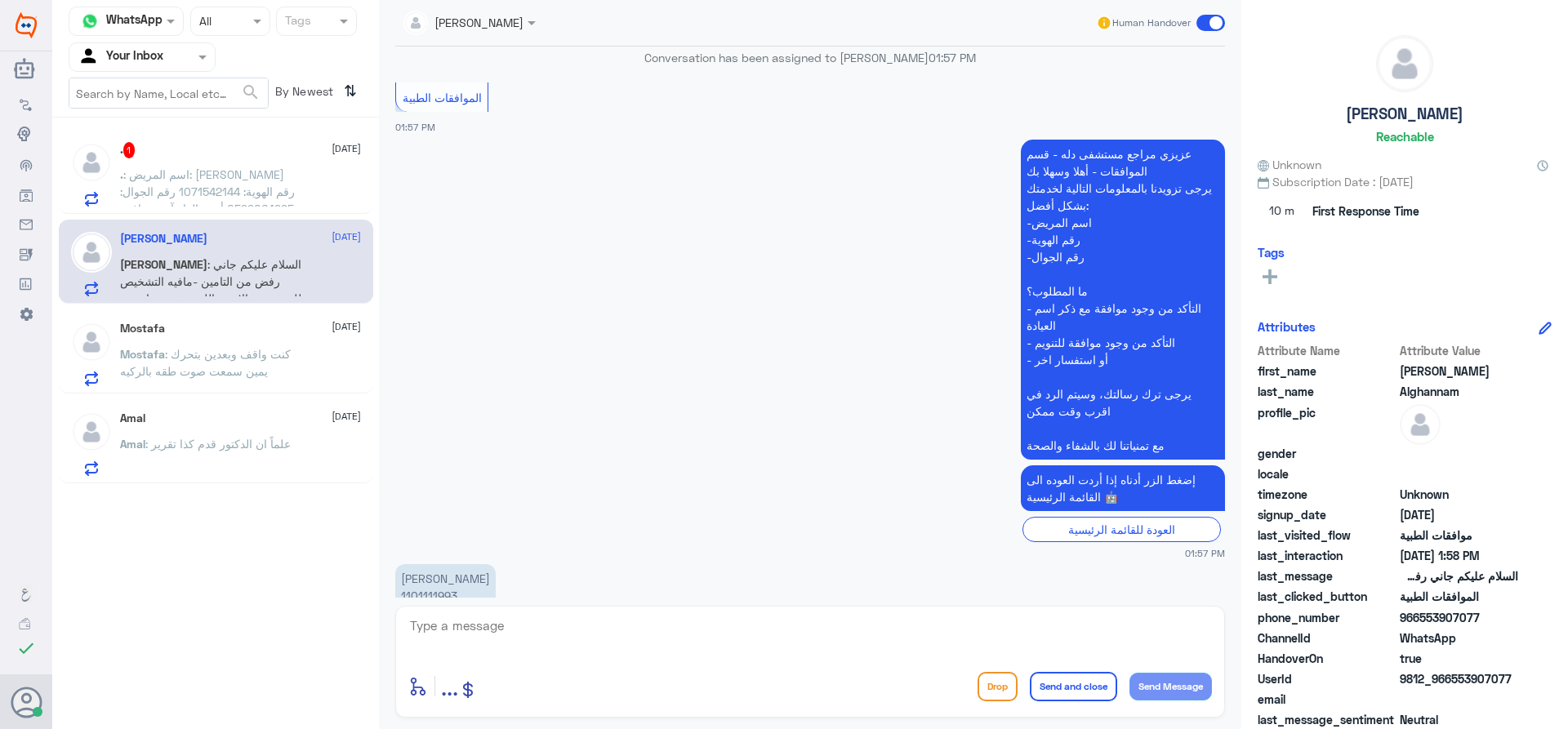
scroll to position [3170, 0]
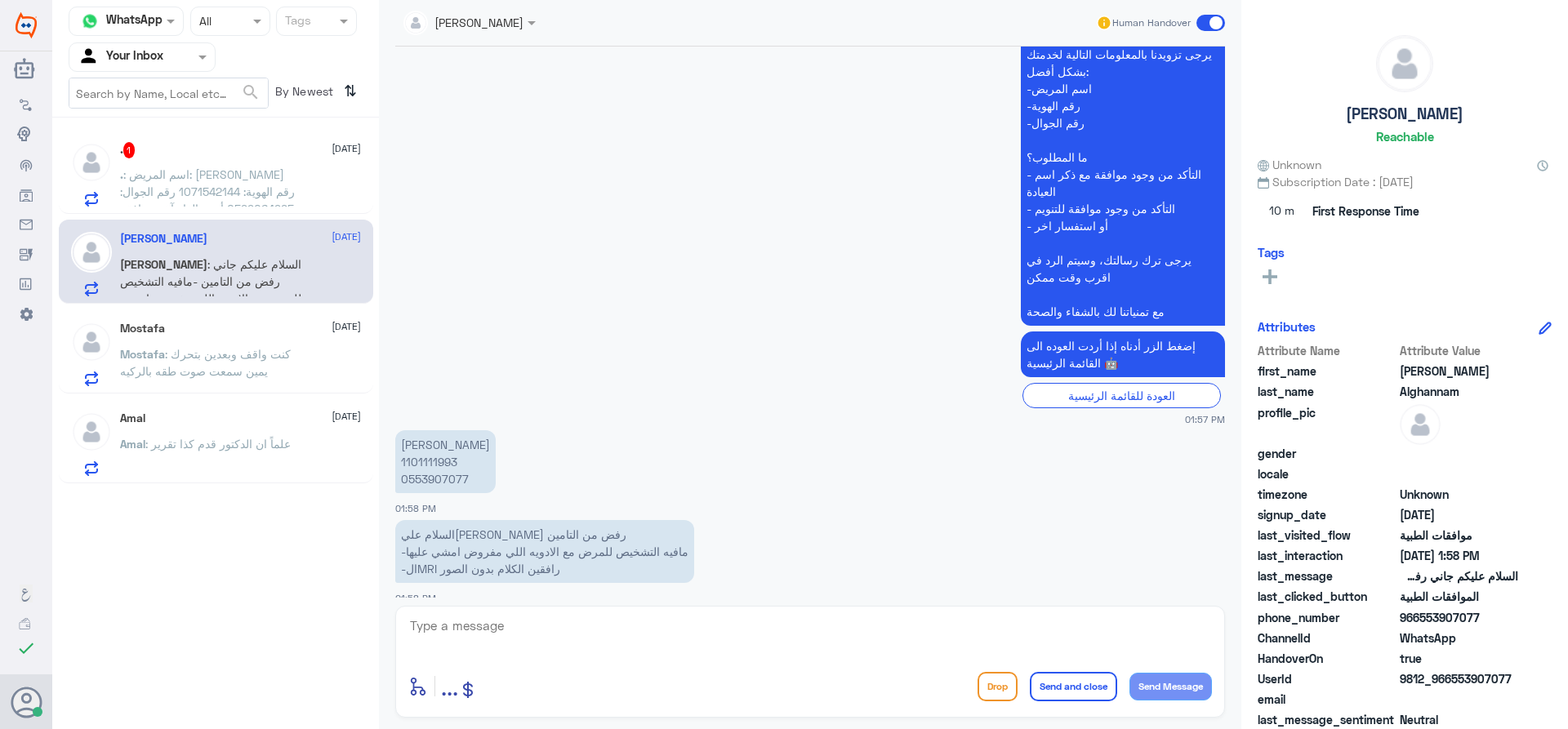
click at [712, 608] on div "enter flow name ... Drop Send and close Send Message" at bounding box center [810, 661] width 830 height 112
click at [711, 645] on textarea at bounding box center [810, 634] width 803 height 40
type textarea "اهلا وسهلا"
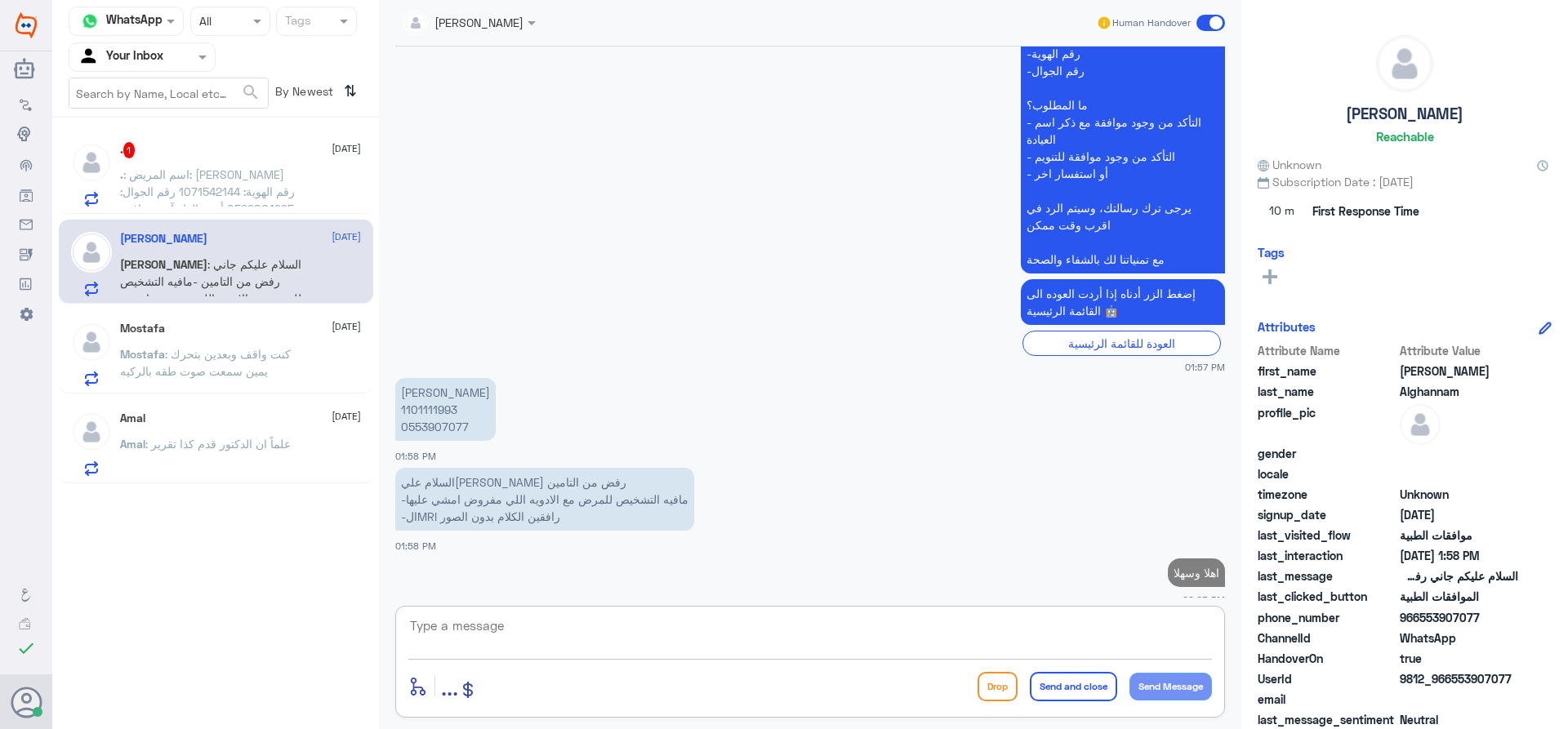
click at [451, 392] on p "[PERSON_NAME] 1101111993 0553907077" at bounding box center [446, 409] width 100 height 63
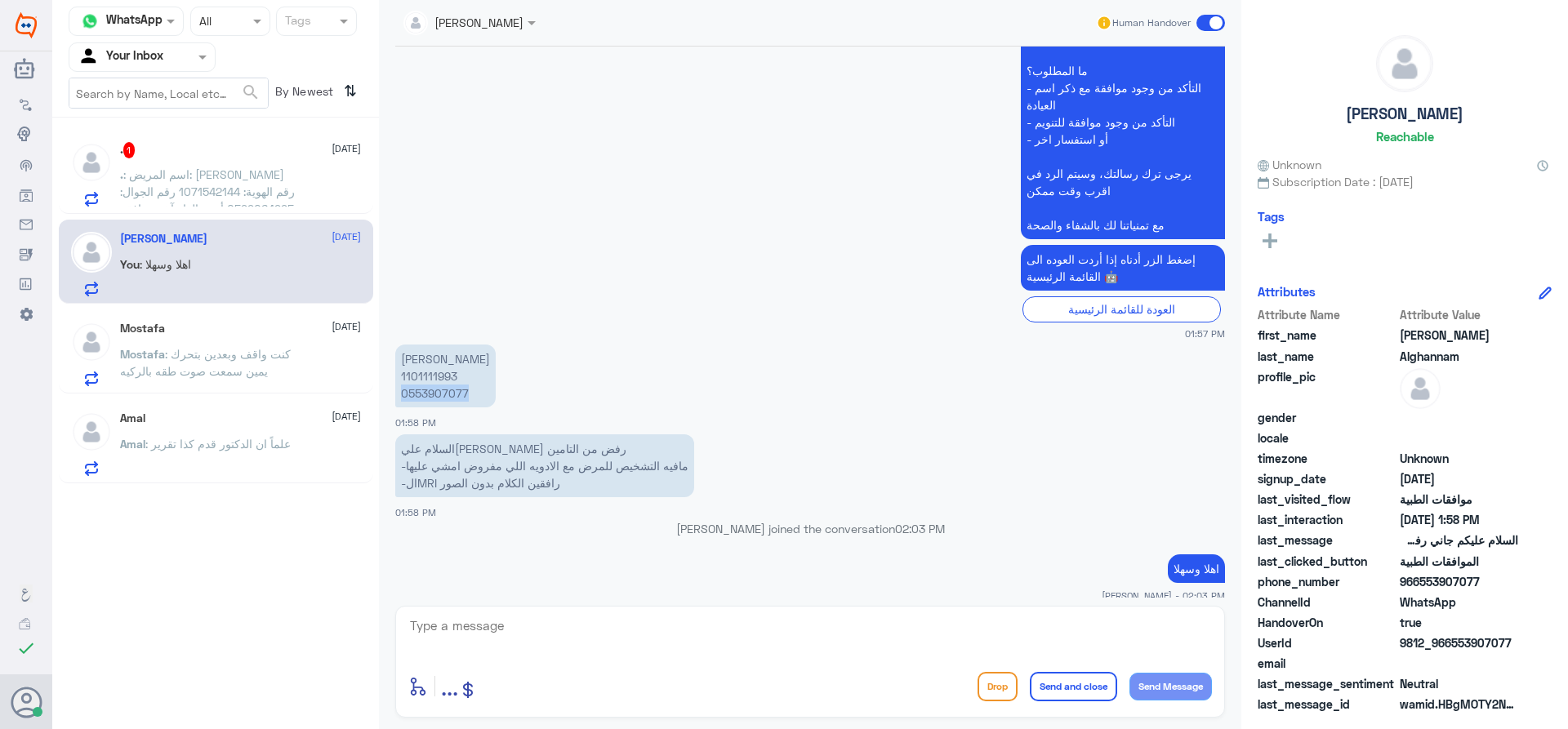
scroll to position [3218, 0]
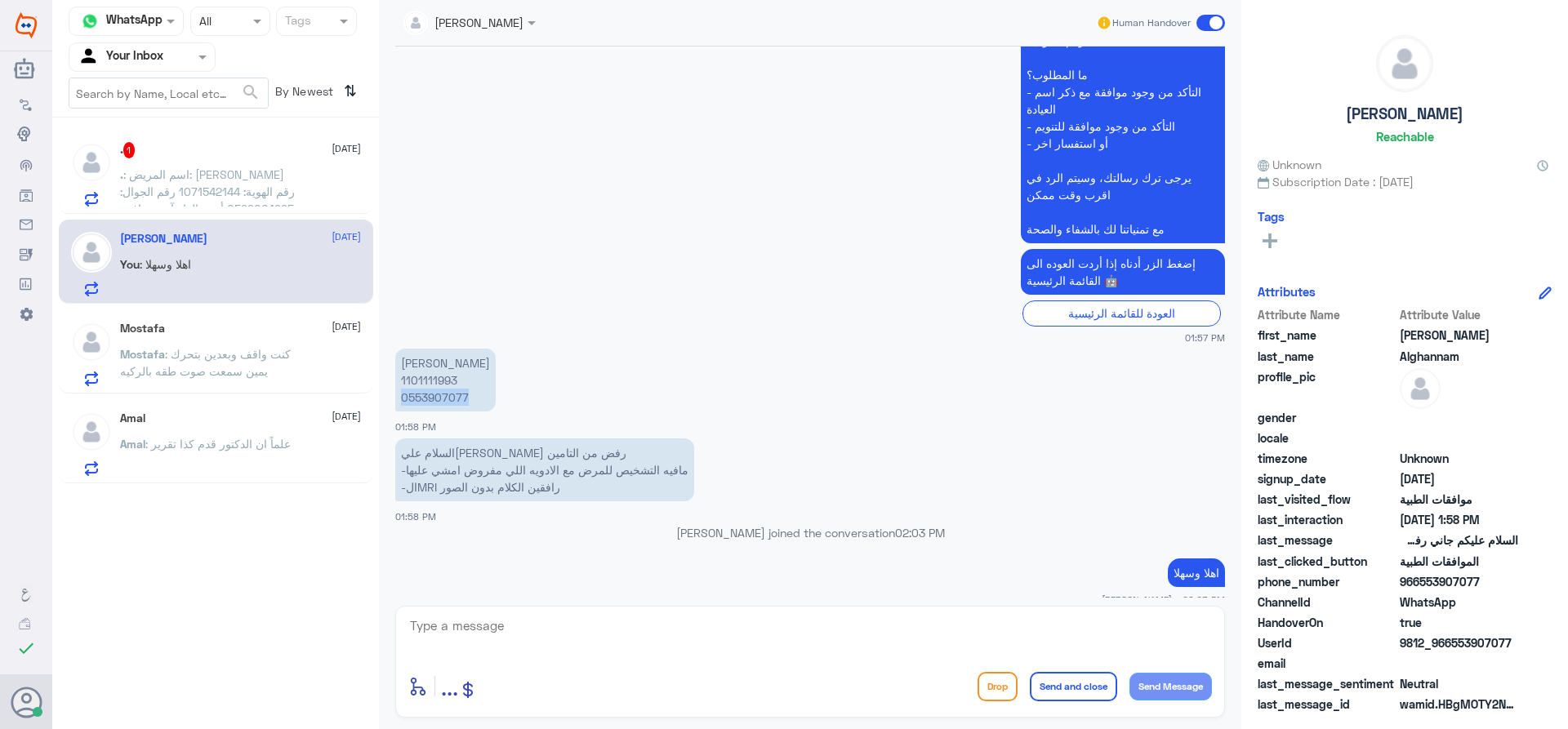
click at [451, 392] on p "[PERSON_NAME] 1101111993 0553907077" at bounding box center [446, 379] width 100 height 63
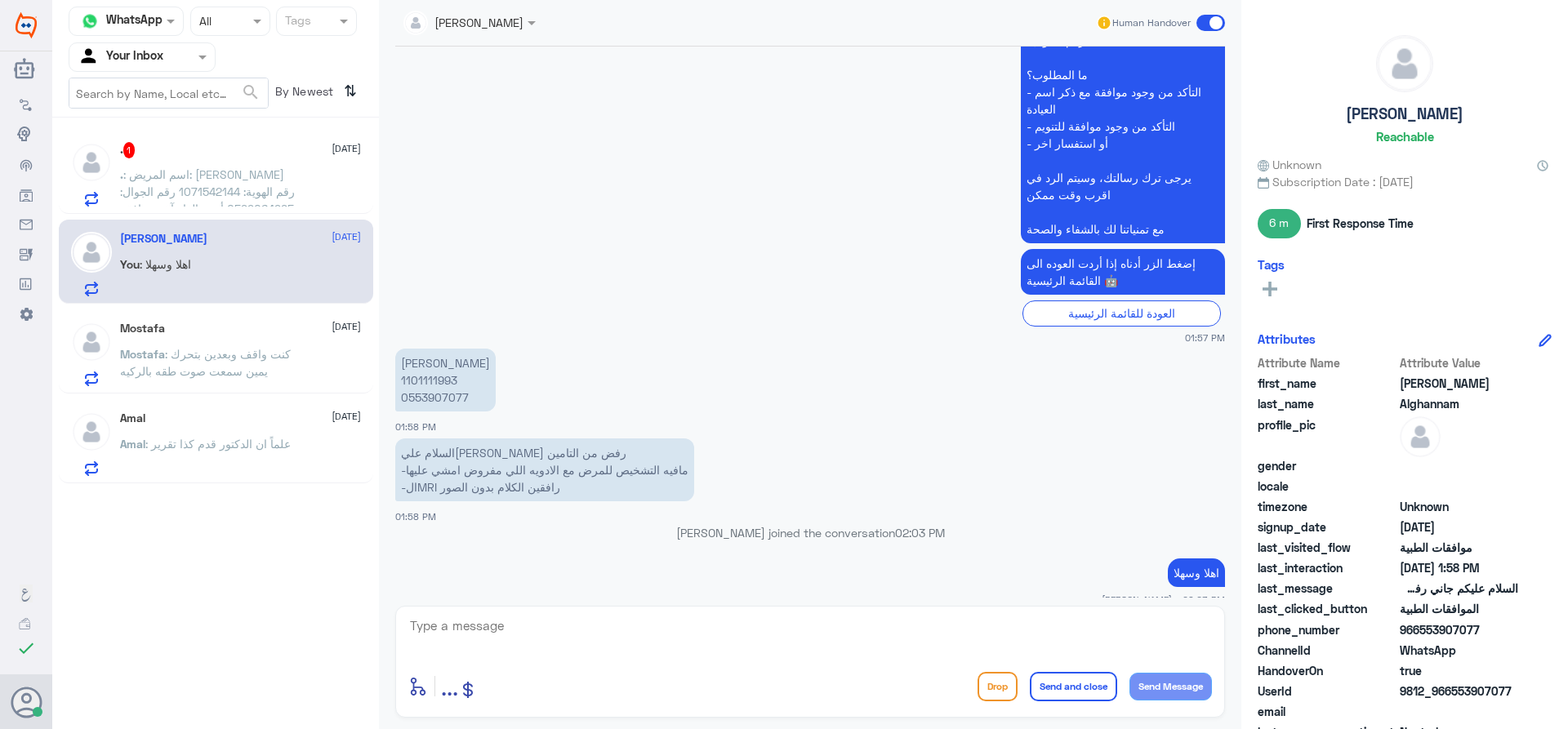
click at [444, 365] on p "[PERSON_NAME] 1101111993 0553907077" at bounding box center [446, 379] width 100 height 63
copy p "1101111993"
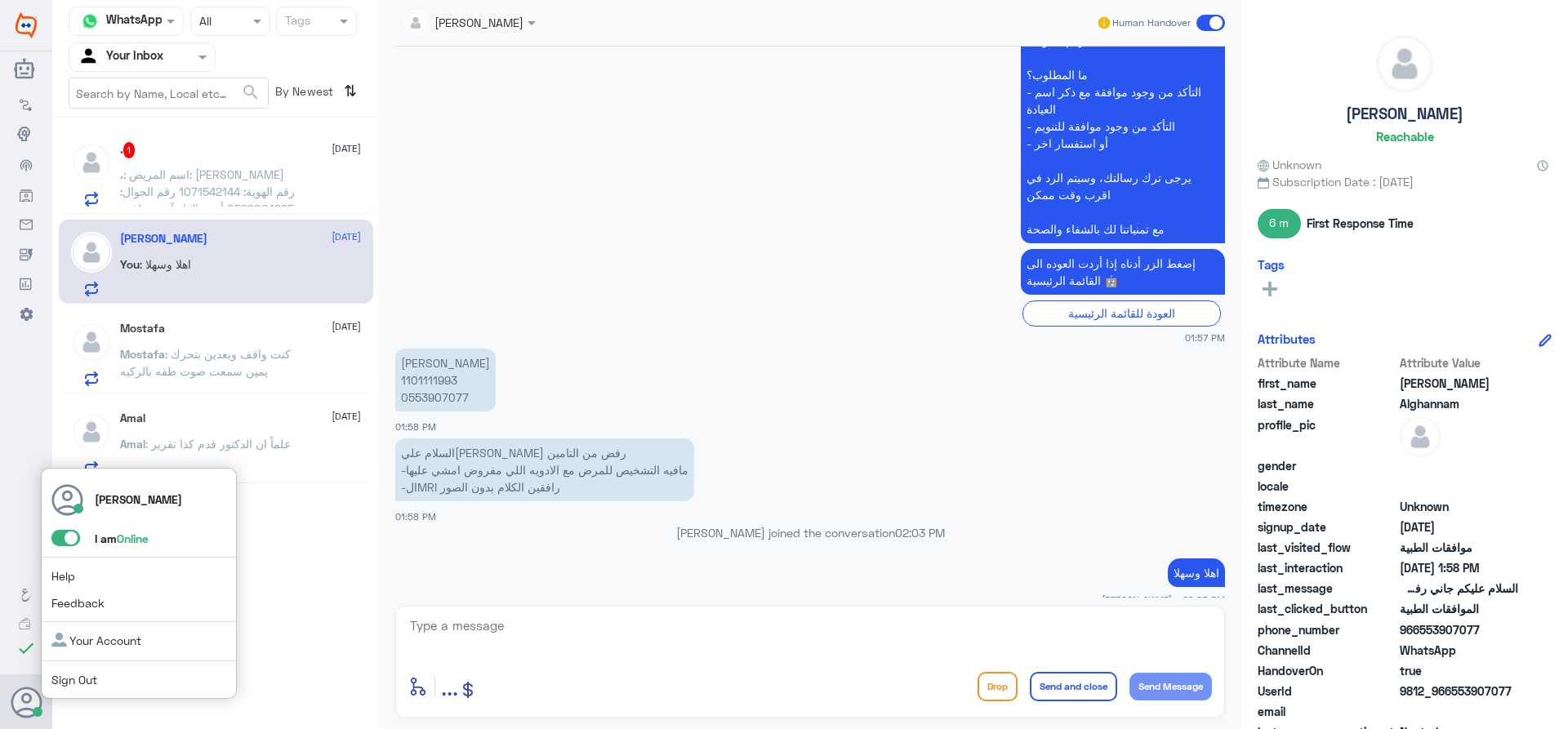
click at [62, 532] on span at bounding box center [65, 538] width 28 height 17
click at [0, 0] on input "checkbox" at bounding box center [0, 0] width 0 height 0
click at [71, 545] on span at bounding box center [65, 538] width 28 height 17
click at [0, 0] on input "checkbox" at bounding box center [0, 0] width 0 height 0
click at [71, 534] on span at bounding box center [65, 538] width 28 height 17
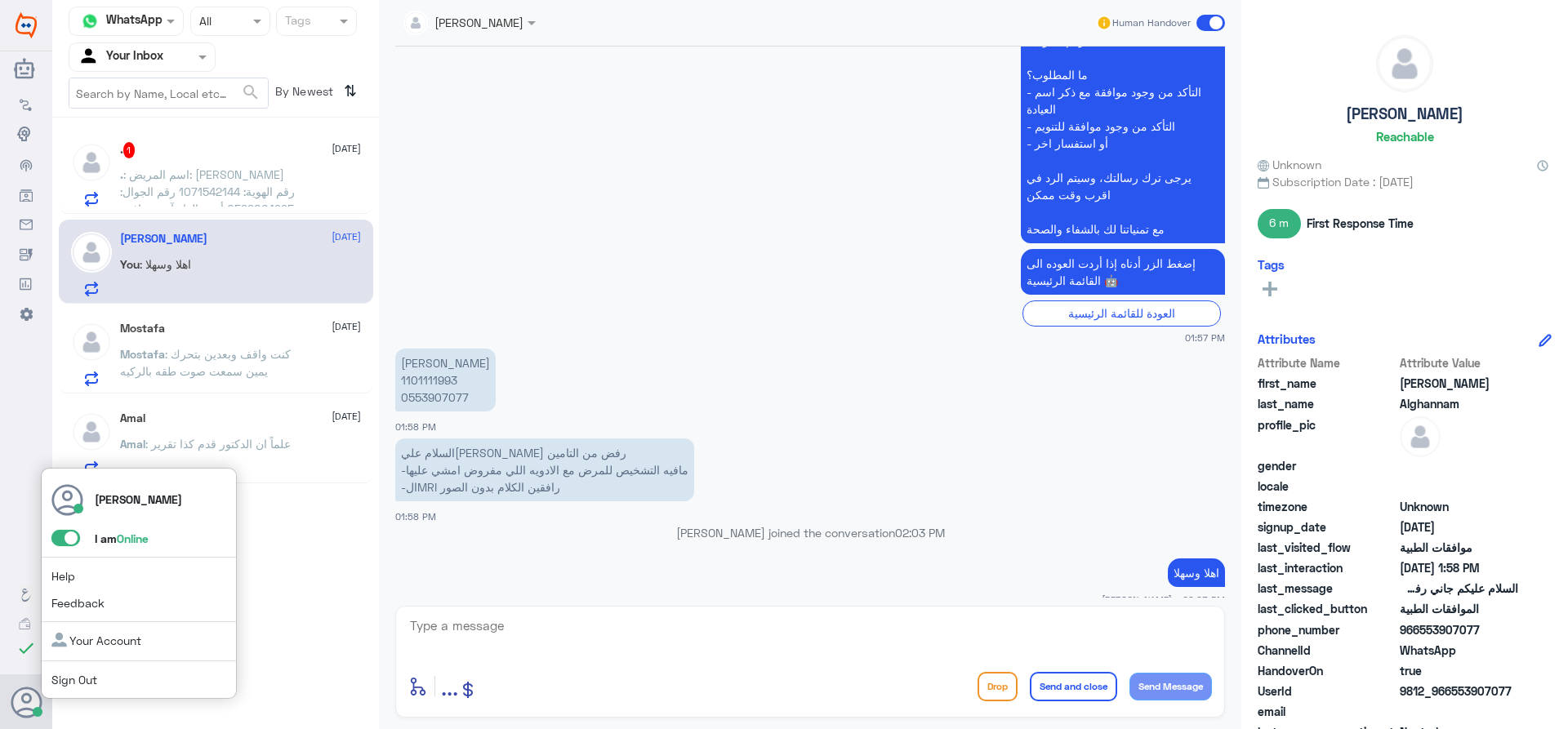
click at [0, 0] on input "checkbox" at bounding box center [0, 0] width 0 height 0
click at [63, 538] on span at bounding box center [65, 538] width 28 height 17
click at [0, 0] on input "checkbox" at bounding box center [0, 0] width 0 height 0
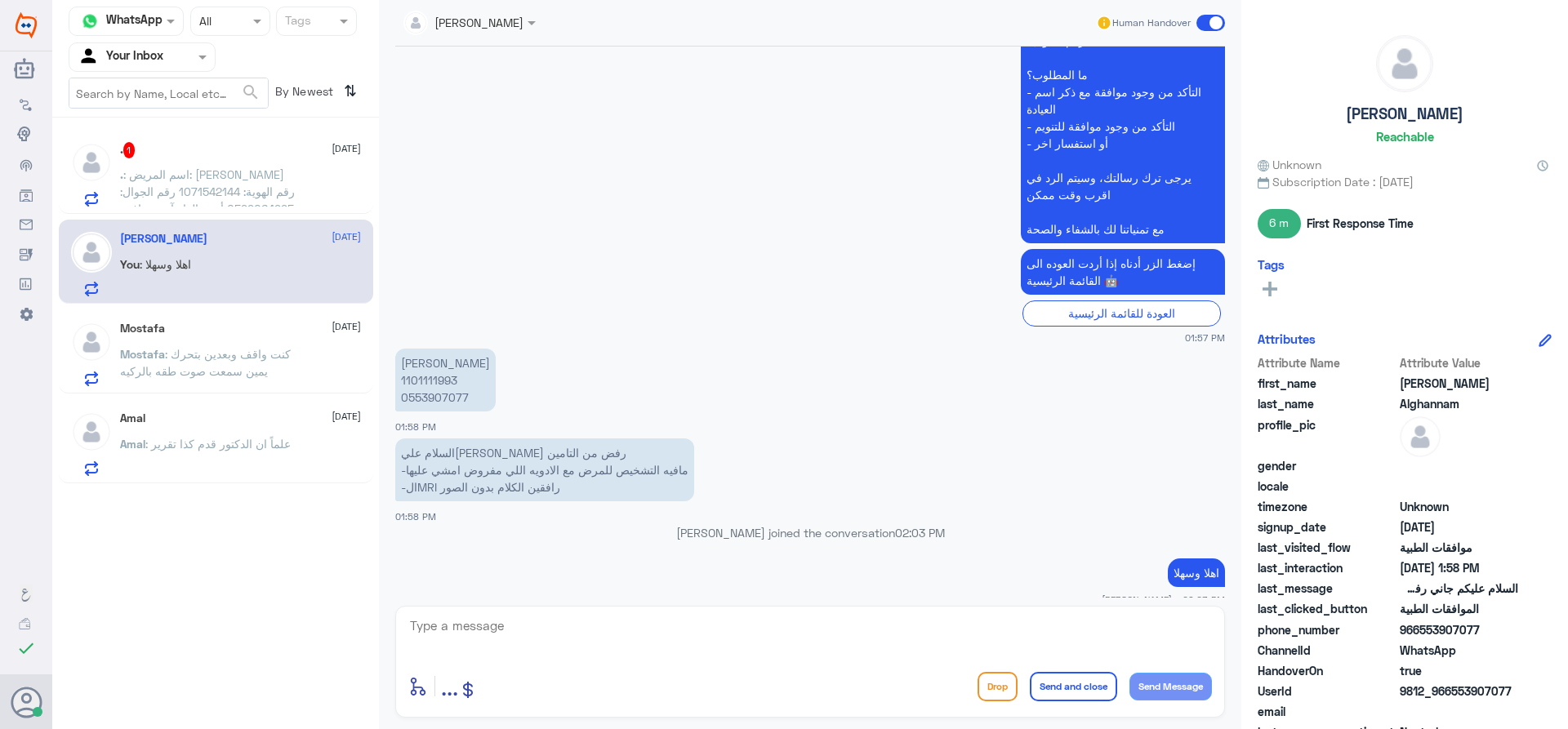
click at [210, 185] on span ": اسم المريض: [PERSON_NAME] رقم الهوية: 1071542144 رقم الجوال: 0599064995 أرجو …" at bounding box center [207, 200] width 174 height 65
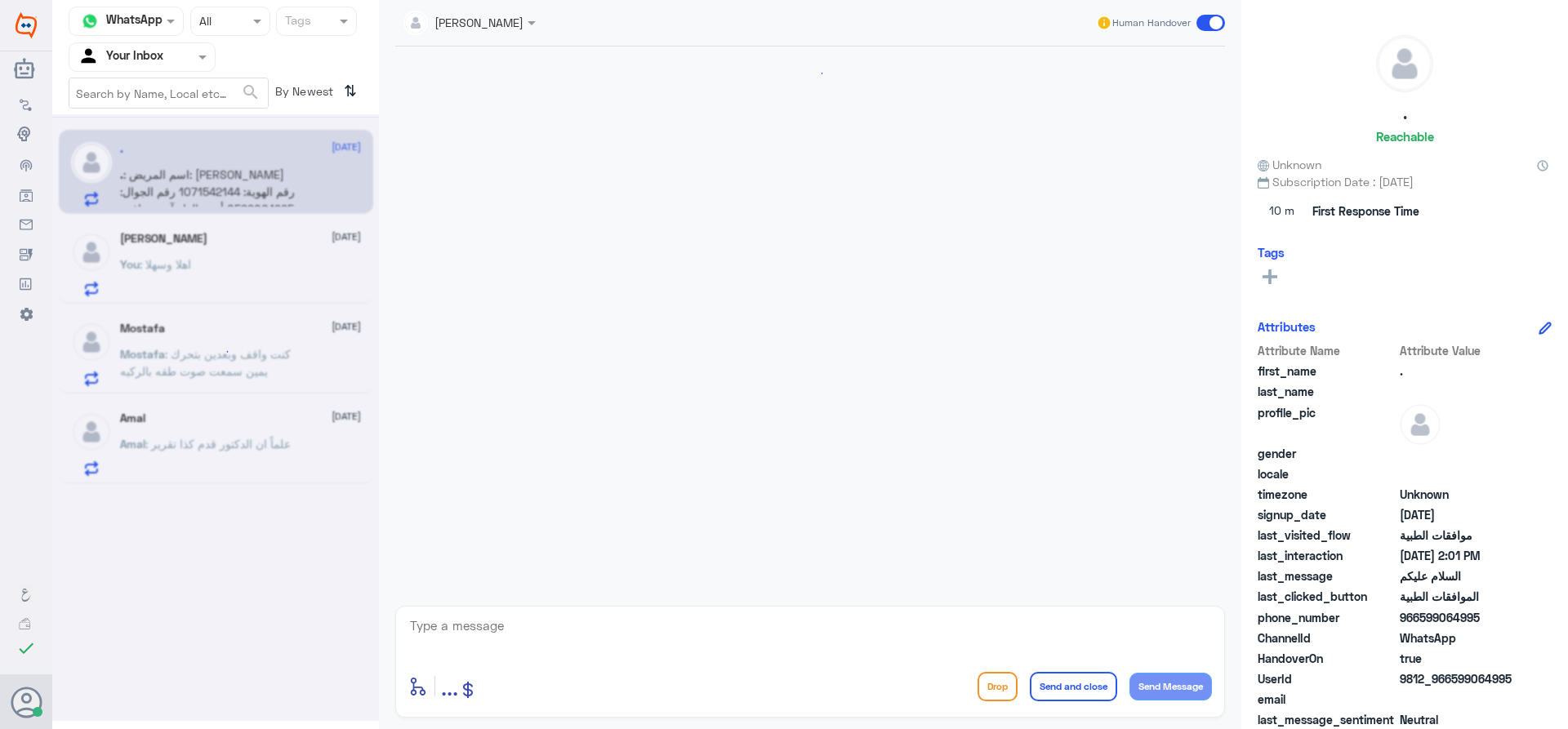
scroll to position [464, 0]
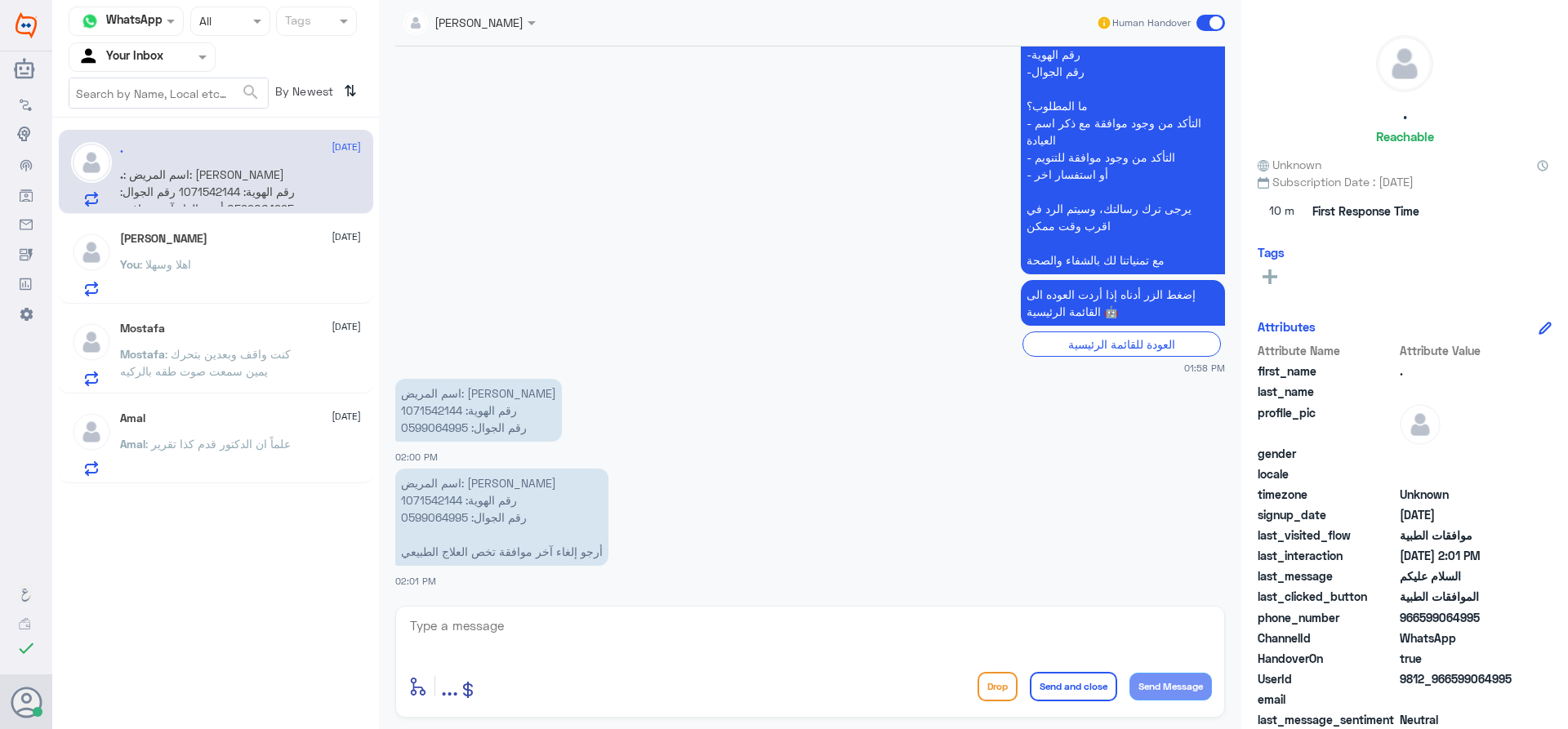
click at [288, 447] on span ": علماً ان الدكتور قدم كذا تقرير" at bounding box center [218, 444] width 145 height 14
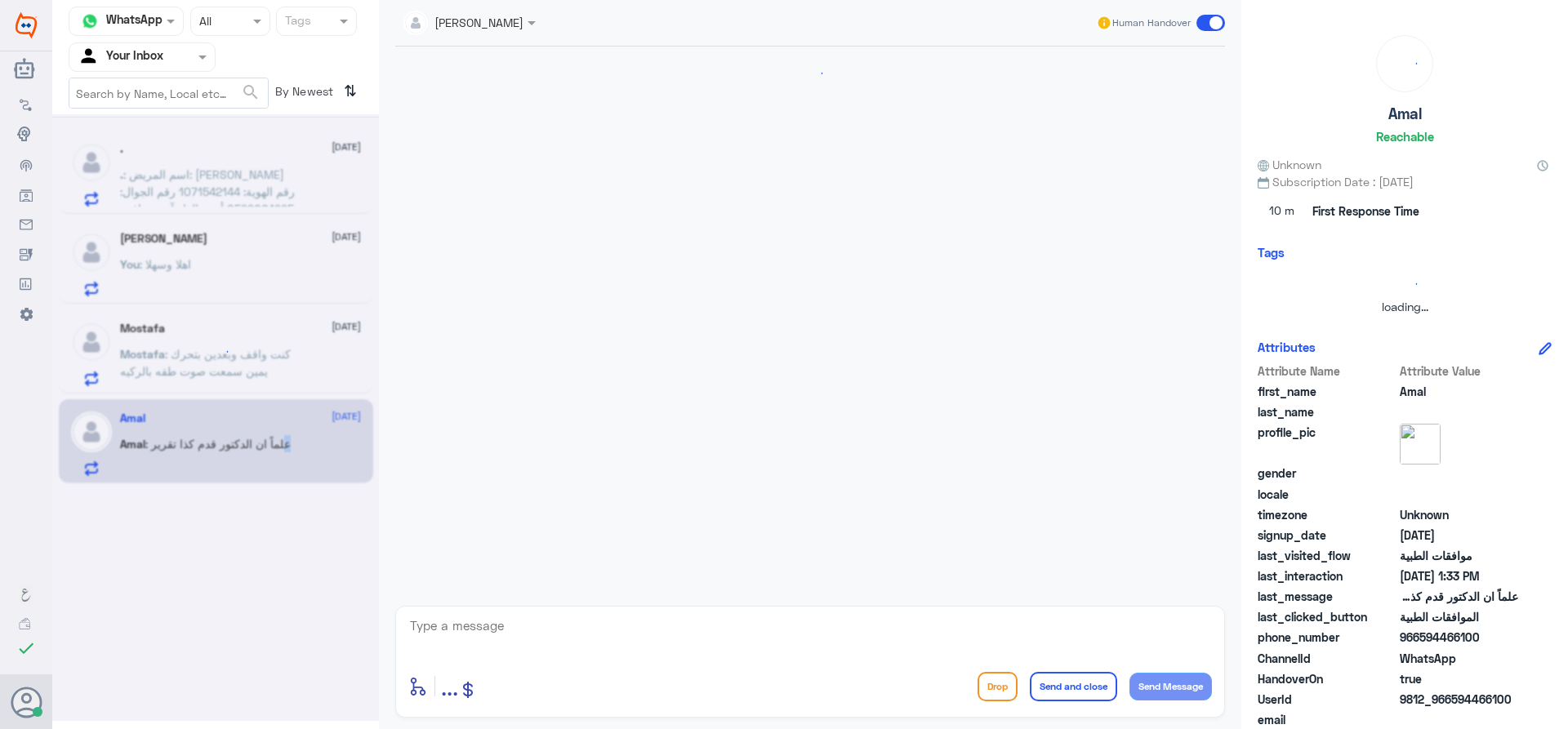
scroll to position [1304, 0]
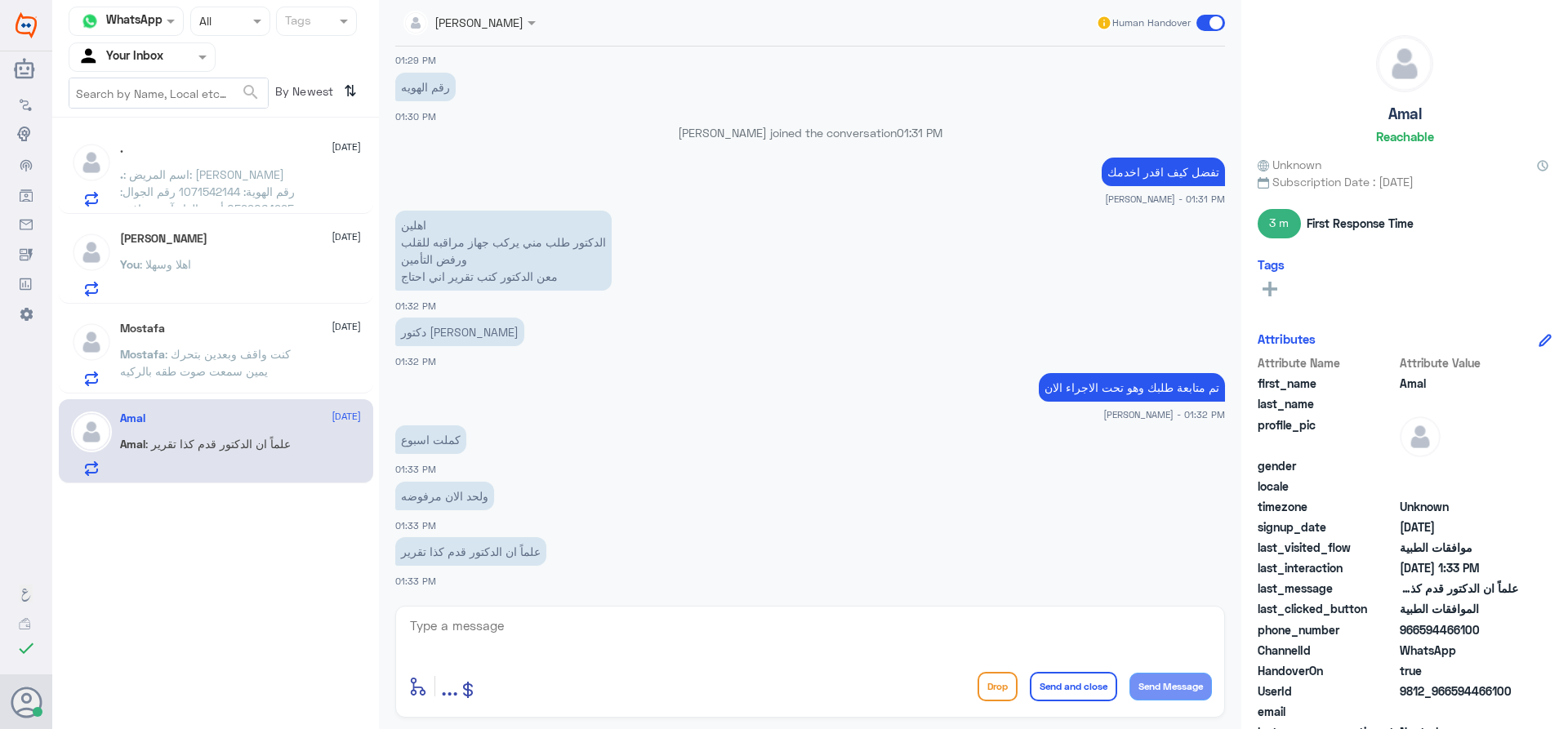
click at [233, 337] on div "Mostafa [DATE][PERSON_NAME] : كنت واقف وبعدين بتحرك يمين سمعت صوت طقه بالركيه" at bounding box center [240, 353] width 240 height 64
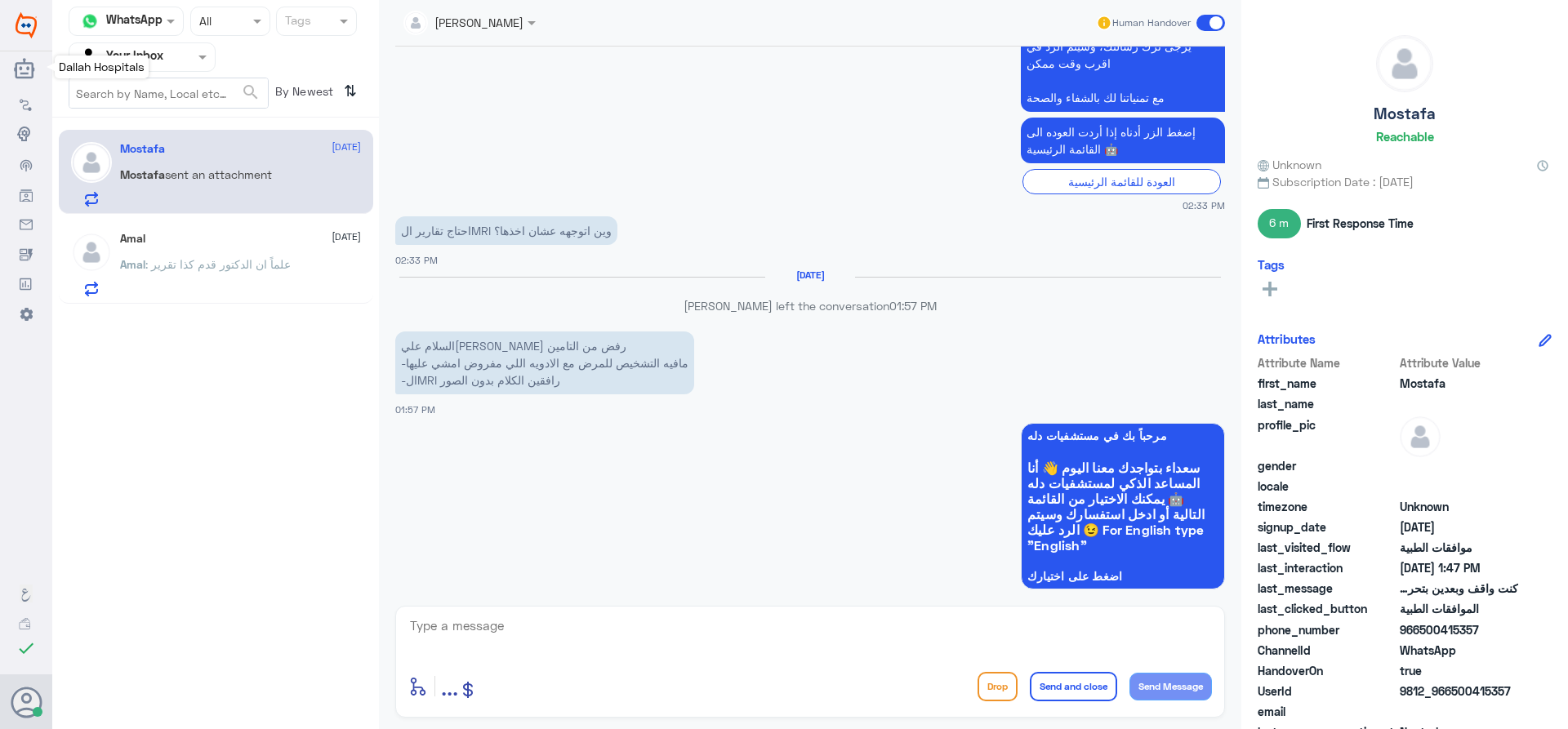
scroll to position [1559, 0]
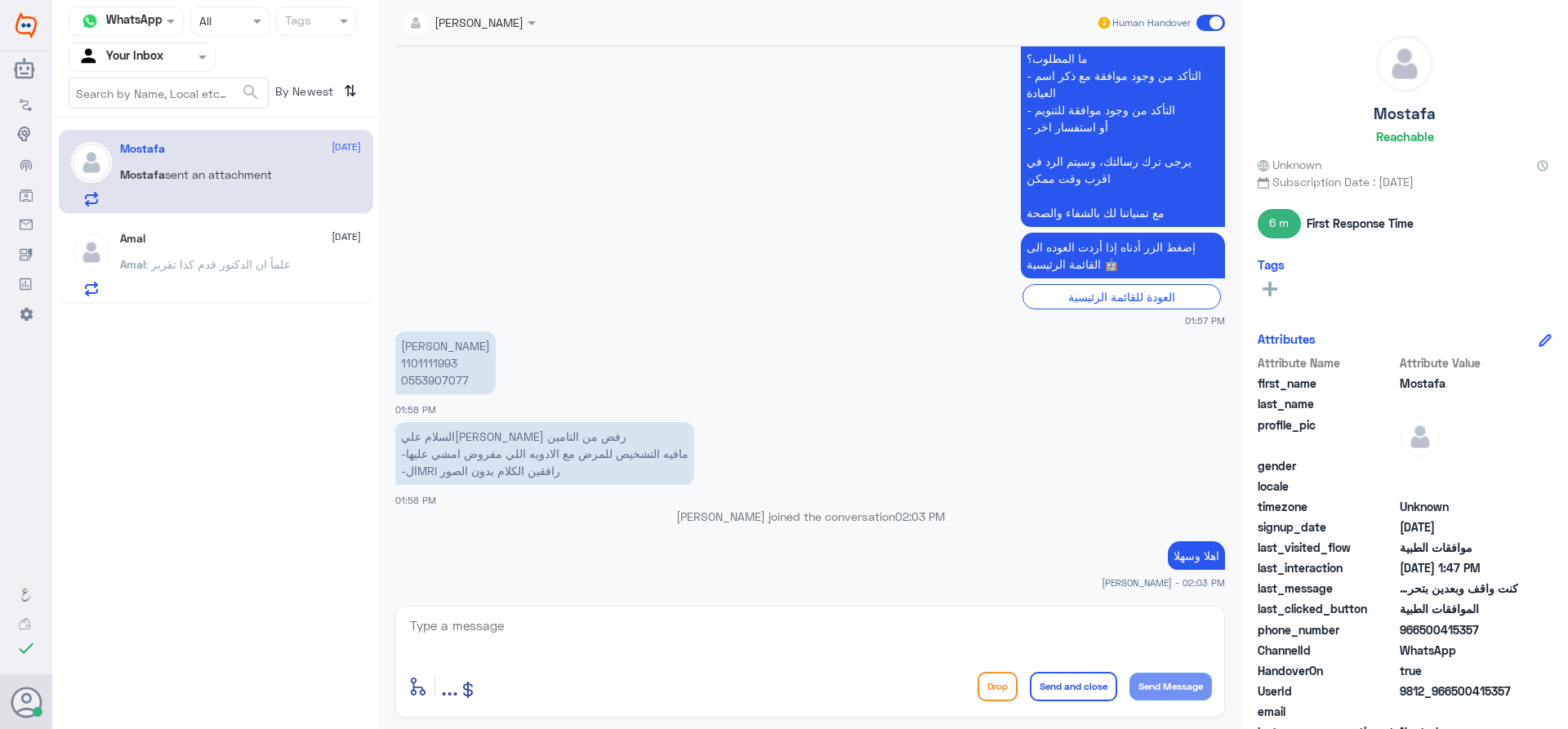
click at [251, 287] on p "Amal : علماً ان الدكتور قدم كذا تقرير" at bounding box center [205, 276] width 171 height 40
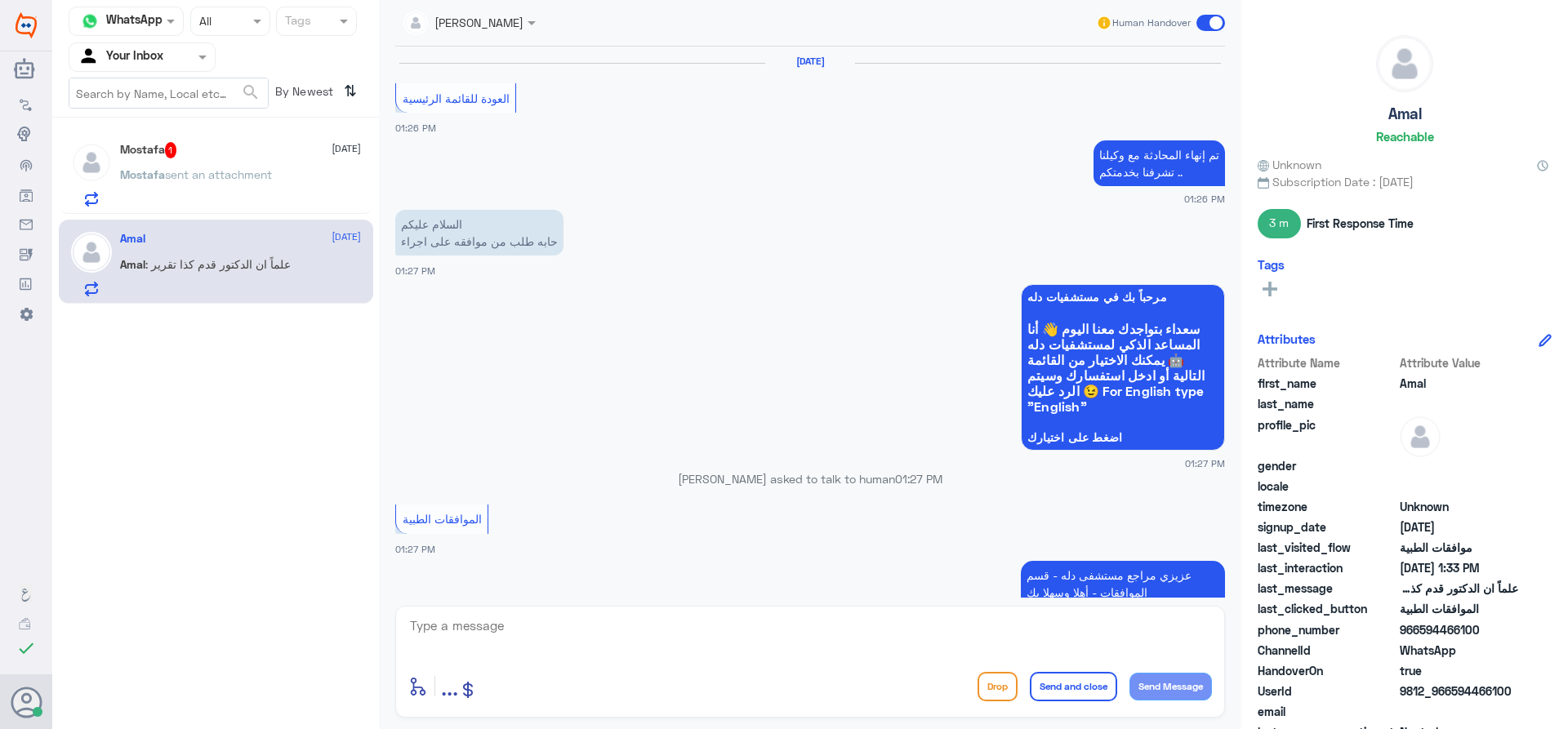
scroll to position [1304, 0]
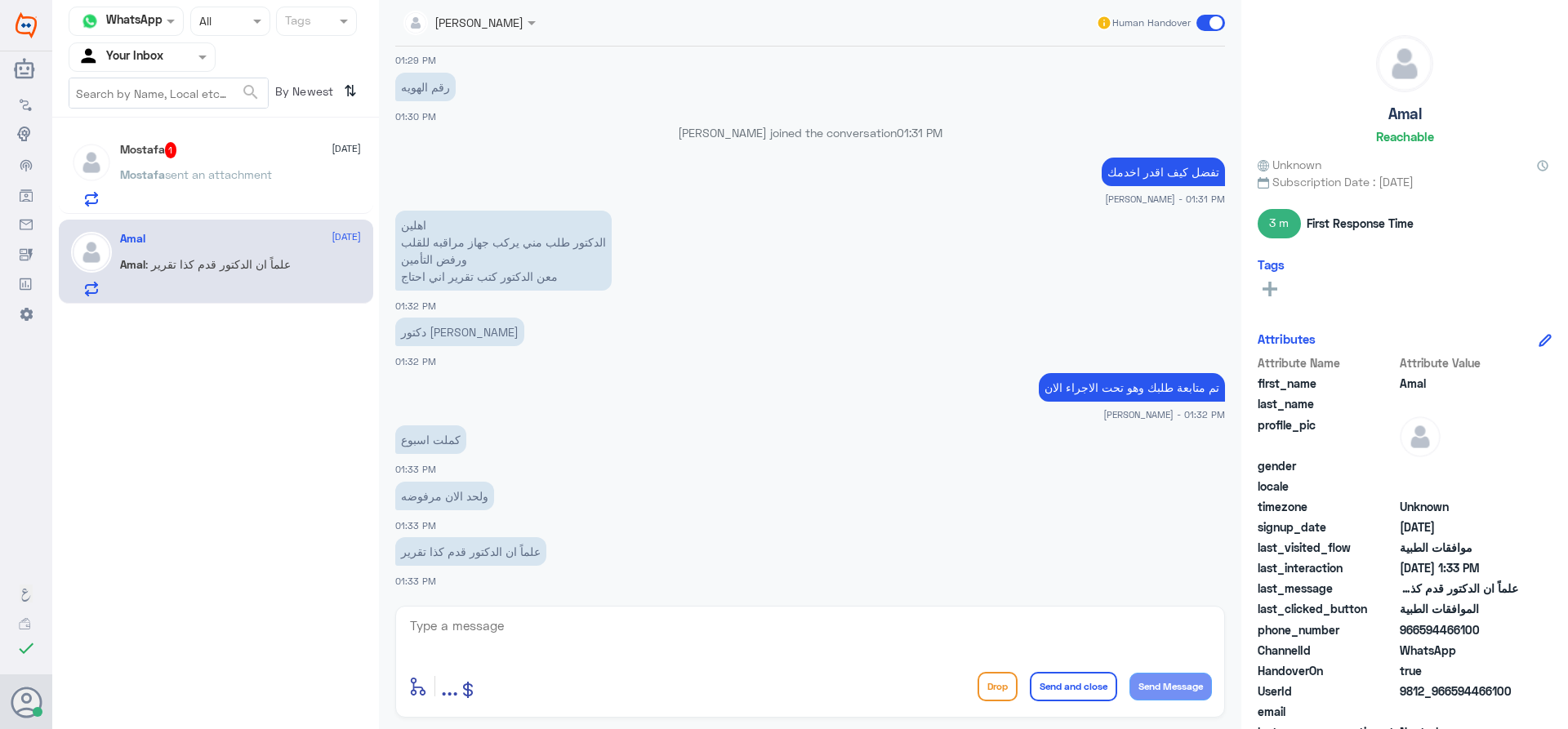
click at [266, 183] on p "Mostafa sent an attachment" at bounding box center [196, 186] width 152 height 40
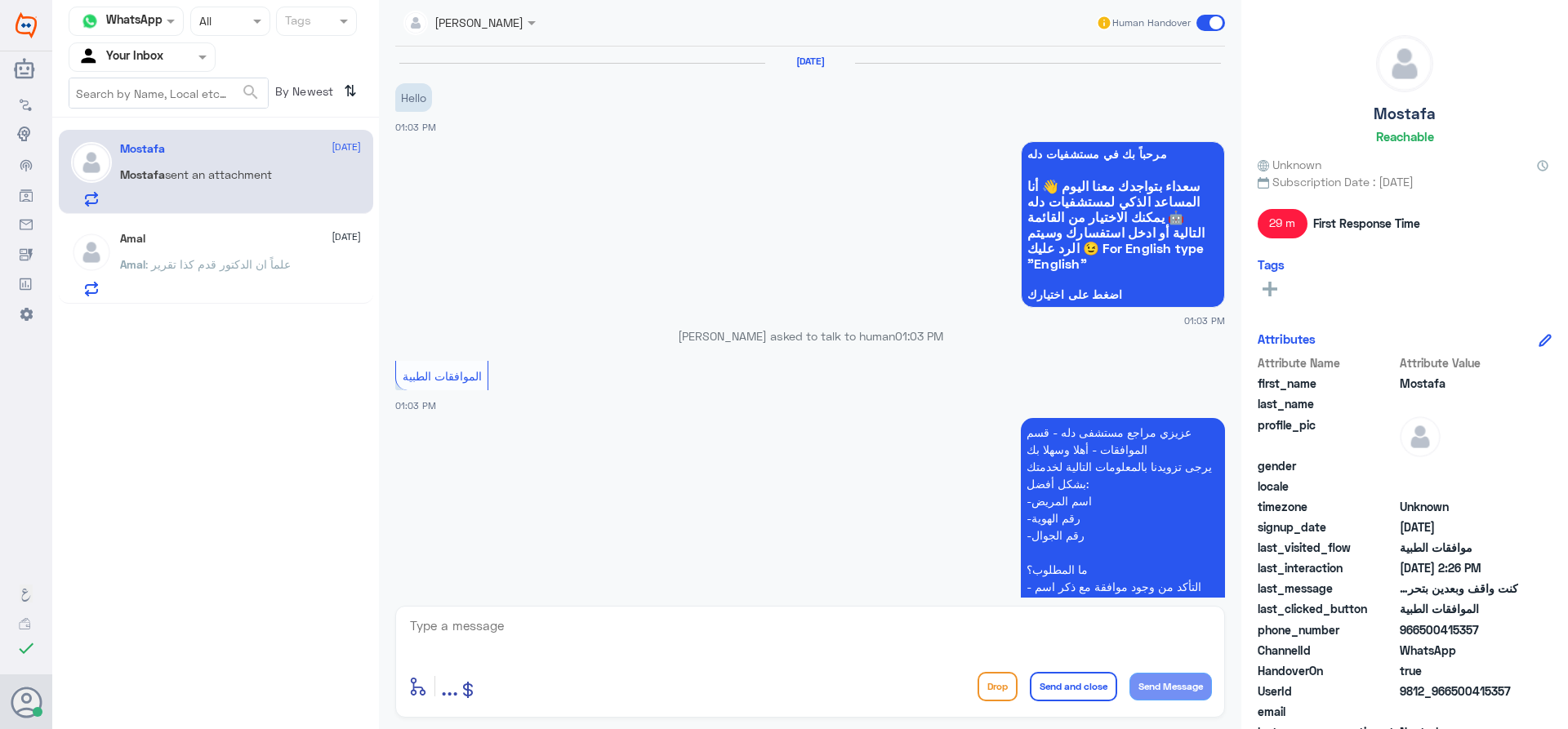
scroll to position [991, 0]
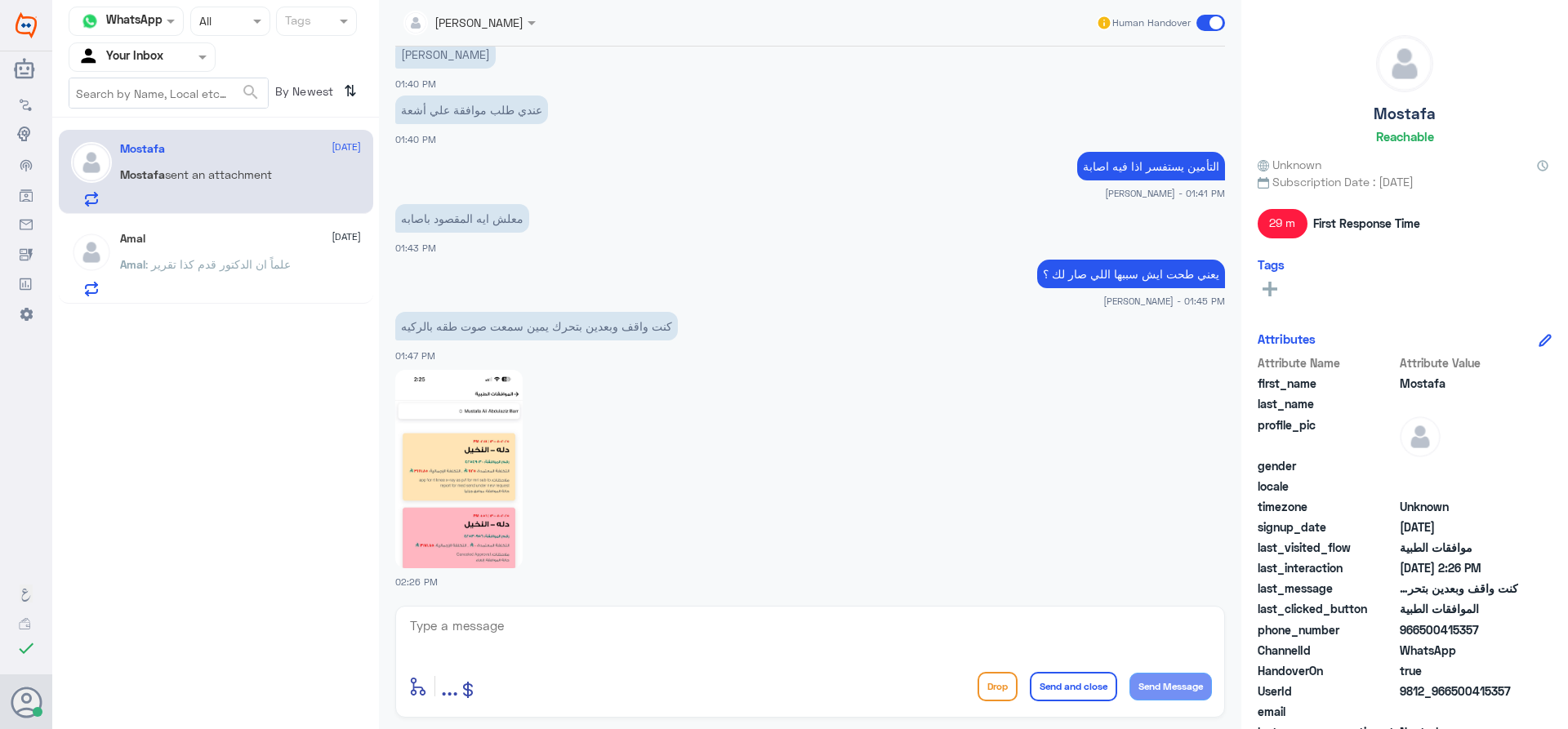
click at [635, 650] on textarea at bounding box center [810, 634] width 803 height 40
click at [448, 456] on img at bounding box center [459, 468] width 128 height 198
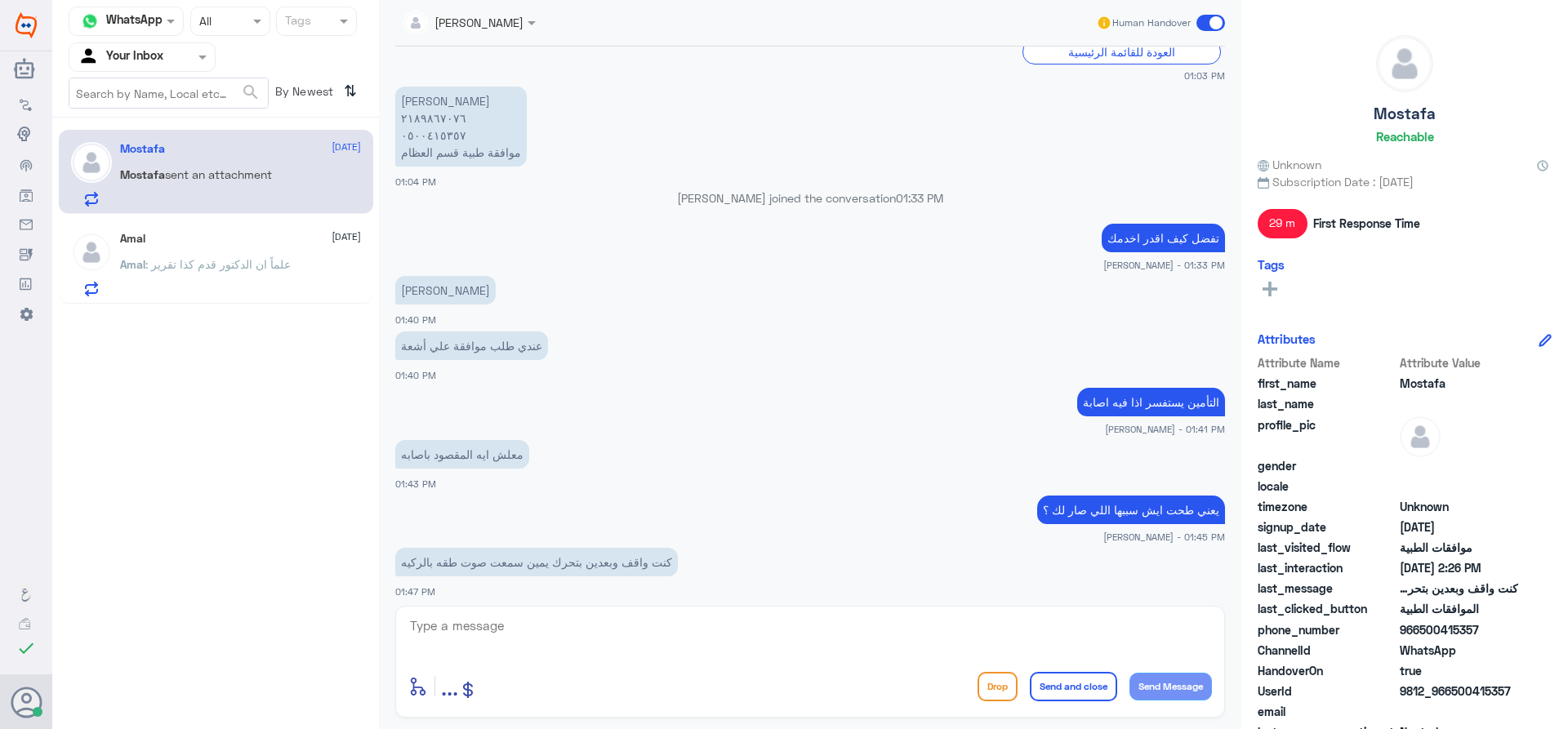
scroll to position [747, 0]
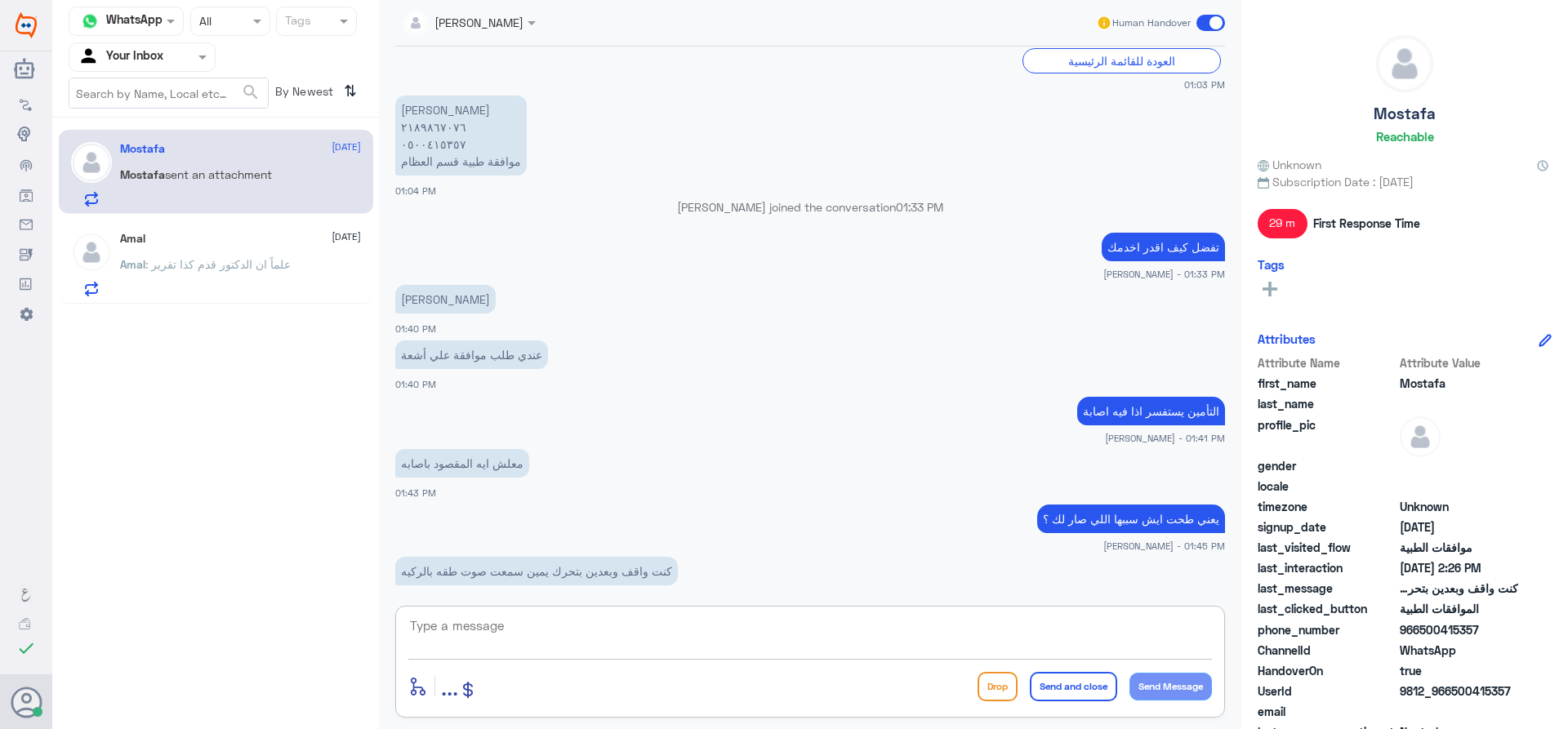
click at [657, 626] on textarea at bounding box center [810, 634] width 803 height 40
click at [448, 622] on textarea "0500415357" at bounding box center [810, 634] width 803 height 40
type textarea "0500415357"
click at [823, 641] on textarea "0500415357" at bounding box center [810, 634] width 803 height 40
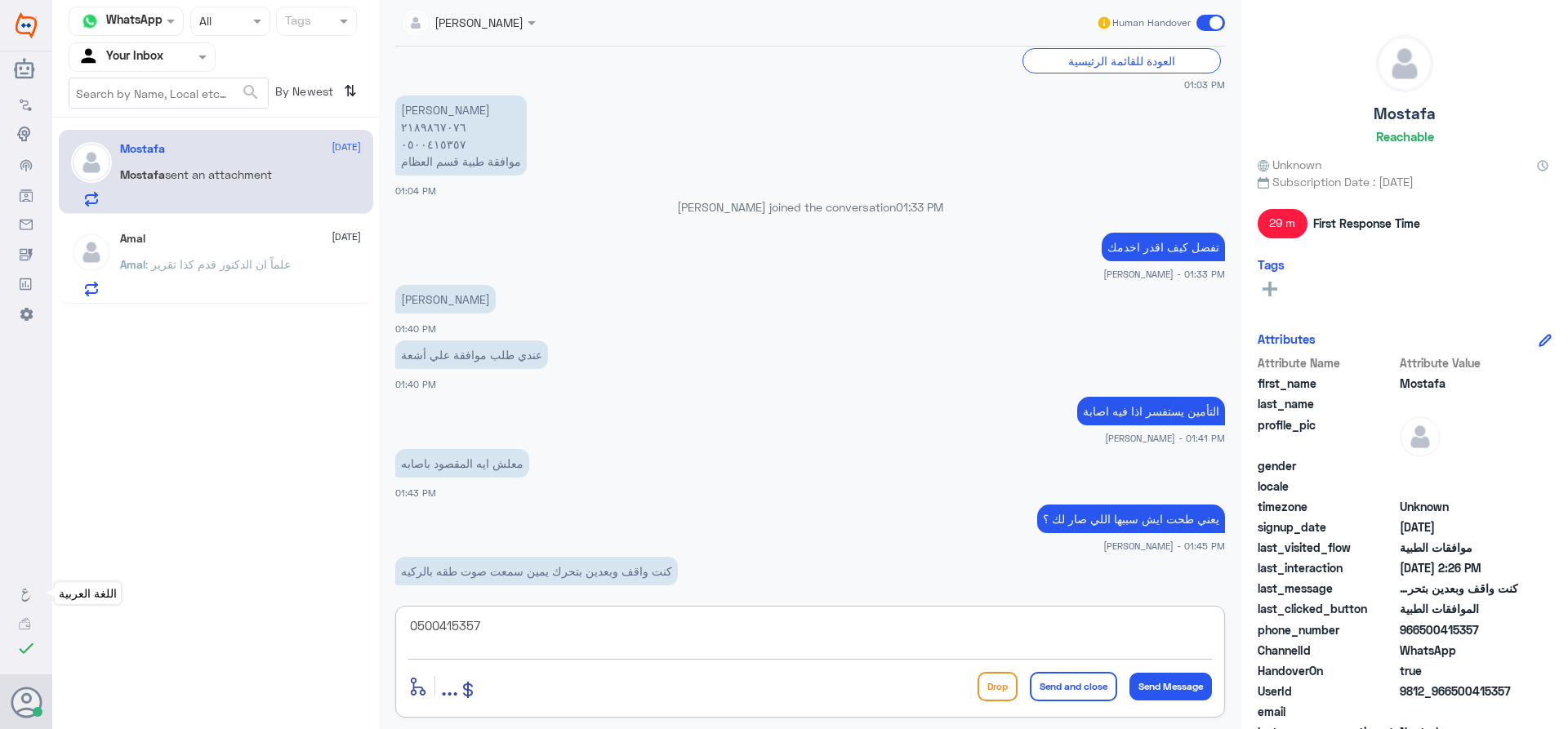
drag, startPoint x: 507, startPoint y: 630, endPoint x: 50, endPoint y: 579, distance: 459.8
click at [110, 581] on div "Channel WhatsApp Status × All Tags Agent Filter Your Inbox search By Newest ⇅ M…" at bounding box center [810, 366] width 1516 height 733
type textarea "تمت الموافقة الجزيئة بعد عمل الاشعة العادة وظهور نتيجتها يتم ارفاقها لاشعة الرن…"
click at [1154, 688] on button "Send Message" at bounding box center [1171, 687] width 83 height 28
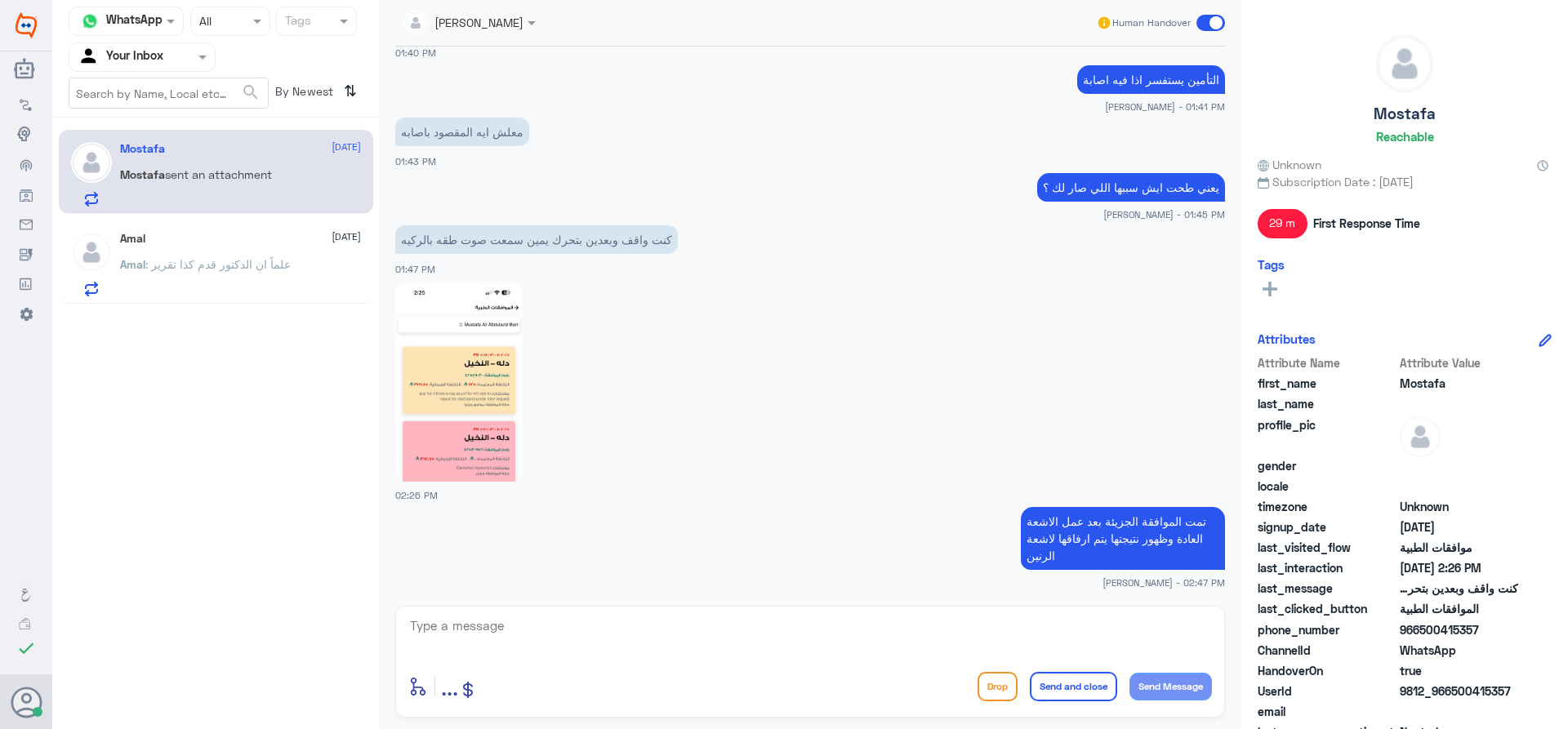
click at [975, 628] on textarea at bounding box center [810, 634] width 803 height 40
type textarea "قدامك العافية"
drag, startPoint x: 1084, startPoint y: 677, endPoint x: 1047, endPoint y: 619, distance: 68.8
click at [1082, 679] on button "Send and close" at bounding box center [1073, 686] width 87 height 29
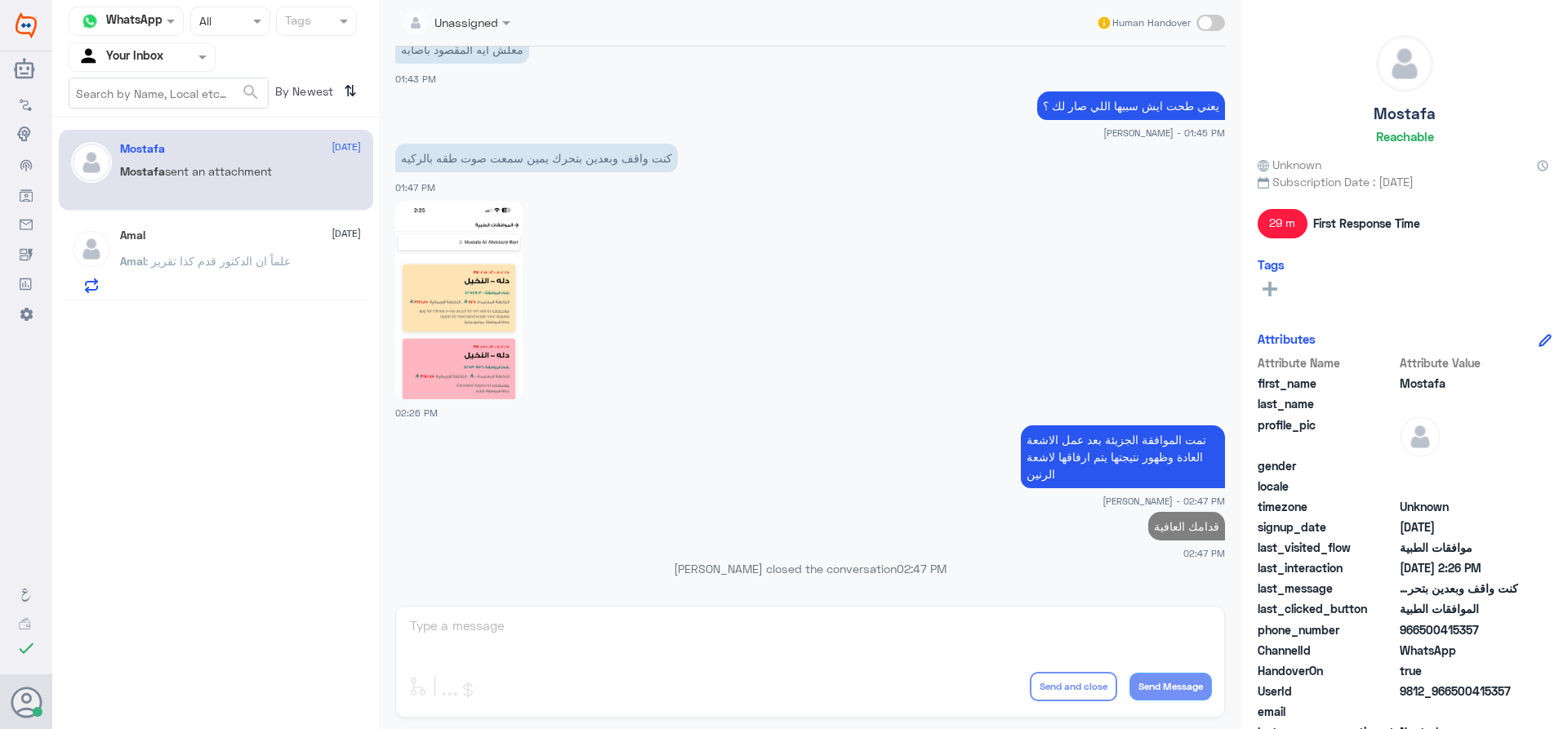
click at [287, 269] on p "Amal : علماً ان الدكتور قدم كذا تقرير" at bounding box center [205, 272] width 171 height 40
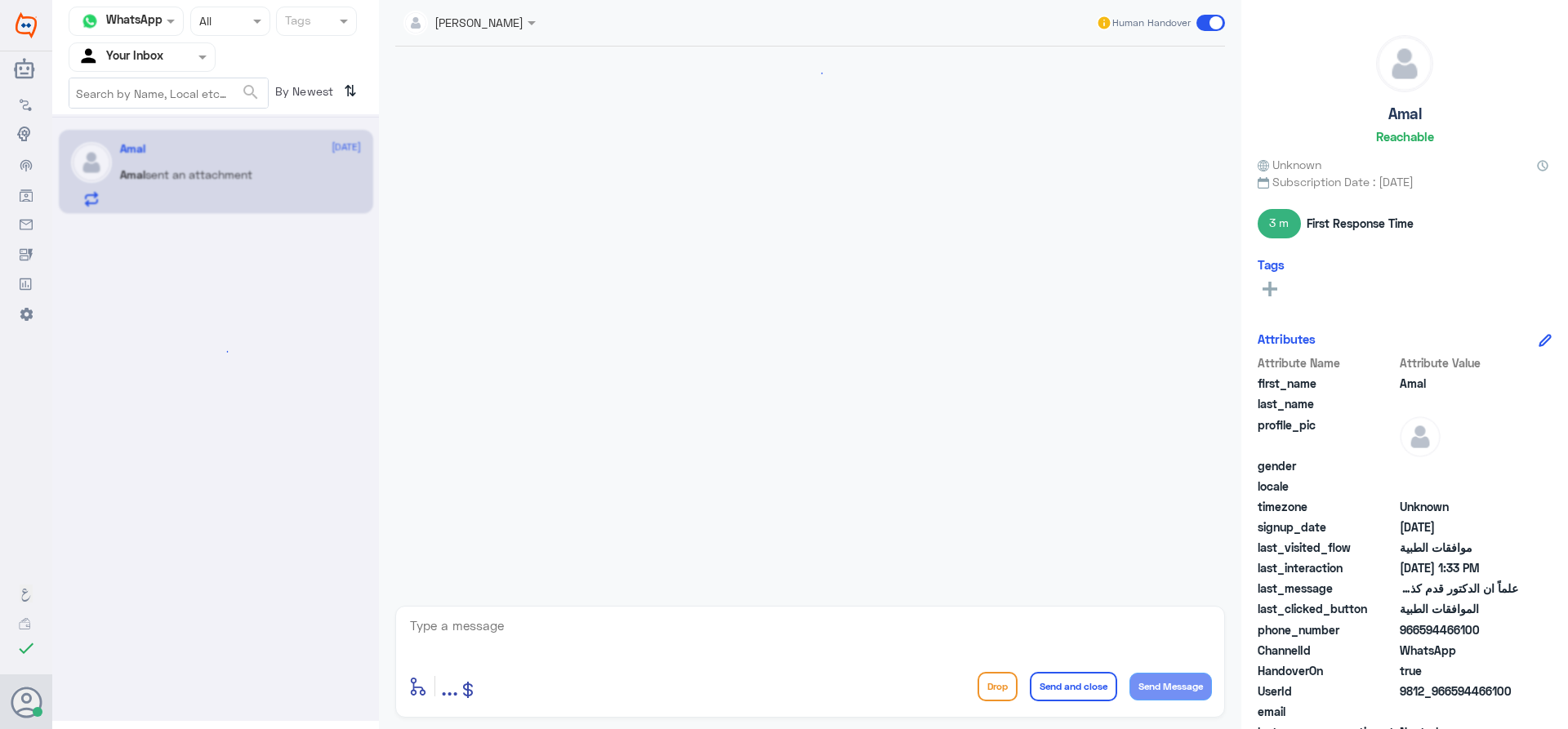
scroll to position [1304, 0]
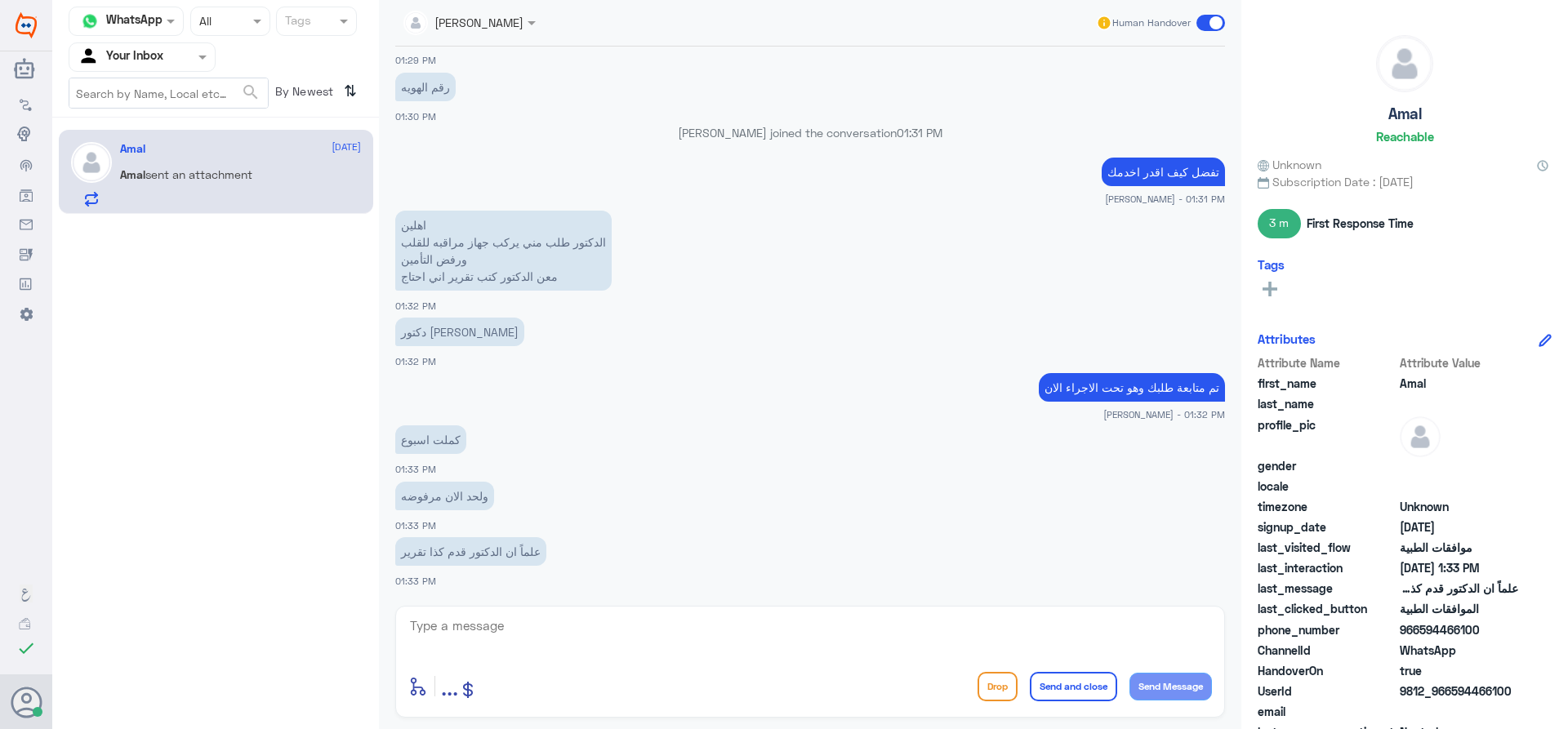
click at [521, 622] on textarea at bounding box center [810, 634] width 803 height 40
type textarea "يرجى مراجعة تأمينك"
click at [1103, 680] on button "Send and close" at bounding box center [1073, 686] width 87 height 29
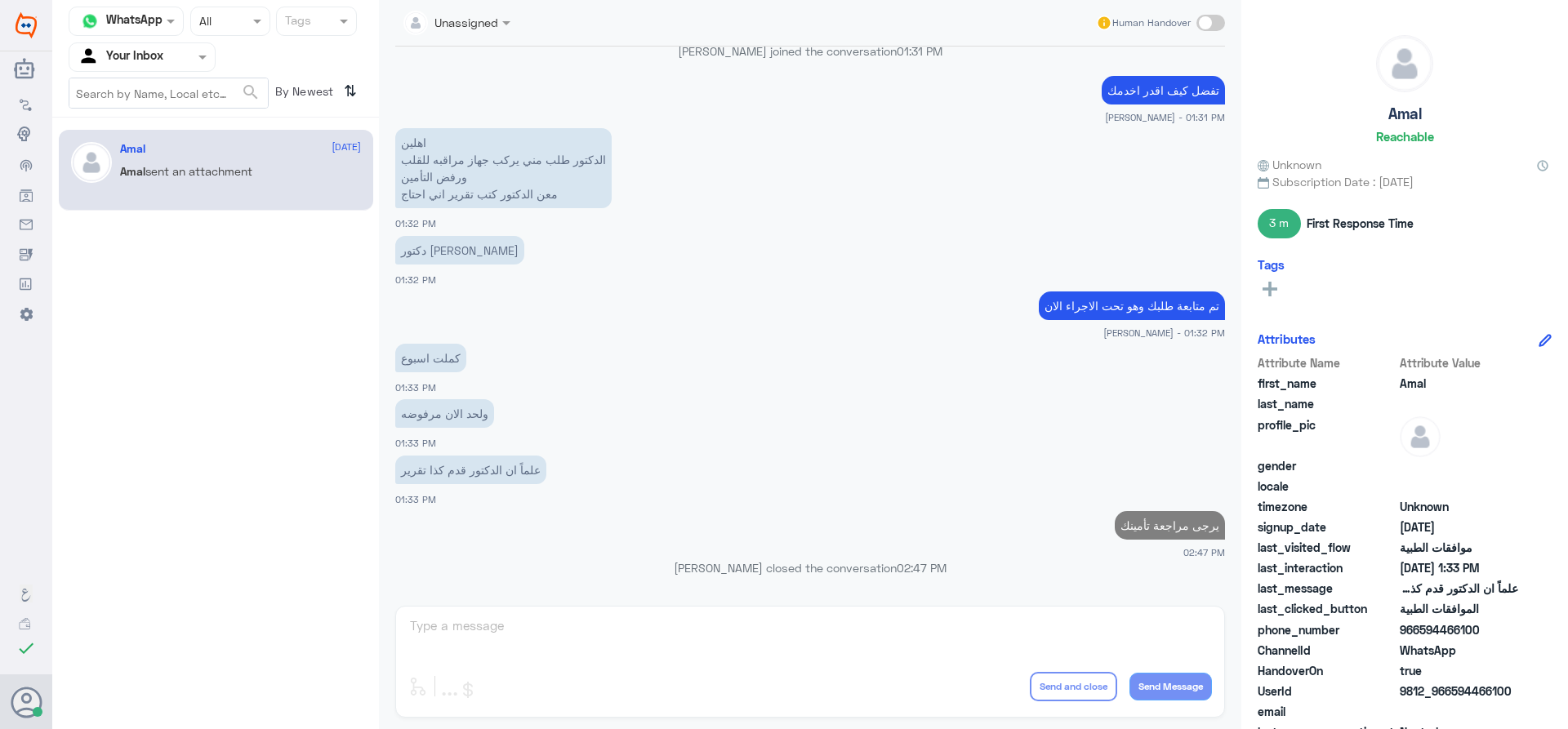
drag, startPoint x: 346, startPoint y: 366, endPoint x: 353, endPoint y: 350, distance: 17.5
click at [351, 359] on div "Channel WhatsApp Status × All Tags Agent Filter Your Inbox search By Newest ⇅ A…" at bounding box center [215, 366] width 327 height 733
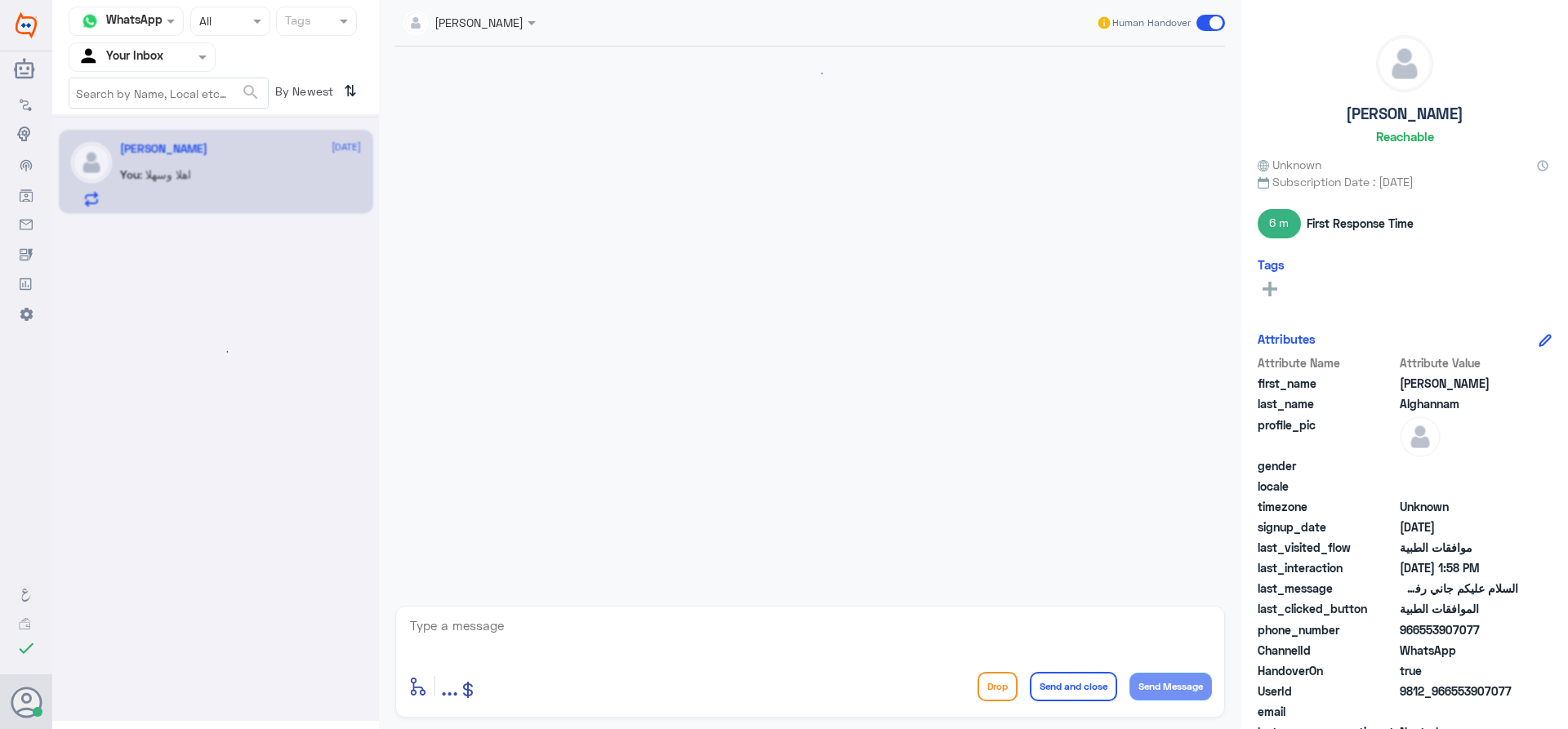
scroll to position [1559, 0]
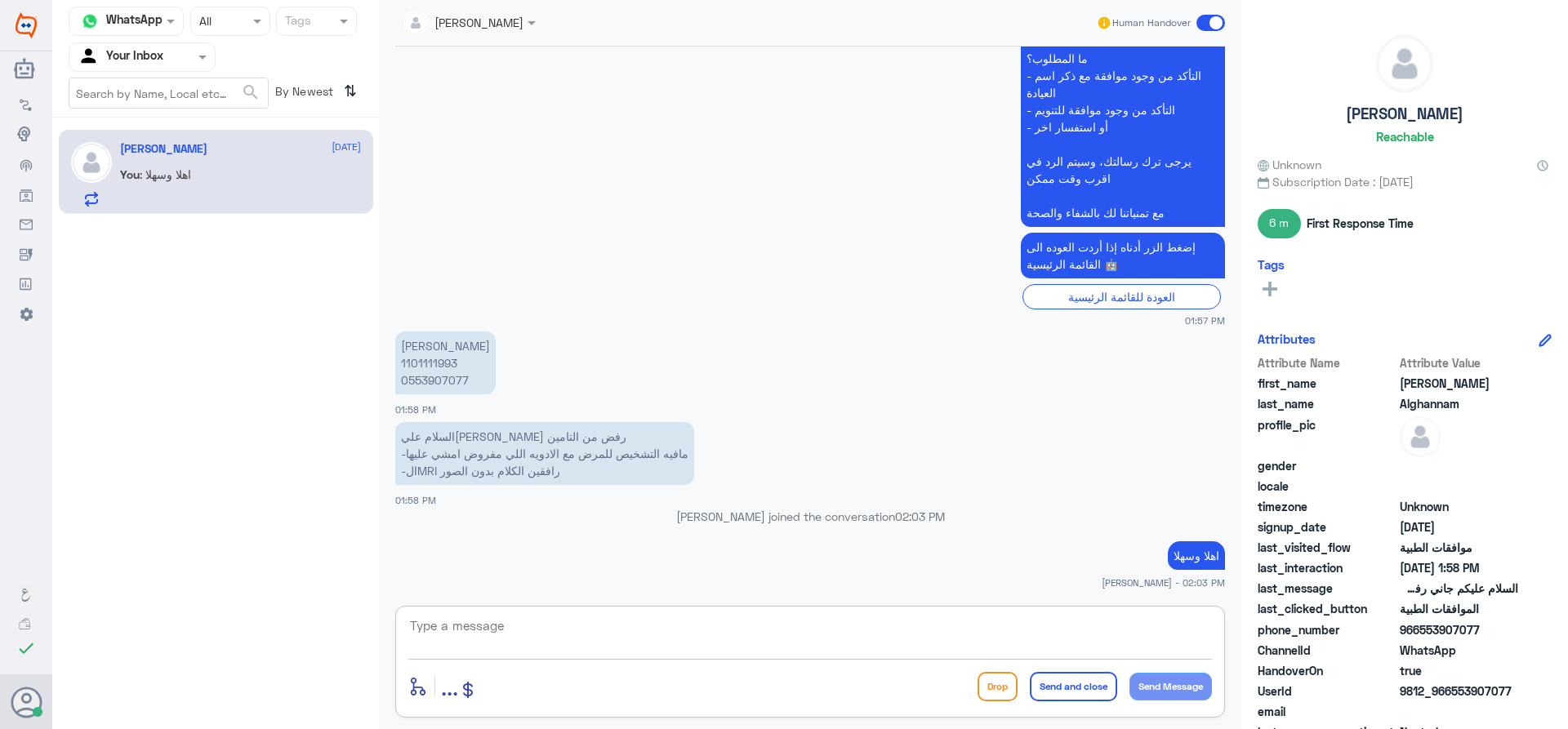
click at [1063, 619] on textarea at bounding box center [810, 634] width 803 height 40
click at [438, 358] on p "[PERSON_NAME] 1101111993 0553907077" at bounding box center [446, 362] width 100 height 63
click at [439, 358] on p "[PERSON_NAME] 1101111993 0553907077" at bounding box center [446, 362] width 100 height 63
copy p "1101111993"
drag, startPoint x: 867, startPoint y: 652, endPoint x: 858, endPoint y: 628, distance: 25.6
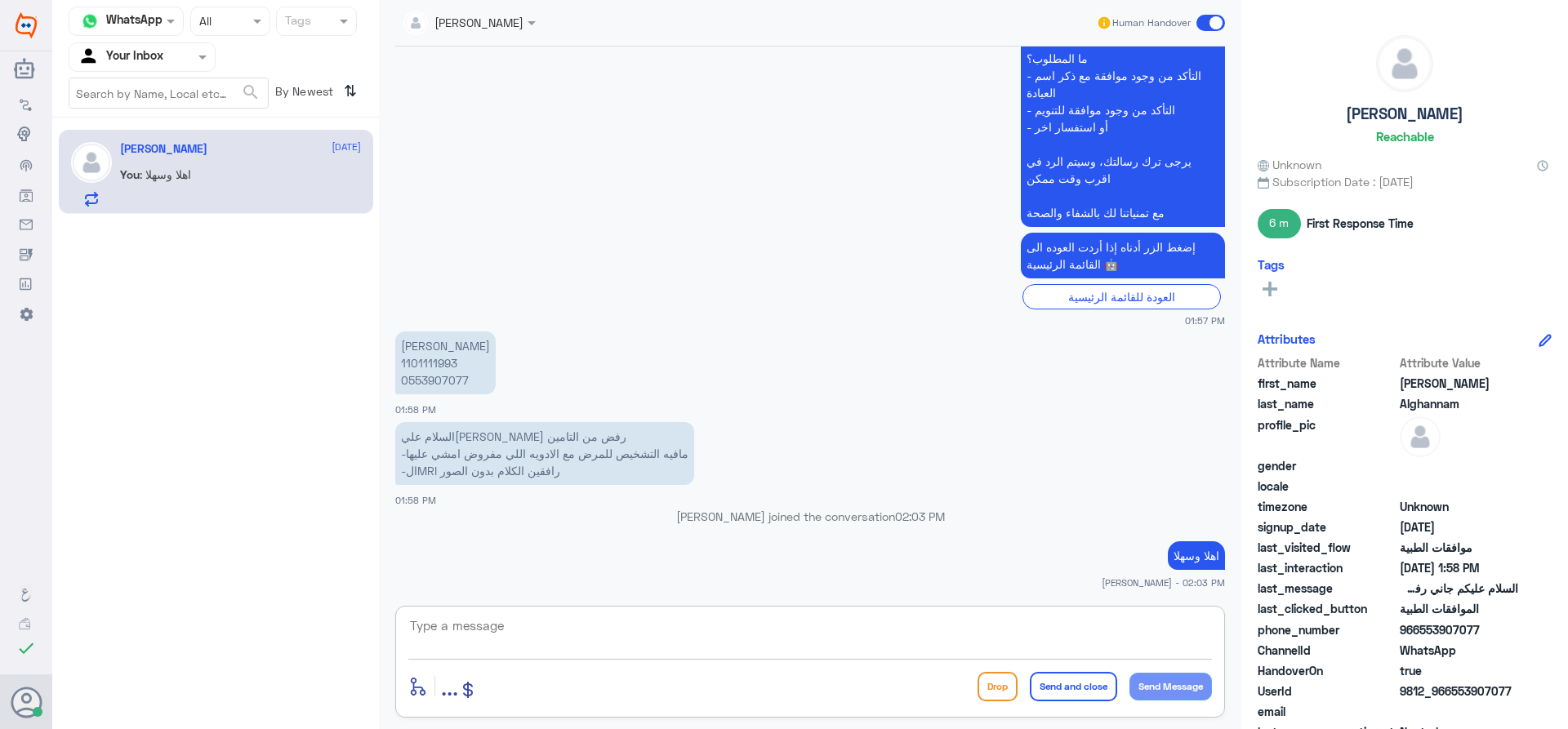
click at [867, 646] on textarea at bounding box center [810, 634] width 803 height 40
click at [858, 628] on textarea at bounding box center [810, 634] width 803 height 40
type textarea "الاشعة بخصوص اي طلب ؟"
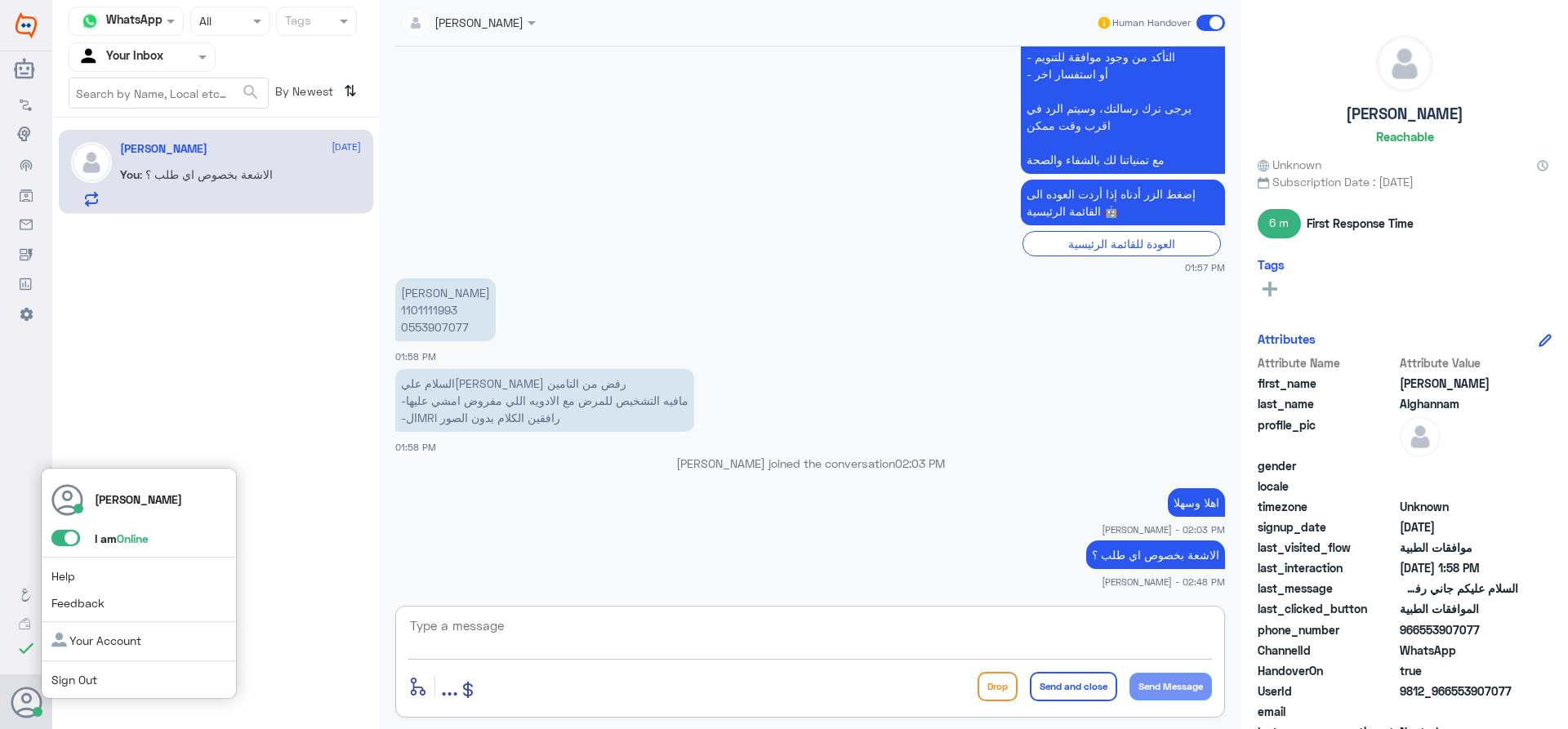
click at [71, 535] on span at bounding box center [65, 538] width 28 height 17
click at [0, 0] on input "checkbox" at bounding box center [0, 0] width 0 height 0
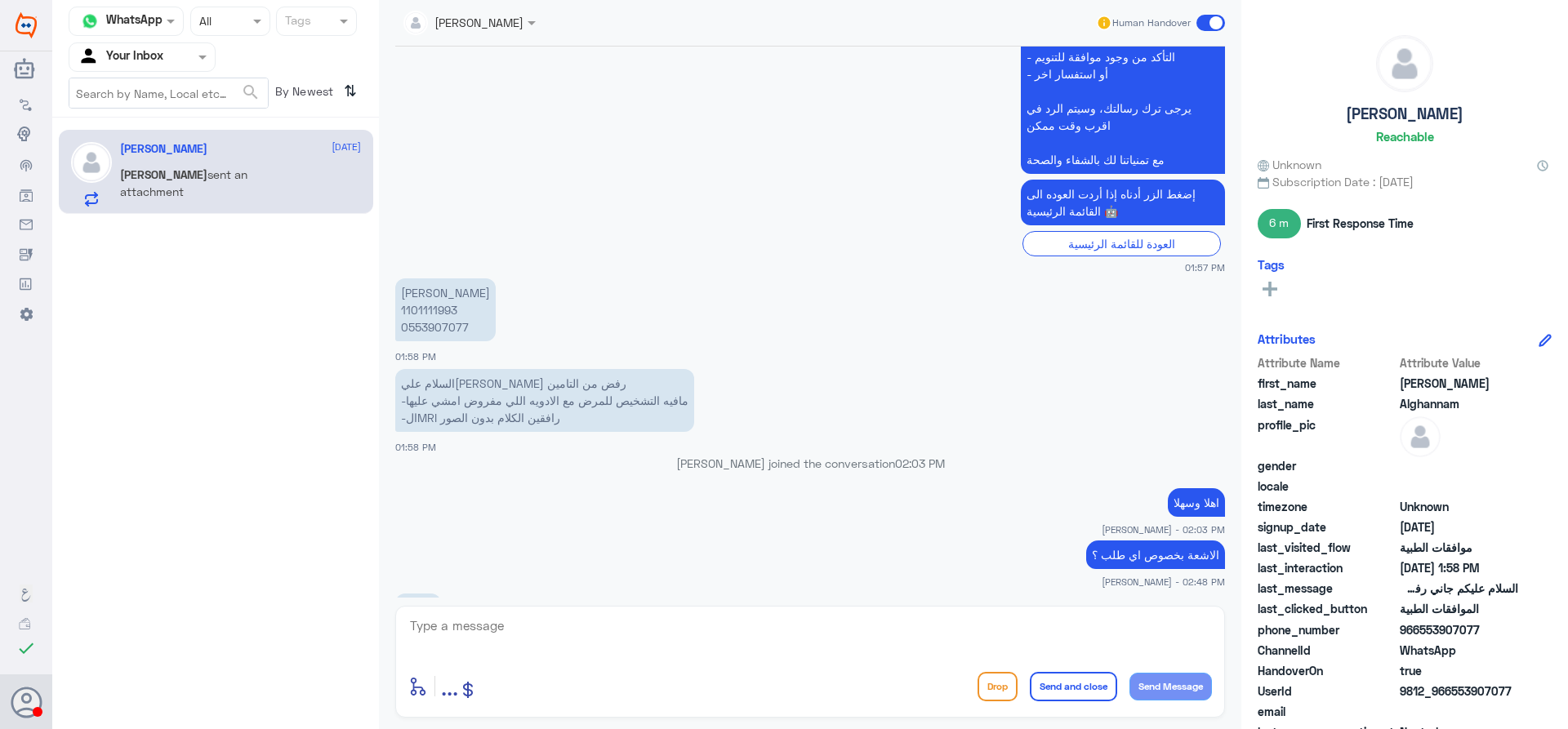
scroll to position [1751, 0]
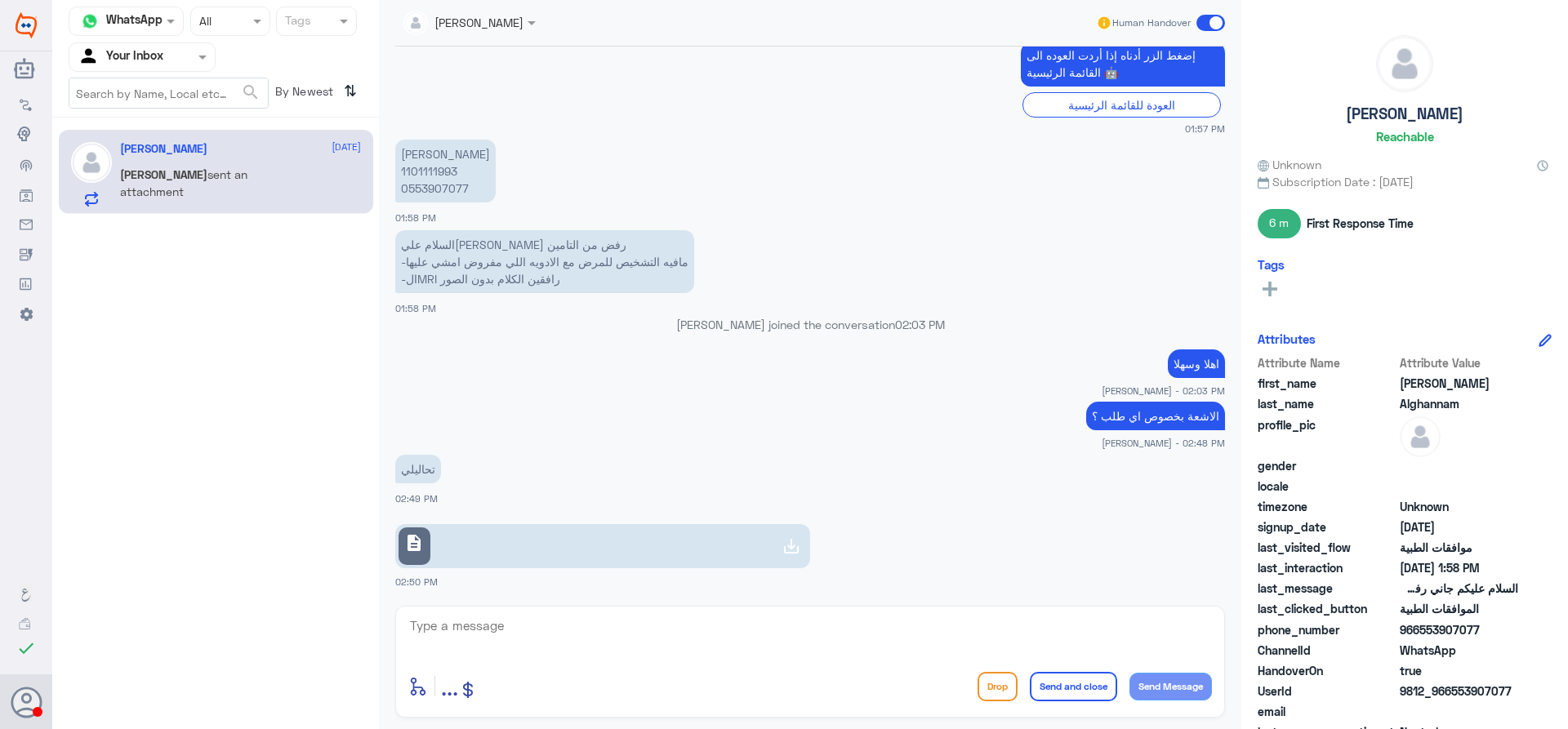
click at [442, 545] on link "description" at bounding box center [603, 546] width 415 height 44
click at [465, 28] on input "text" at bounding box center [449, 21] width 92 height 18
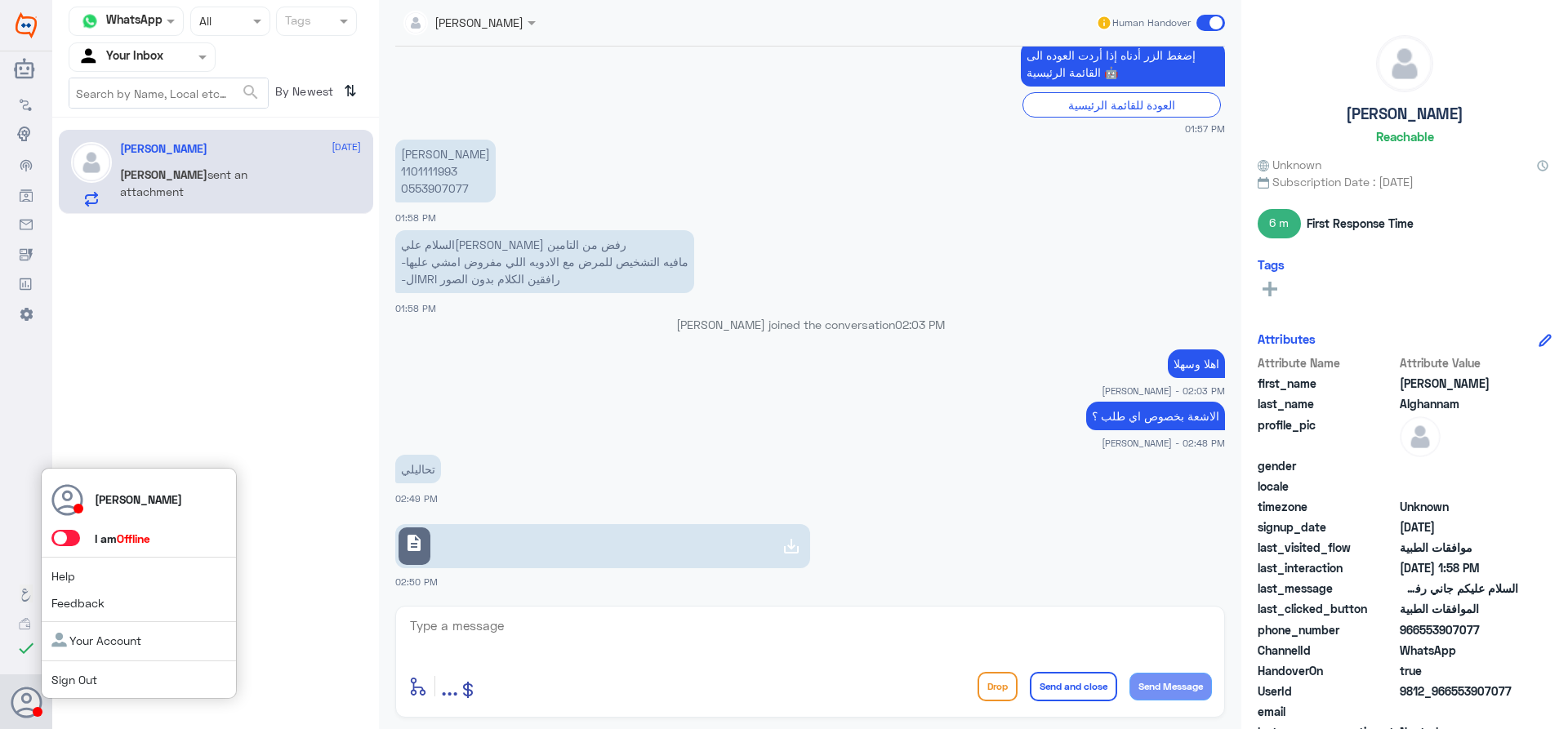
click at [70, 681] on link "Sign Out" at bounding box center [74, 680] width 46 height 14
